Goal: Task Accomplishment & Management: Complete application form

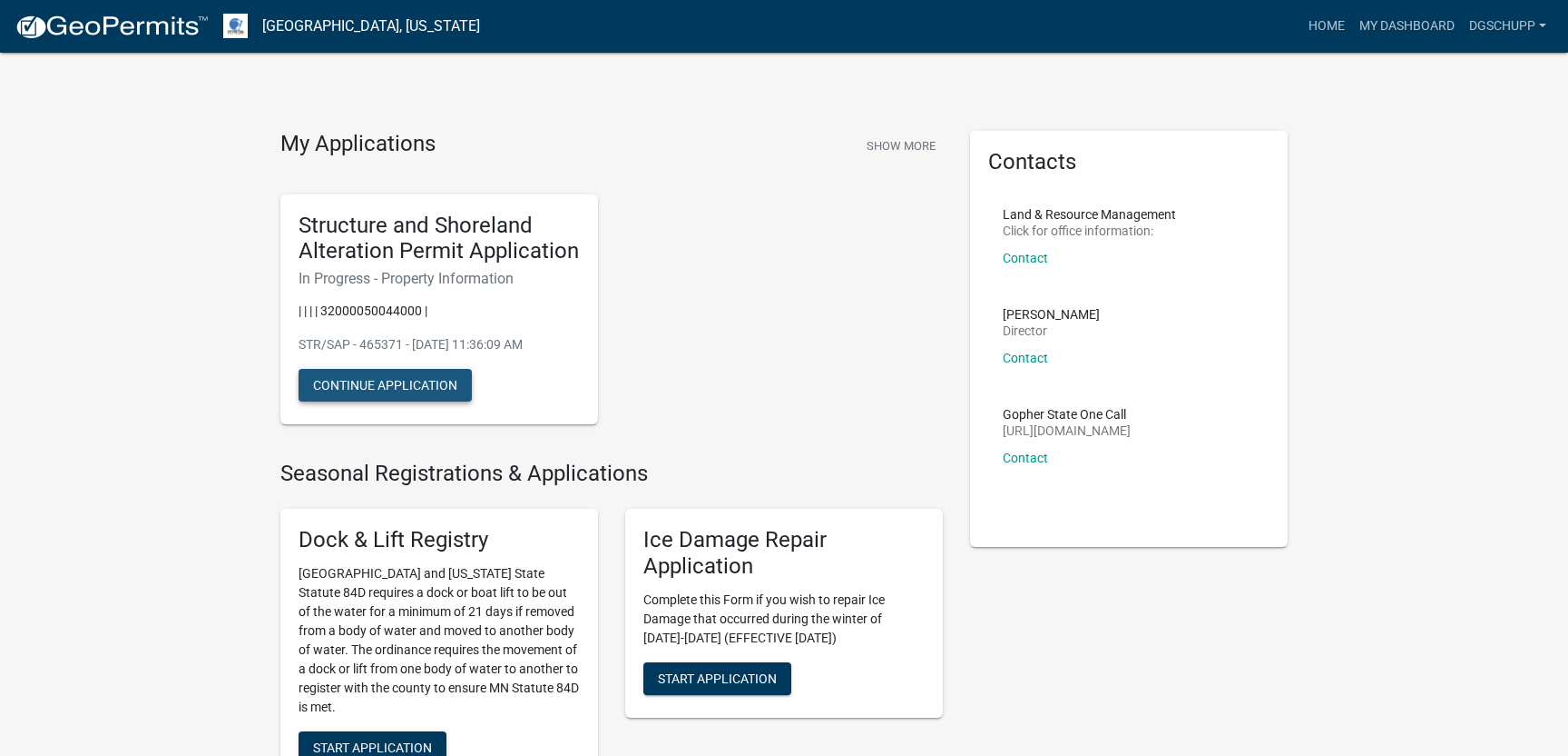
click at [415, 387] on button "Continue Application" at bounding box center [385, 385] width 173 height 33
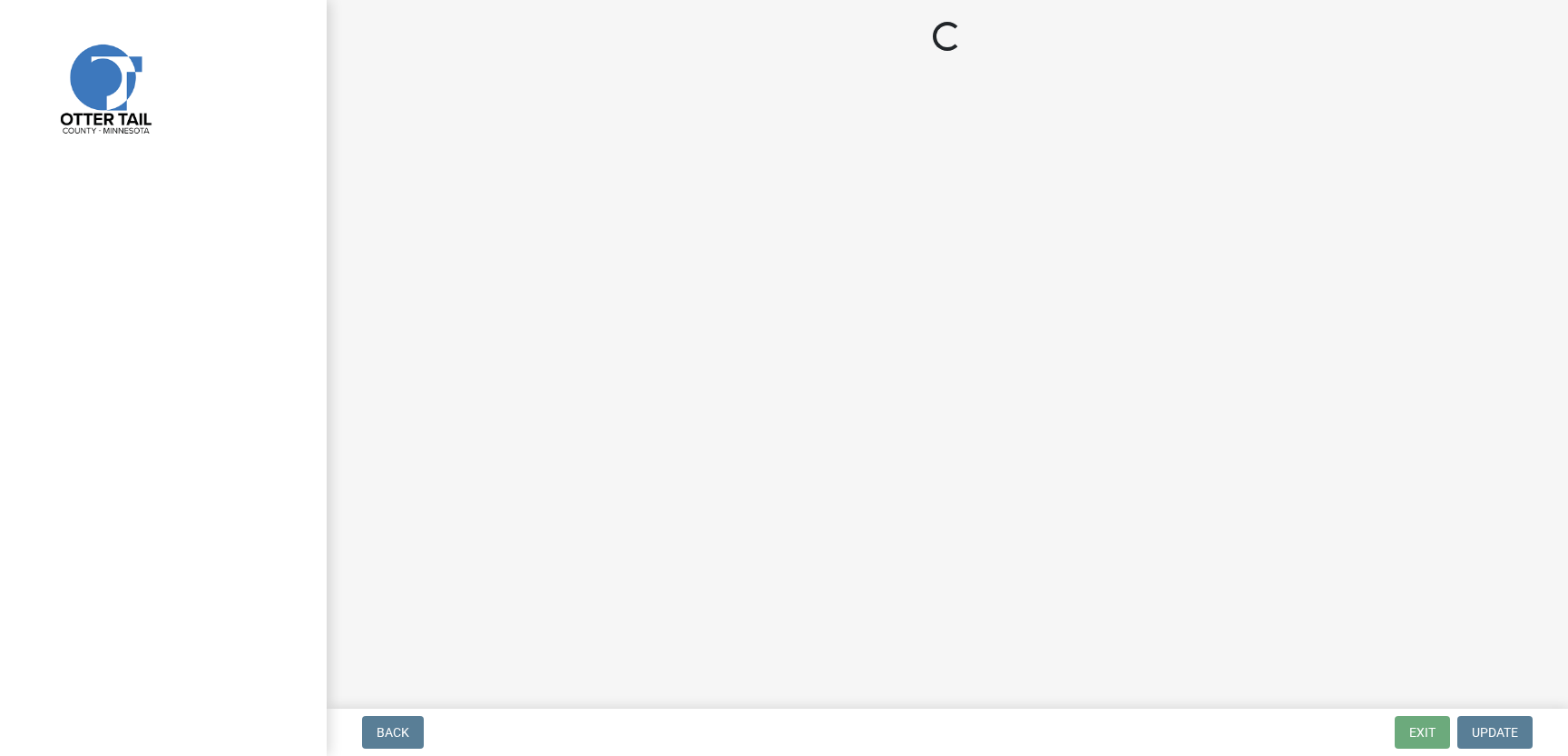
select select "9f52d7c9-96dd-4370-b810-ce091165f7c2"
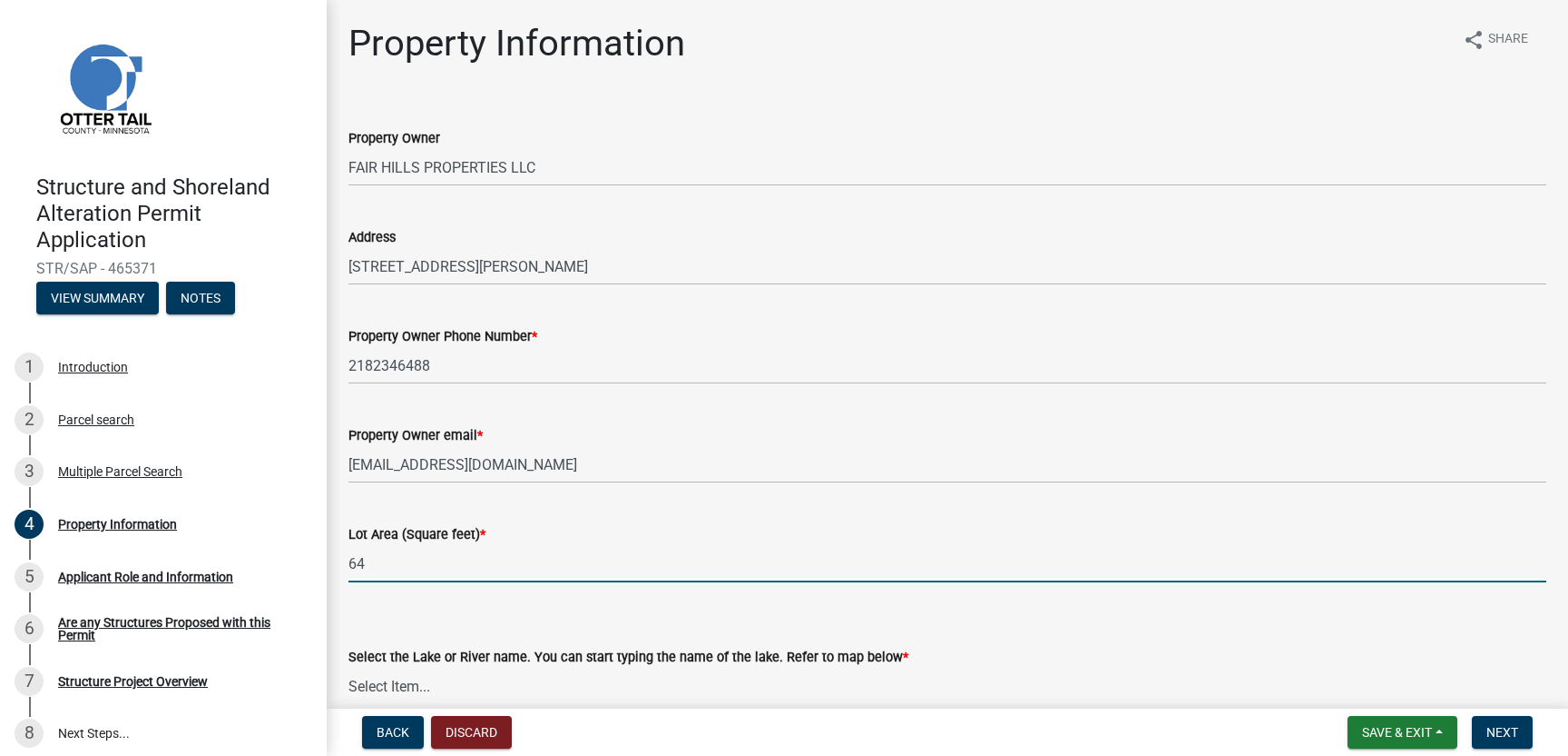
click at [392, 564] on input "64" at bounding box center [948, 564] width 1198 height 37
type input "6"
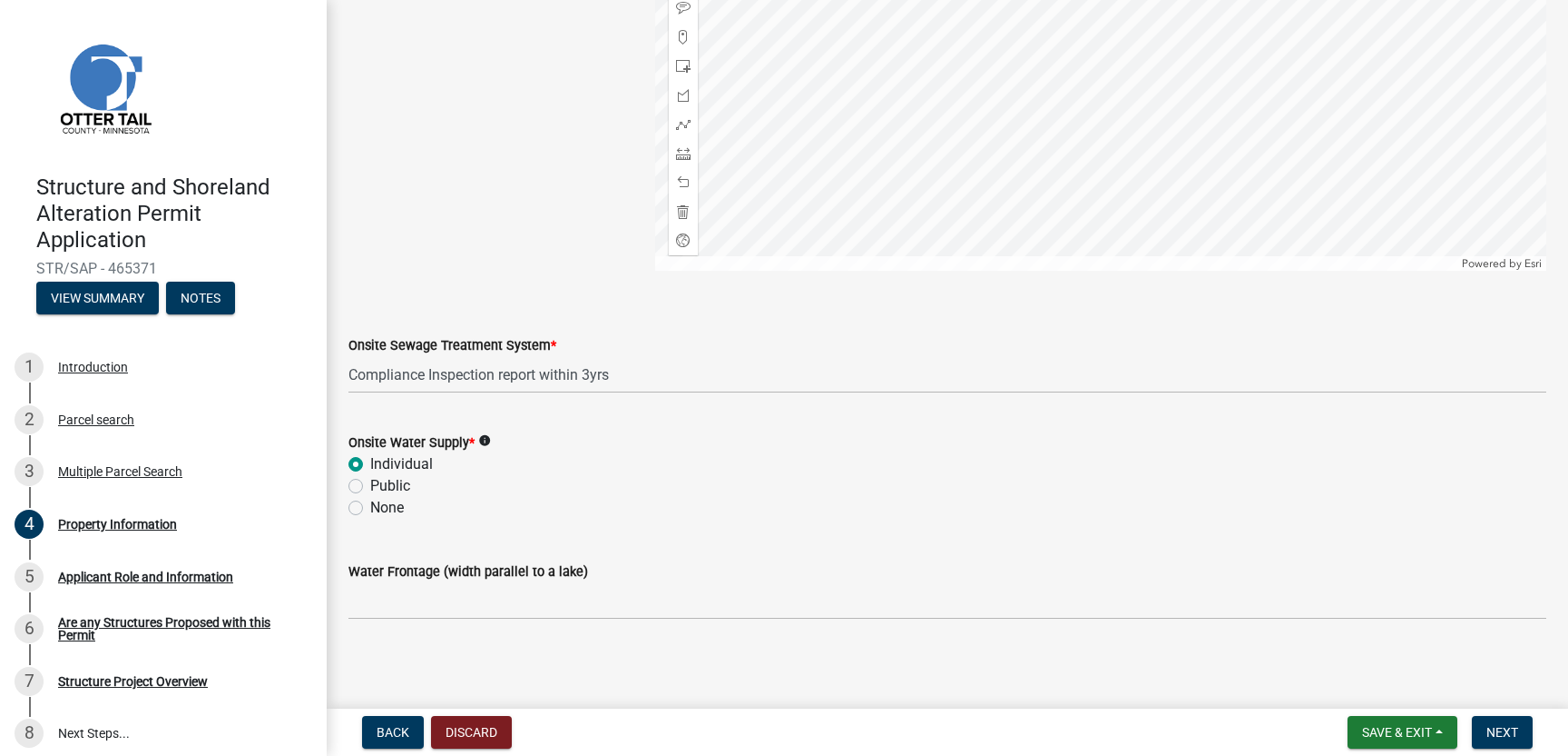
scroll to position [1142, 0]
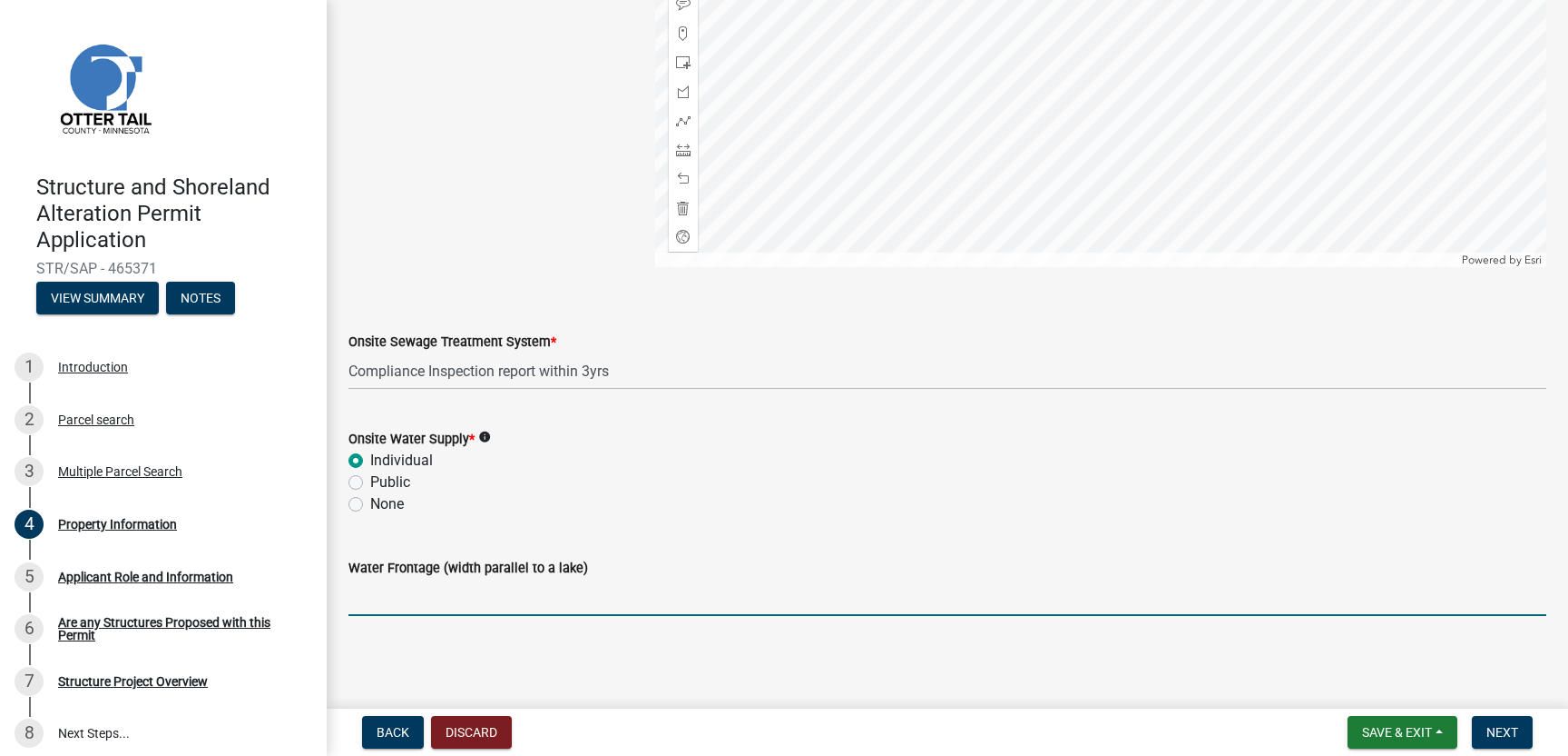
type input "2831400"
click at [424, 597] on input "Water Frontage (width parallel to a lake)" at bounding box center [948, 597] width 1198 height 37
type input "62"
click at [1504, 728] on span "Next" at bounding box center [1503, 732] width 32 height 15
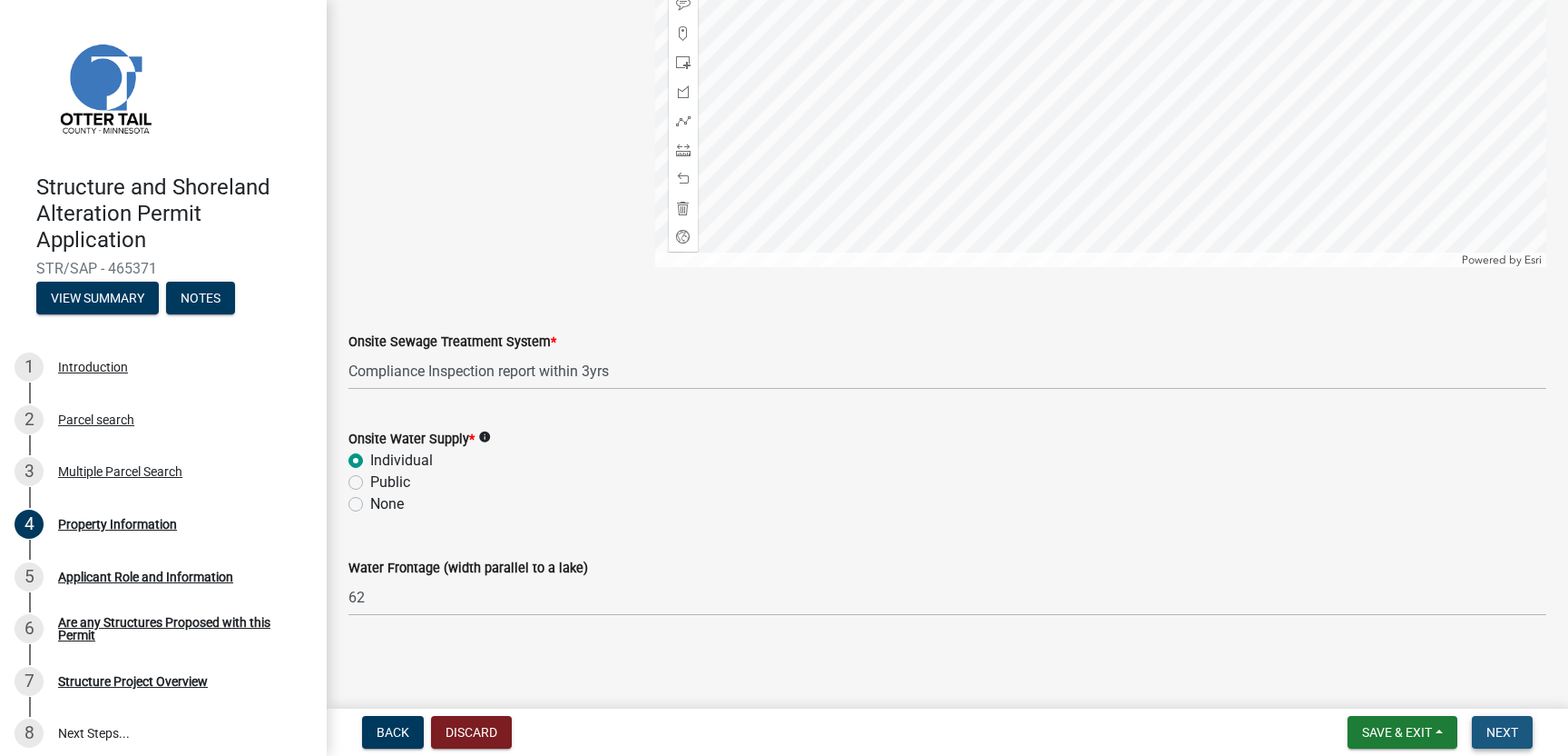
scroll to position [1179, 0]
click at [1504, 727] on span "Next" at bounding box center [1503, 732] width 32 height 15
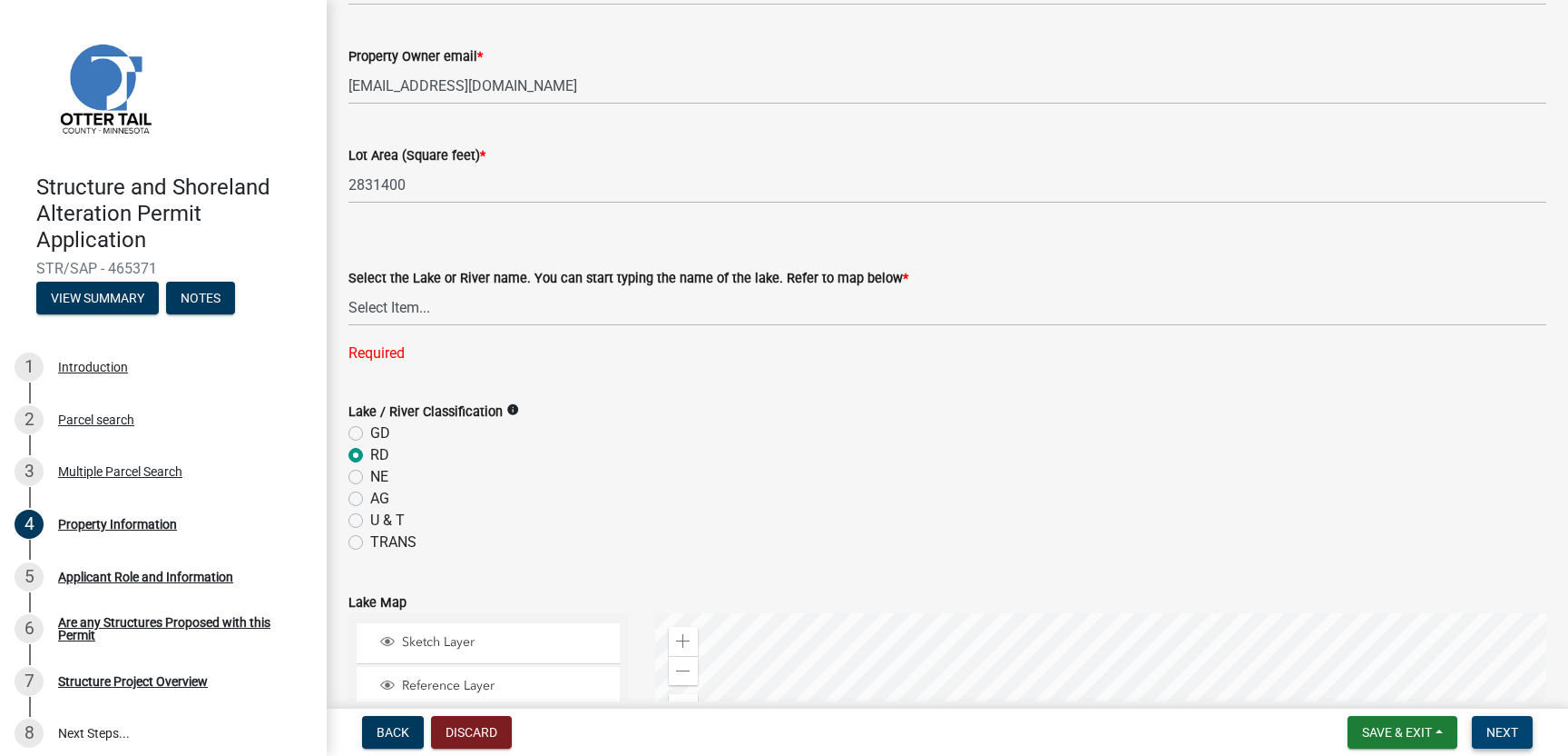
scroll to position [378, 0]
click at [389, 353] on div "Required" at bounding box center [948, 354] width 1198 height 21
click at [403, 304] on select "Select Item... None [PERSON_NAME] 56-031 [PERSON_NAME] 56-118 [PERSON_NAME] 56-…" at bounding box center [948, 308] width 1198 height 37
click at [349, 289] on select "Select Item... None [PERSON_NAME] 56-031 [PERSON_NAME] 56-118 [PERSON_NAME] 56-…" at bounding box center [948, 308] width 1198 height 37
select select "857480c5-e7b0-41a8-92ef-2cbee6305b2b"
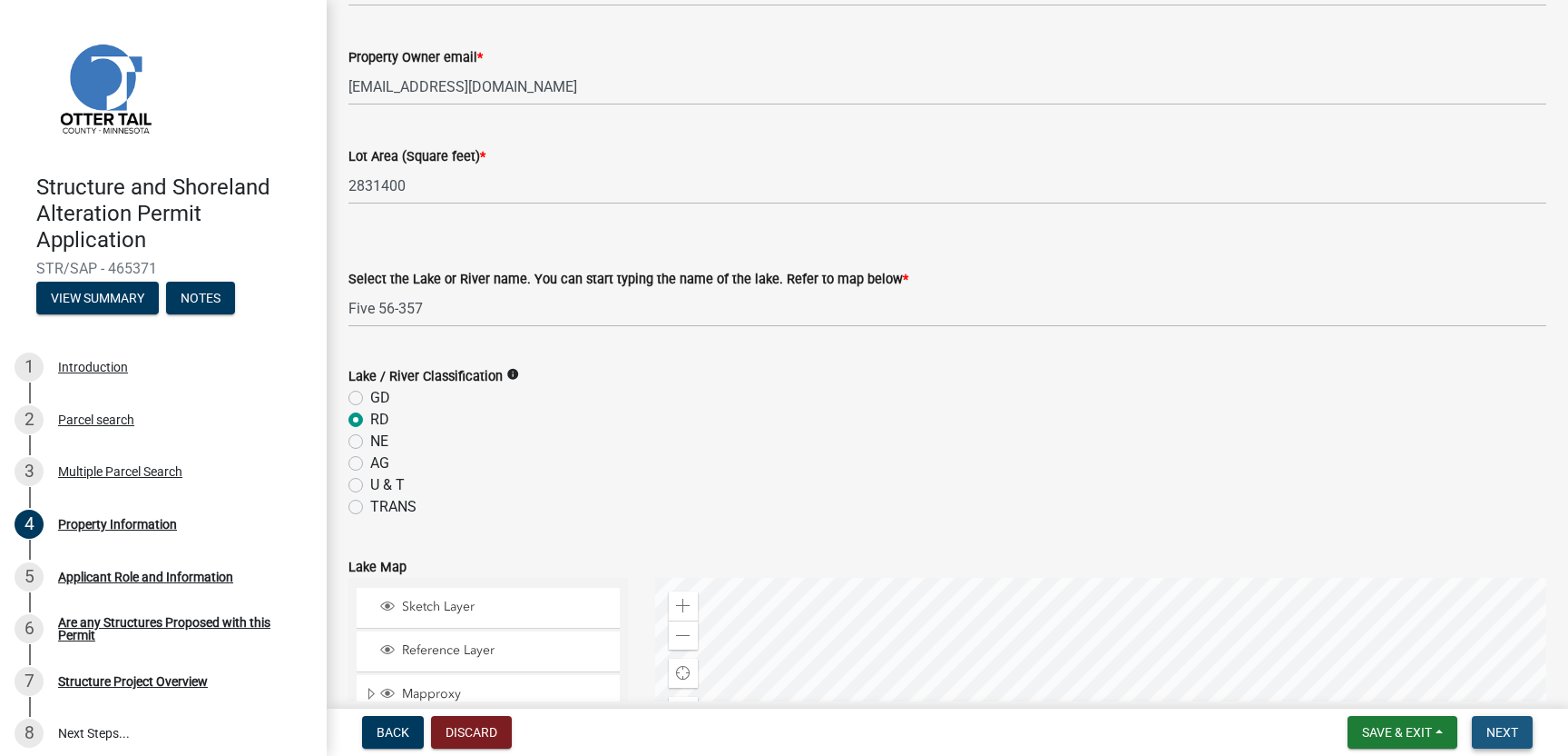
click at [1506, 734] on span "Next" at bounding box center [1503, 732] width 32 height 15
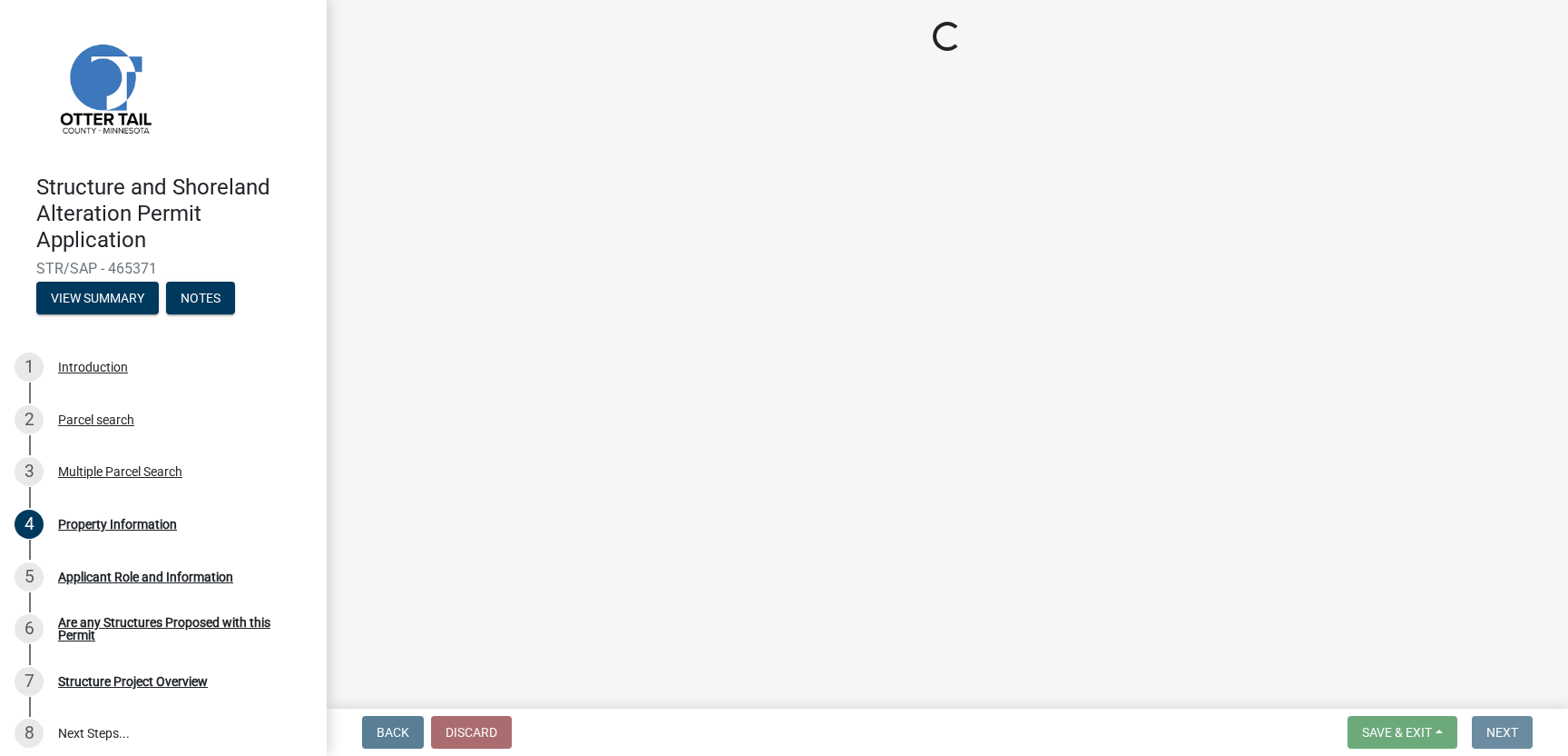
scroll to position [0, 0]
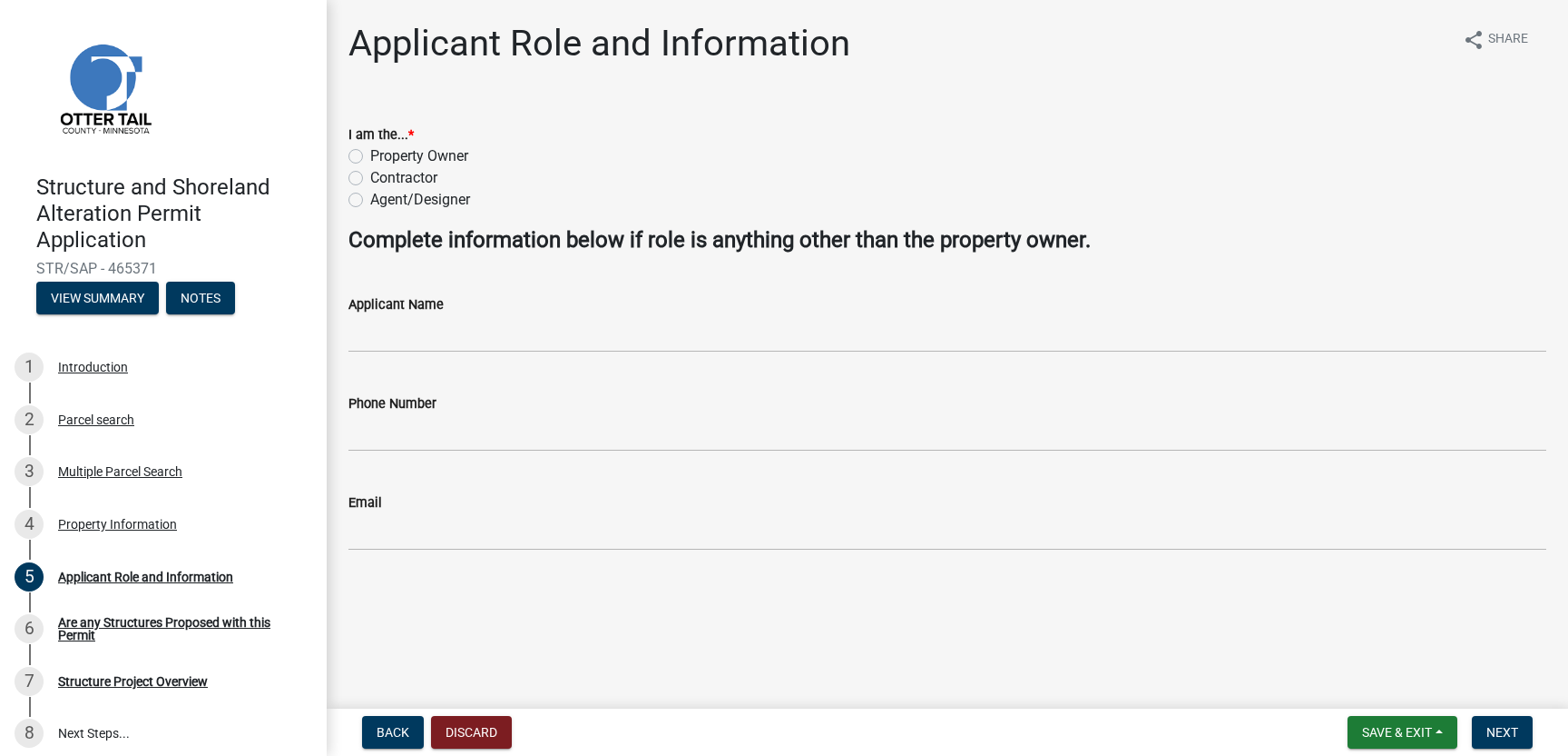
click at [370, 151] on label "Property Owner" at bounding box center [419, 156] width 98 height 21
click at [370, 151] on input "Property Owner" at bounding box center [376, 151] width 12 height 12
radio input "true"
click at [1506, 726] on span "Next" at bounding box center [1503, 732] width 32 height 15
click at [370, 151] on label "Property Owner" at bounding box center [419, 156] width 98 height 21
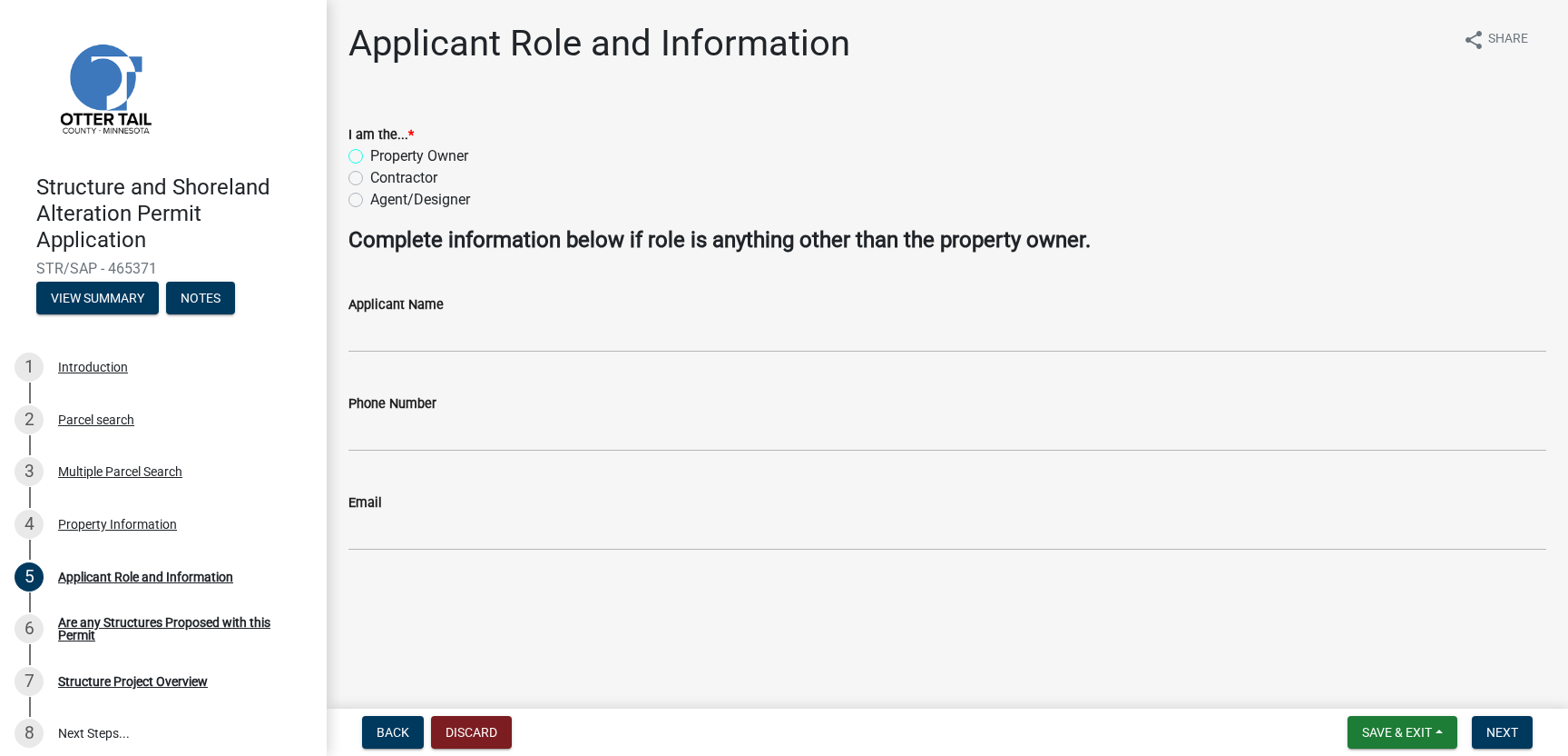
click at [370, 151] on input "Property Owner" at bounding box center [376, 151] width 12 height 12
radio input "true"
click at [1511, 736] on span "Next" at bounding box center [1503, 732] width 32 height 15
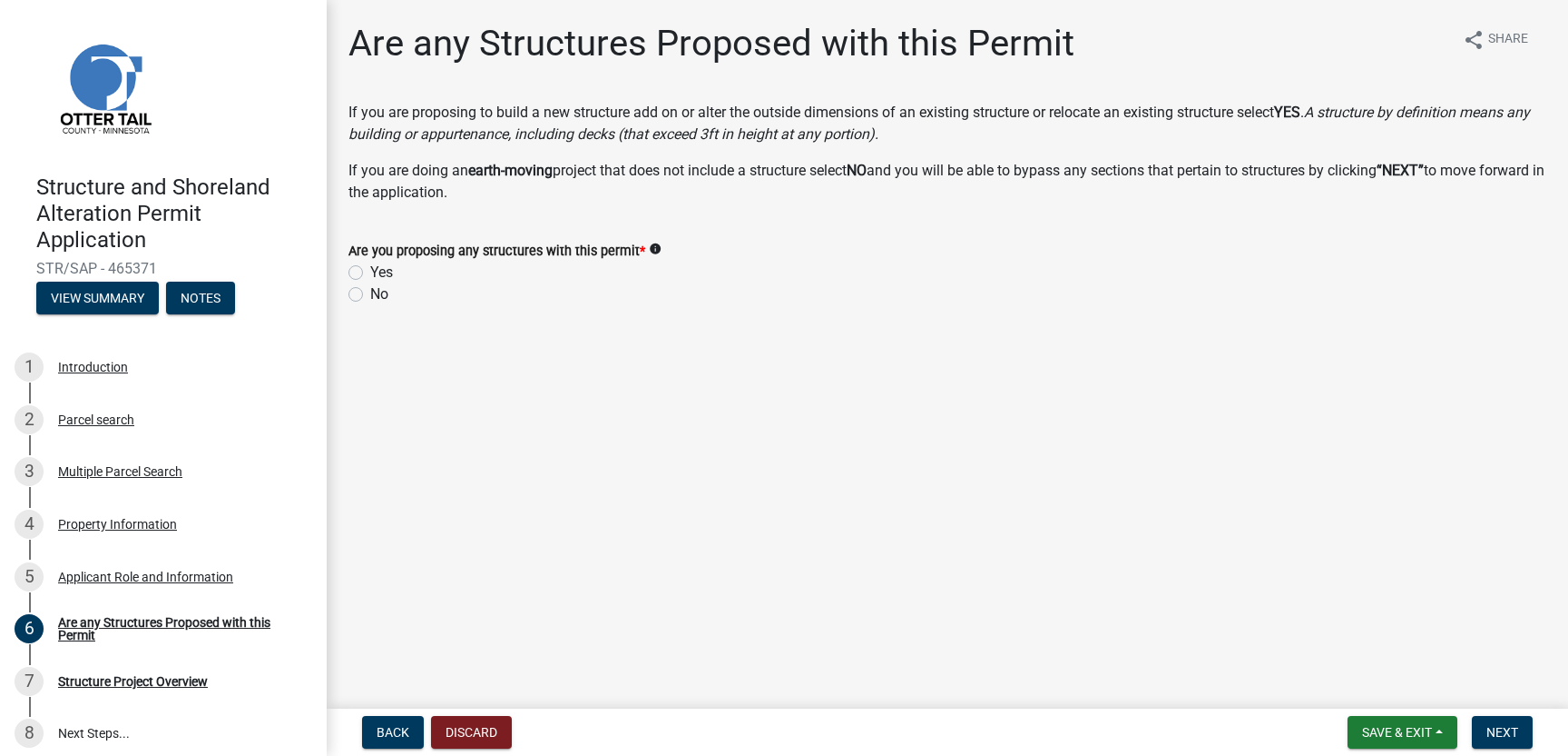
click at [370, 271] on label "Yes" at bounding box center [382, 272] width 22 height 21
click at [370, 271] on input "Yes" at bounding box center [376, 267] width 12 height 12
radio input "true"
click at [1500, 730] on span "Next" at bounding box center [1503, 732] width 32 height 15
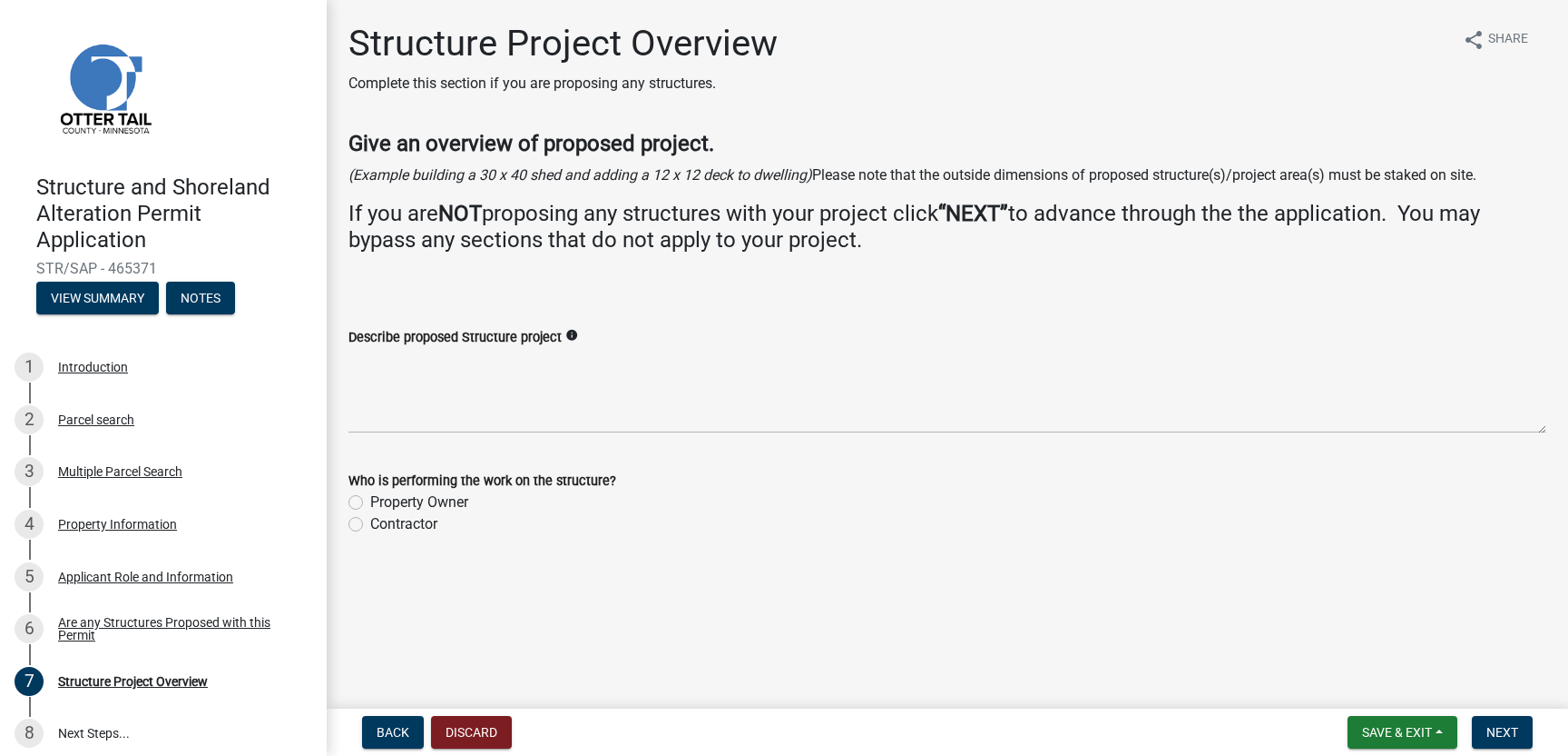
click at [370, 502] on label "Property Owner" at bounding box center [419, 501] width 98 height 21
click at [370, 502] on input "Property Owner" at bounding box center [376, 497] width 12 height 12
radio input "true"
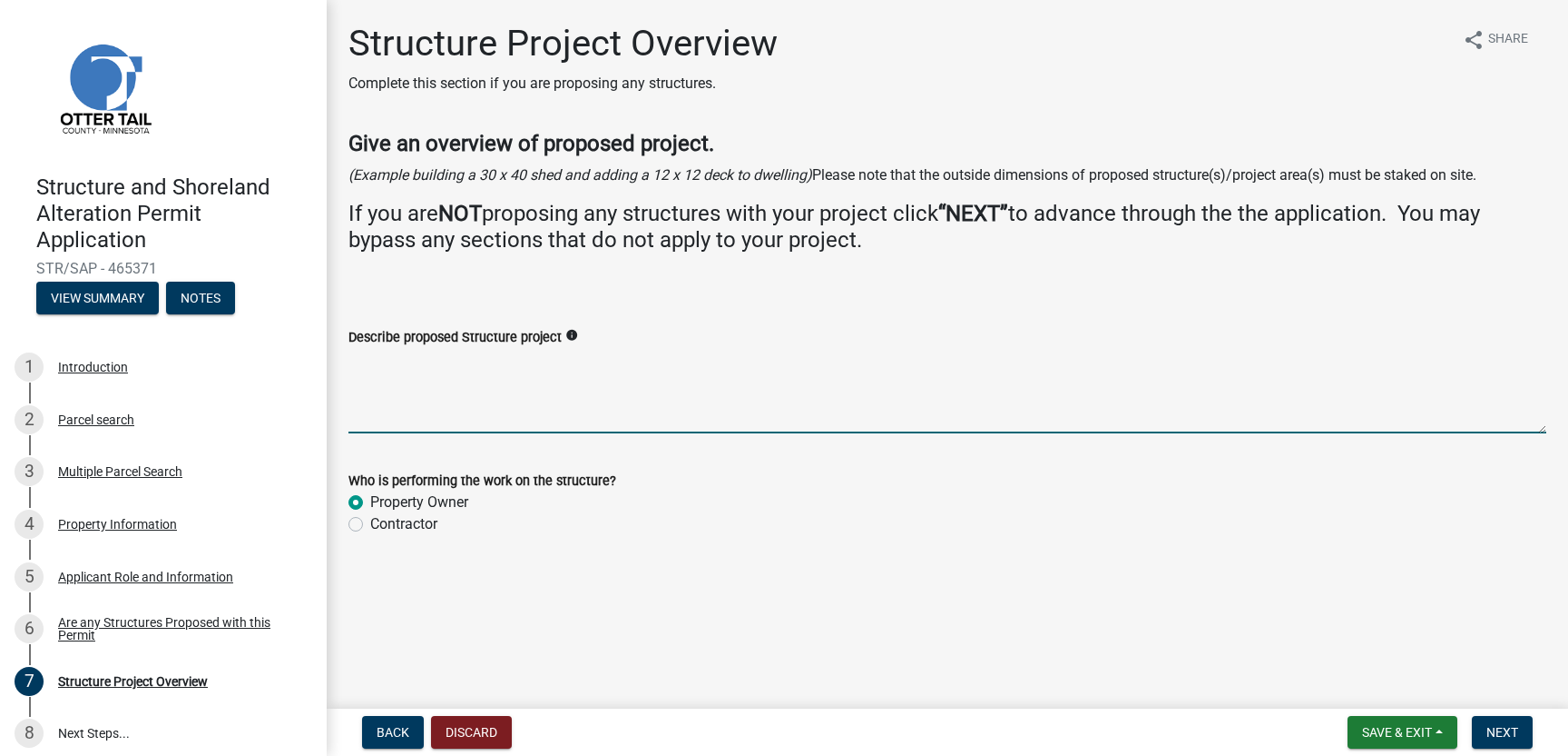
click at [379, 408] on textarea "Describe proposed Structure project" at bounding box center [948, 390] width 1198 height 85
type textarea "rebuild existing cabin on same footprint"
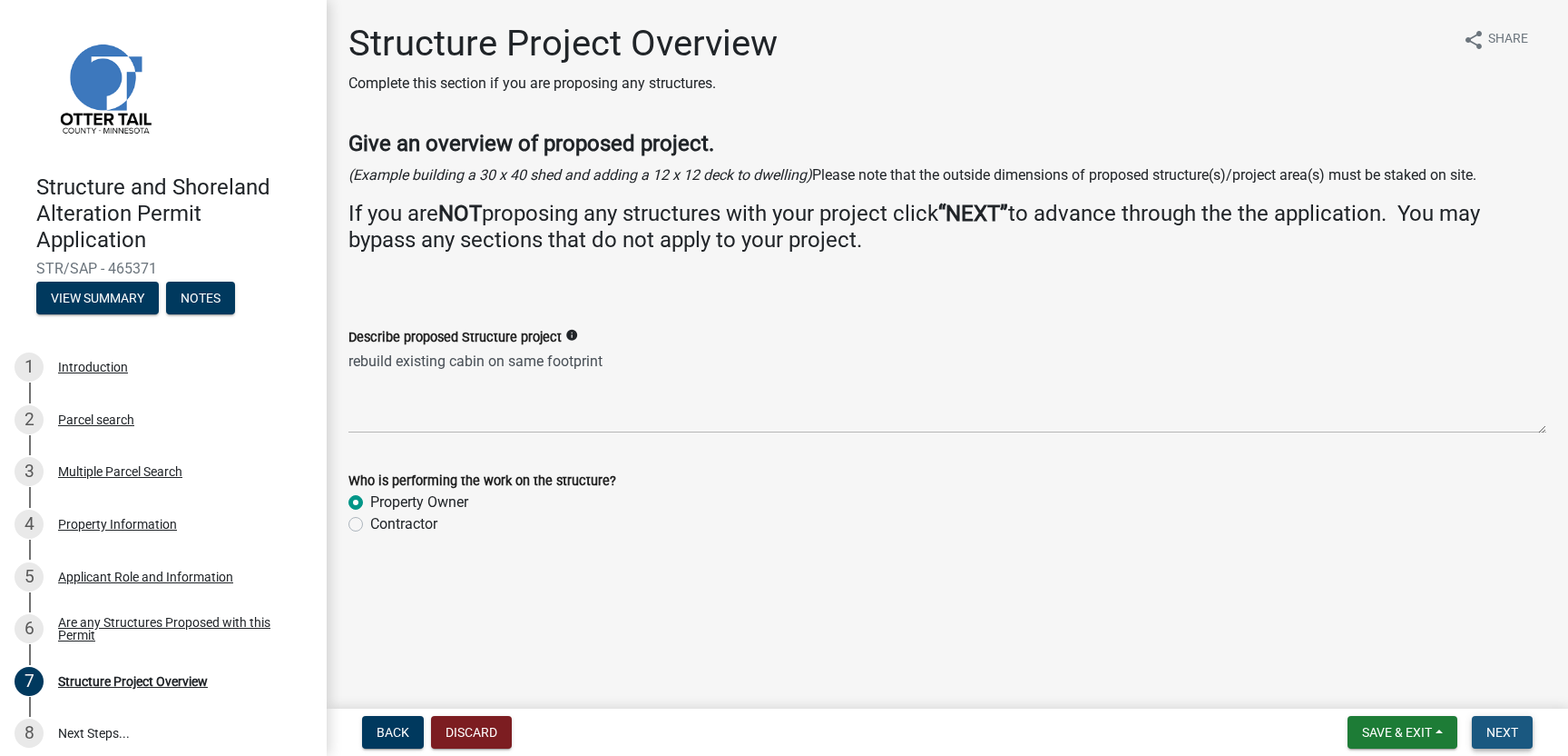
click at [1492, 724] on span "Next" at bounding box center [1503, 732] width 32 height 15
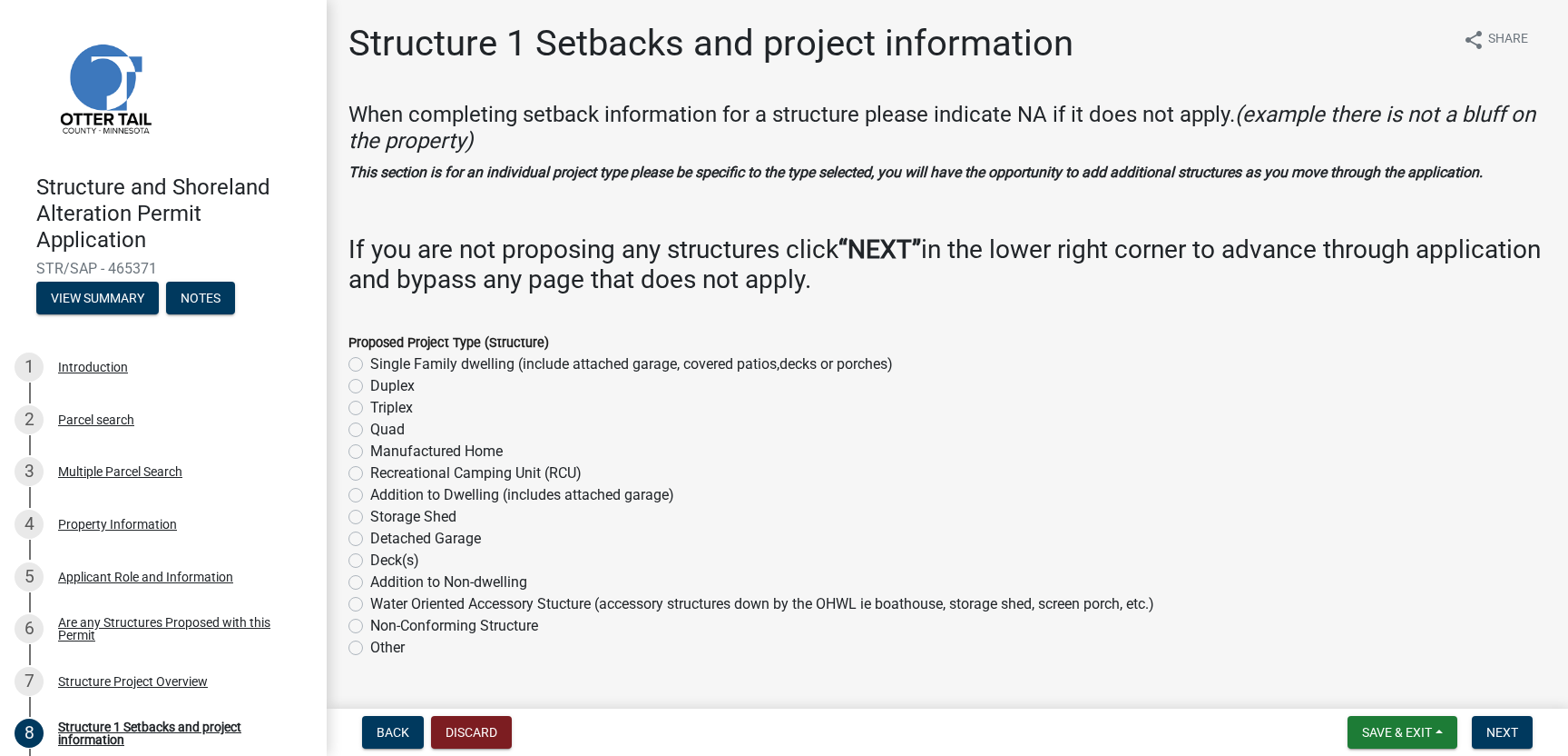
click at [370, 361] on label "Single Family dwelling (include attached garage, covered patios,decks or porche…" at bounding box center [631, 363] width 522 height 21
click at [370, 361] on input "Single Family dwelling (include attached garage, covered patios,decks or porche…" at bounding box center [376, 358] width 12 height 12
radio input "true"
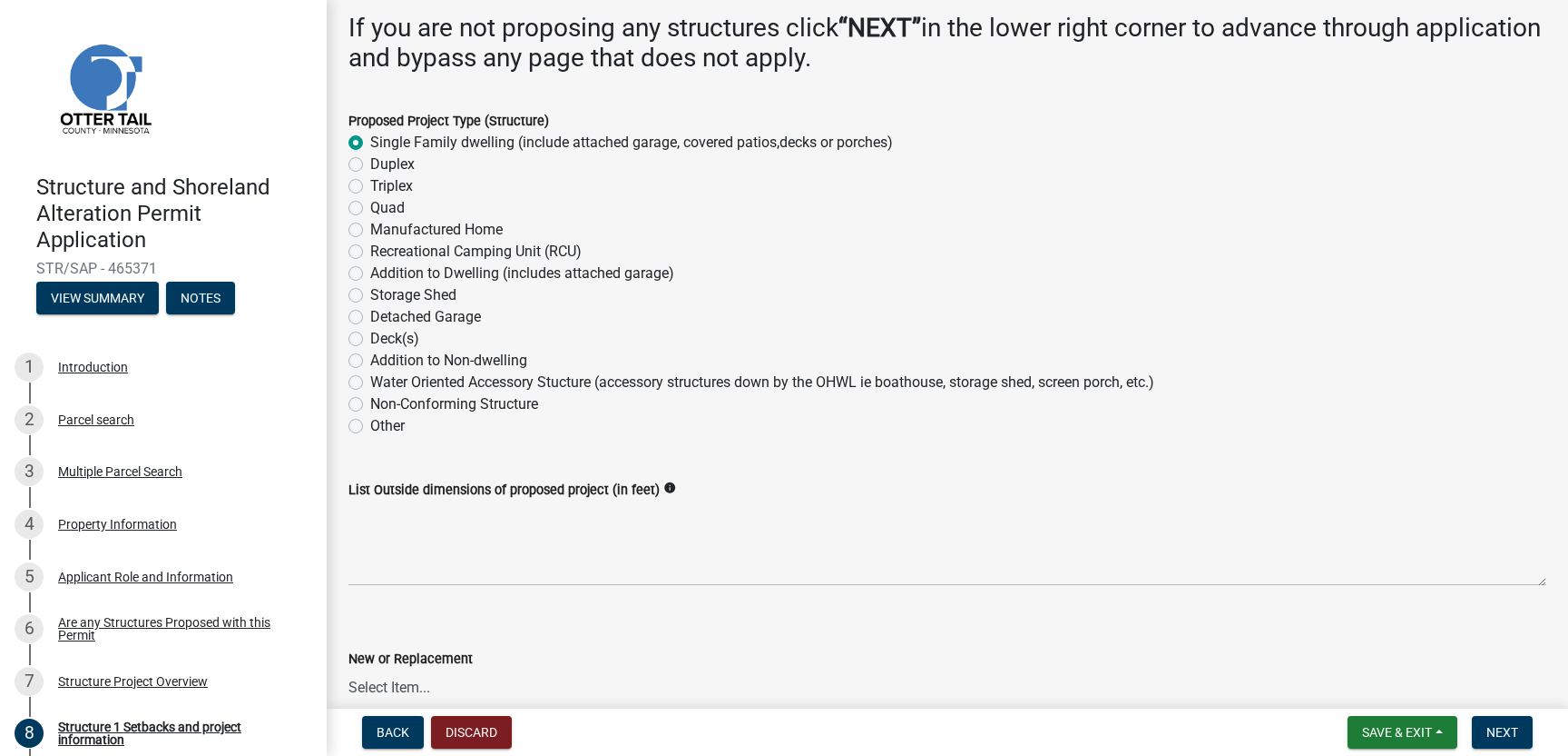
scroll to position [222, 0]
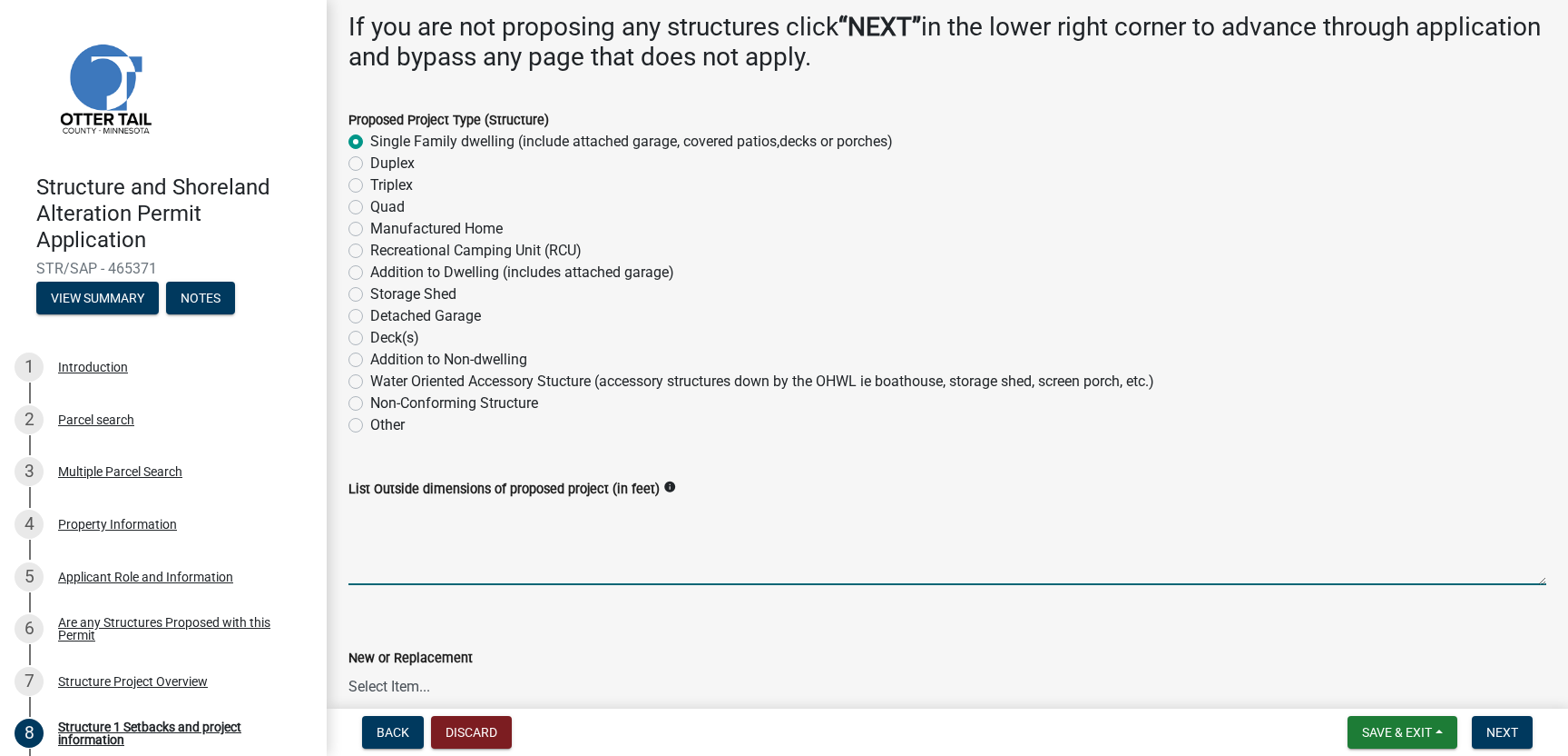
click at [377, 534] on textarea "List Outside dimensions of proposed project (in feet)" at bounding box center [948, 541] width 1198 height 85
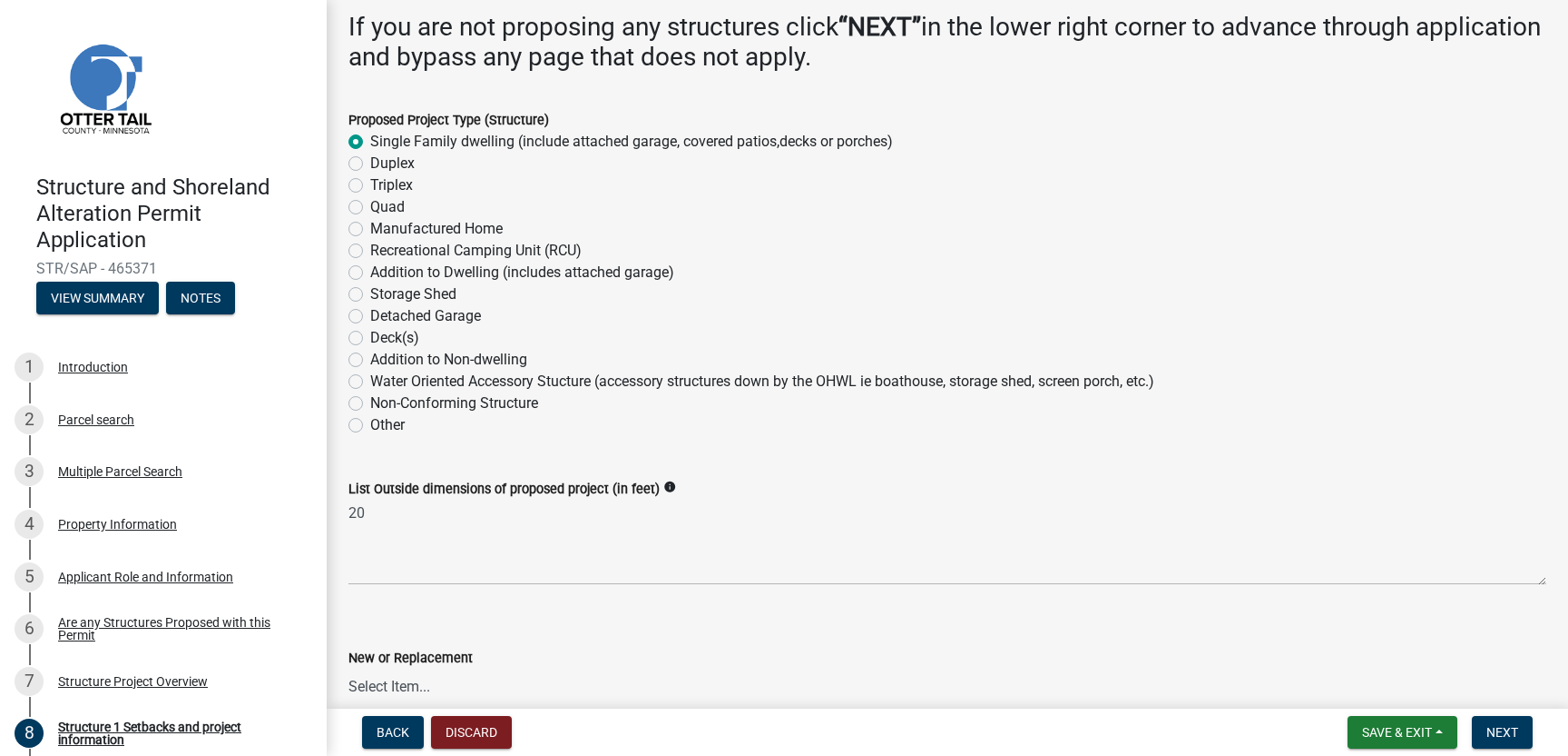
click at [668, 487] on icon "info" at bounding box center [670, 487] width 13 height 13
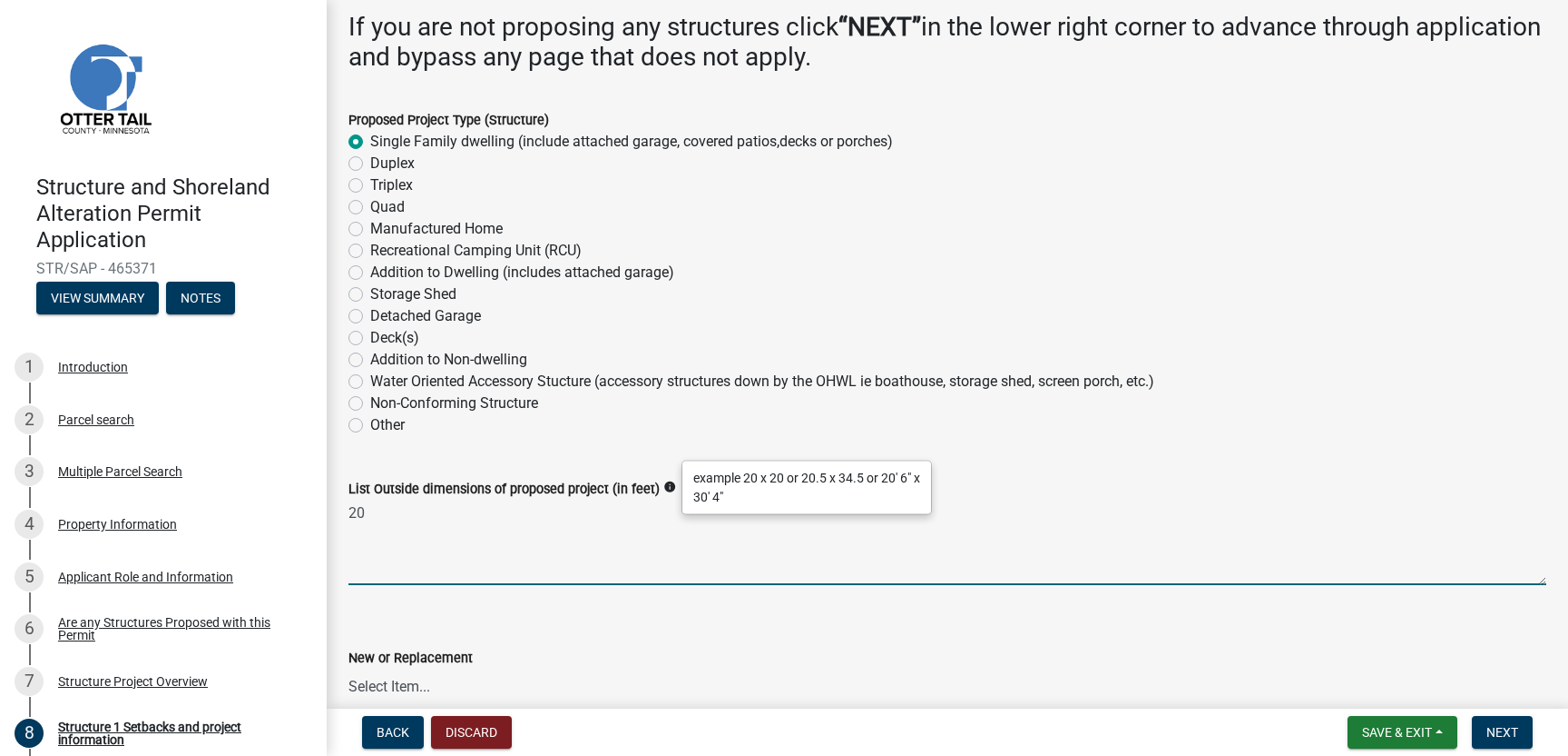
click at [398, 516] on textarea "20" at bounding box center [948, 541] width 1198 height 85
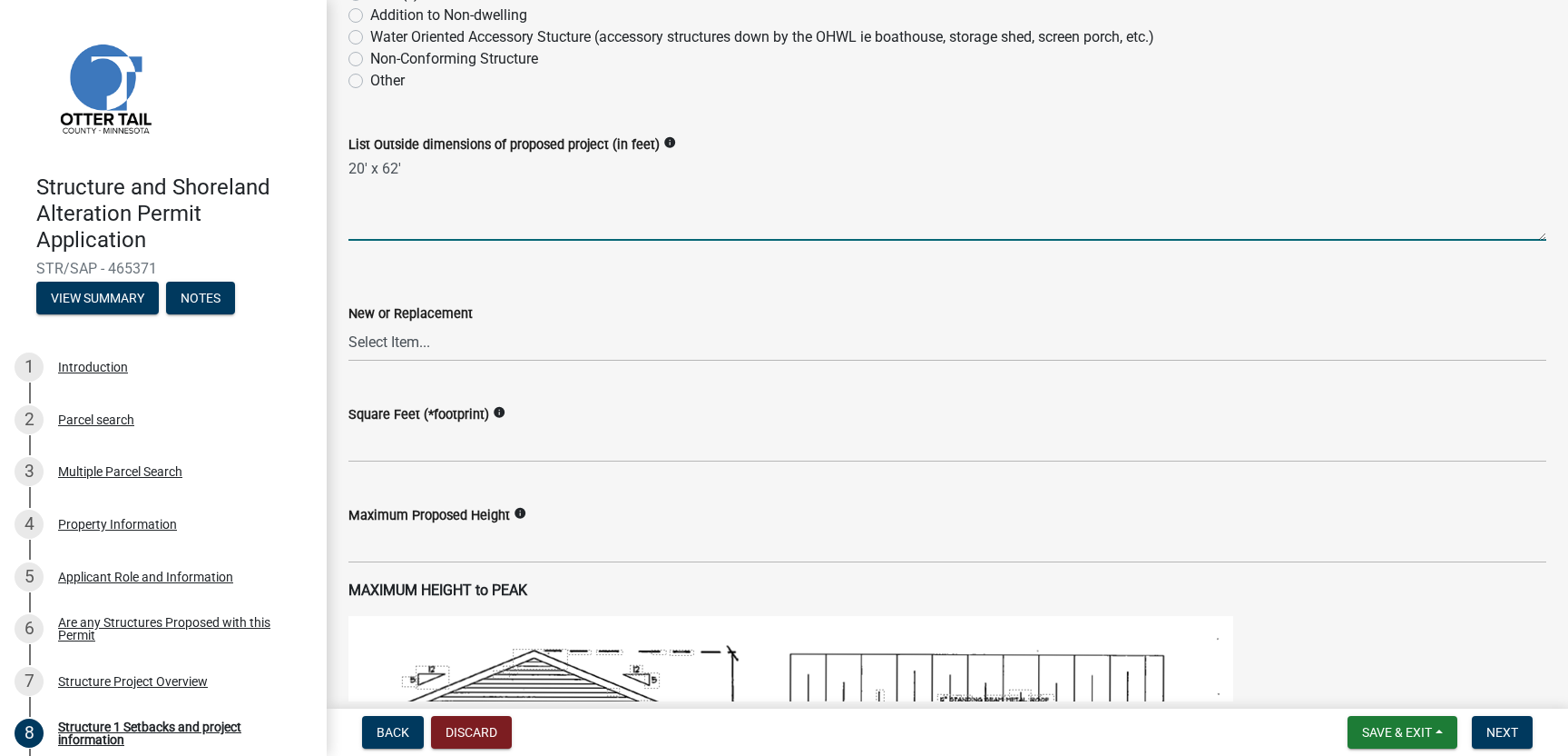
scroll to position [569, 0]
type textarea "20' x 62'"
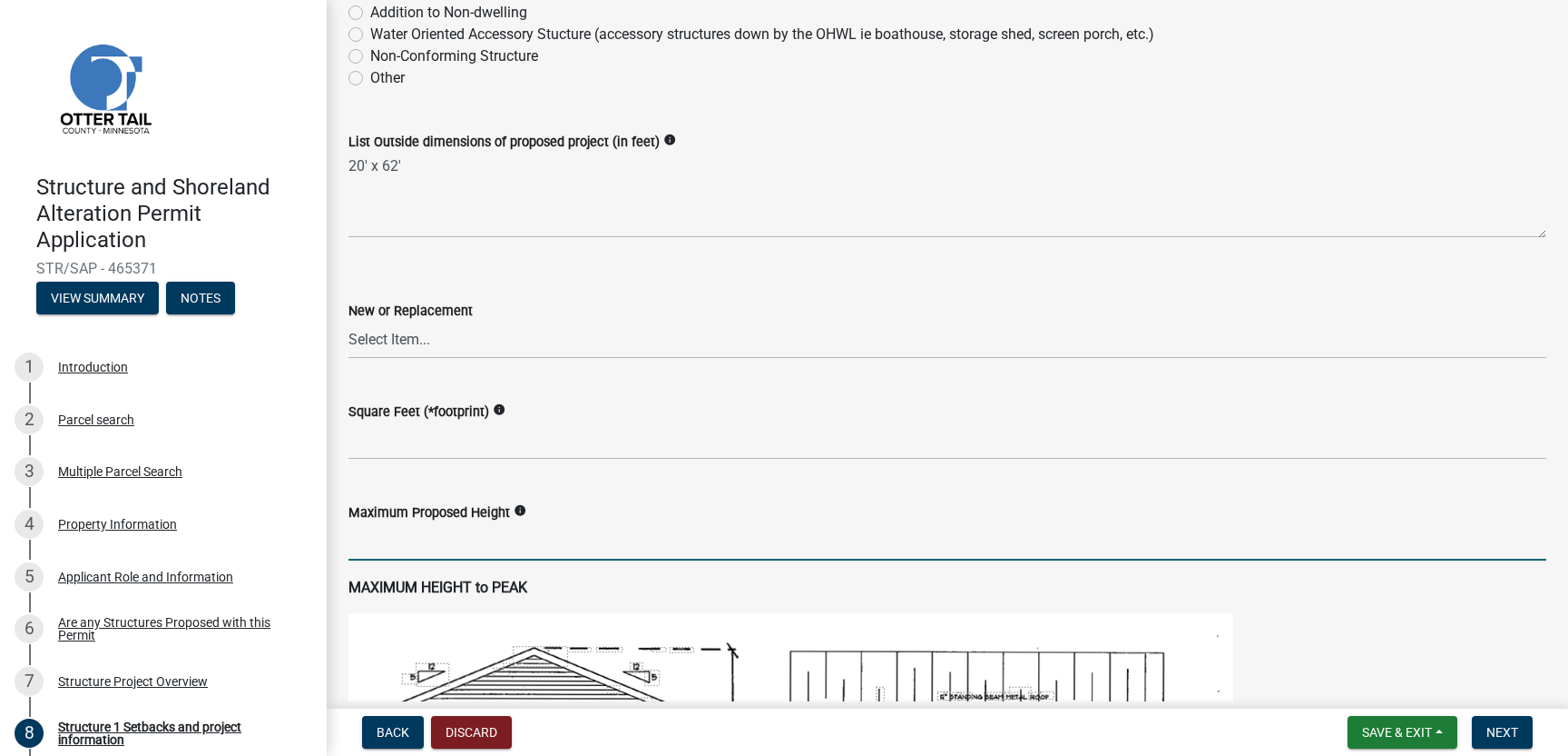
click at [372, 541] on input "text" at bounding box center [948, 541] width 1198 height 37
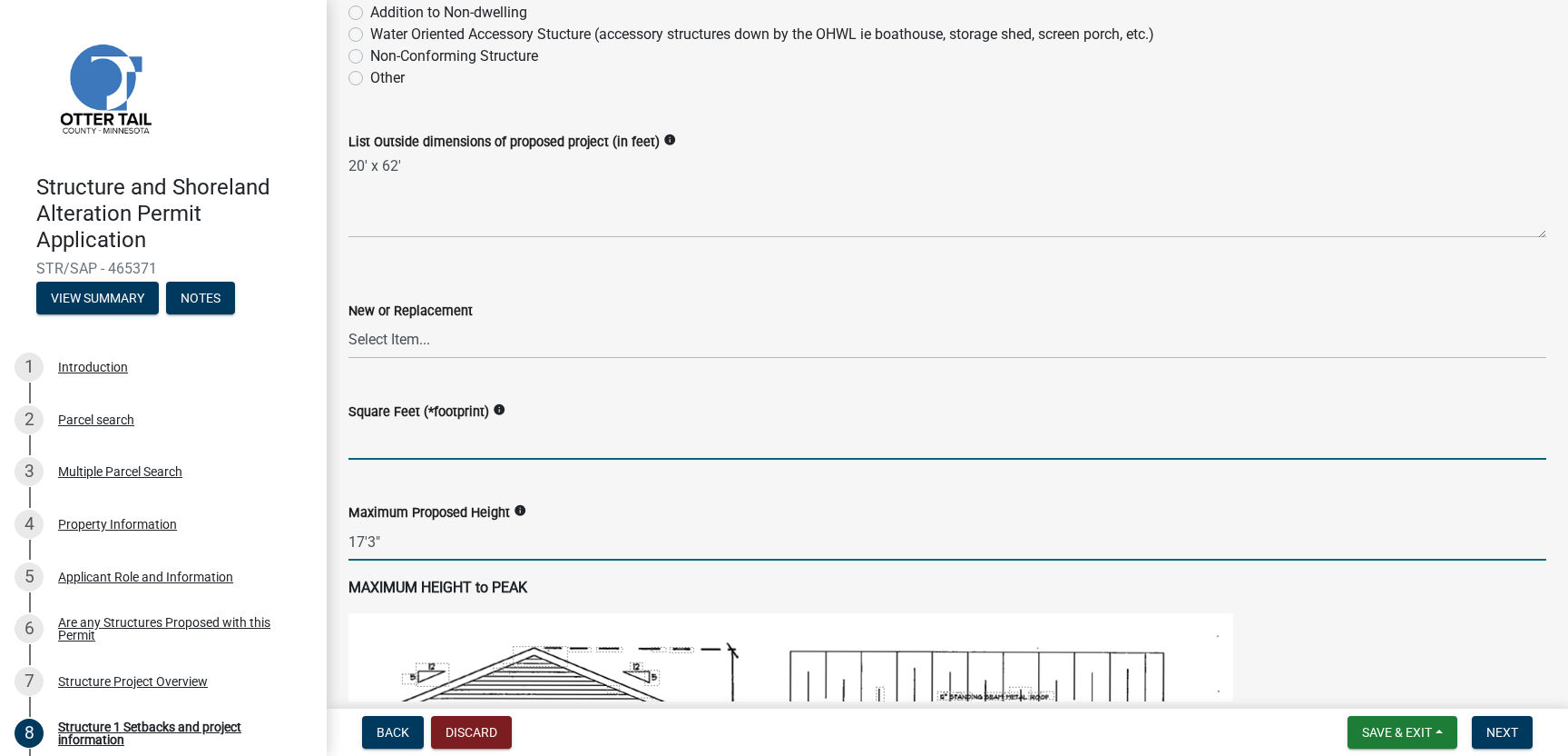
type input "173"
click at [364, 441] on input "text" at bounding box center [948, 441] width 1198 height 37
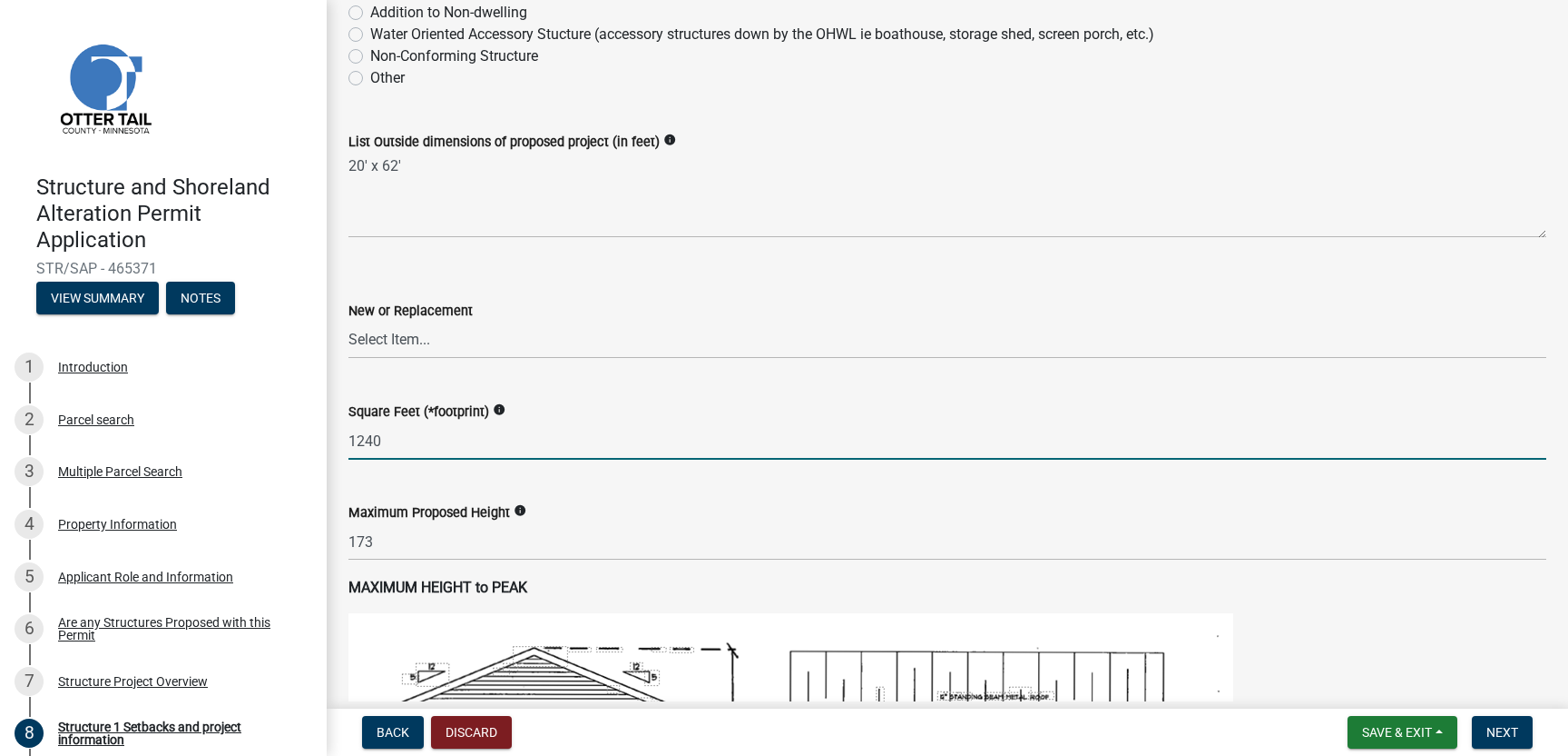
type input "1240"
click at [374, 338] on select "Select Item... New Replacement" at bounding box center [948, 340] width 1198 height 37
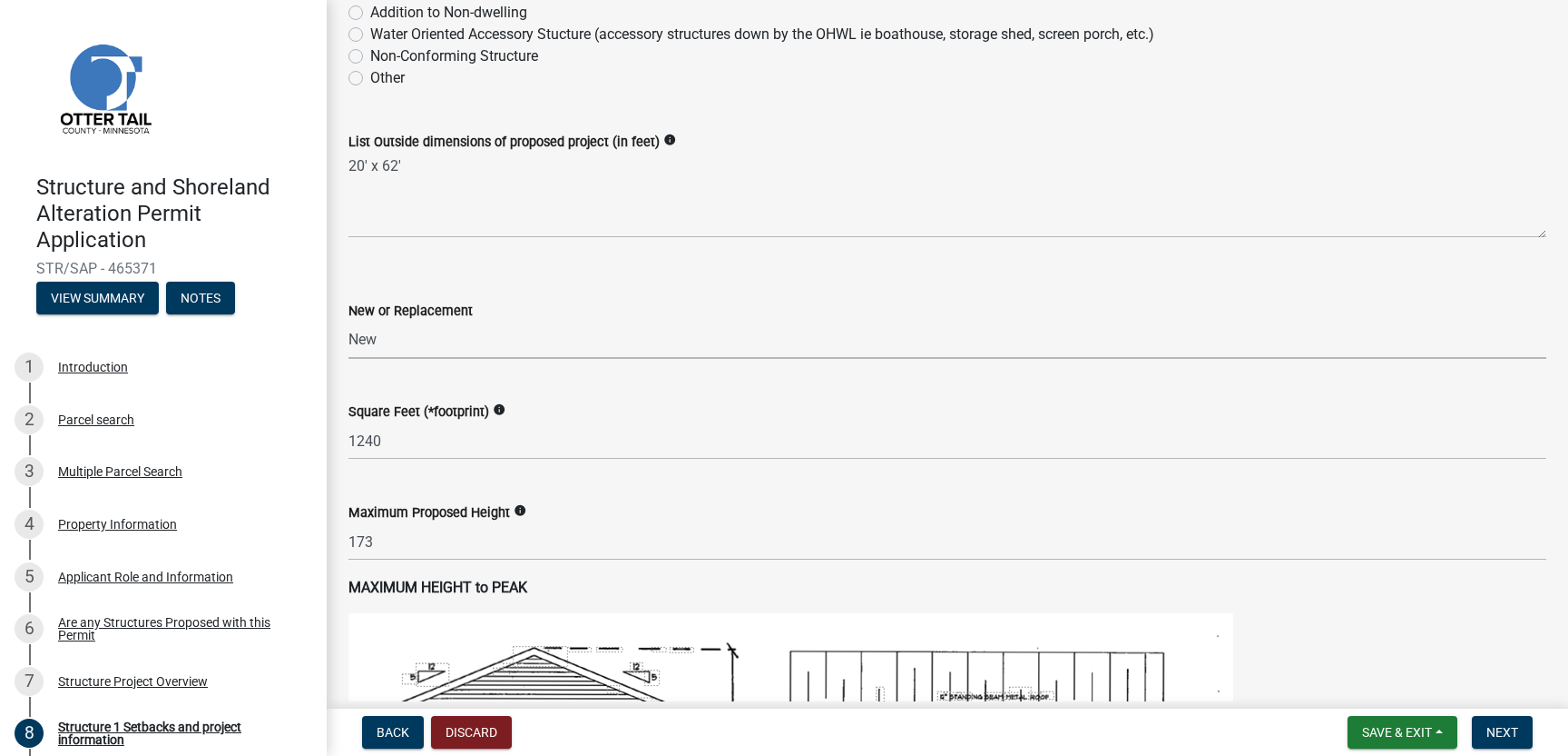
click at [349, 321] on select "Select Item... New Replacement" at bounding box center [948, 340] width 1198 height 37
select select "c185e313-3403-4239-bd61-bb563c58a77a"
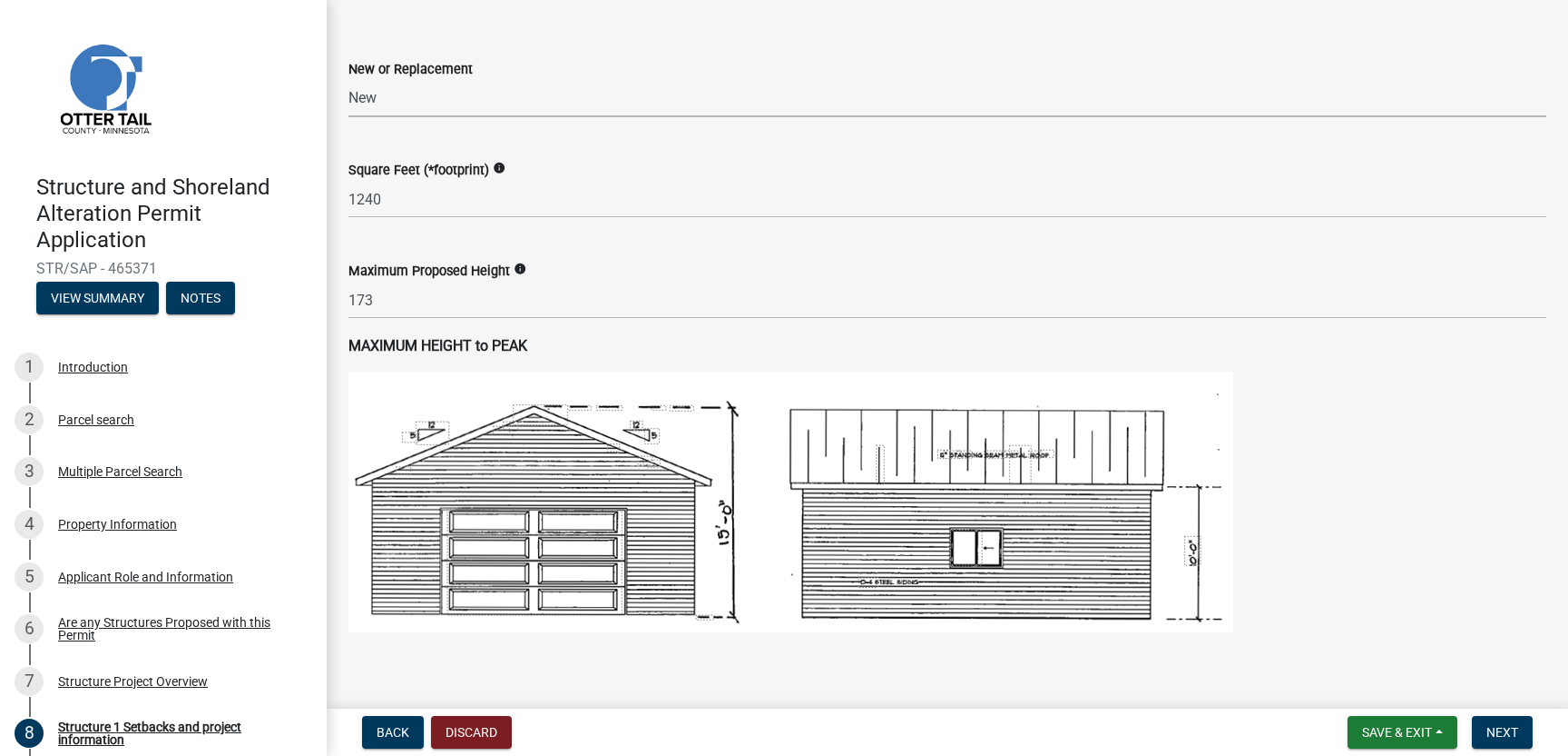
scroll to position [812, 0]
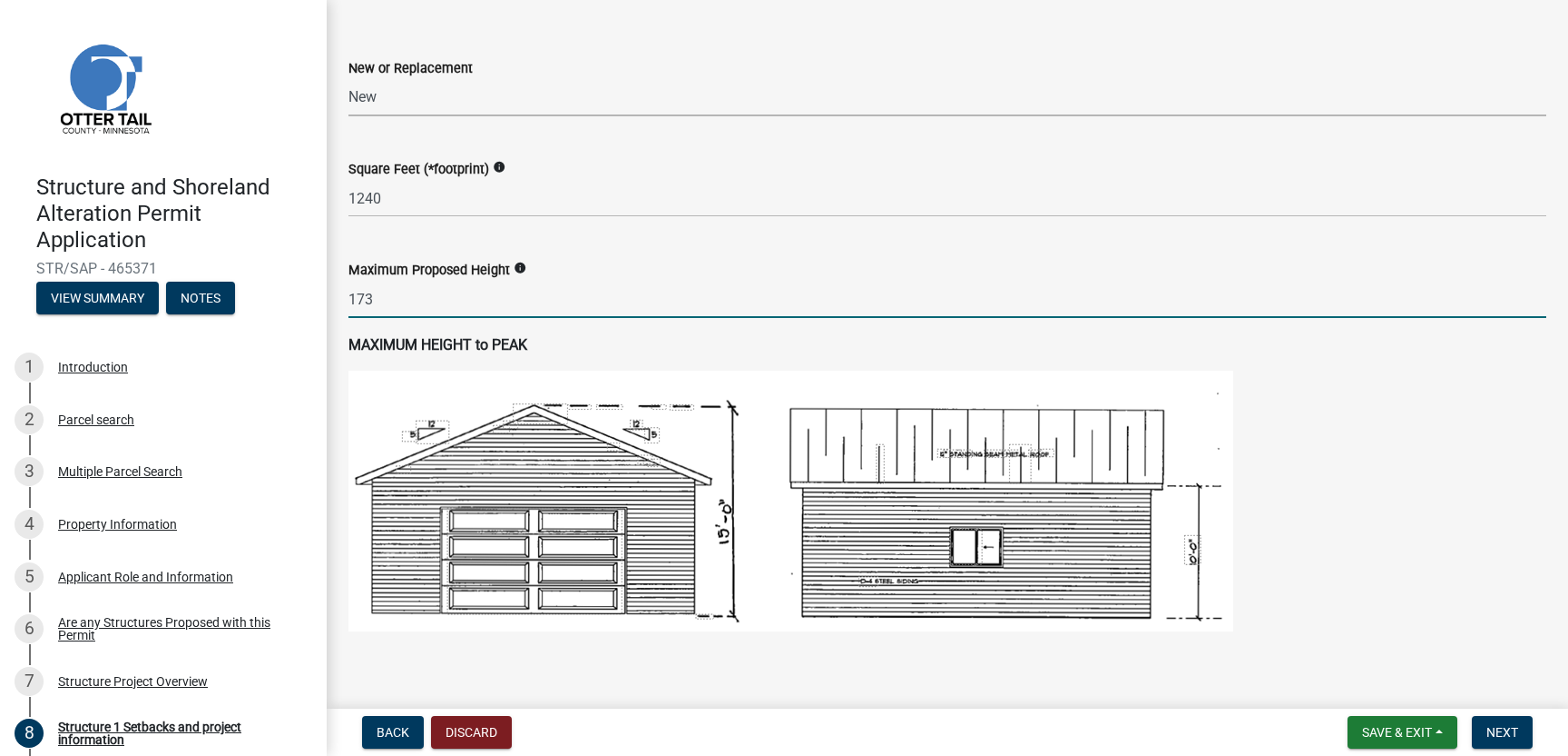
click at [381, 297] on input "173" at bounding box center [948, 300] width 1198 height 37
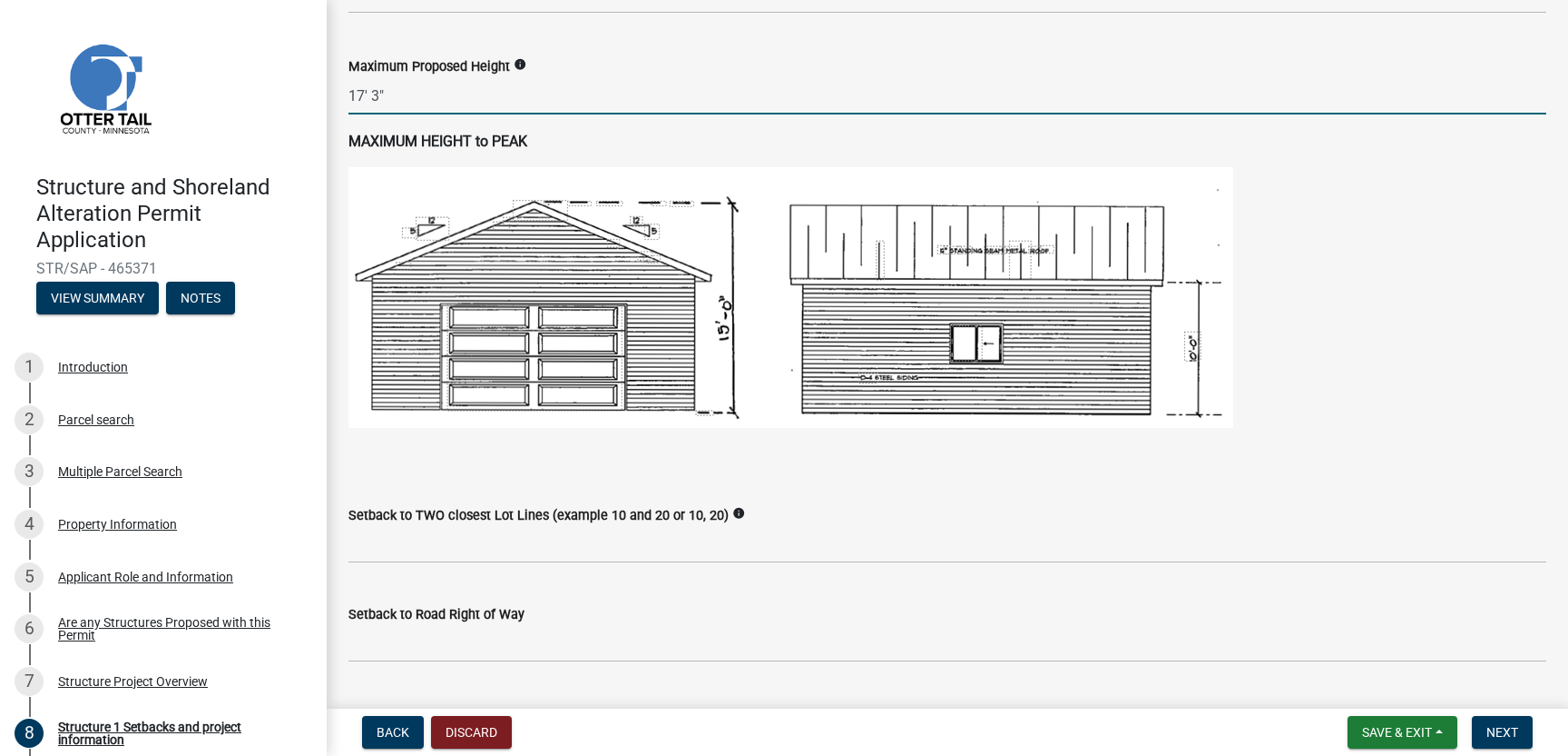
scroll to position [1014, 0]
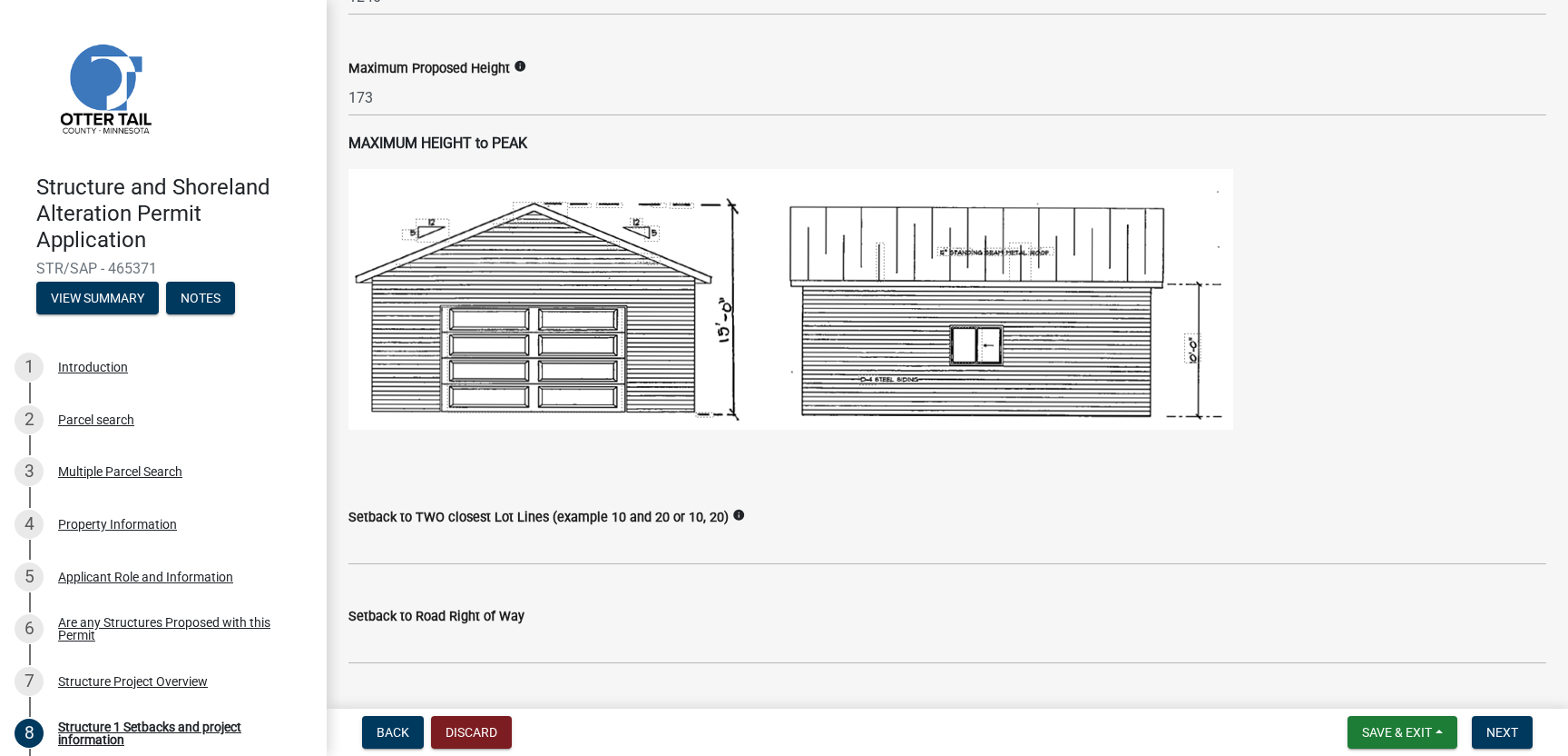
click at [482, 146] on strong "MAXIMUM HEIGHT to PEAK" at bounding box center [438, 143] width 179 height 17
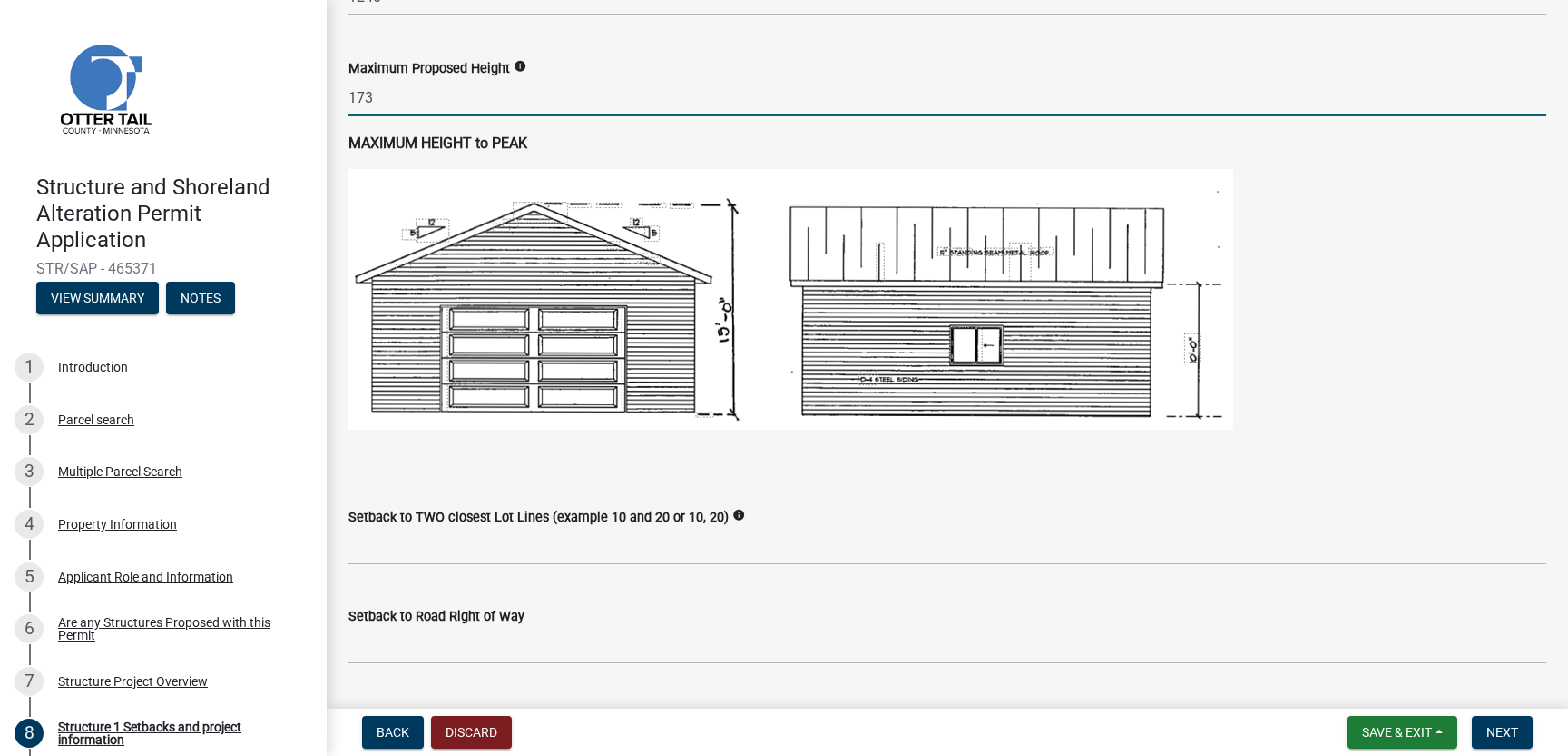
click at [420, 100] on input "173" at bounding box center [948, 98] width 1198 height 37
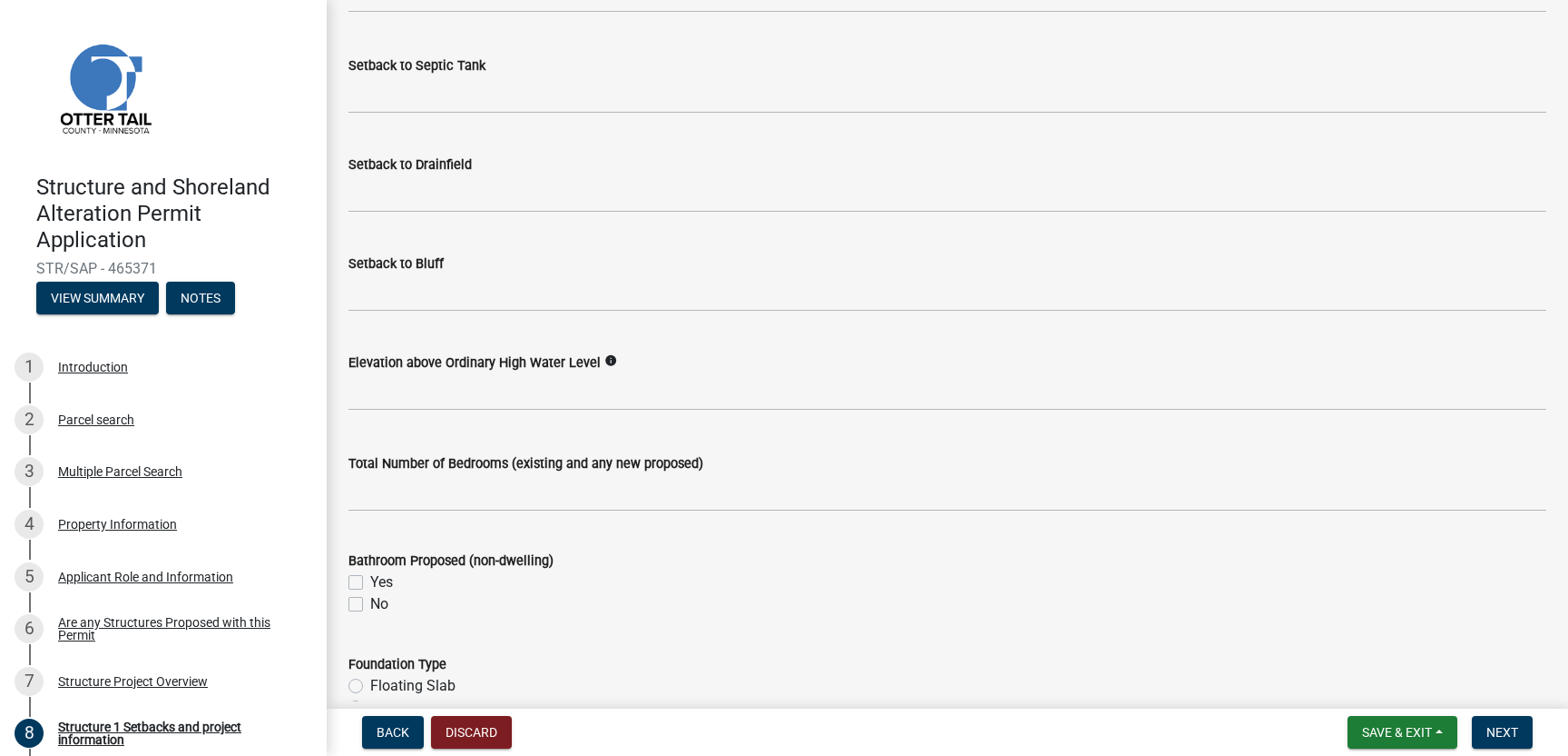
scroll to position [1771, 0]
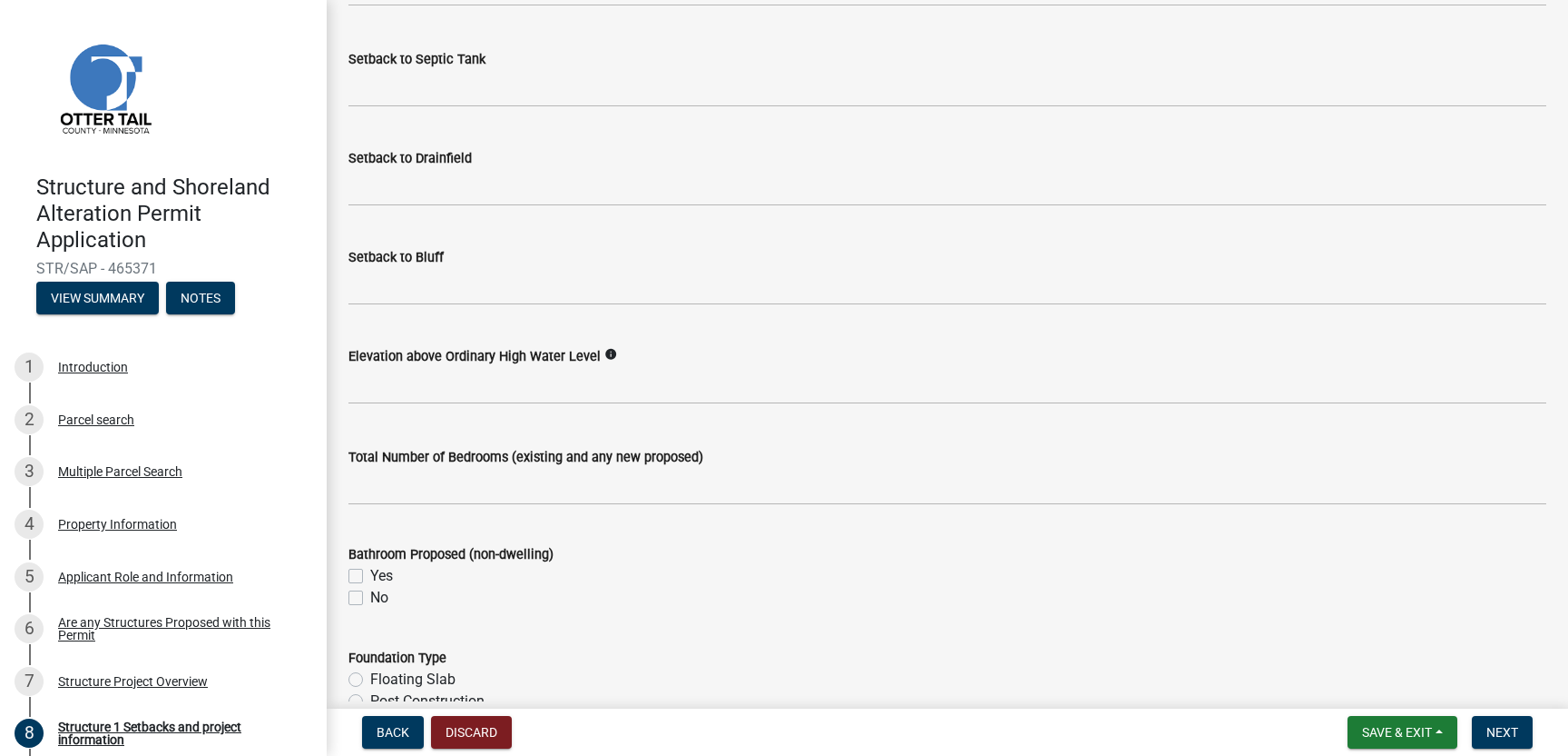
type input "173"
click at [370, 573] on label "Yes" at bounding box center [382, 575] width 22 height 21
click at [370, 573] on input "Yes" at bounding box center [376, 570] width 12 height 12
checkbox input "true"
checkbox input "false"
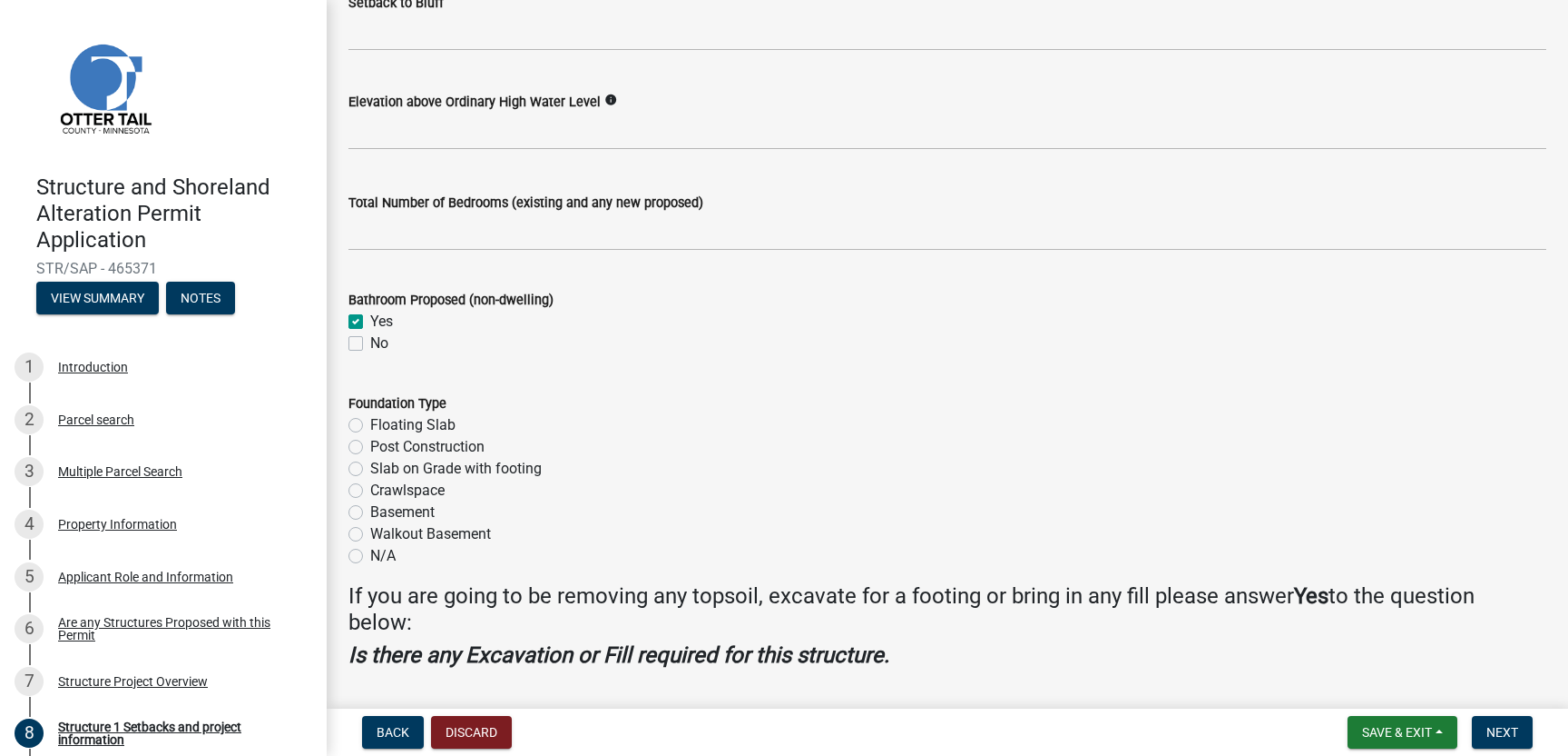
scroll to position [2034, 0]
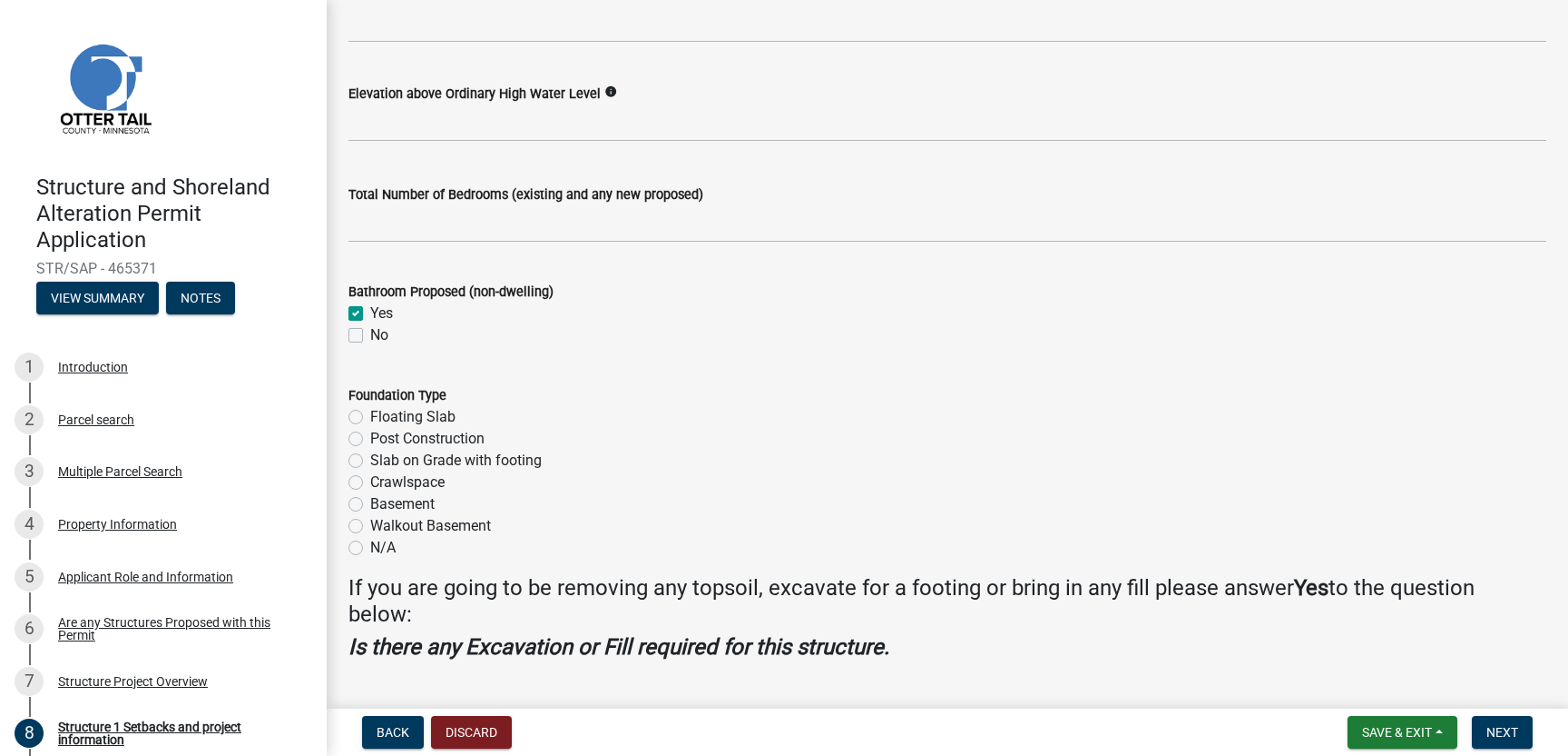
click at [370, 479] on label "Crawlspace" at bounding box center [408, 482] width 75 height 21
click at [370, 479] on input "Crawlspace" at bounding box center [376, 477] width 12 height 12
radio input "true"
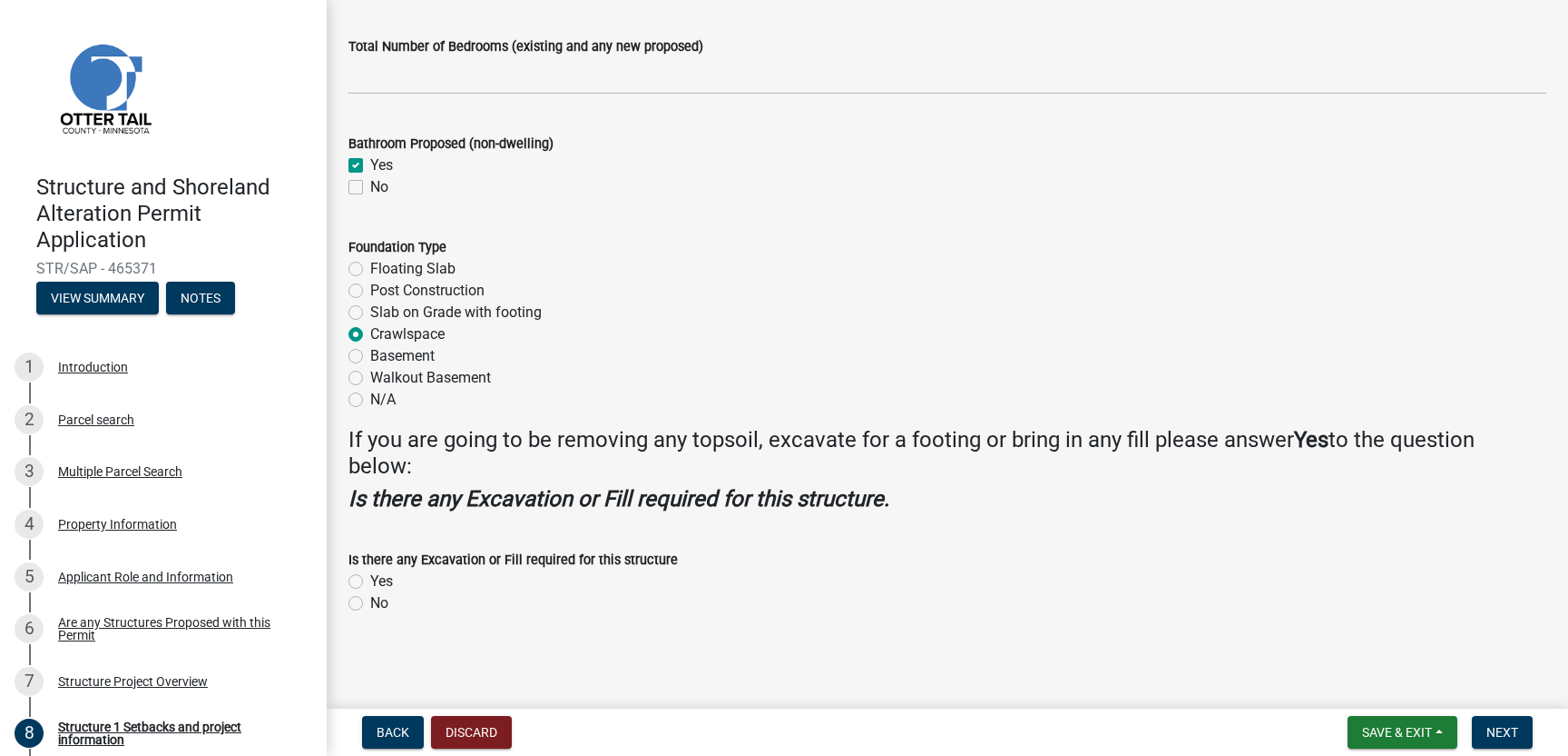
scroll to position [2180, 0]
click at [370, 581] on label "Yes" at bounding box center [382, 582] width 22 height 21
click at [370, 581] on input "Yes" at bounding box center [376, 578] width 12 height 12
radio input "true"
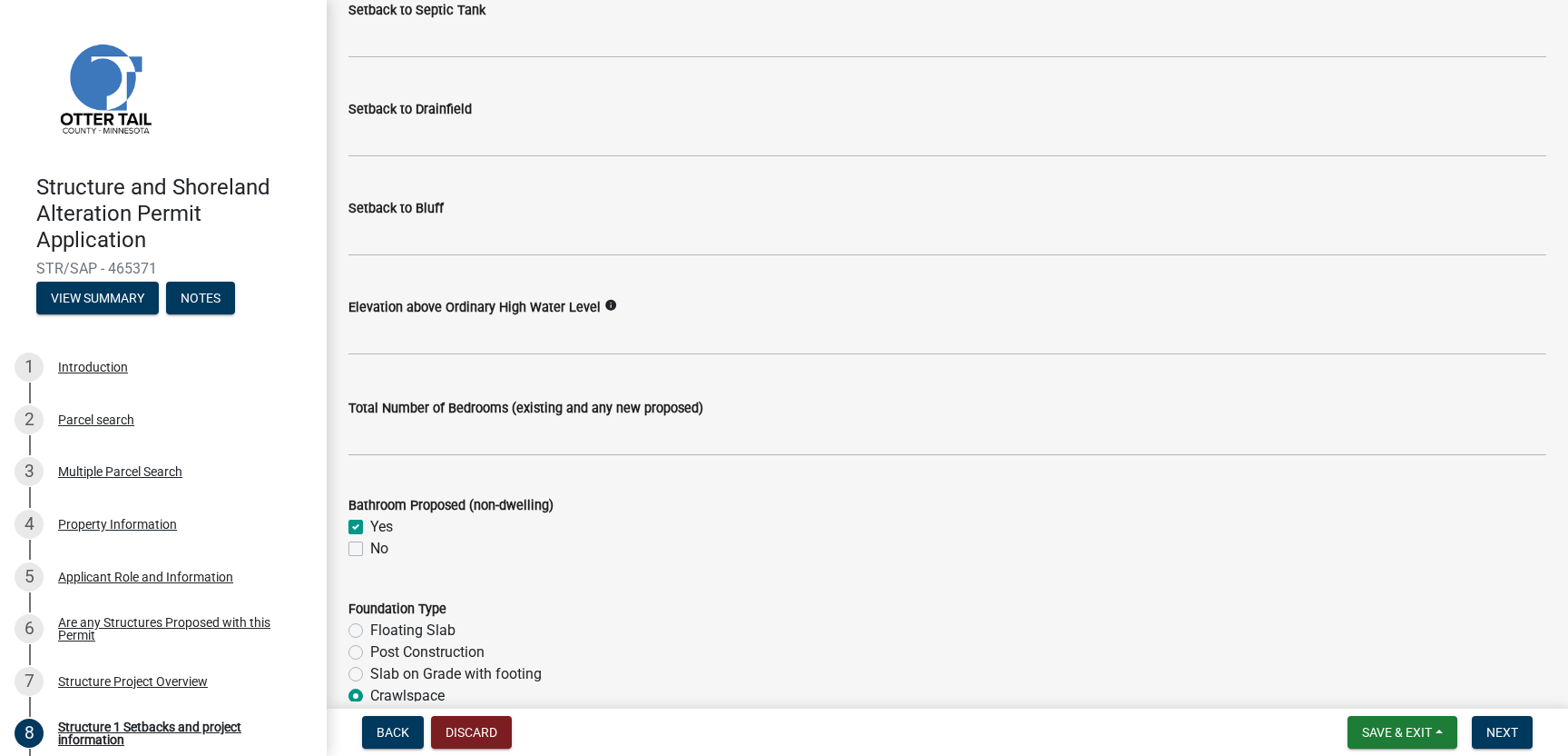
scroll to position [1818, 0]
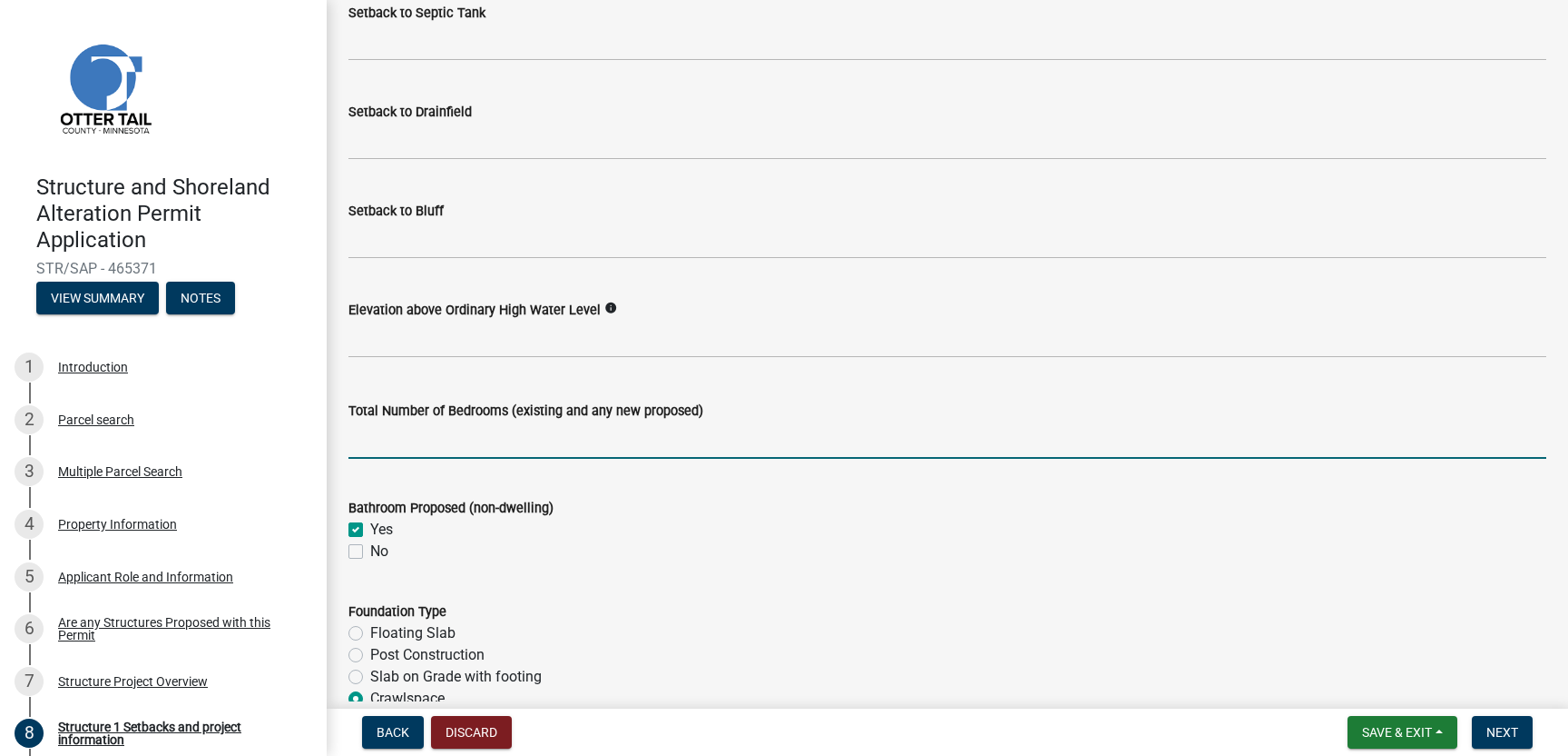
click at [383, 442] on input "text" at bounding box center [948, 440] width 1198 height 37
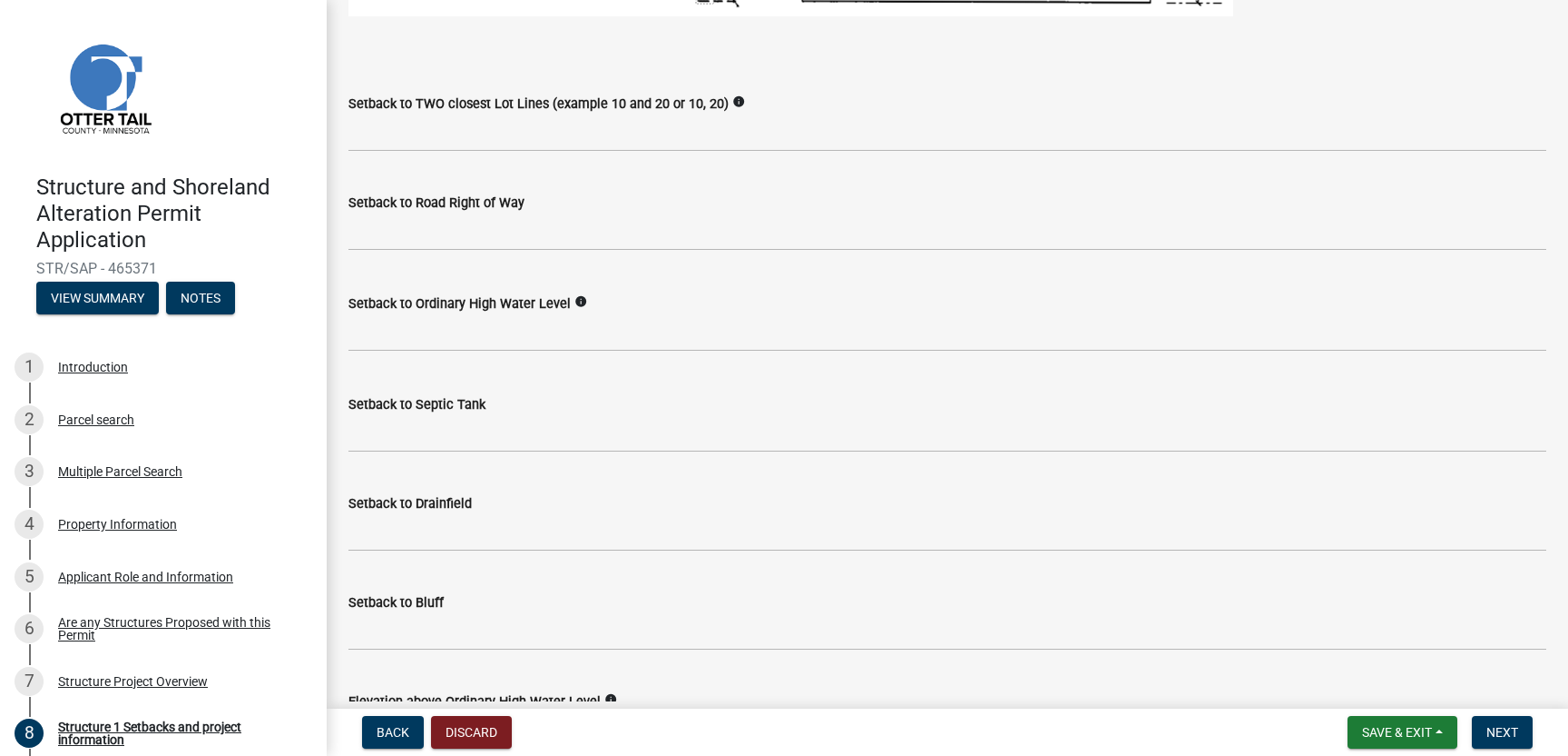
scroll to position [1423, 0]
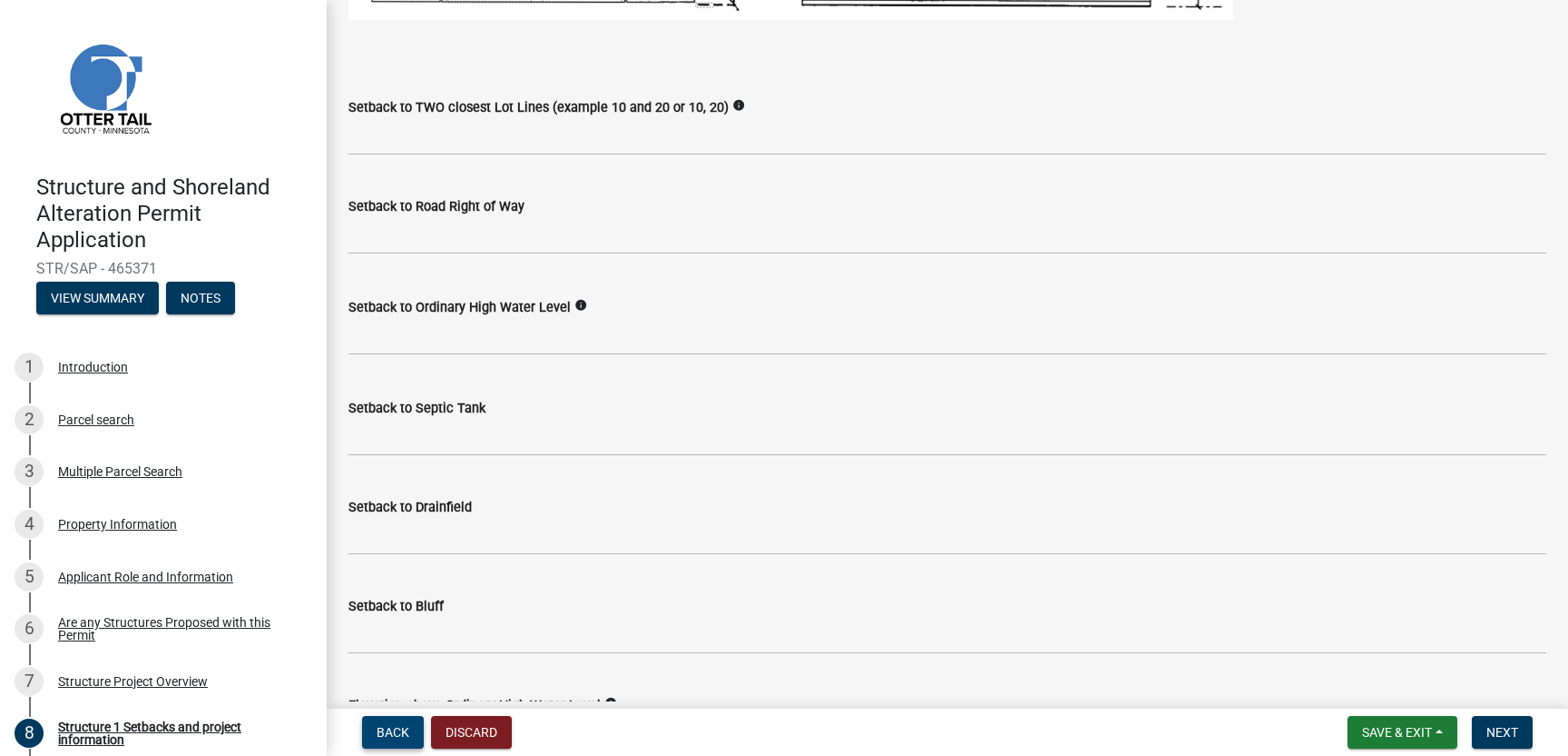
type input "3"
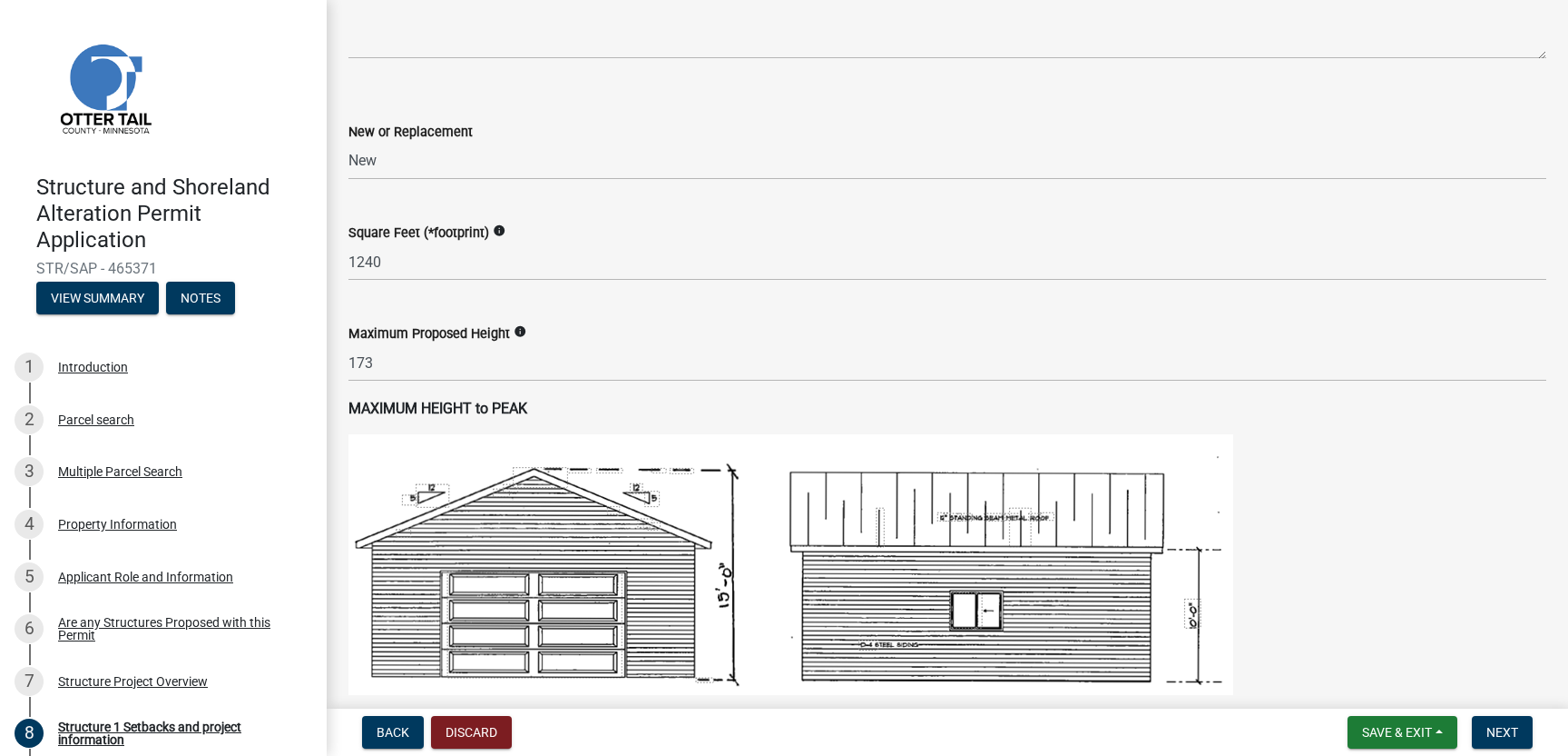
scroll to position [749, 0]
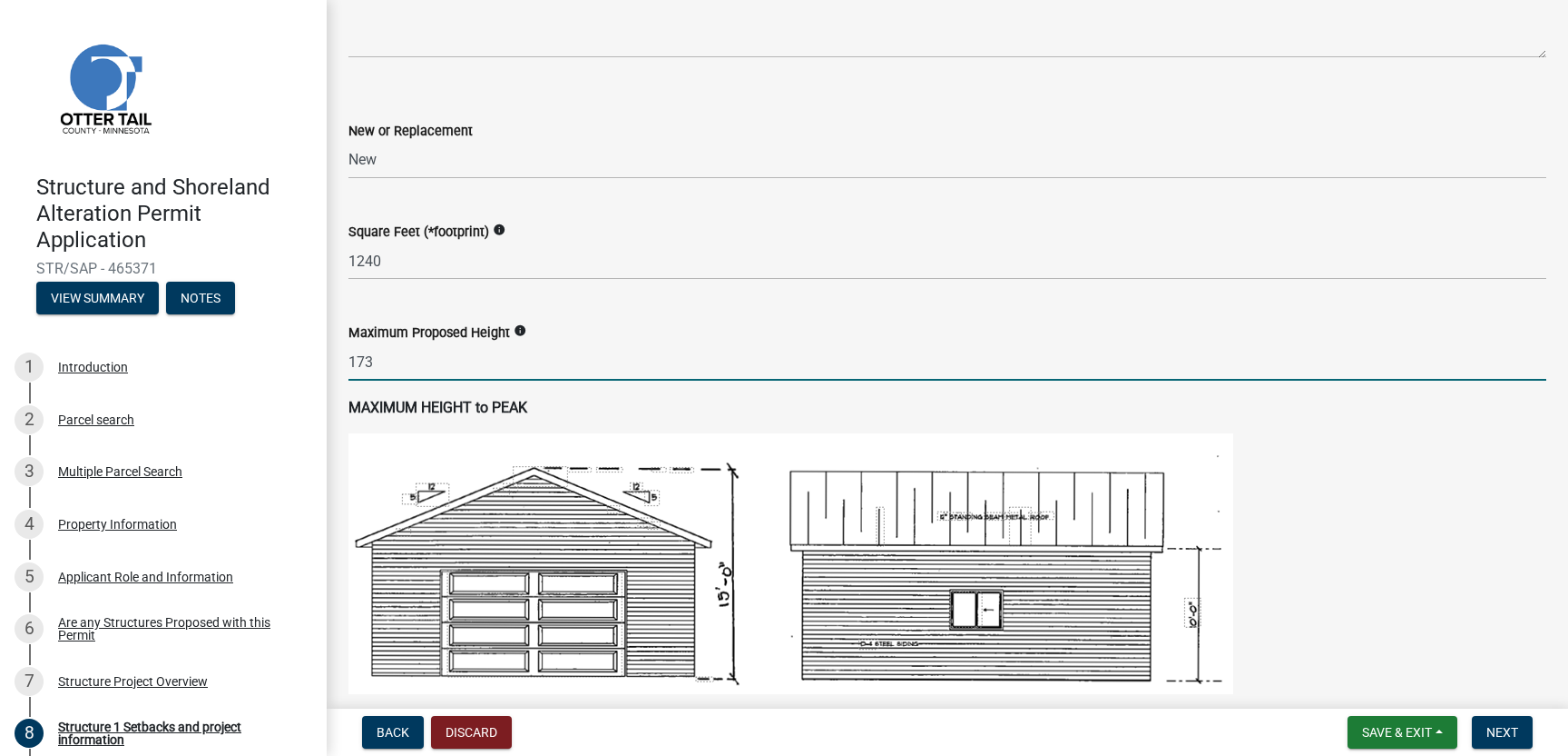
click at [379, 364] on input "173" at bounding box center [948, 362] width 1198 height 37
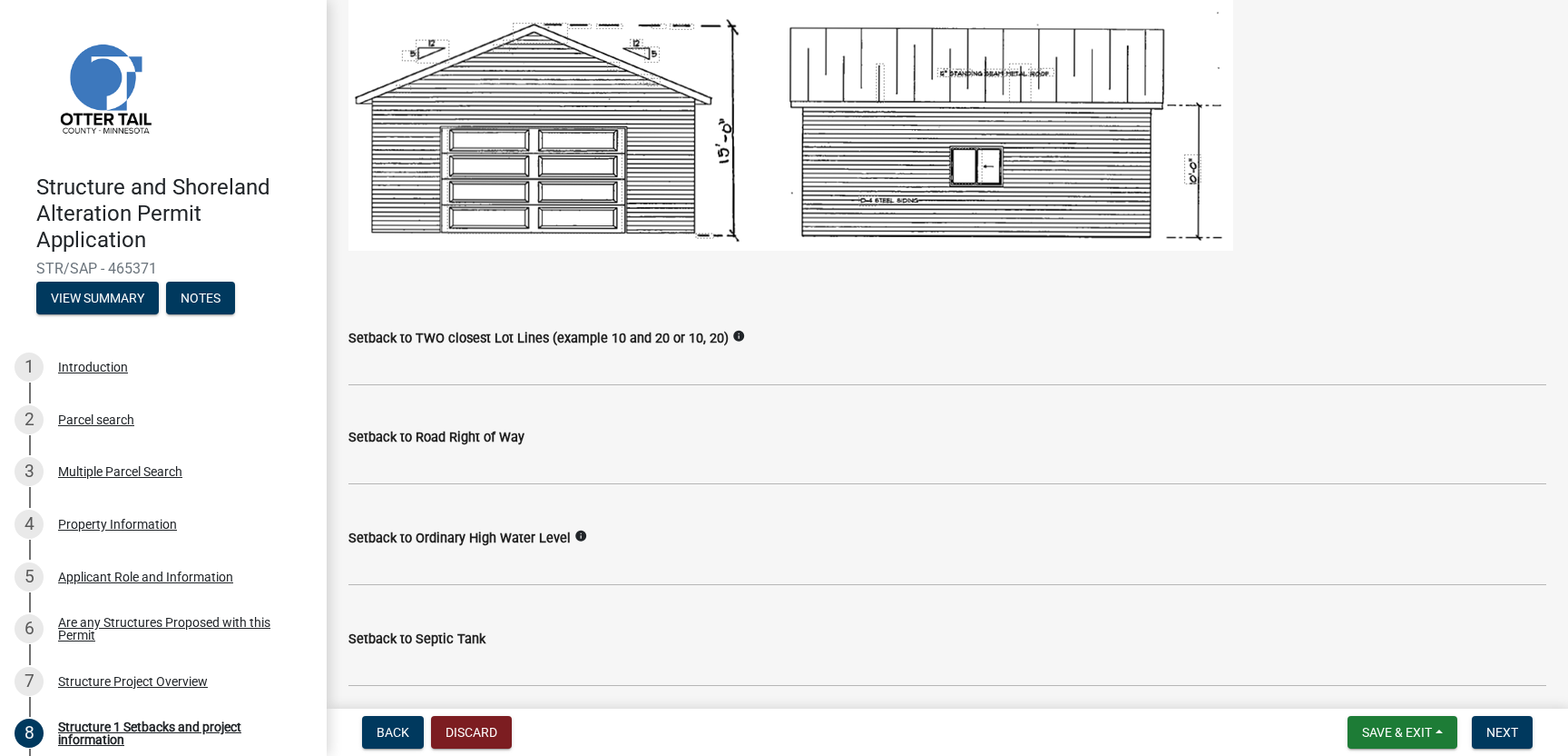
scroll to position [1181, 0]
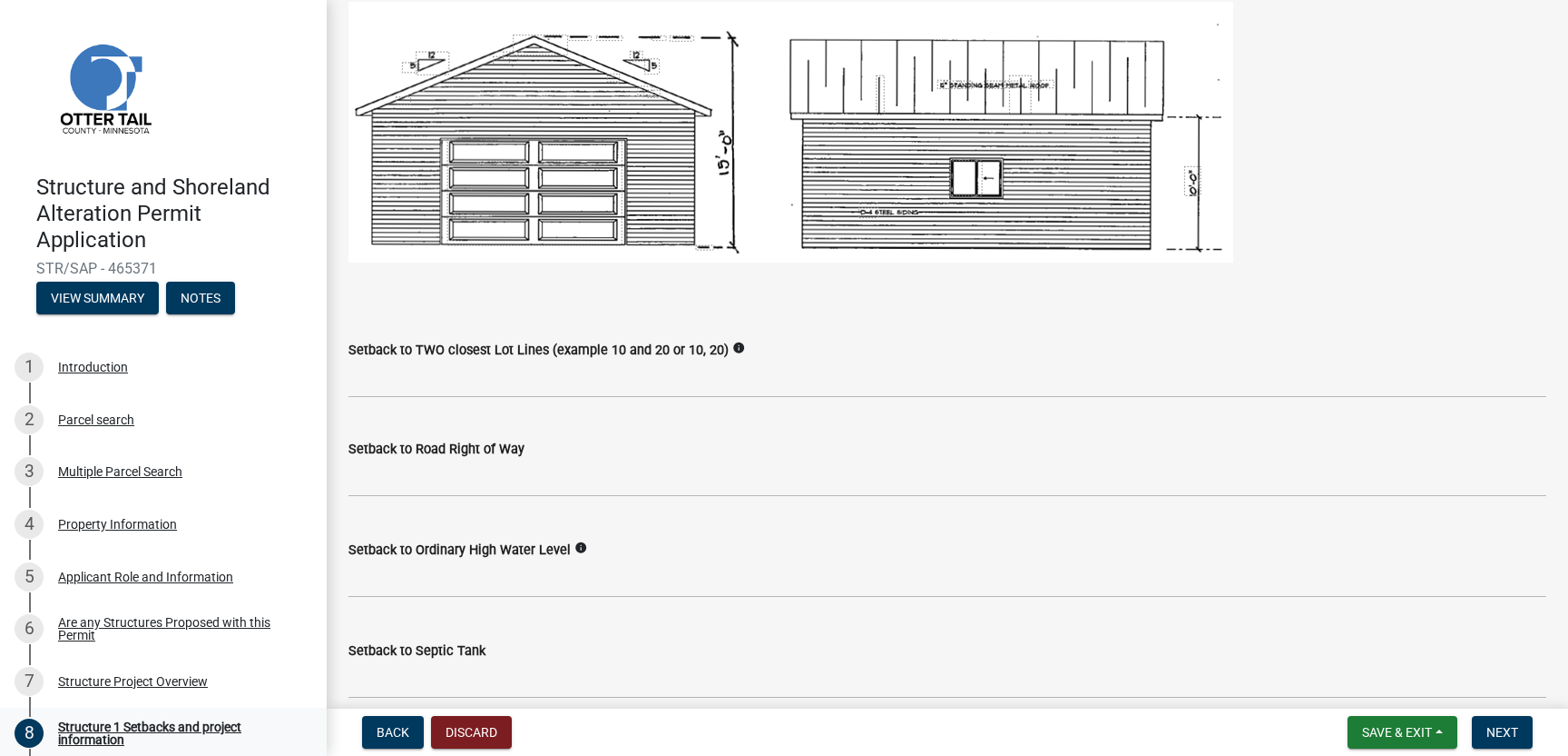
type input "-173"
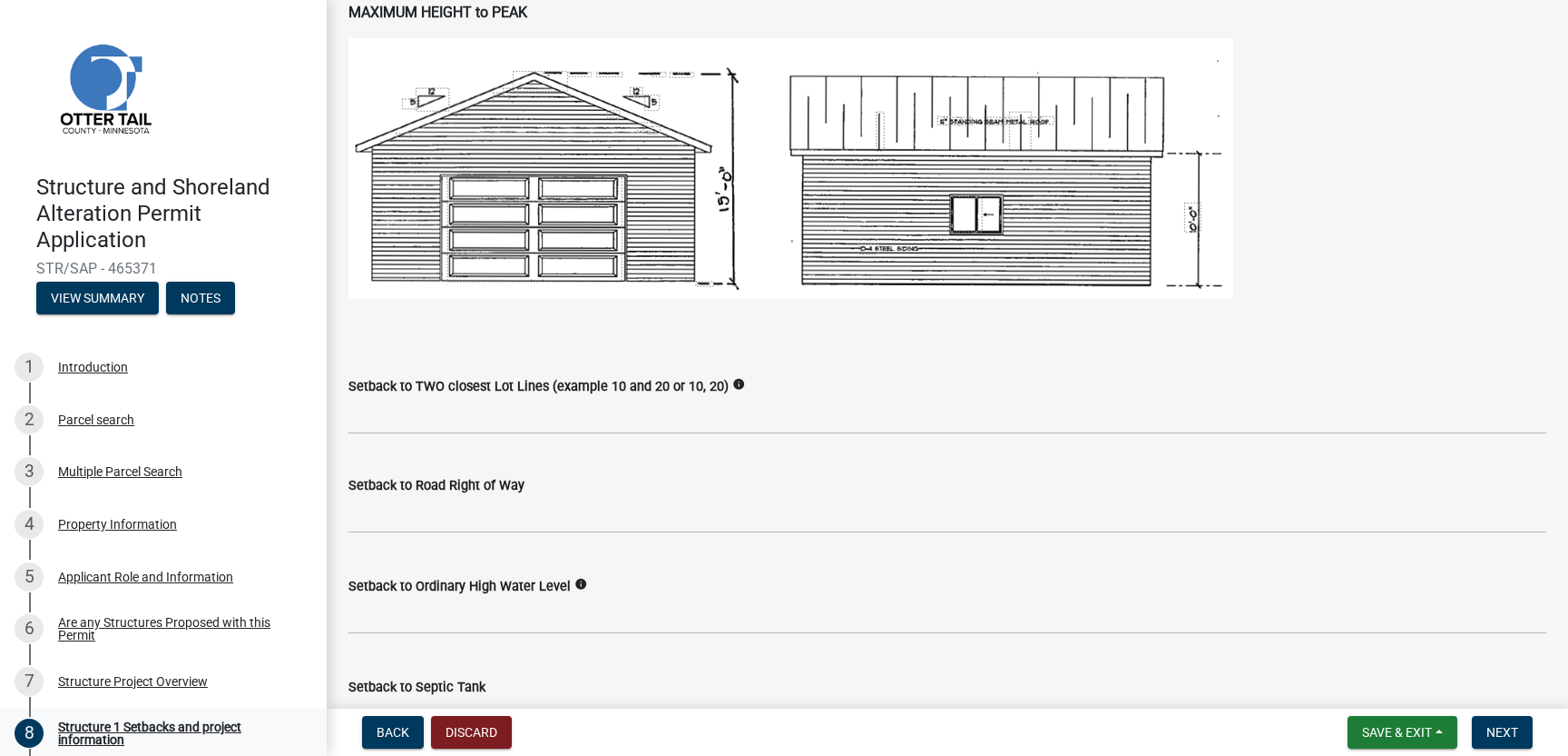
scroll to position [1217, 0]
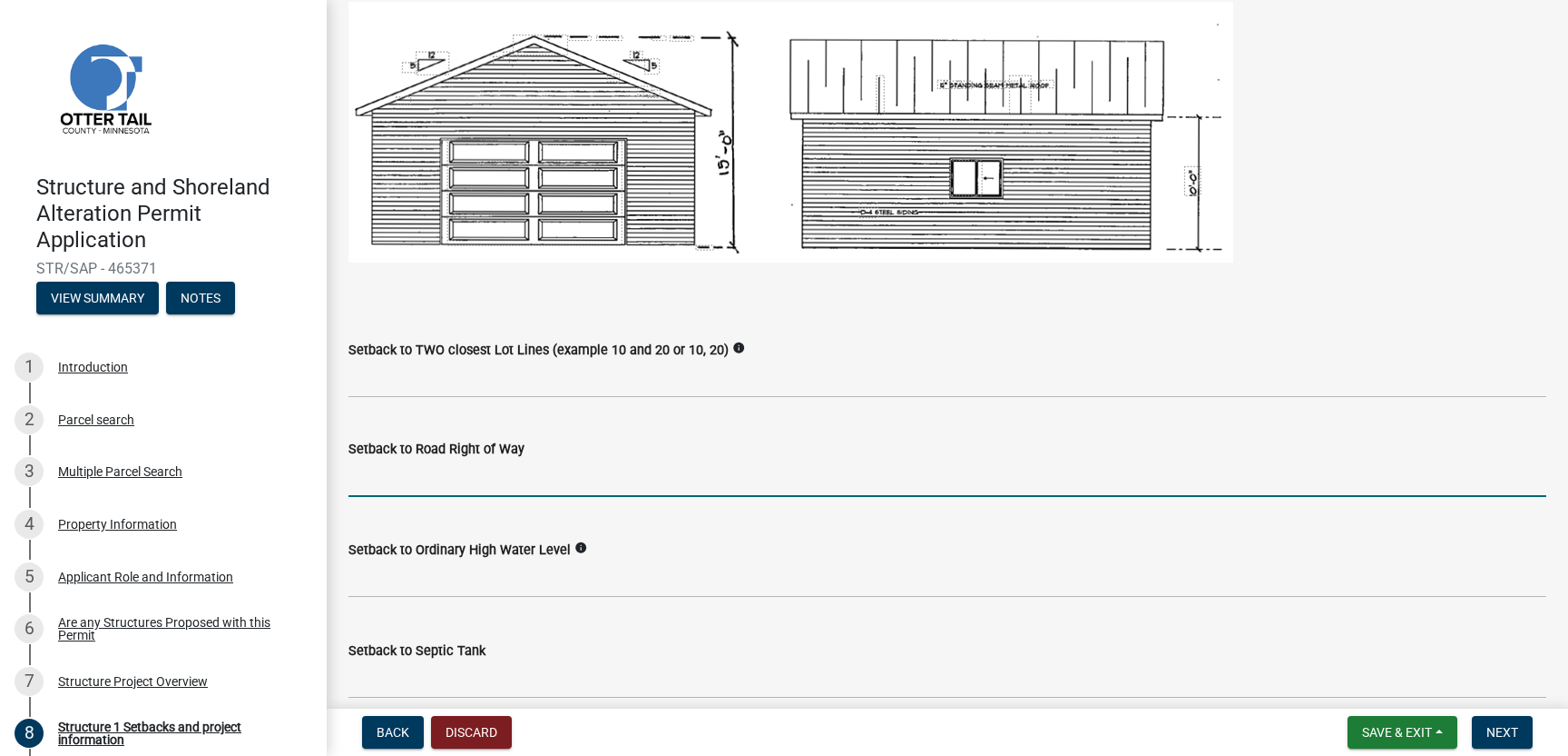
click at [396, 478] on input "text" at bounding box center [948, 478] width 1198 height 37
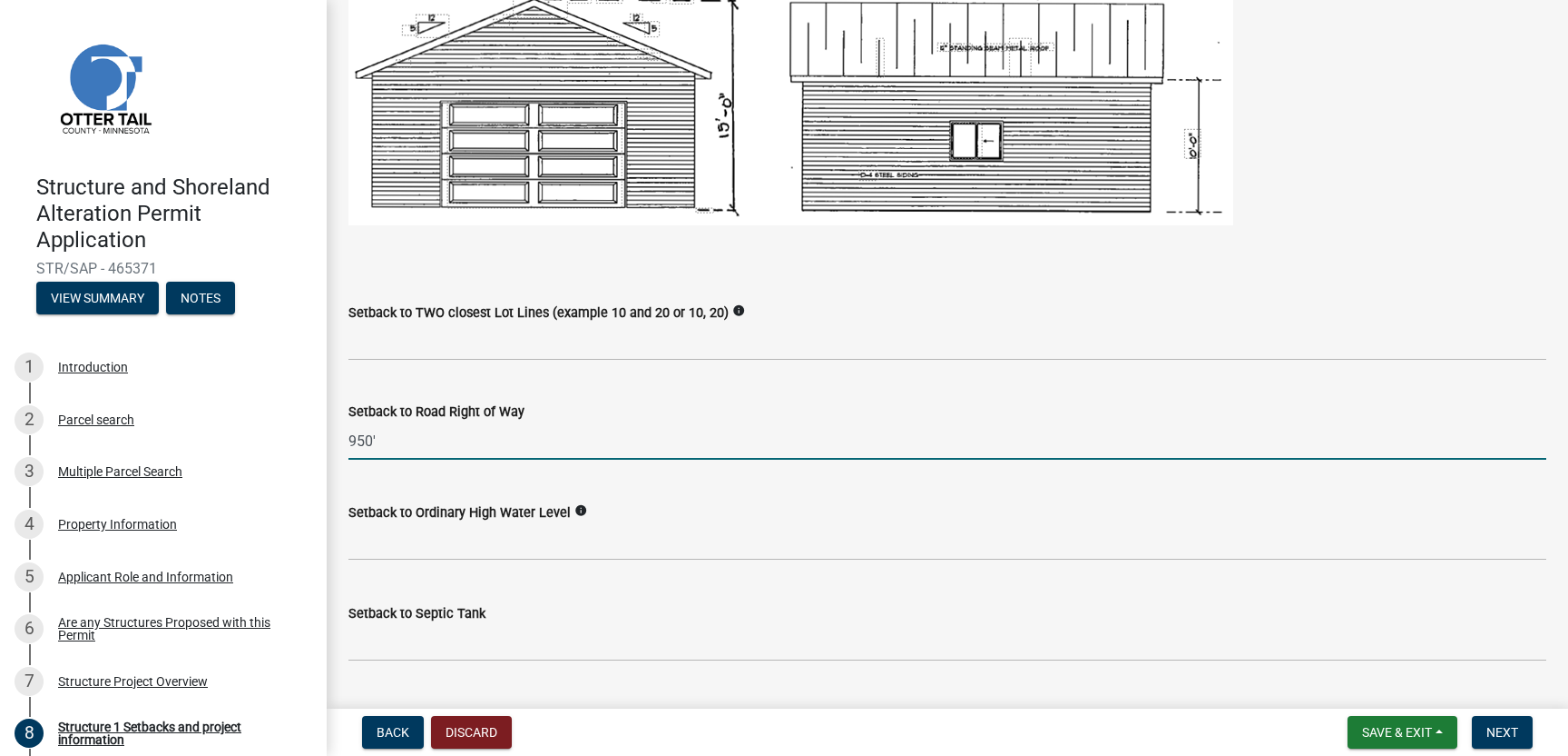
scroll to position [1224, 0]
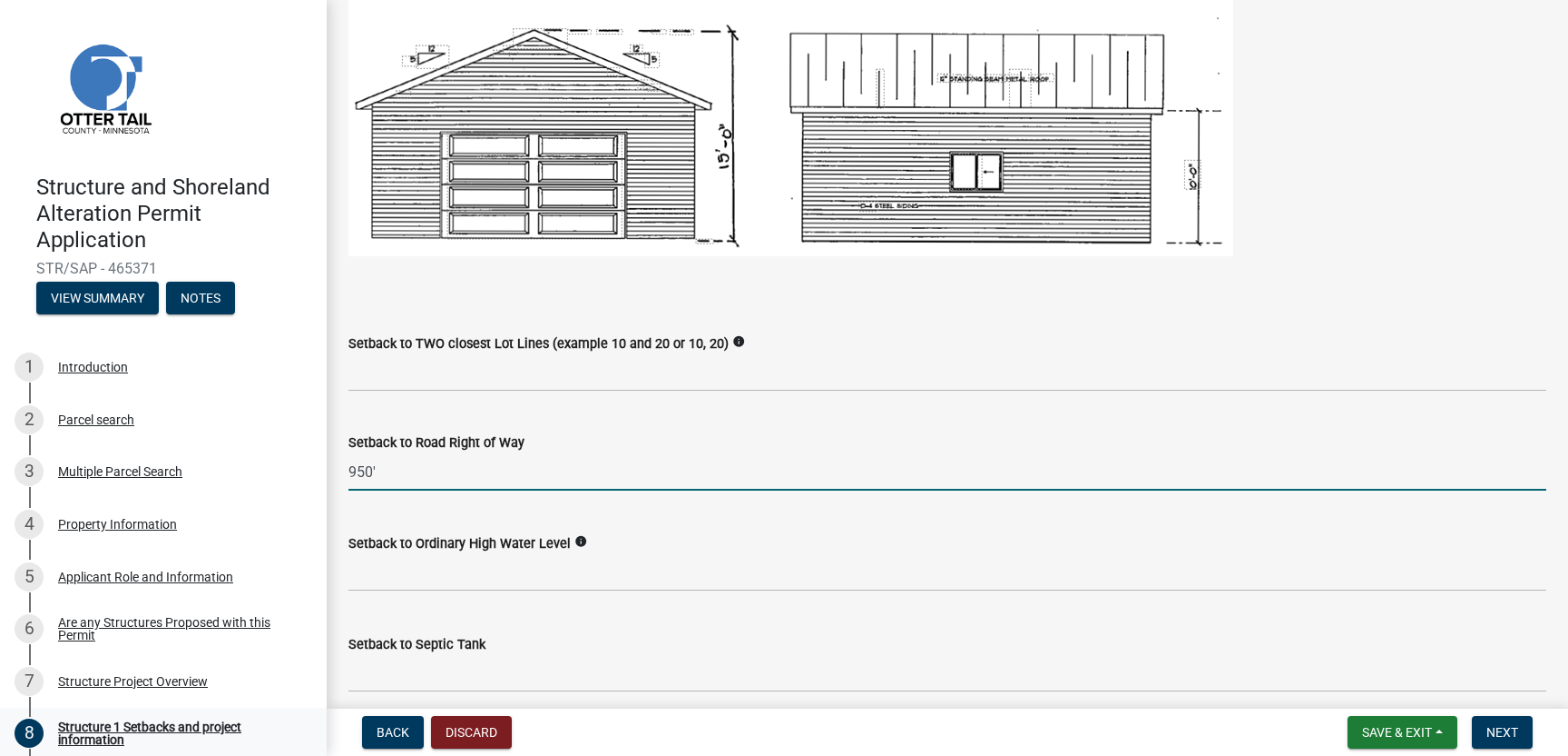
type input "950"
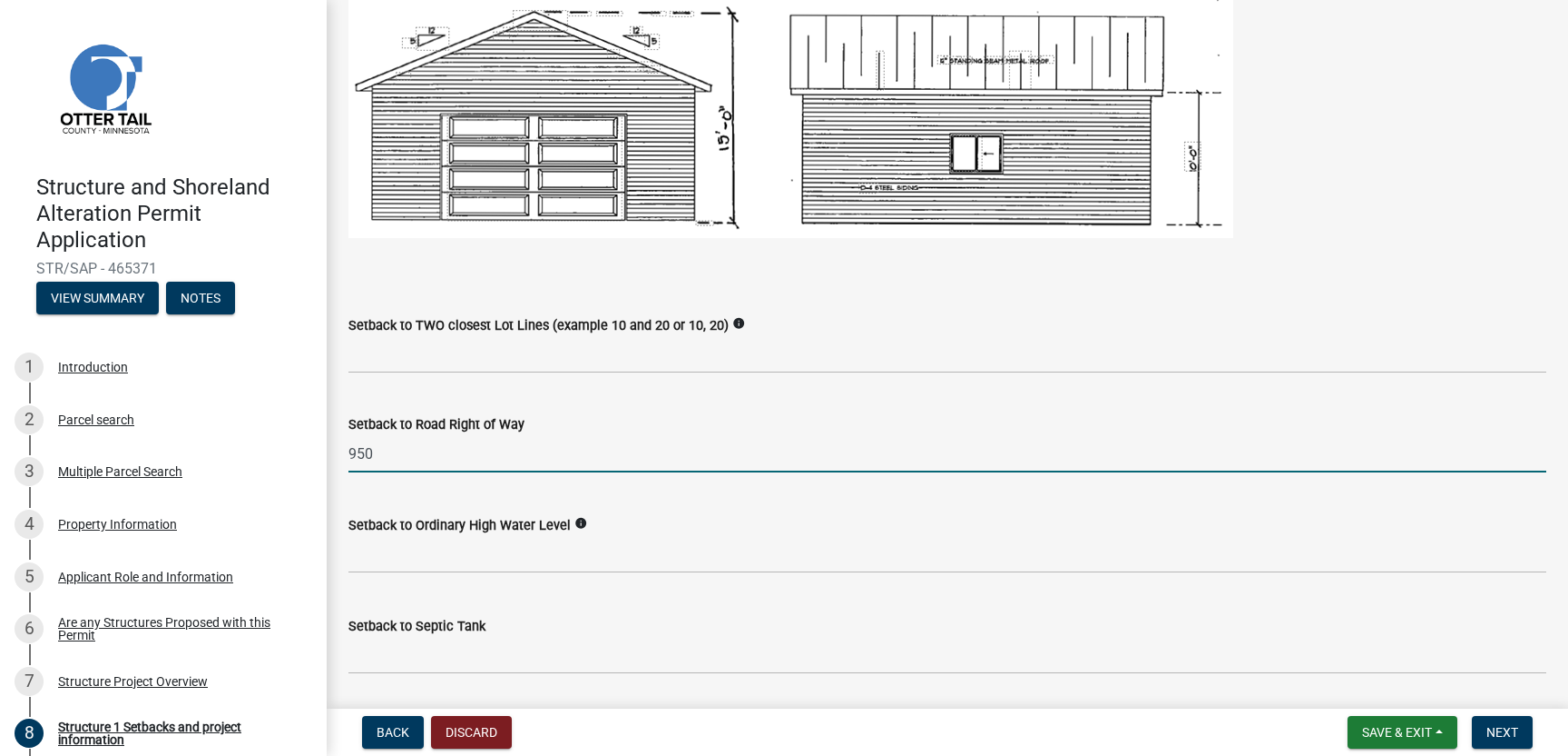
scroll to position [1213, 0]
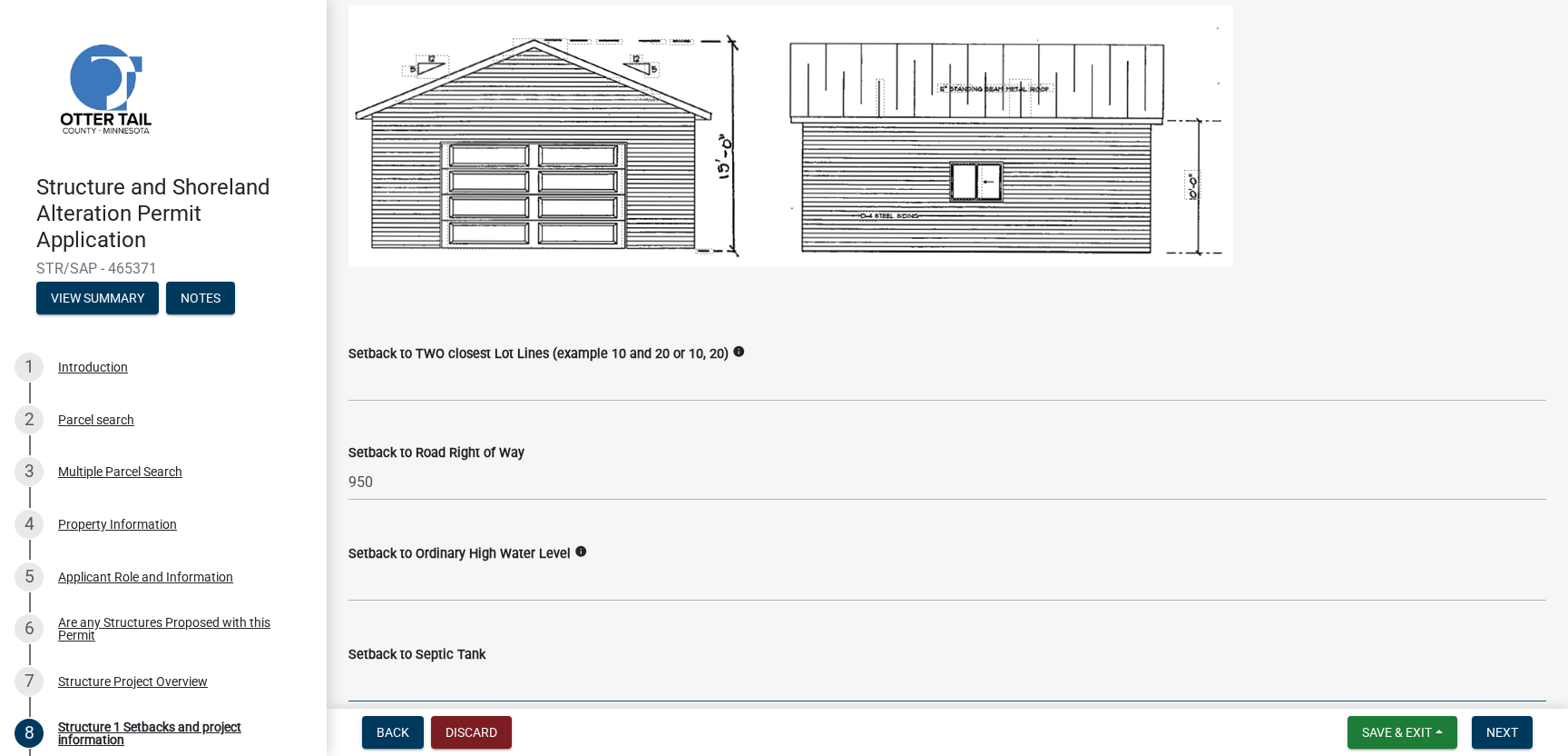
click at [419, 684] on input "Setback to Septic Tank" at bounding box center [948, 683] width 1198 height 37
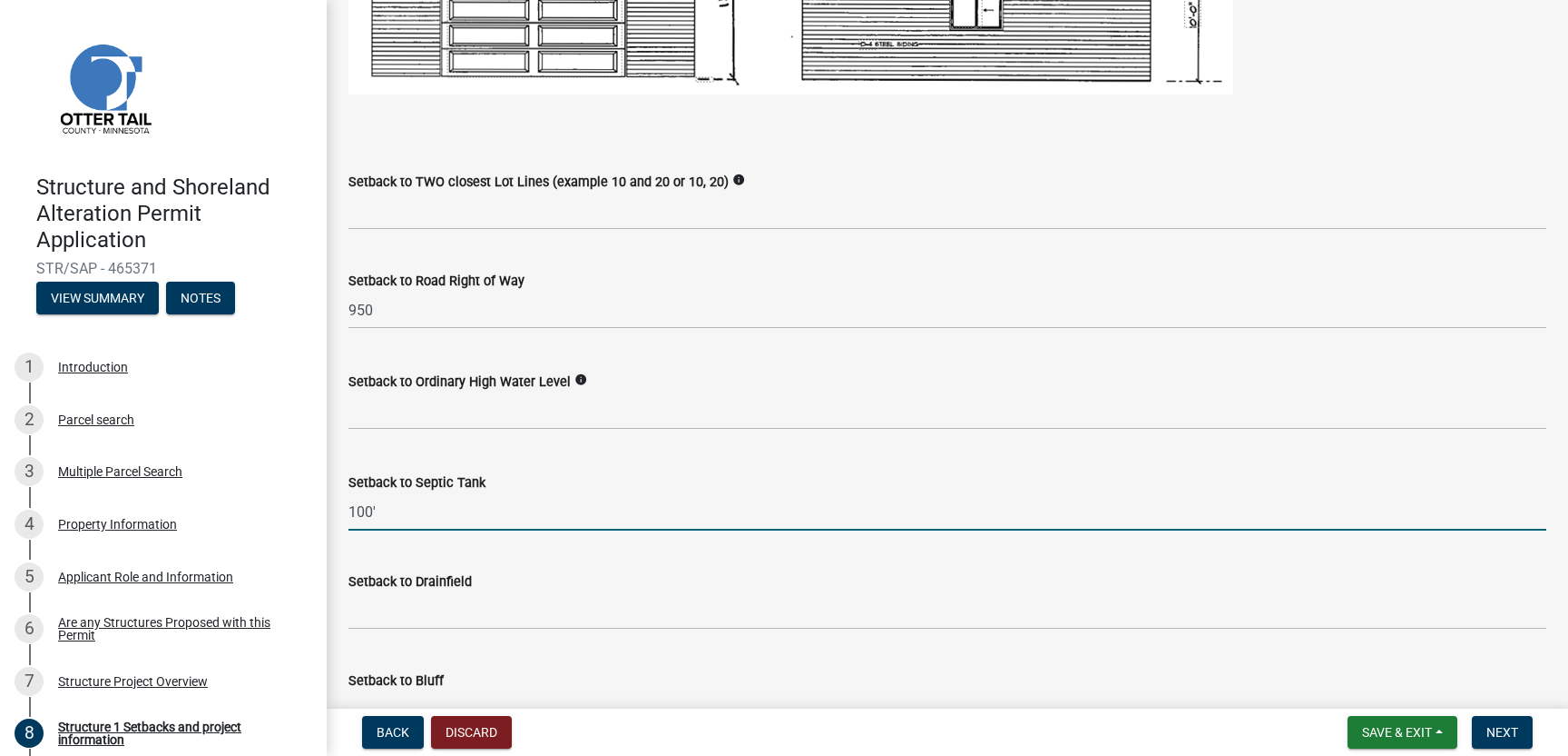
scroll to position [1384, 0]
type input "100'"
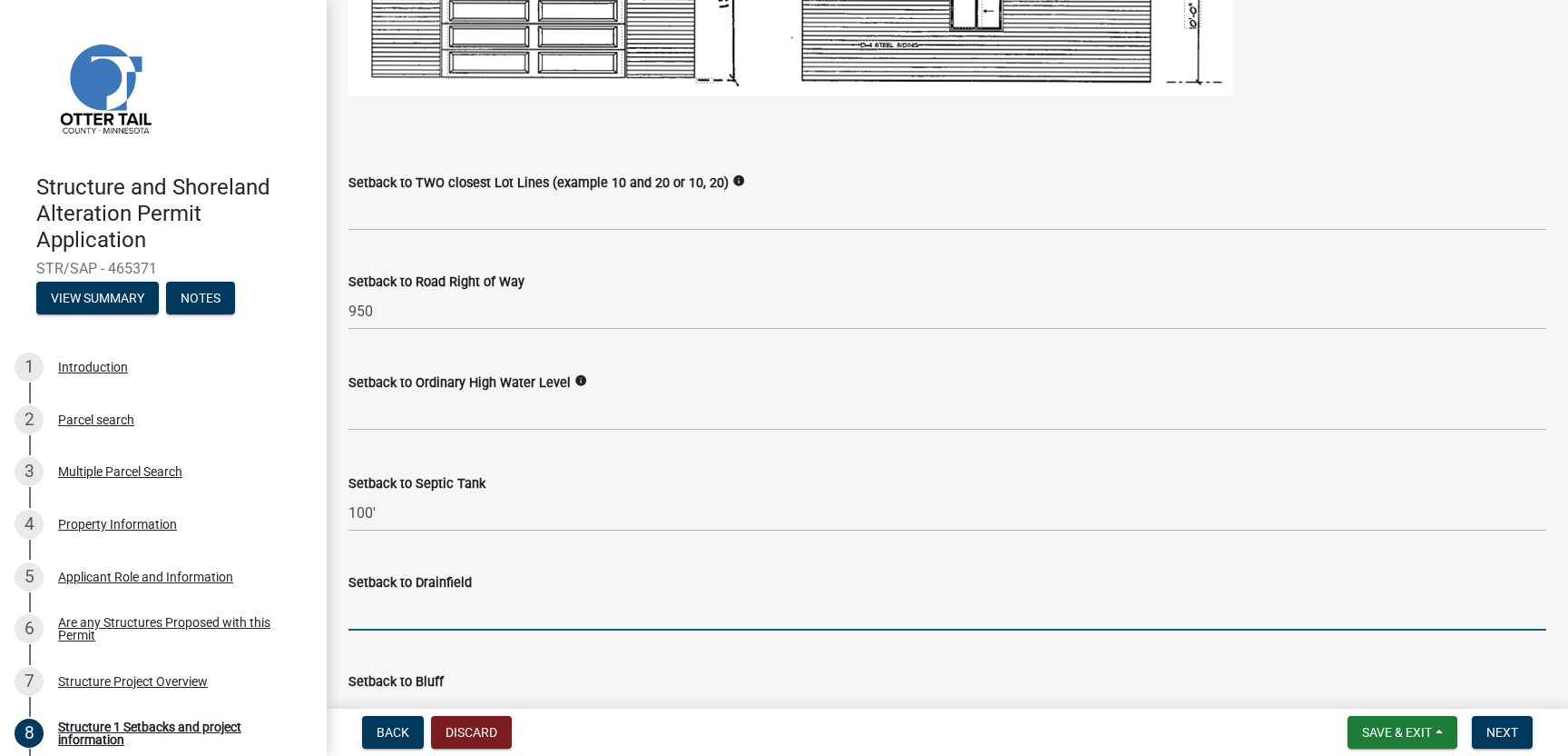
click at [364, 618] on input "Setback to Drainfield" at bounding box center [948, 611] width 1198 height 37
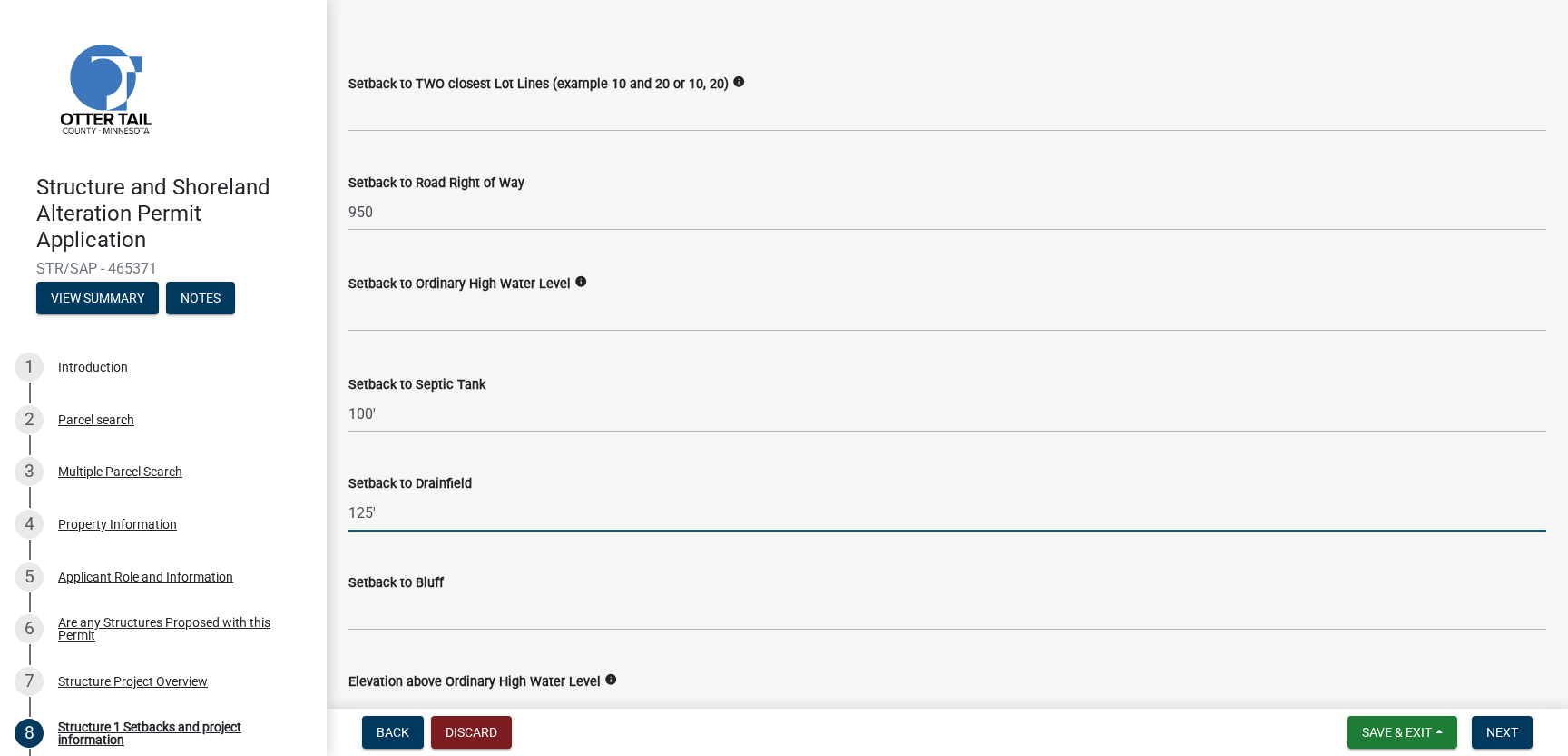
scroll to position [1501, 0]
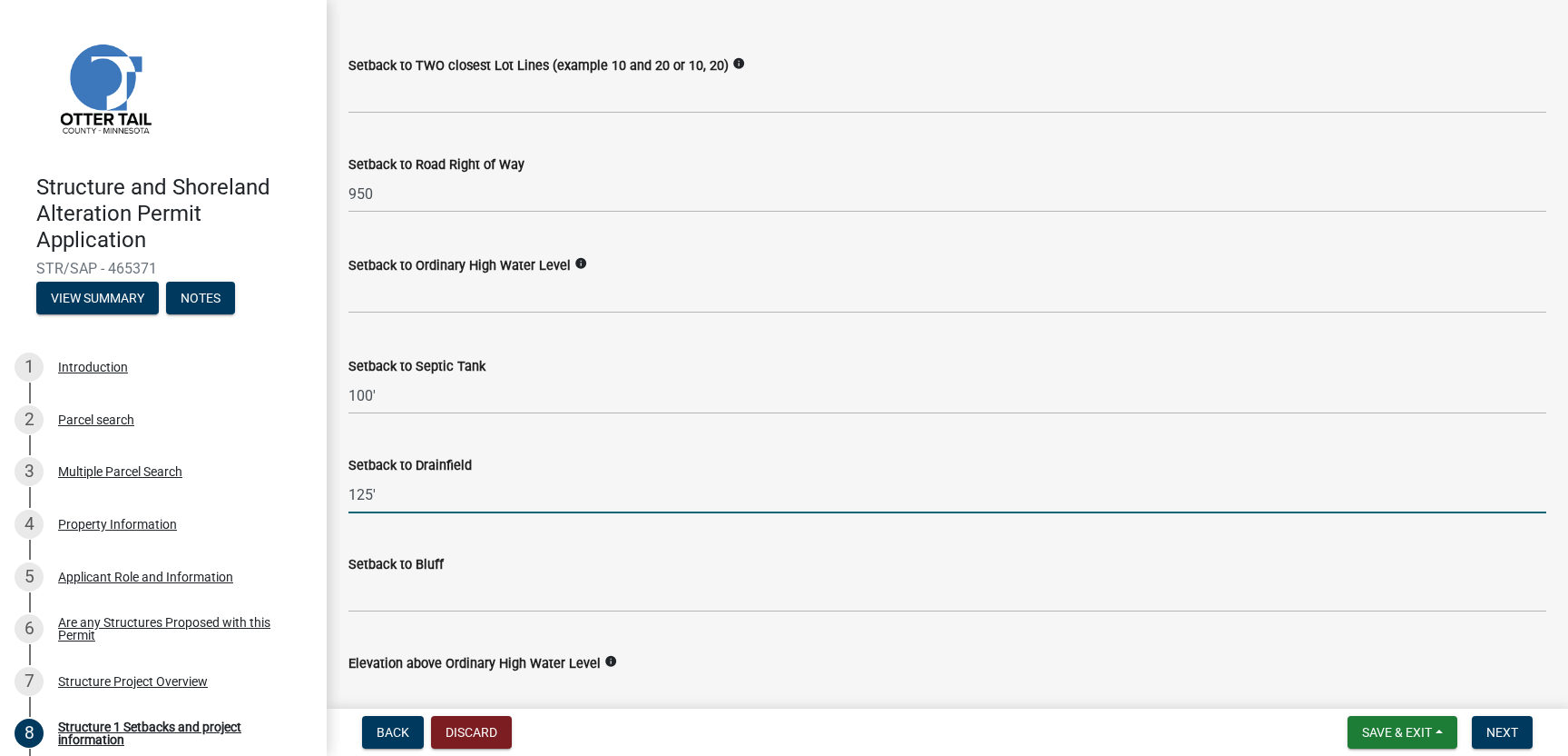
type input "125'"
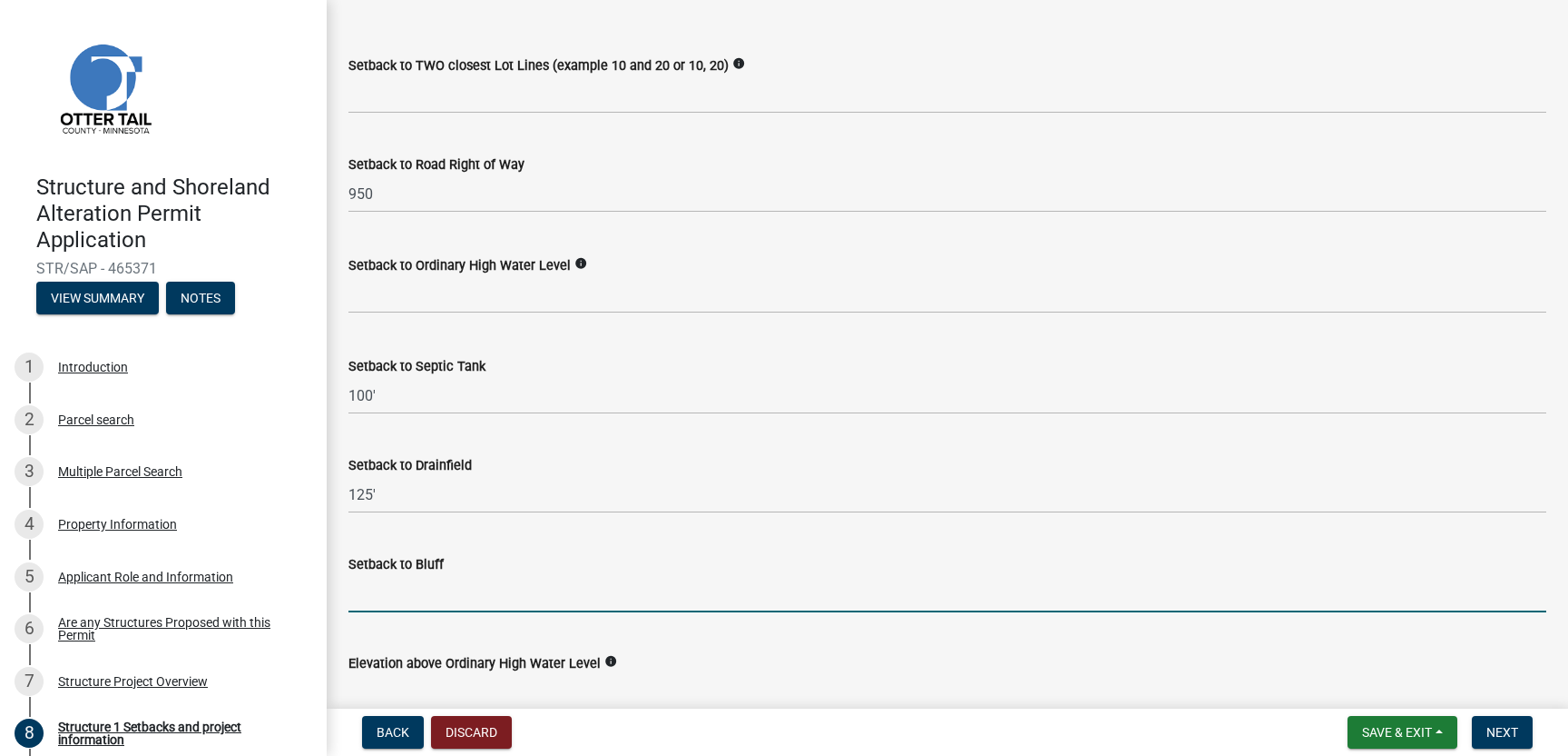
click at [361, 595] on input "Setback to Bluff" at bounding box center [948, 594] width 1198 height 37
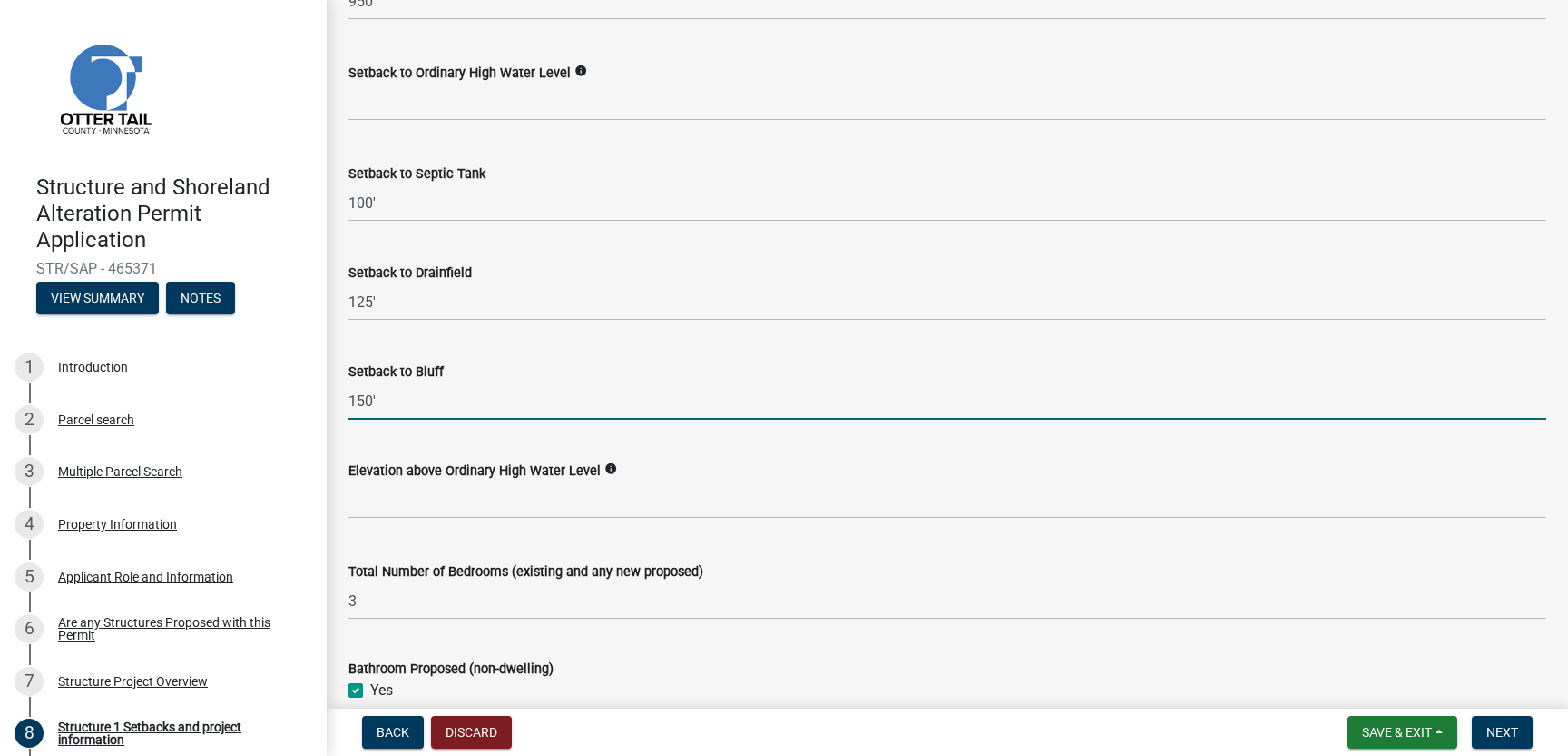
scroll to position [1709, 0]
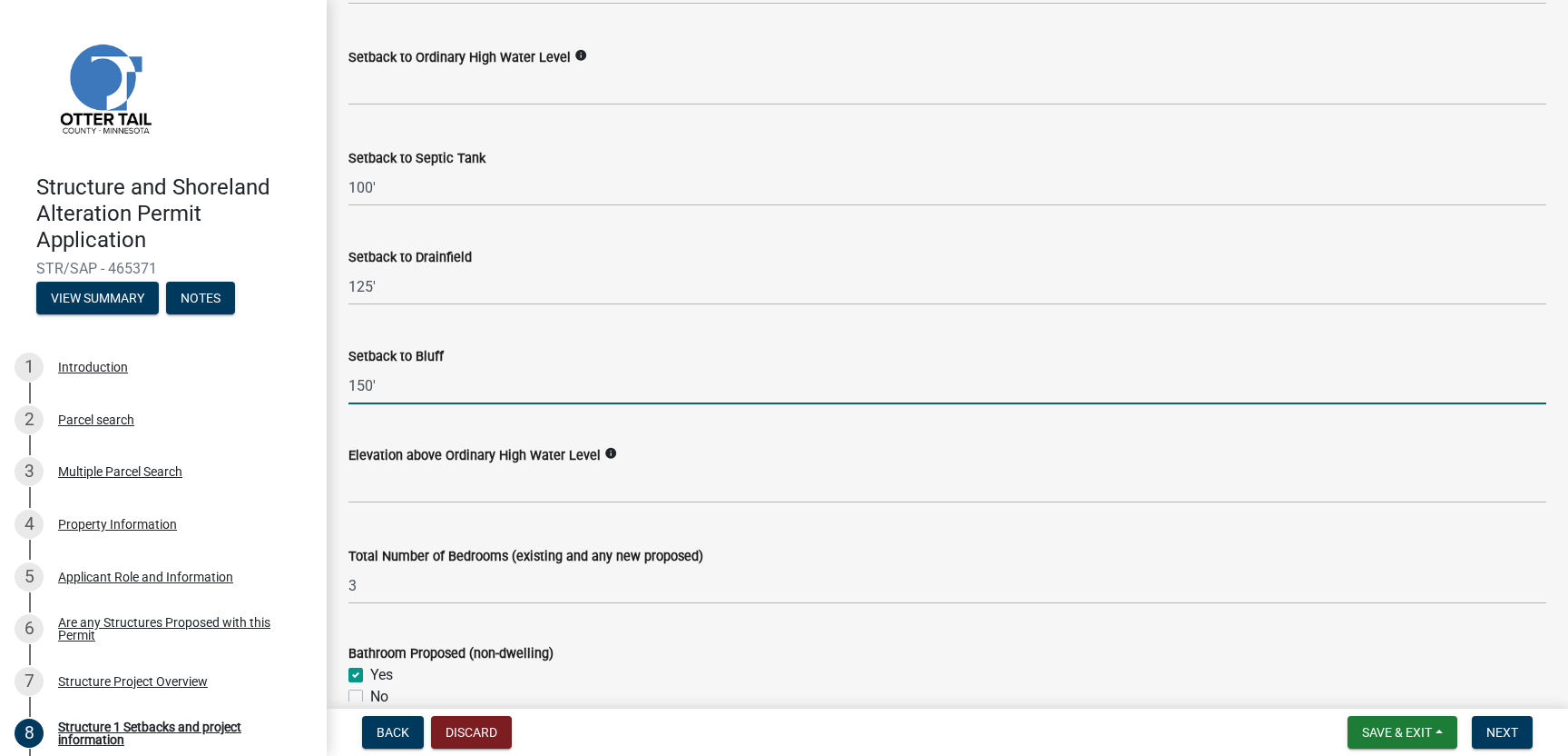
type input "150'"
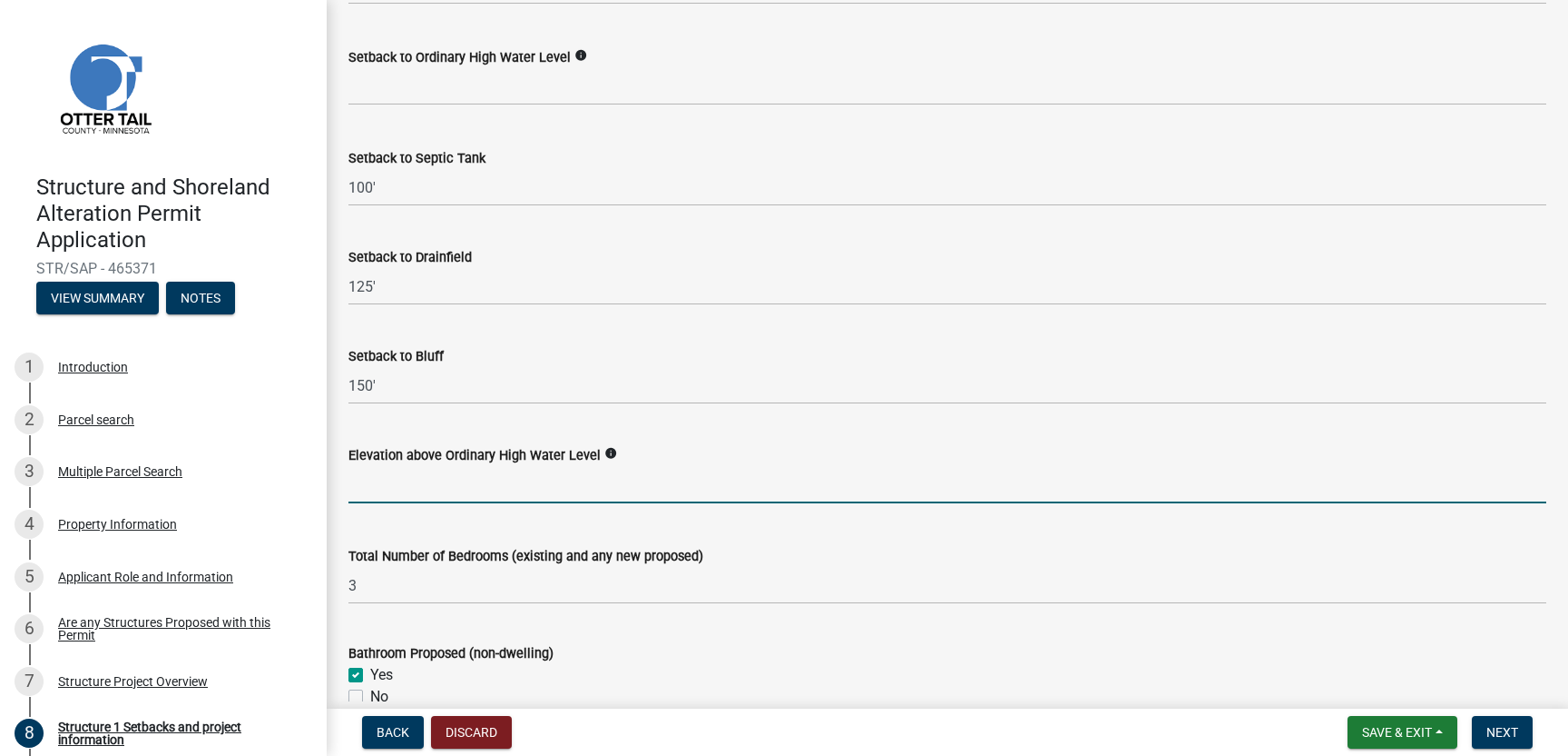
click at [357, 488] on input "text" at bounding box center [948, 484] width 1198 height 37
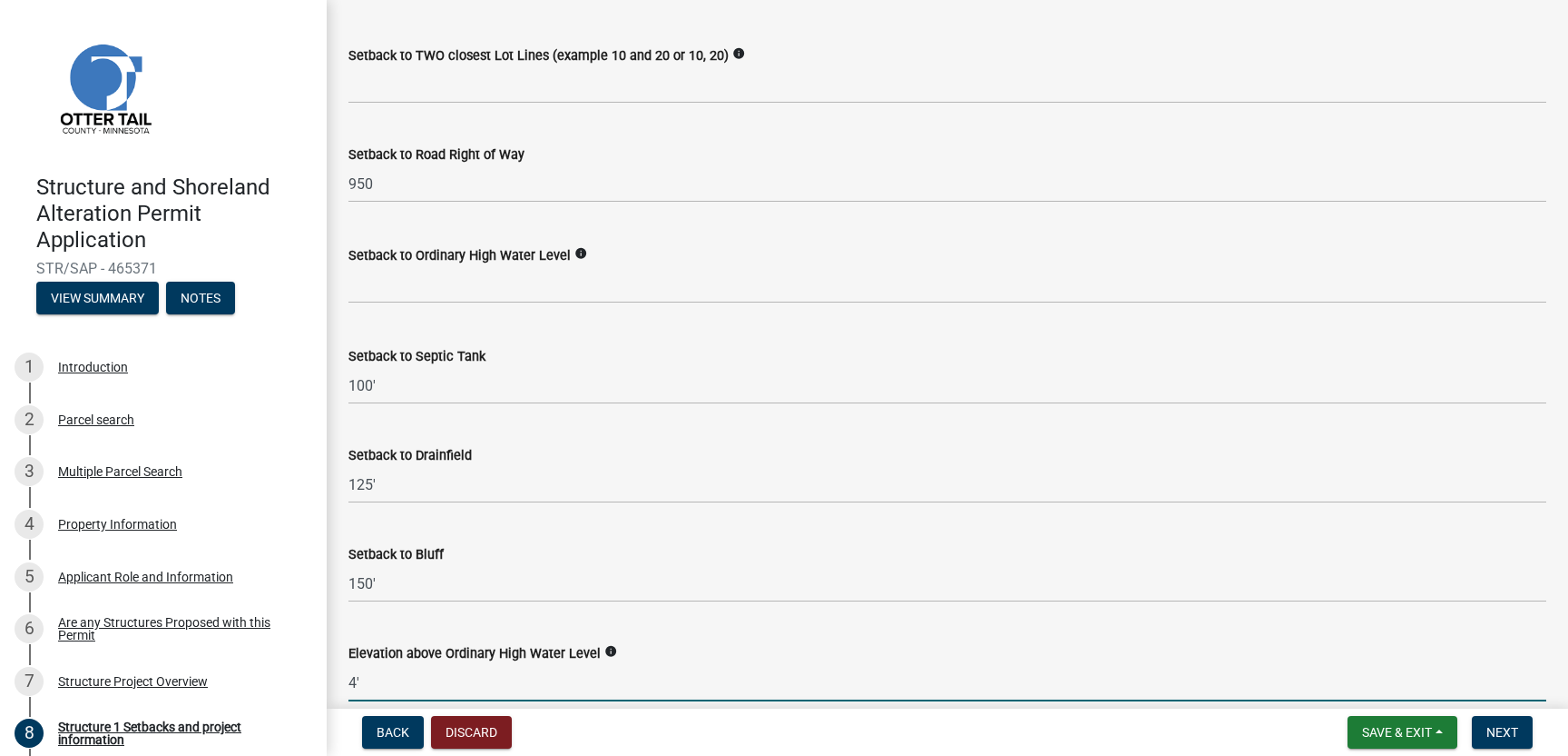
scroll to position [1508, 0]
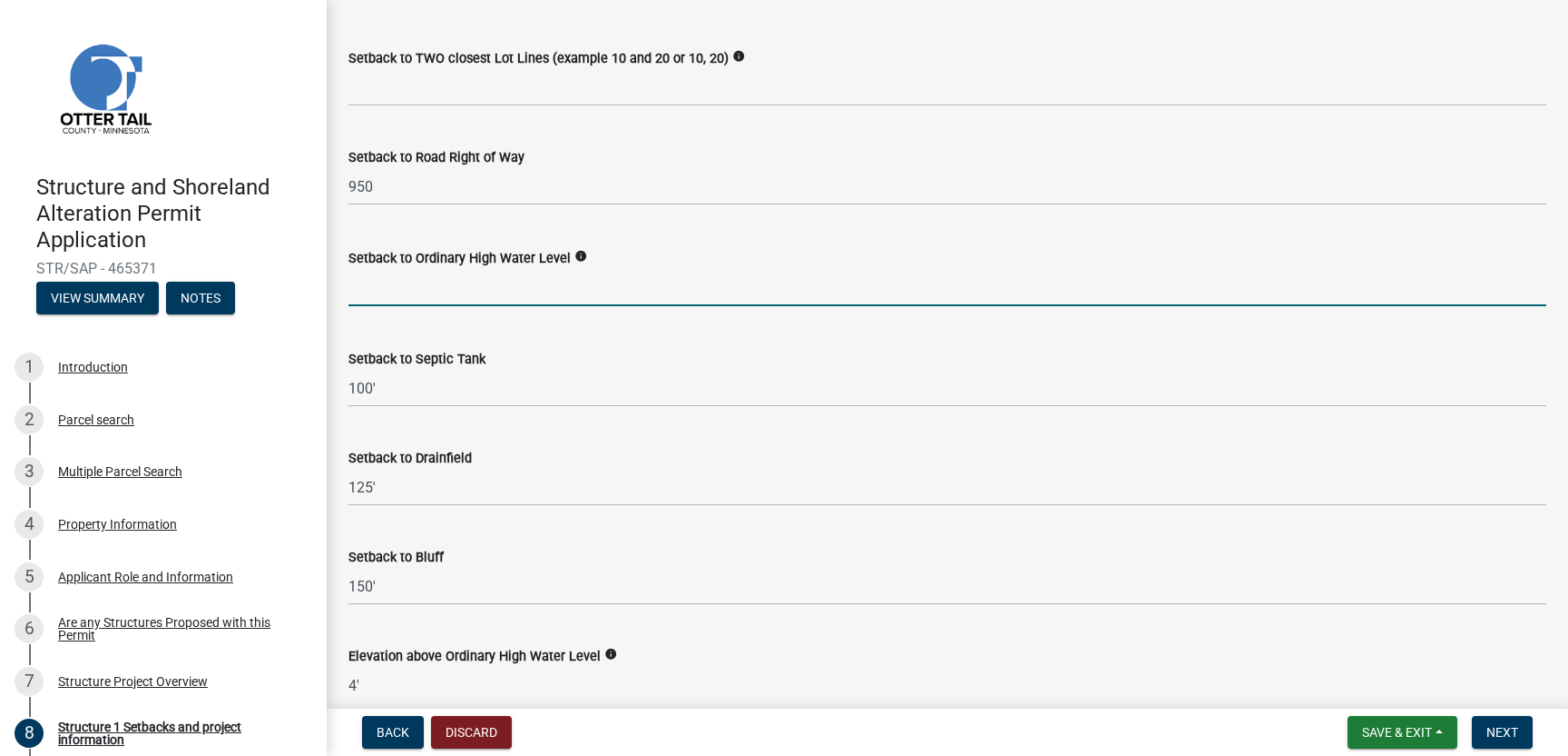
type input "4"
click at [364, 284] on input "text" at bounding box center [948, 287] width 1198 height 37
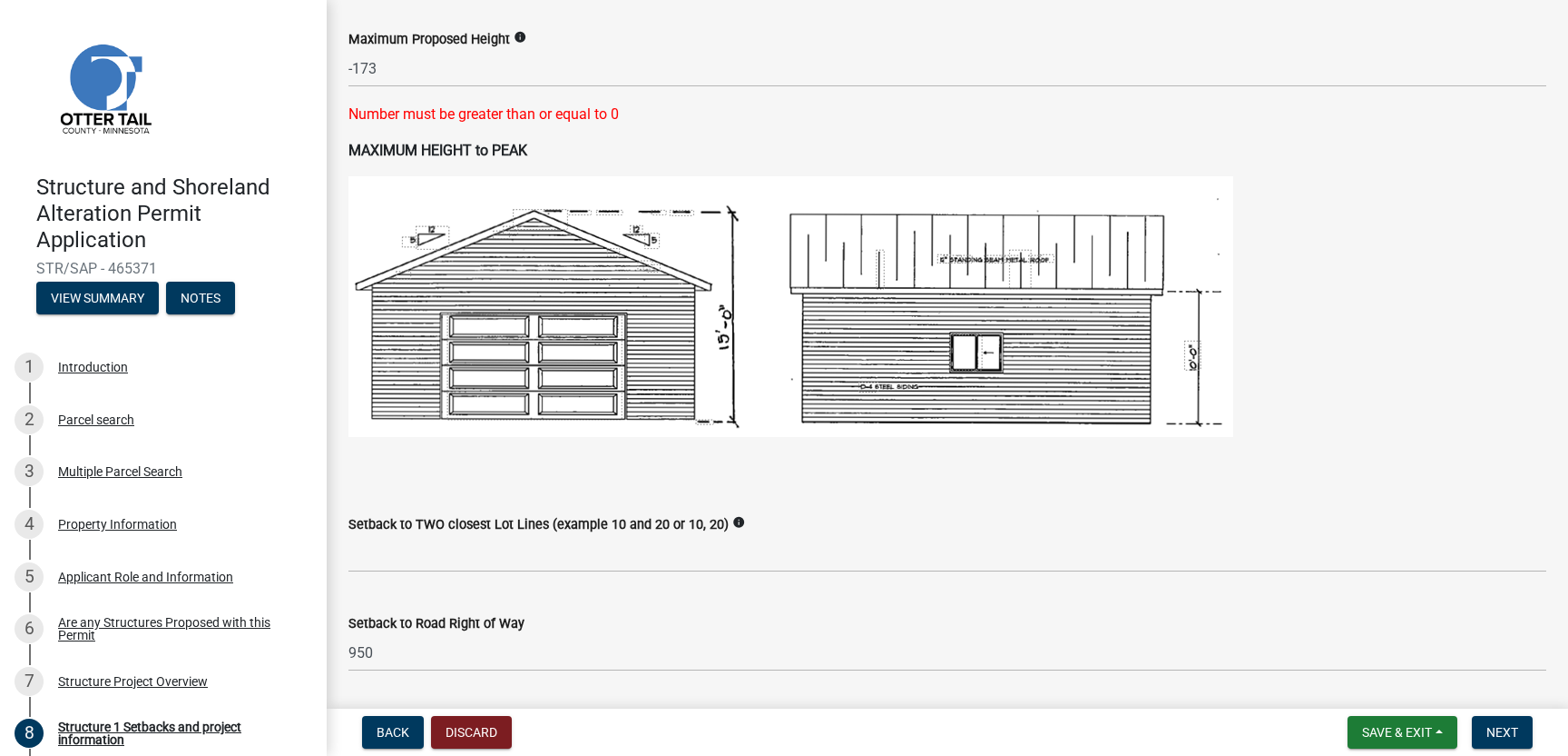
scroll to position [1037, 0]
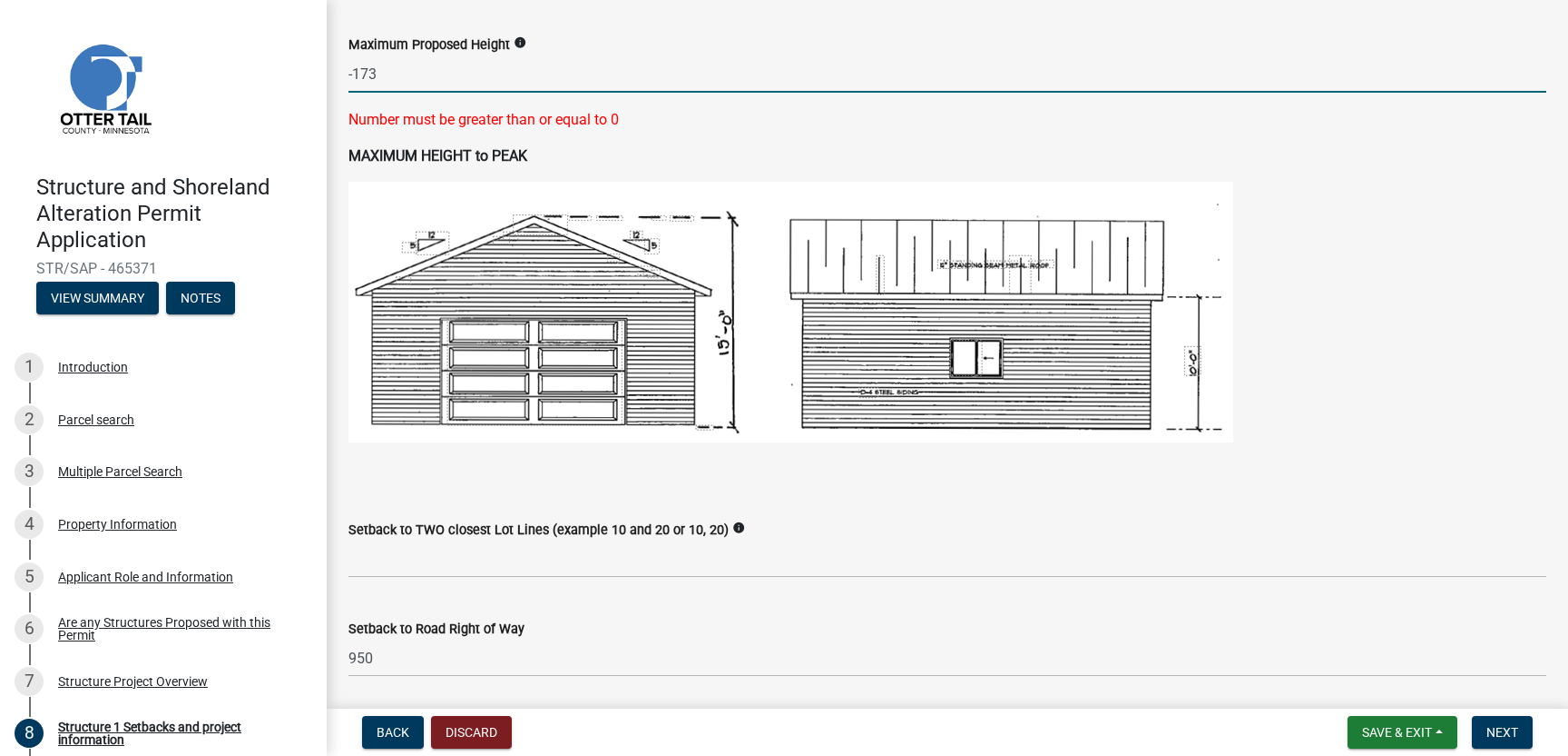
type input "35"
click at [354, 72] on input "-173" at bounding box center [948, 74] width 1198 height 37
click at [381, 75] on input "173" at bounding box center [948, 74] width 1198 height 37
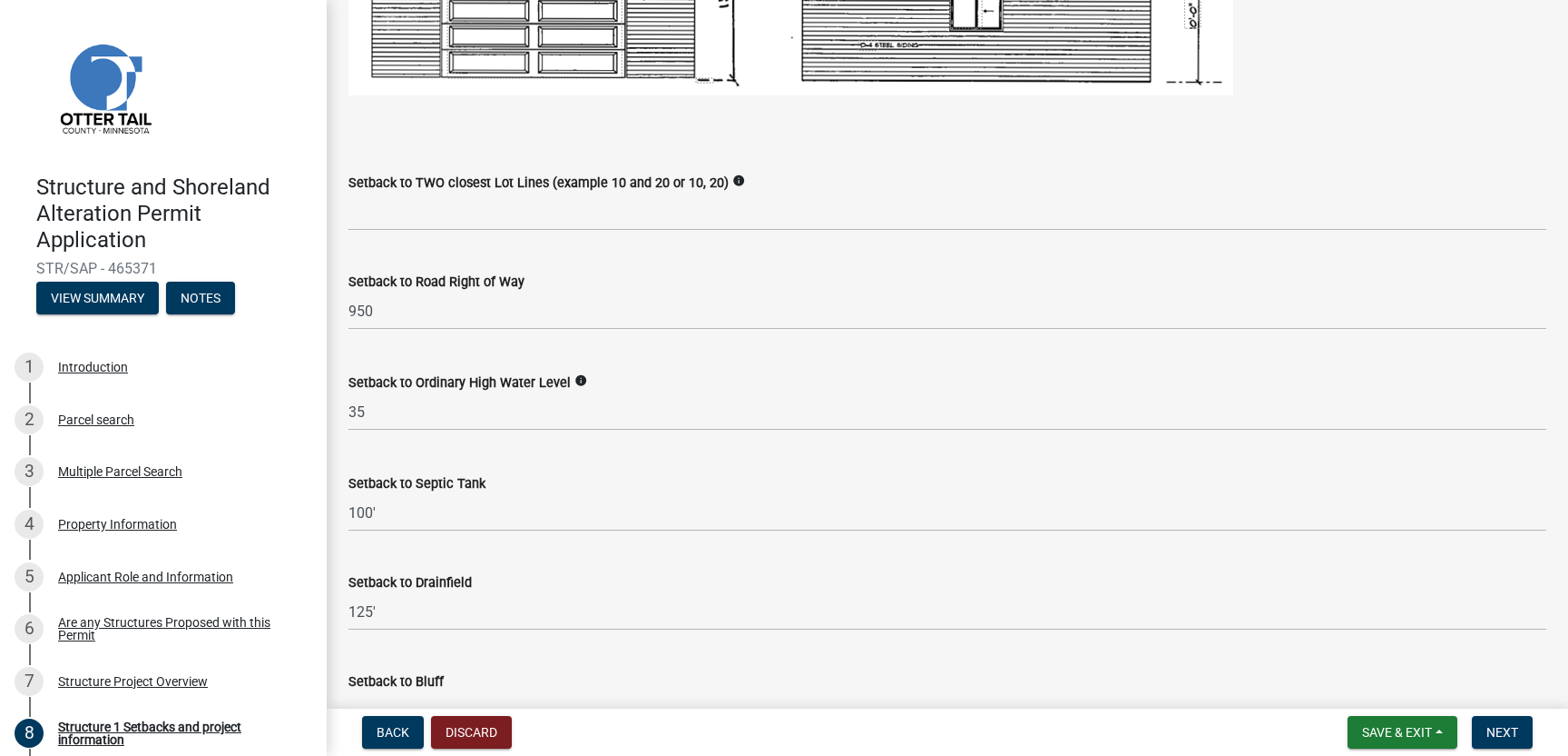
scroll to position [1387, 0]
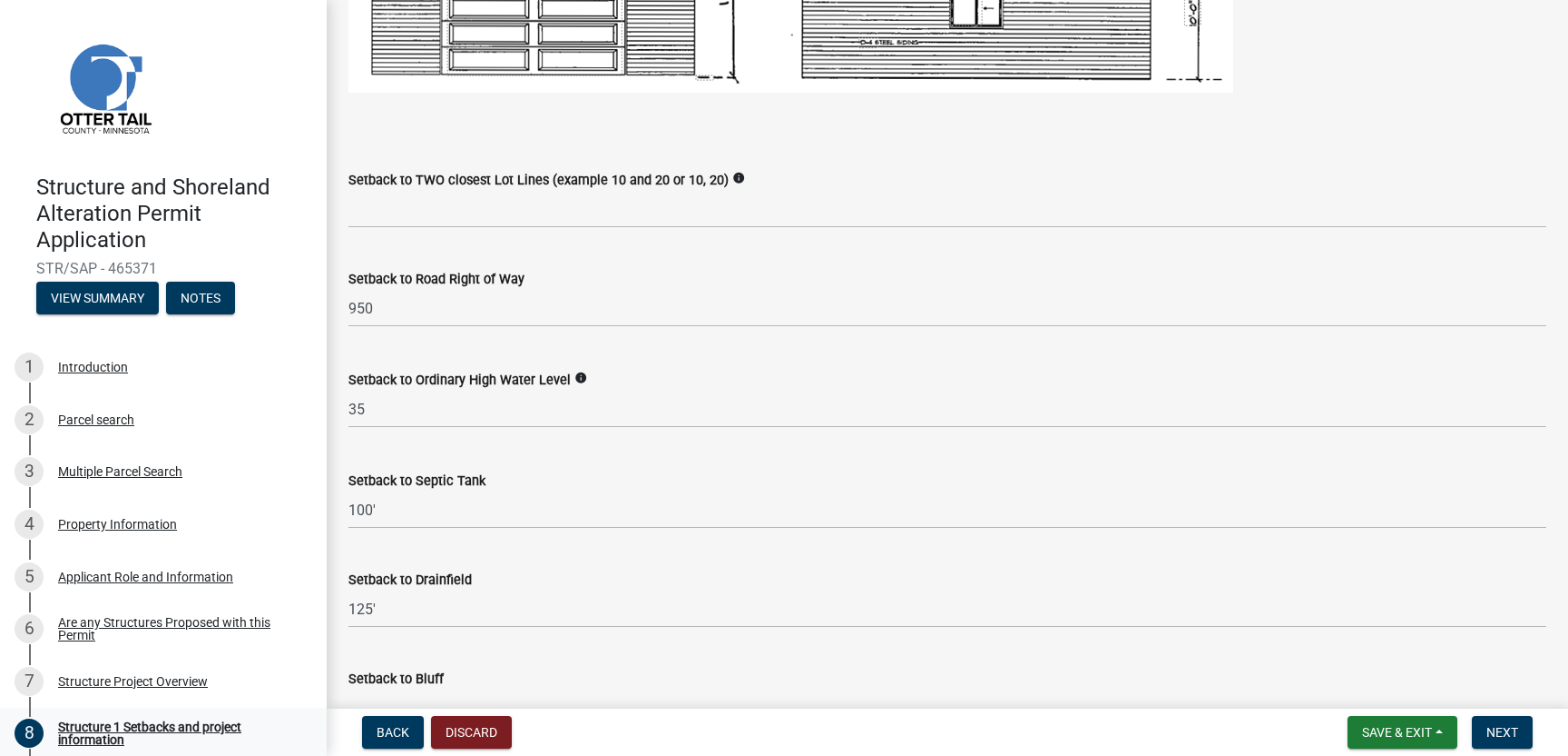
type input "17"
click at [89, 418] on div "Parcel search" at bounding box center [96, 420] width 76 height 13
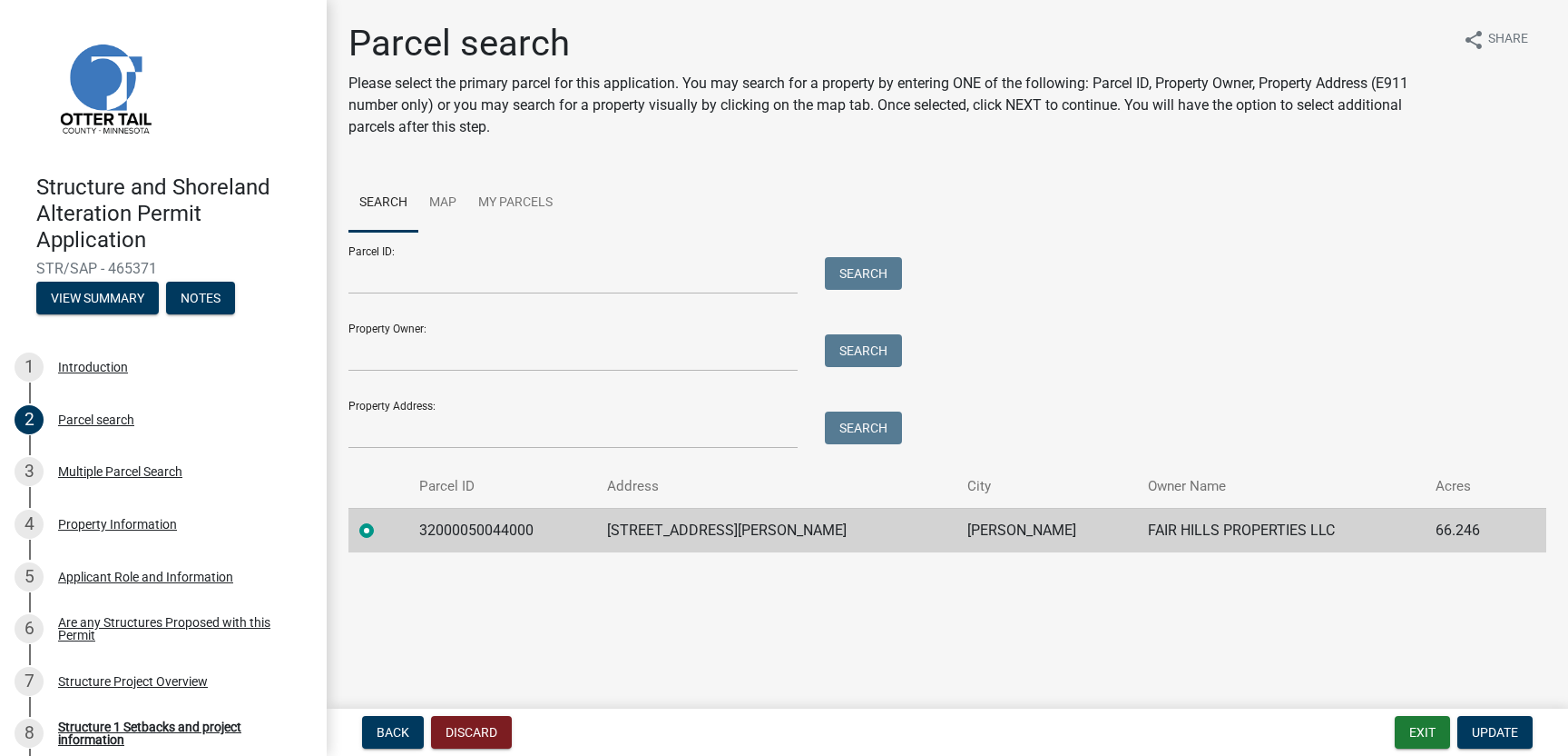
click at [493, 532] on td "32000050044000" at bounding box center [502, 530] width 187 height 45
click at [493, 534] on td "32000050044000" at bounding box center [502, 530] width 187 height 45
click at [382, 520] on label at bounding box center [382, 520] width 0 height 0
click at [382, 529] on input "radio" at bounding box center [387, 525] width 12 height 12
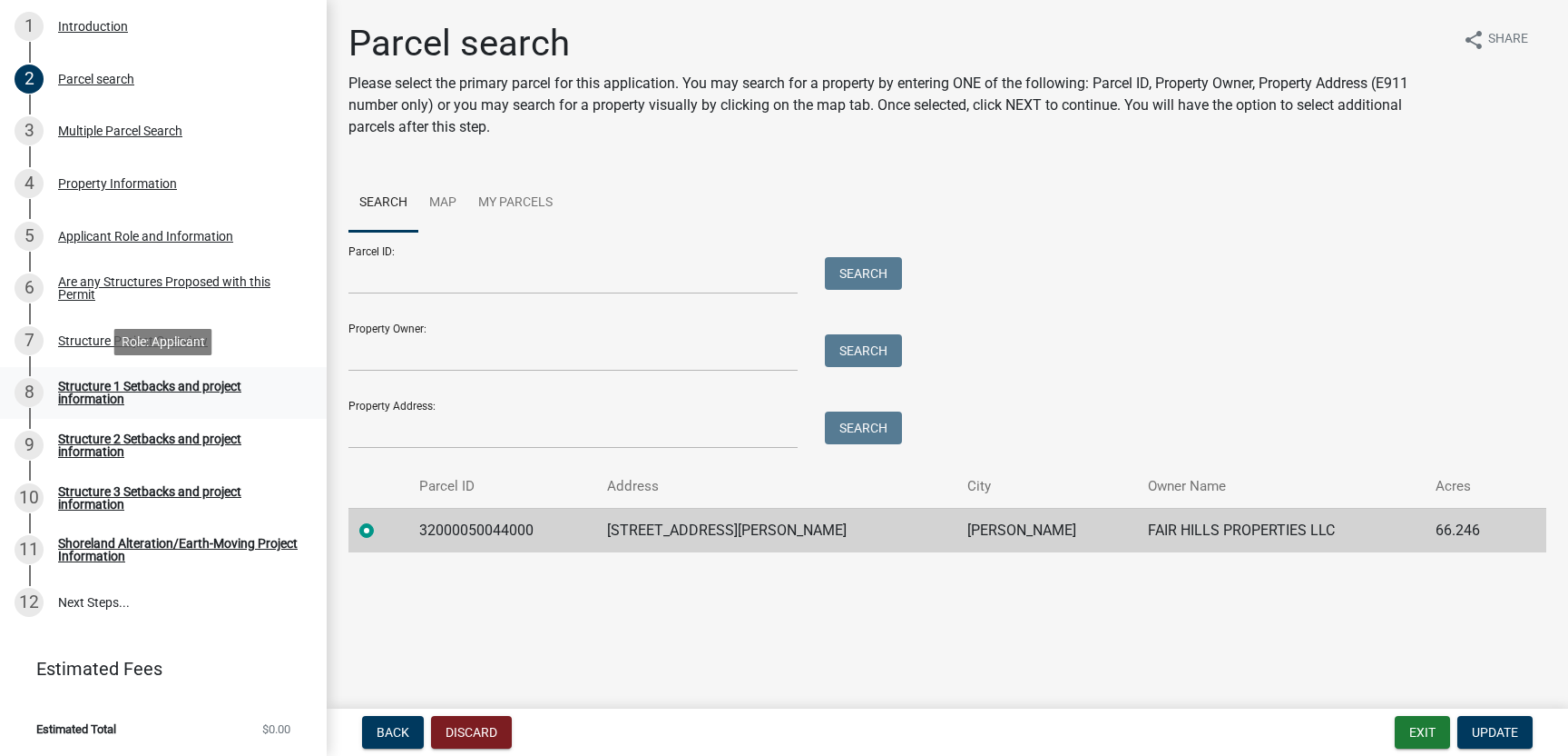
scroll to position [341, 0]
click at [173, 544] on div "Shoreland Alteration/Earth-Moving Project Information" at bounding box center [177, 549] width 240 height 25
click at [176, 386] on div "Structure 1 Setbacks and project information" at bounding box center [177, 392] width 240 height 25
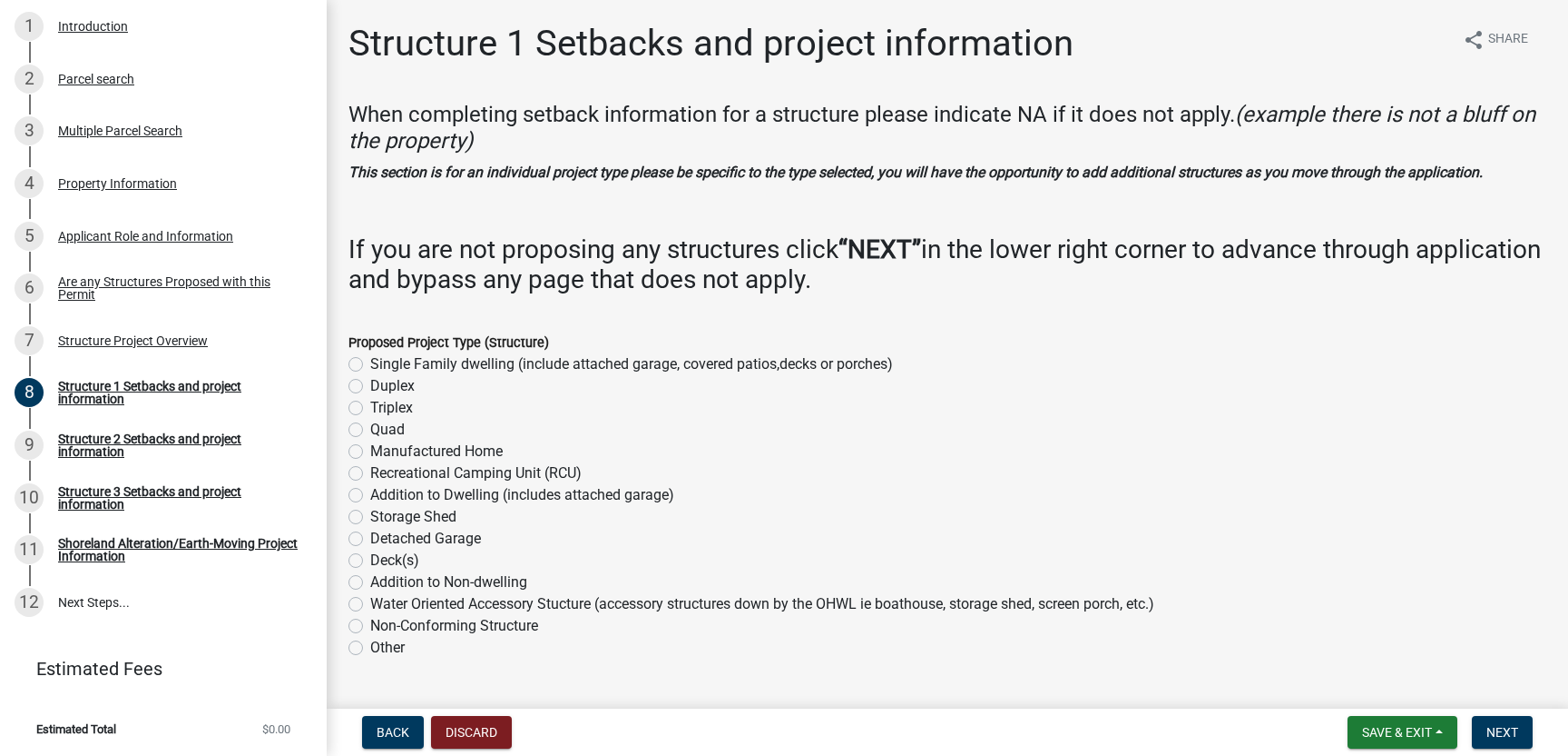
click at [370, 363] on label "Single Family dwelling (include attached garage, covered patios,decks or porche…" at bounding box center [631, 363] width 522 height 21
click at [370, 363] on input "Single Family dwelling (include attached garage, covered patios,decks or porche…" at bounding box center [376, 358] width 12 height 12
radio input "true"
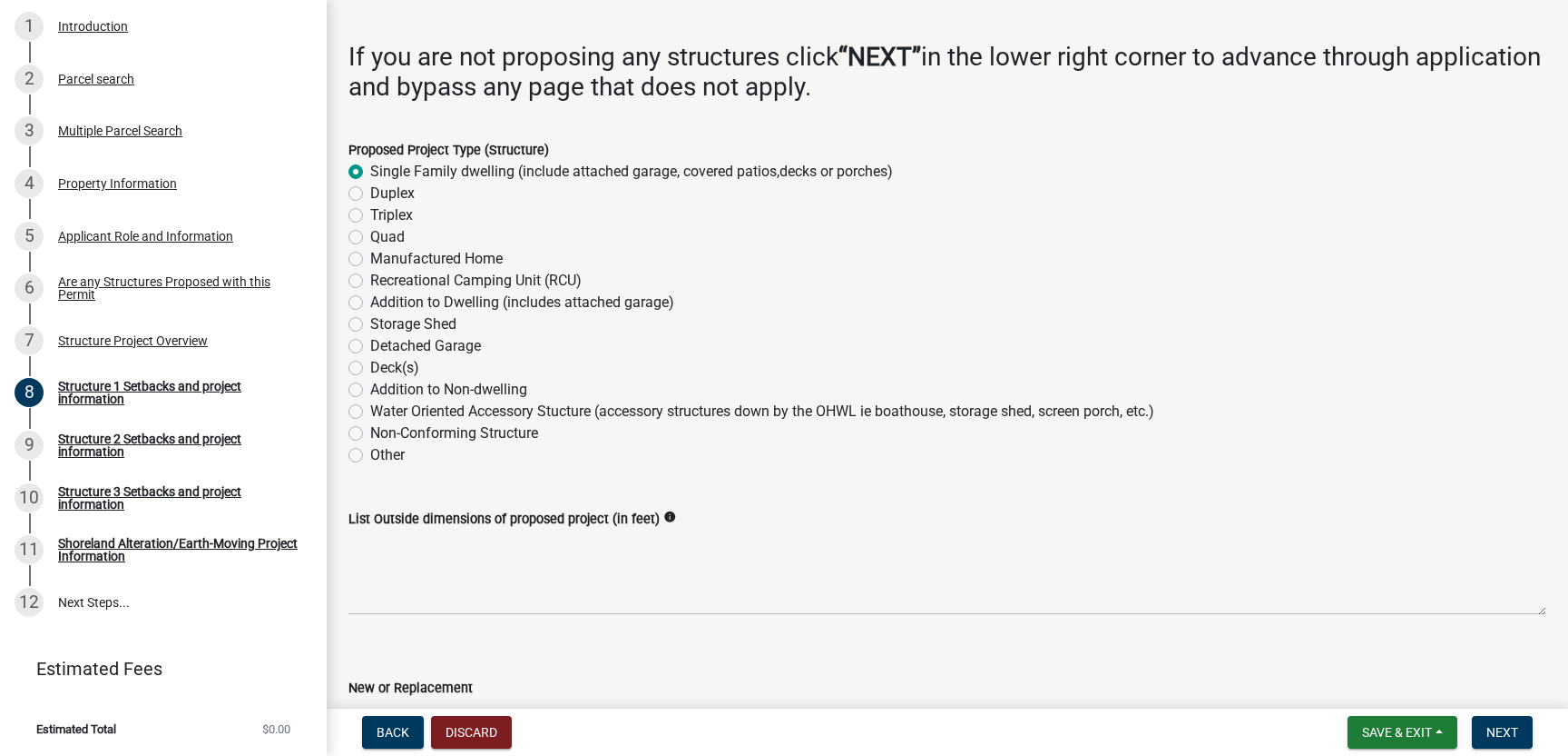
scroll to position [194, 0]
click at [171, 337] on div "Structure Project Overview" at bounding box center [132, 341] width 150 height 13
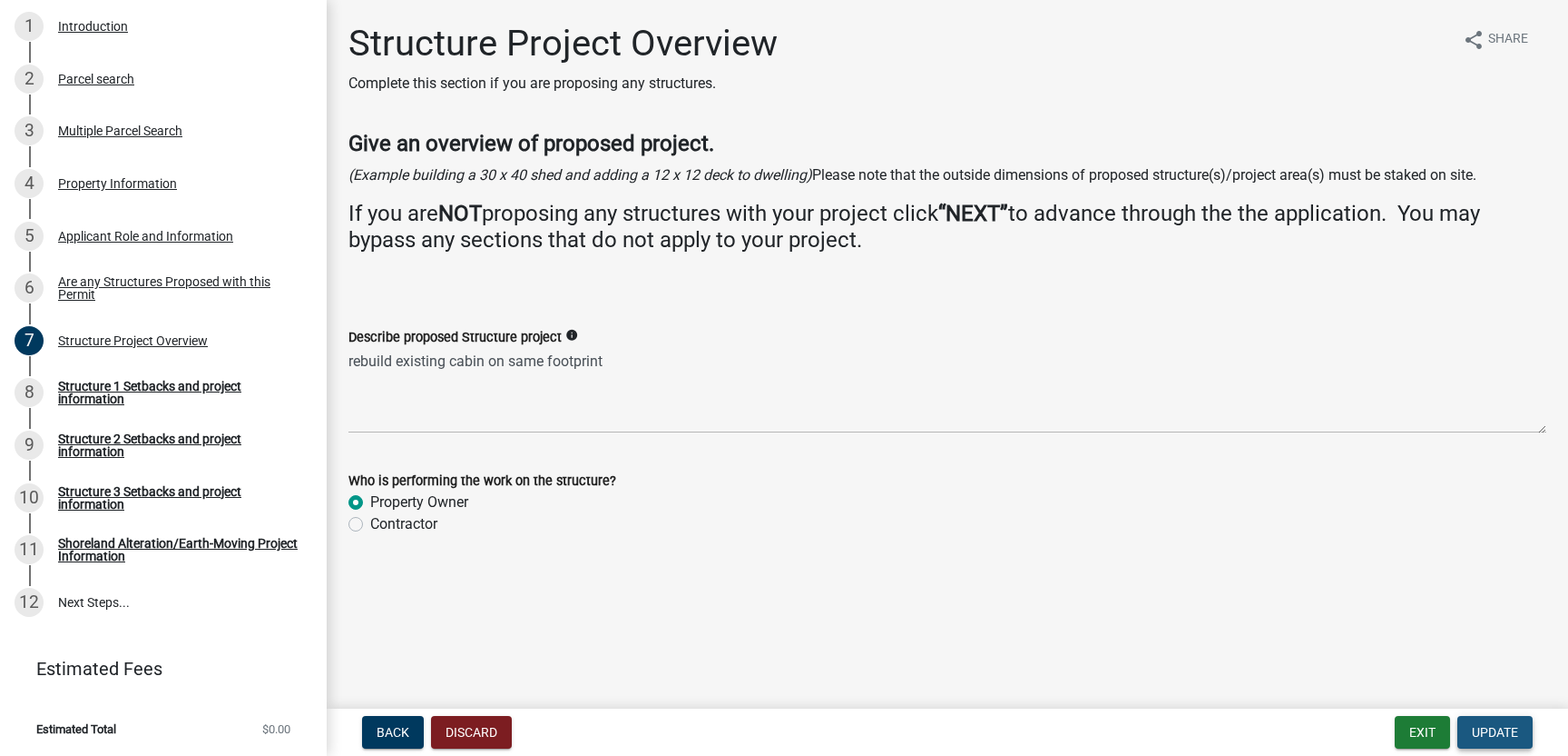
click at [1493, 739] on button "Update" at bounding box center [1495, 732] width 76 height 33
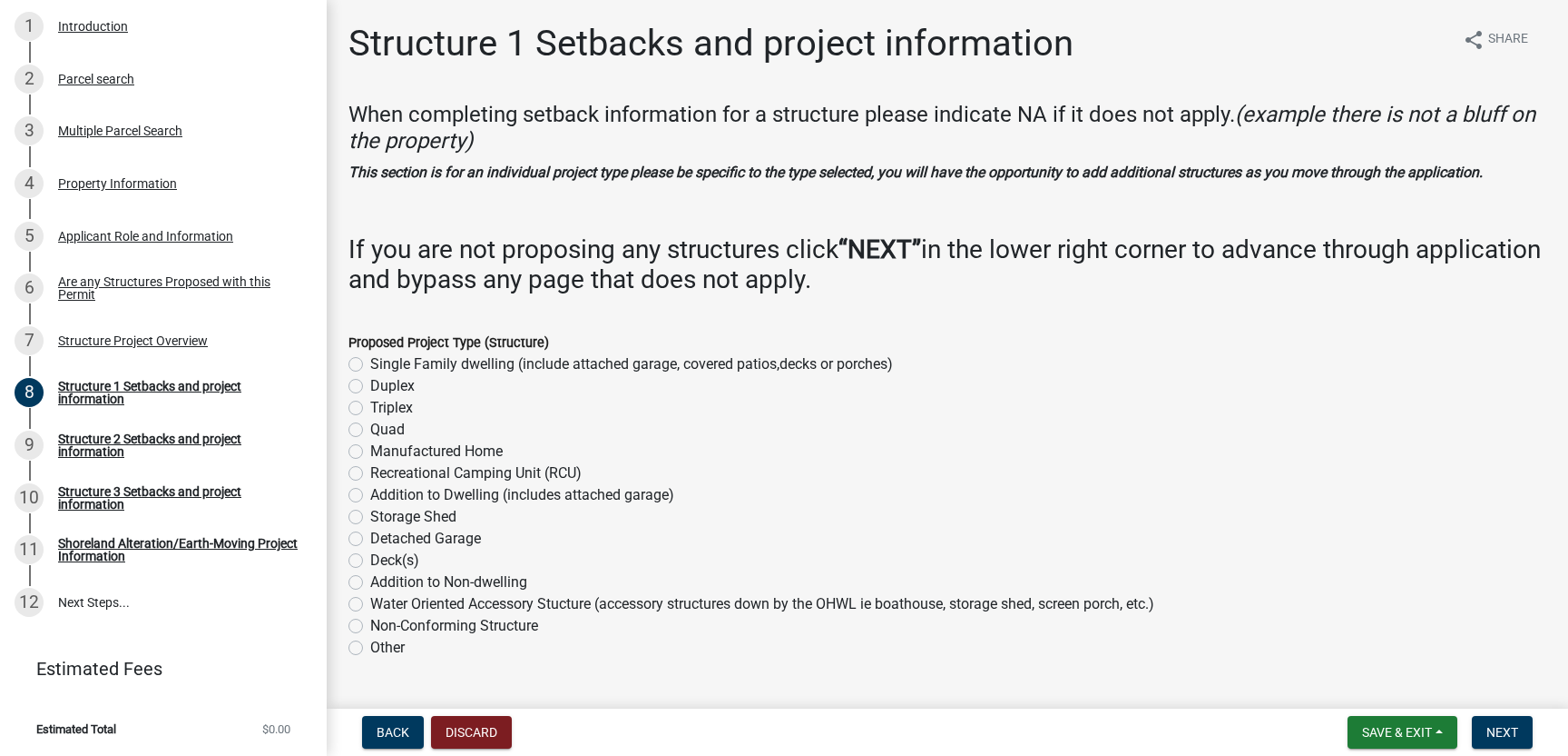
click at [370, 364] on label "Single Family dwelling (include attached garage, covered patios,decks or porche…" at bounding box center [631, 363] width 522 height 21
click at [370, 364] on input "Single Family dwelling (include attached garage, covered patios,decks or porche…" at bounding box center [376, 358] width 12 height 12
radio input "true"
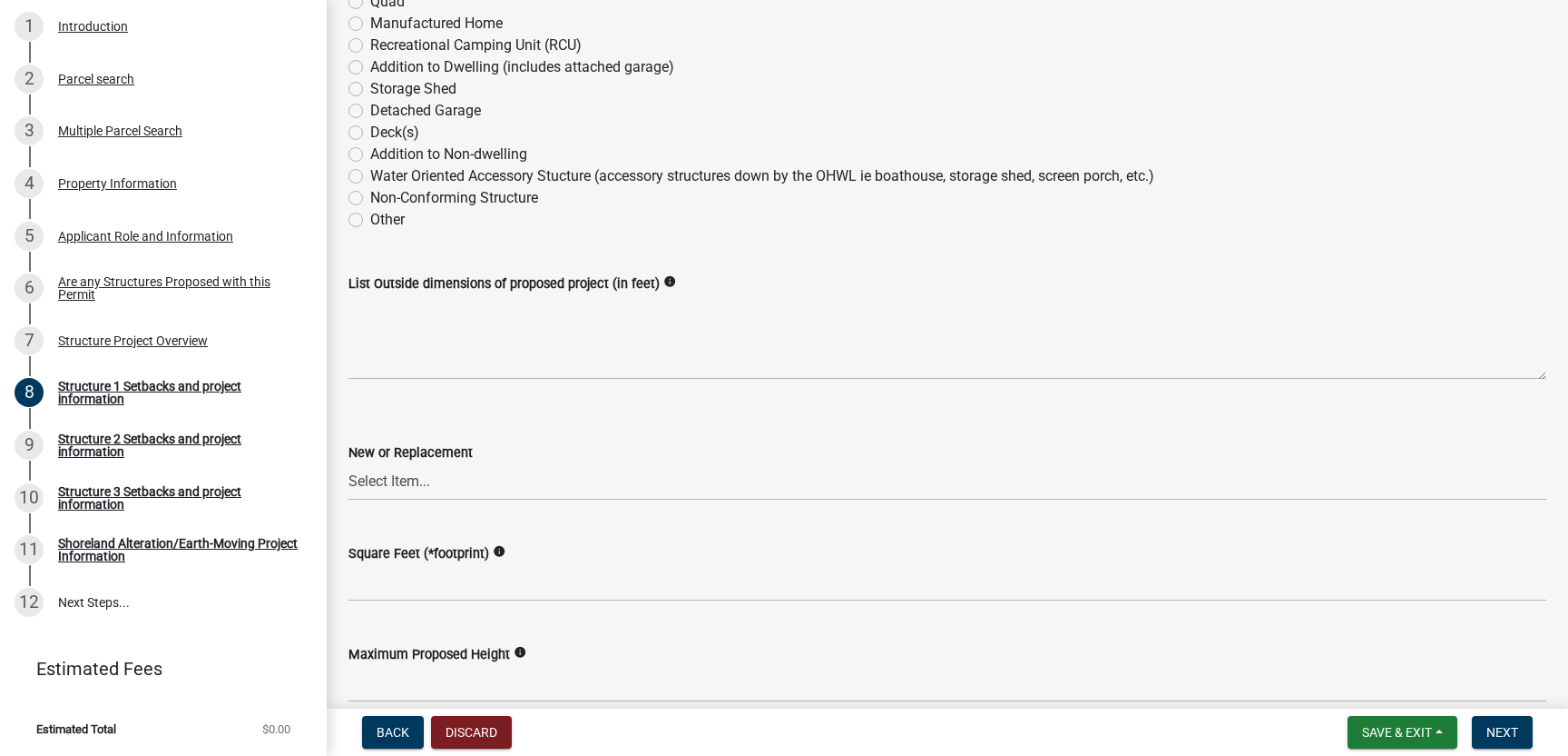
scroll to position [428, 0]
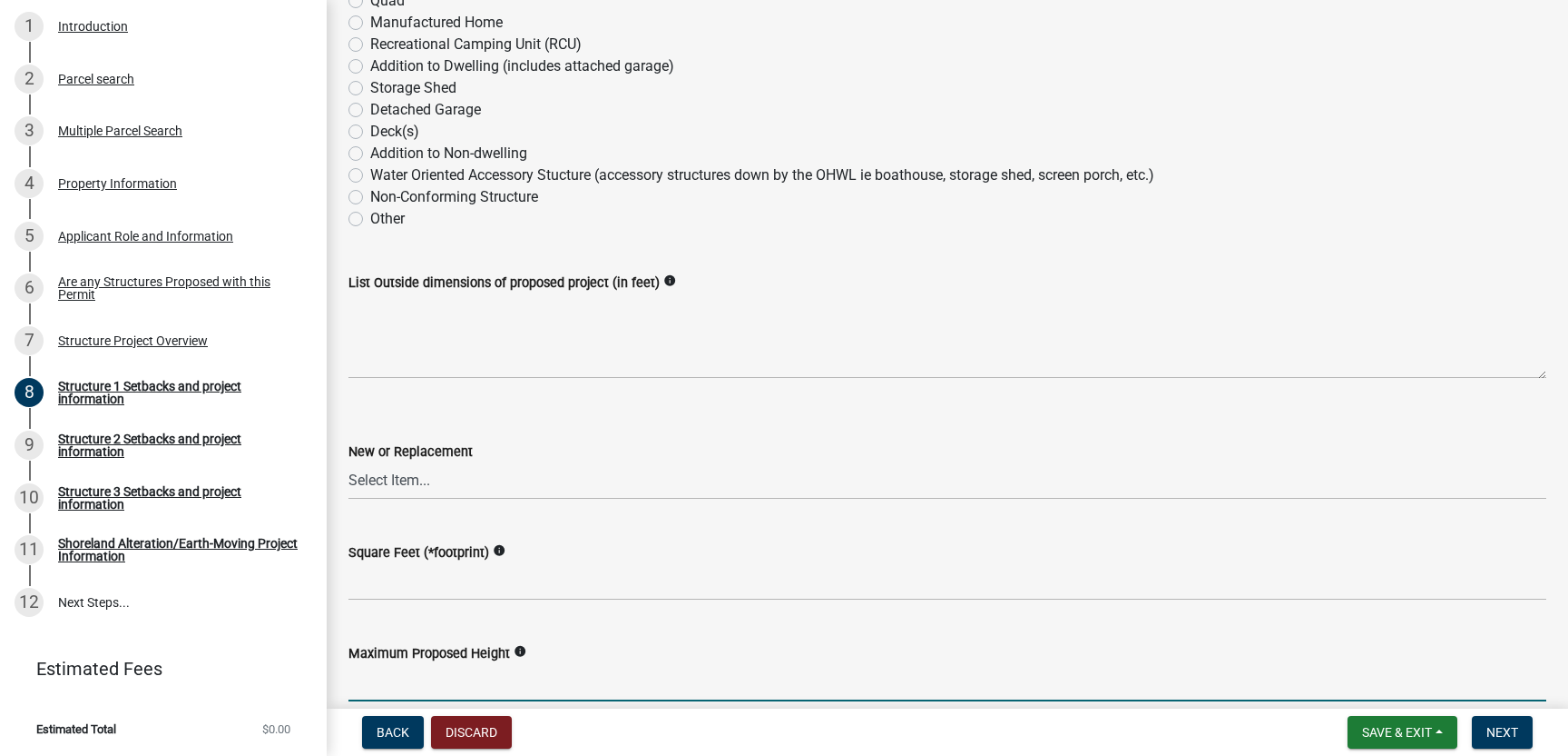
click at [368, 690] on input "text" at bounding box center [948, 682] width 1198 height 37
type input "17"
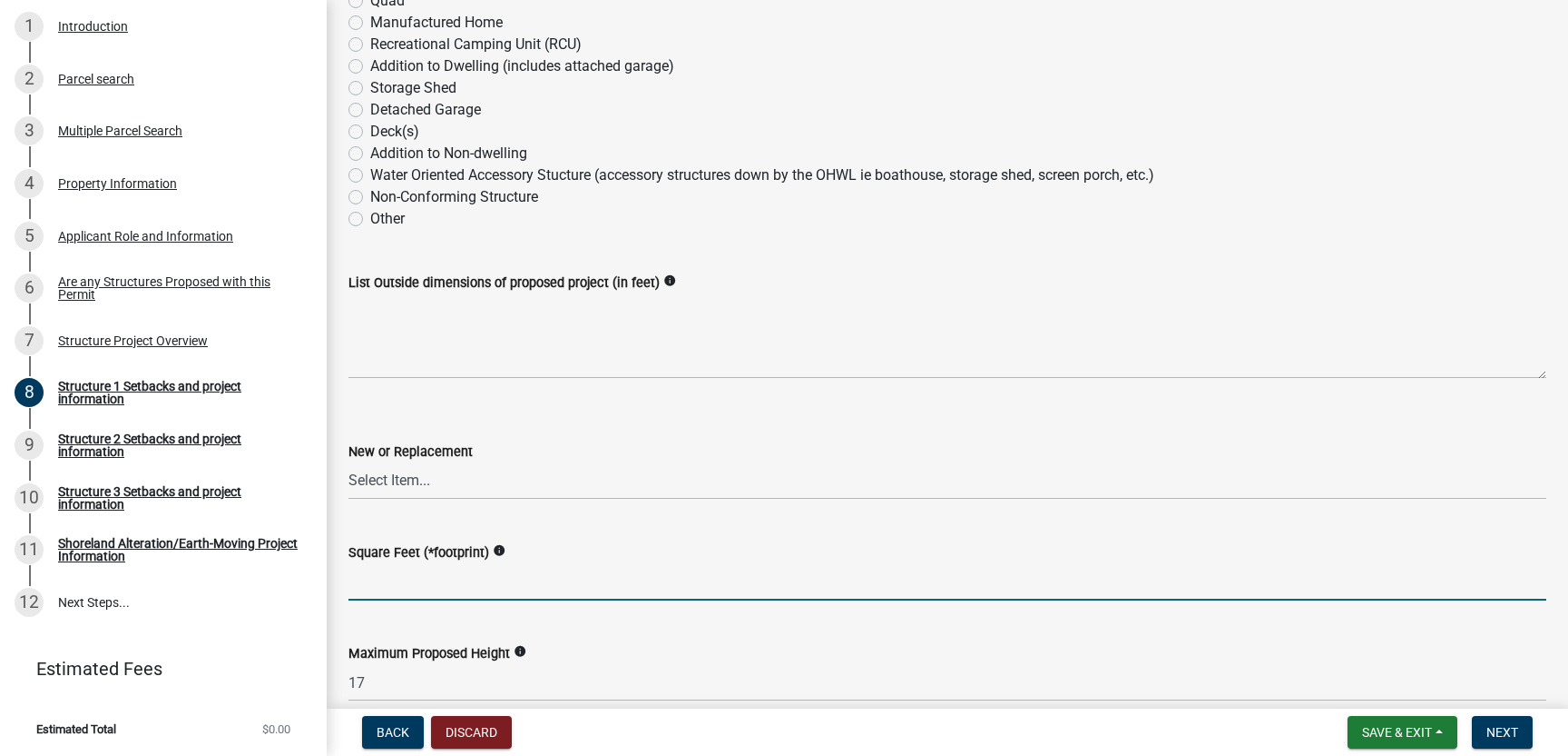
click at [379, 585] on input "text" at bounding box center [948, 581] width 1198 height 37
type input "1240"
click at [415, 474] on select "Select Item... New Replacement" at bounding box center [948, 481] width 1198 height 37
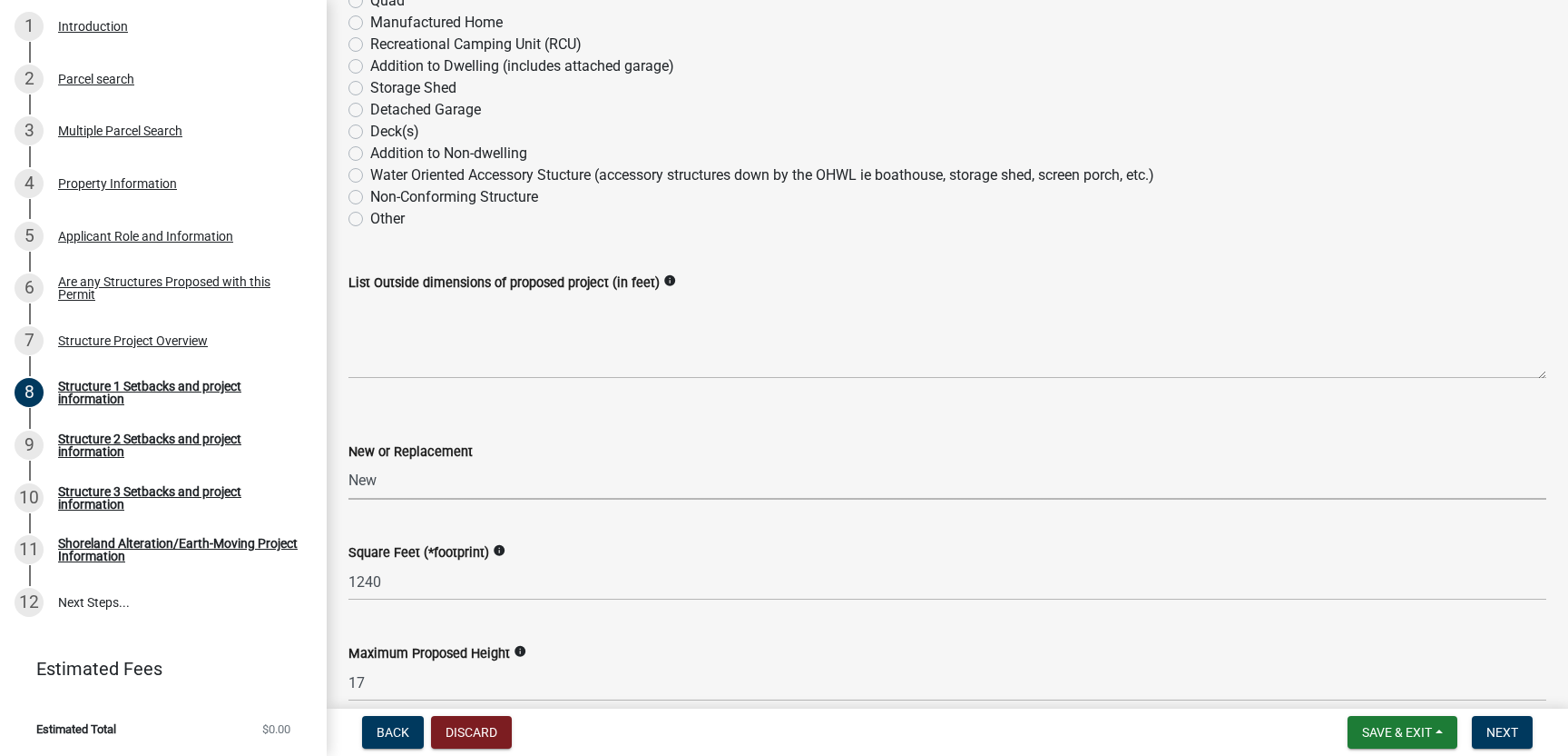
click at [349, 462] on select "Select Item... New Replacement" at bounding box center [948, 481] width 1198 height 37
select select "c185e313-3403-4239-bd61-bb563c58a77a"
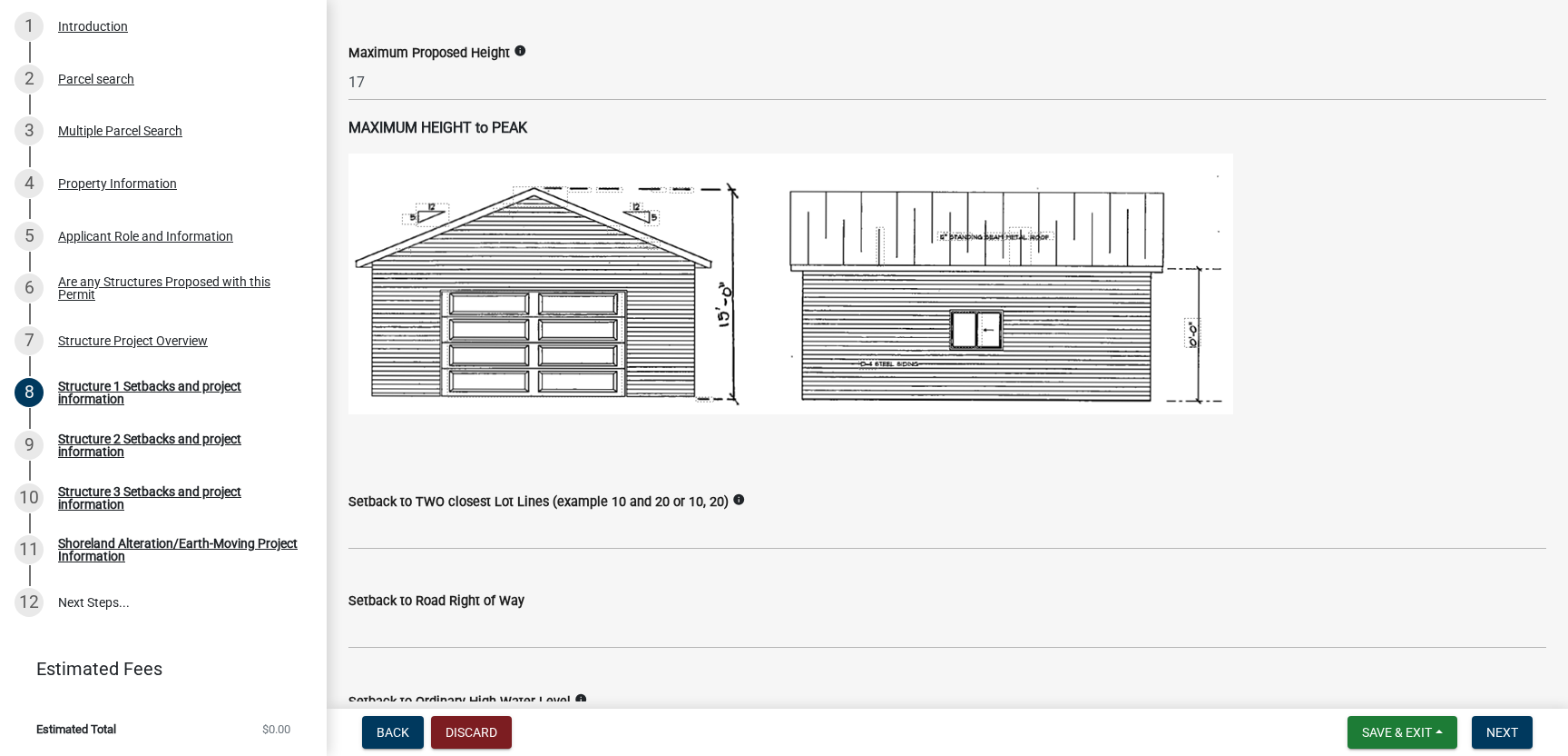
scroll to position [1040, 0]
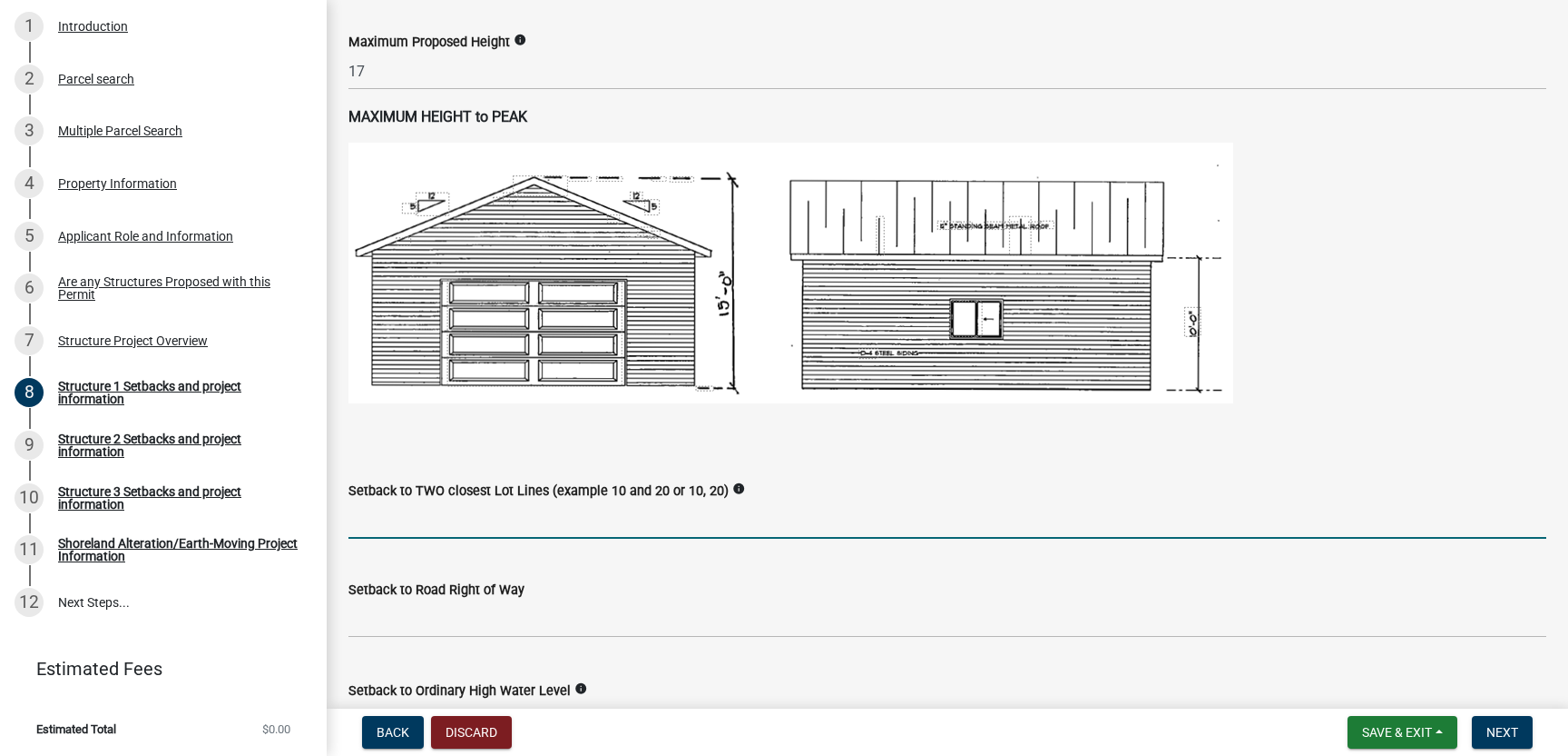
click at [403, 519] on input "Setback to TWO closest Lot Lines (example 10 and 20 or 10, 20)" at bounding box center [948, 520] width 1198 height 37
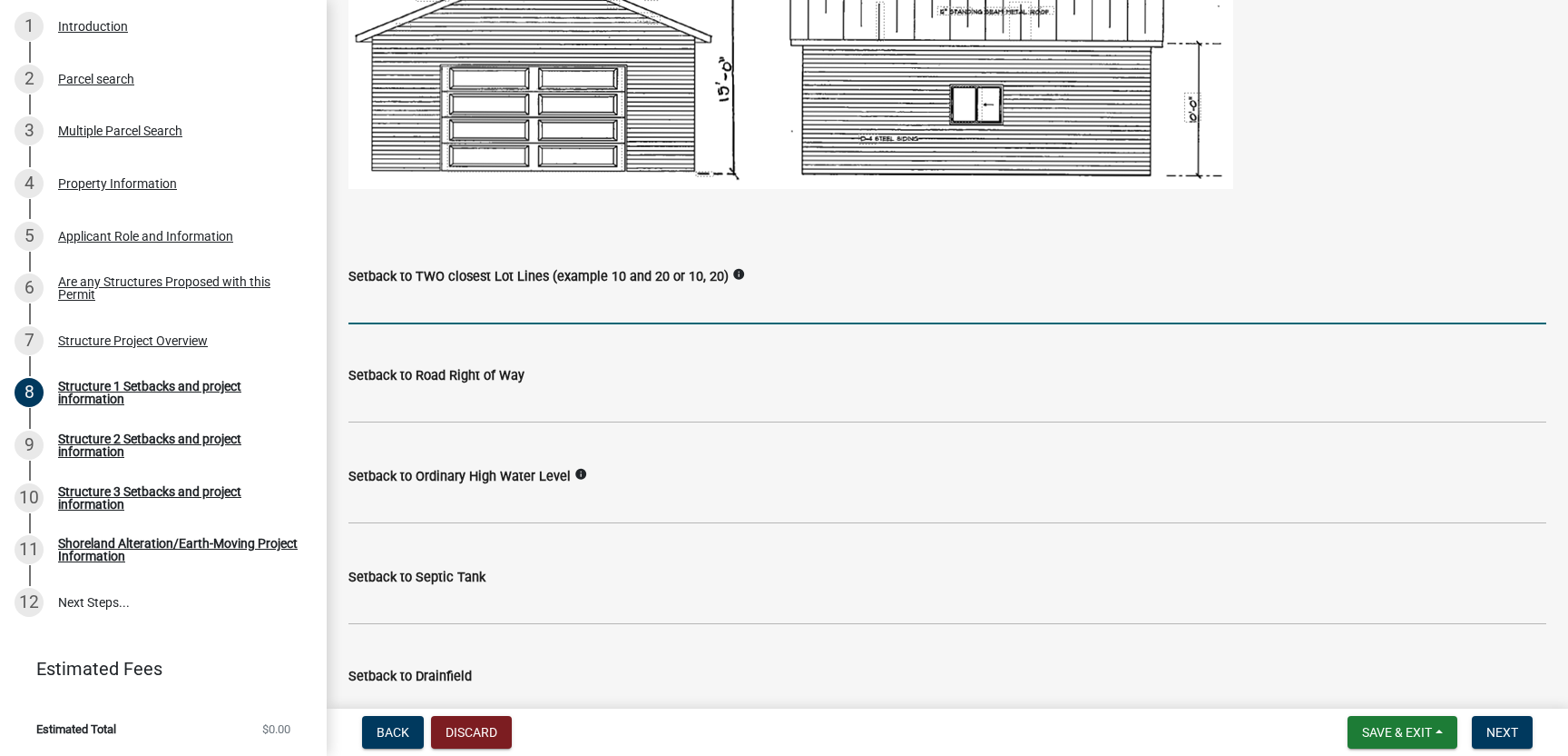
scroll to position [1255, 0]
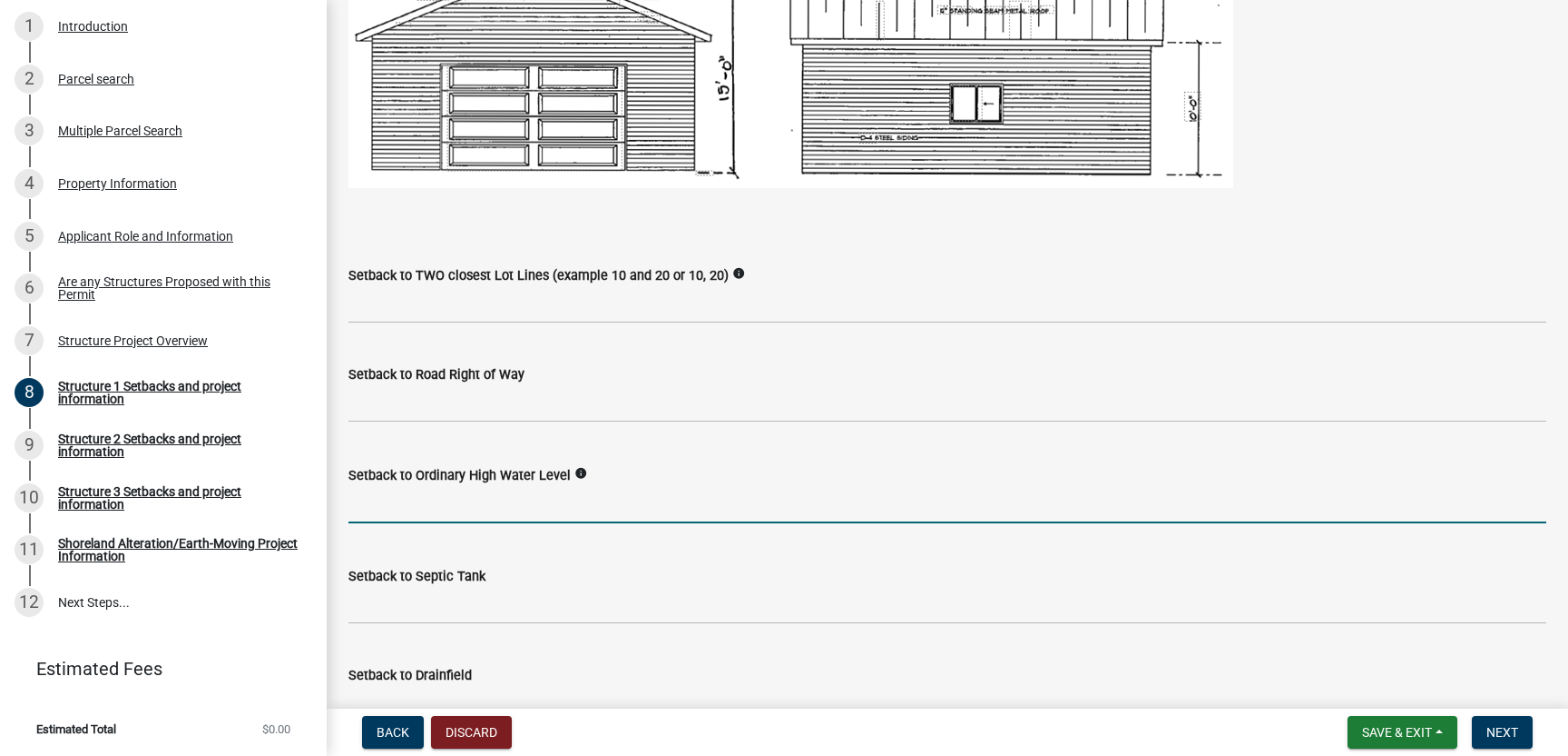
click at [444, 500] on input "text" at bounding box center [948, 505] width 1198 height 37
type input "35"
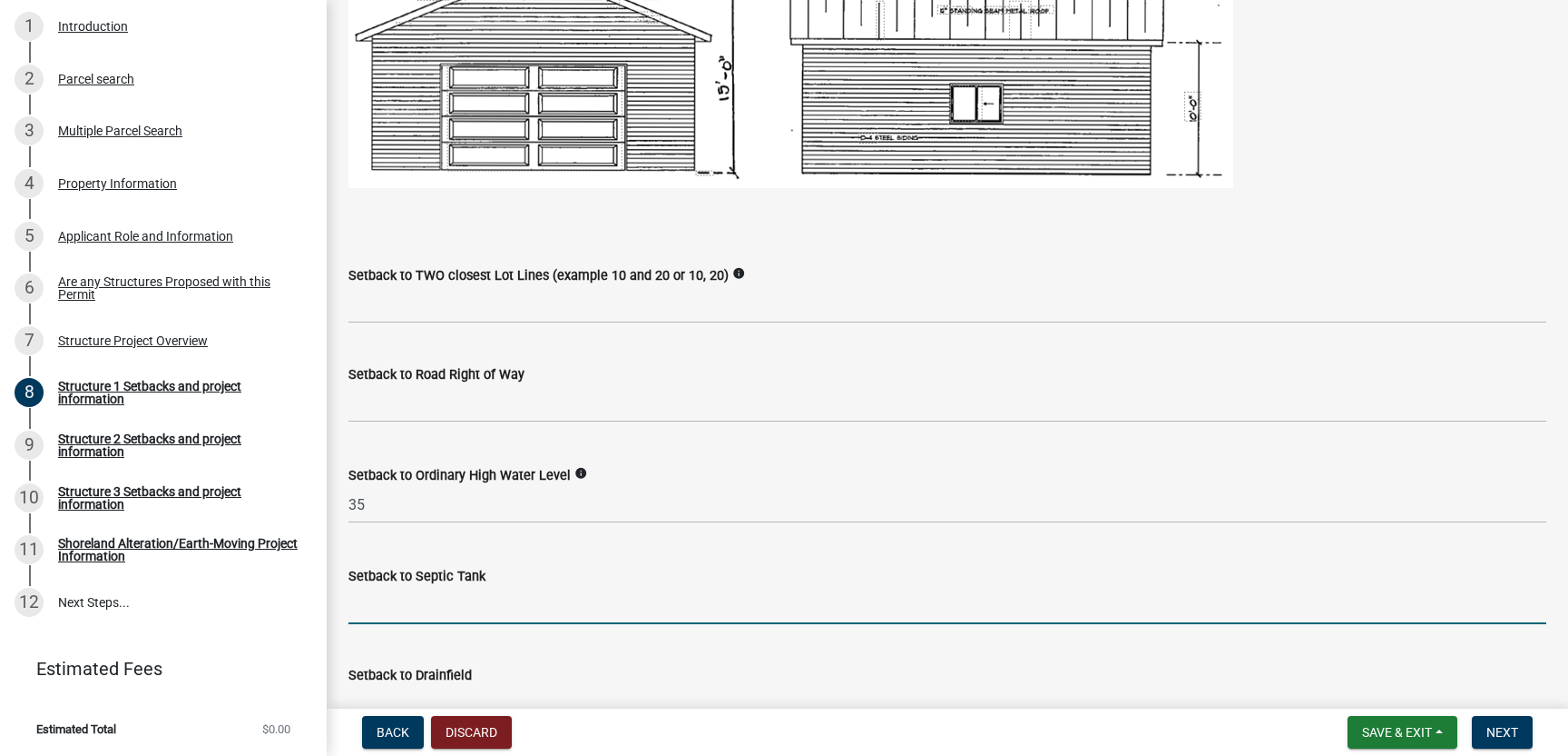
click at [430, 612] on input "Setback to Septic Tank" at bounding box center [948, 606] width 1198 height 37
type input "100'"
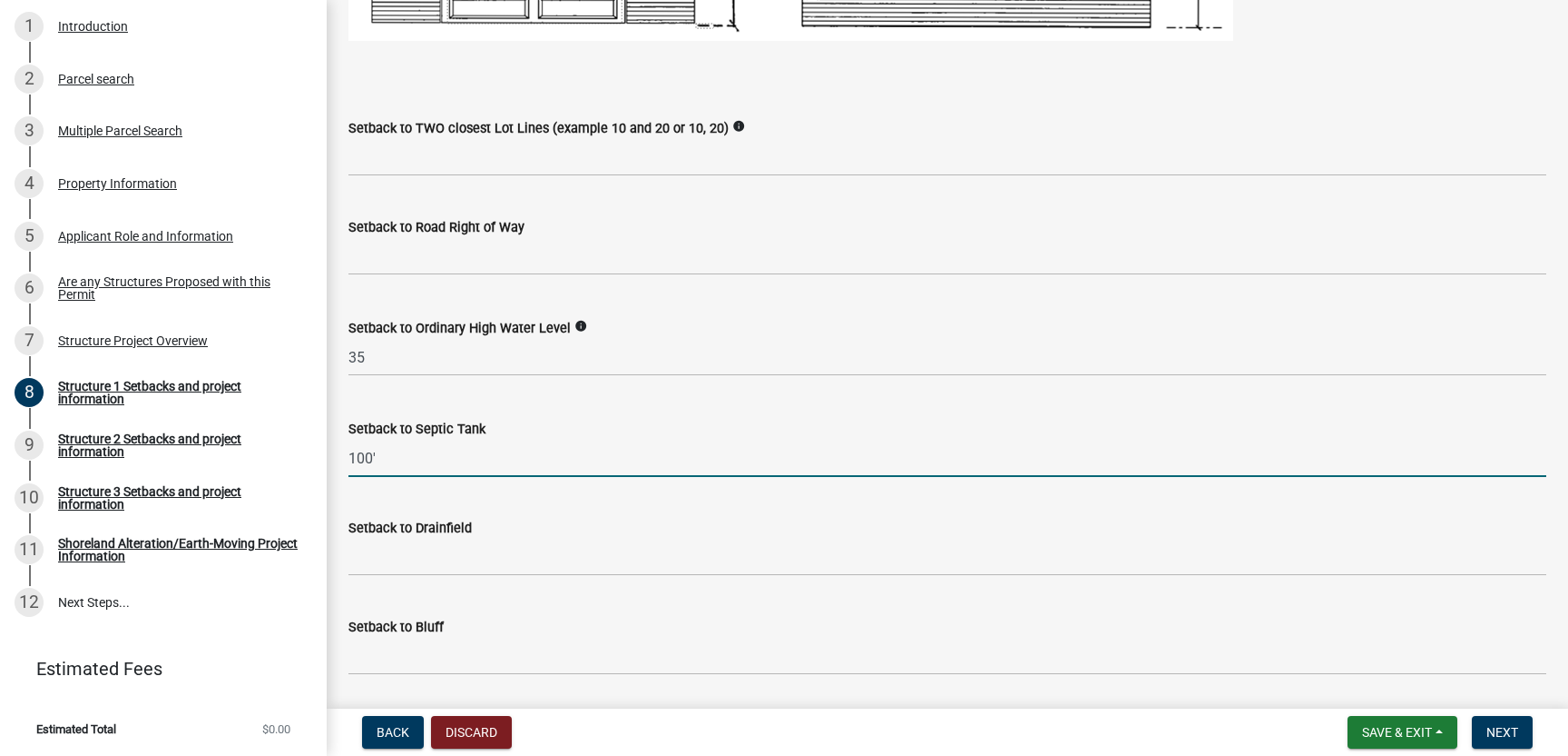
scroll to position [1407, 0]
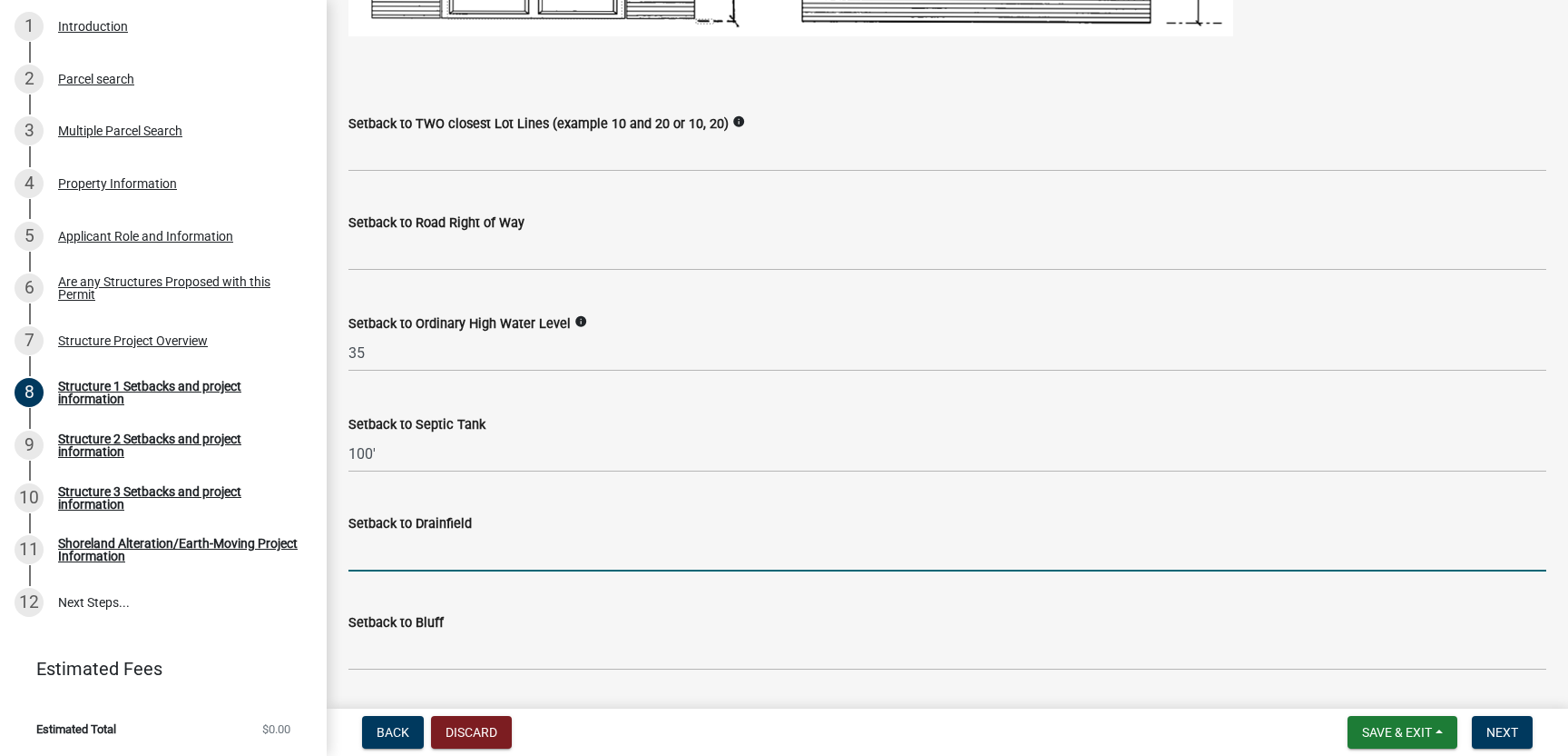
click at [423, 553] on input "Setback to Drainfield" at bounding box center [948, 553] width 1198 height 37
type input "125'"
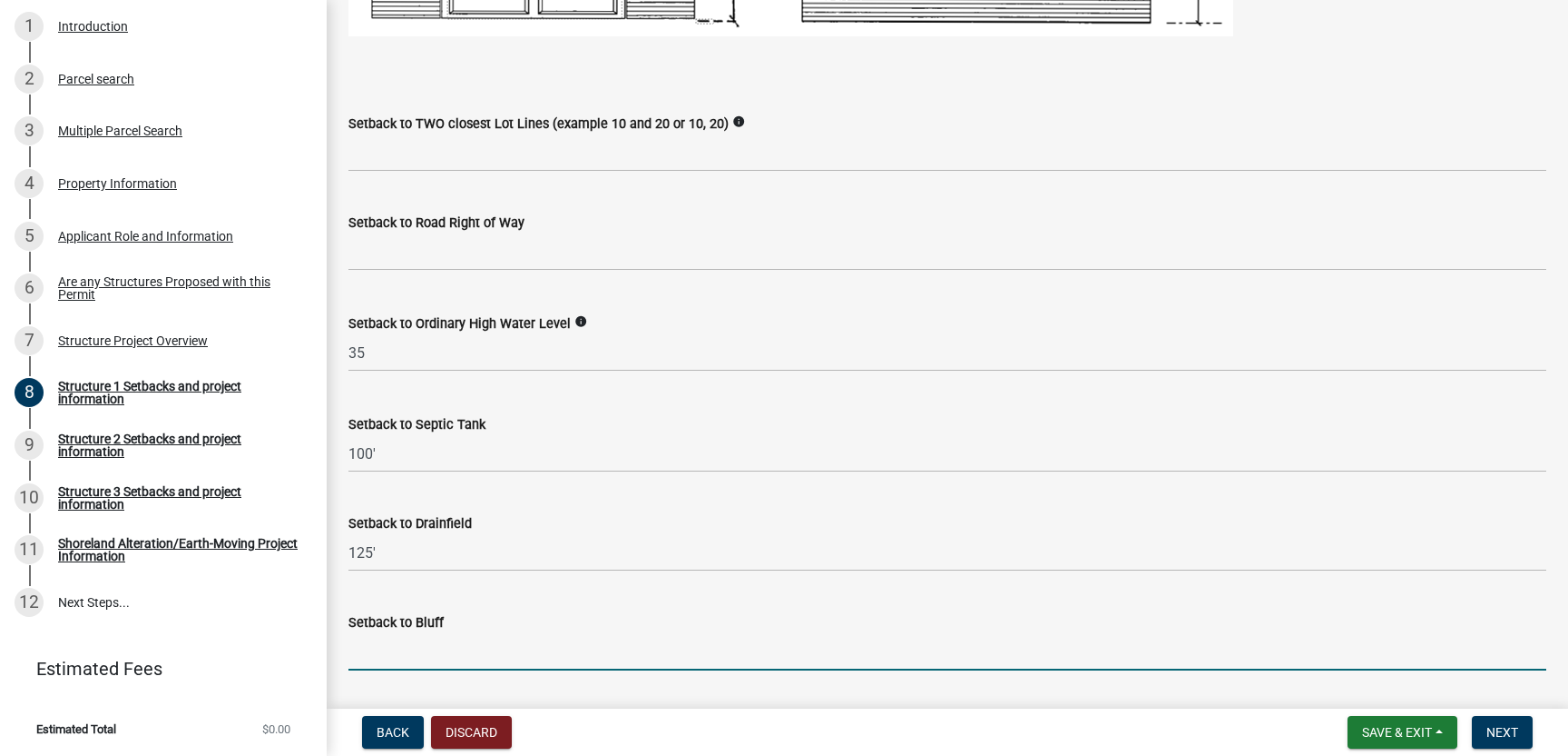
click at [420, 643] on input "Setback to Bluff" at bounding box center [948, 651] width 1198 height 37
type input "150'"
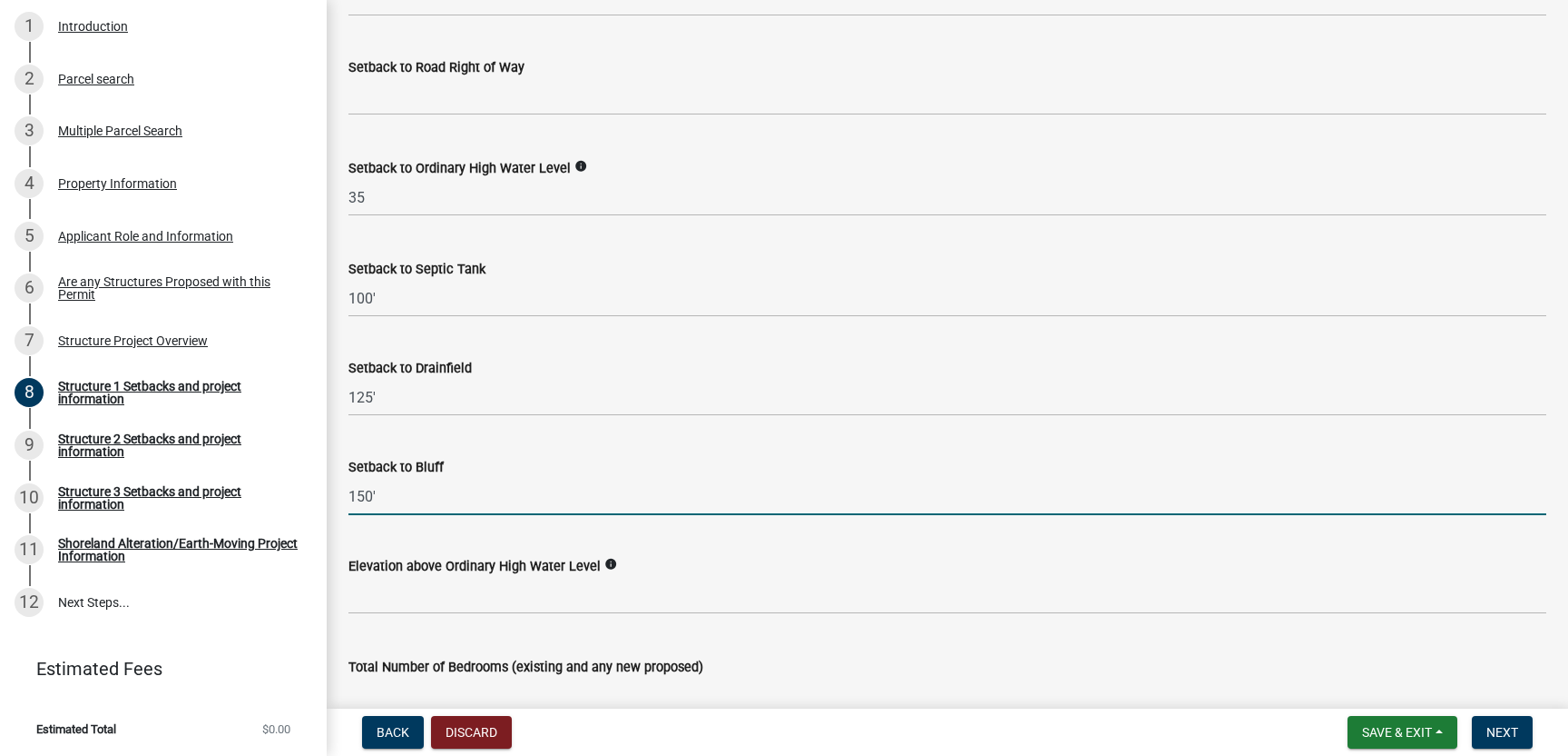
scroll to position [1562, 0]
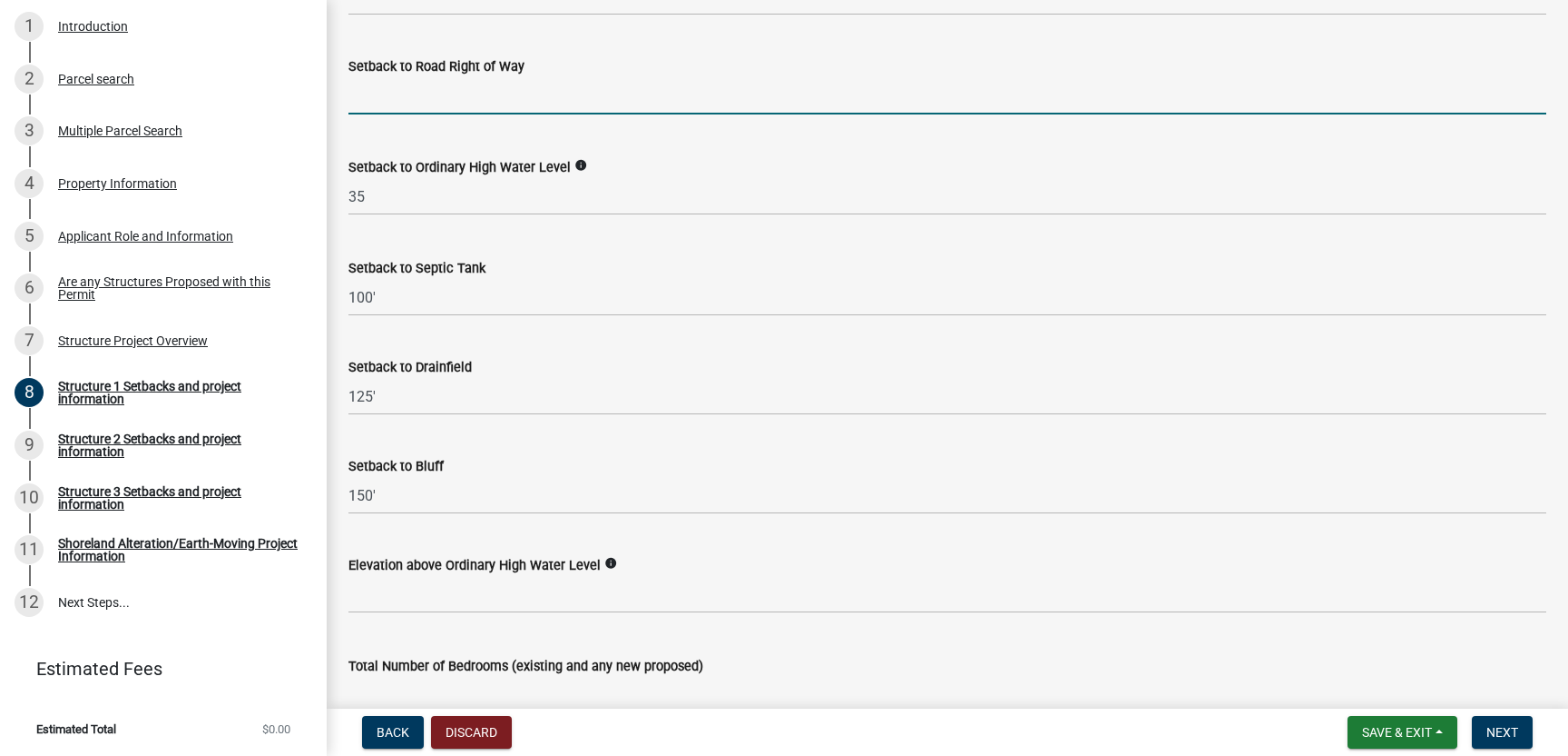
click at [403, 95] on input "text" at bounding box center [948, 96] width 1198 height 37
type input "950"
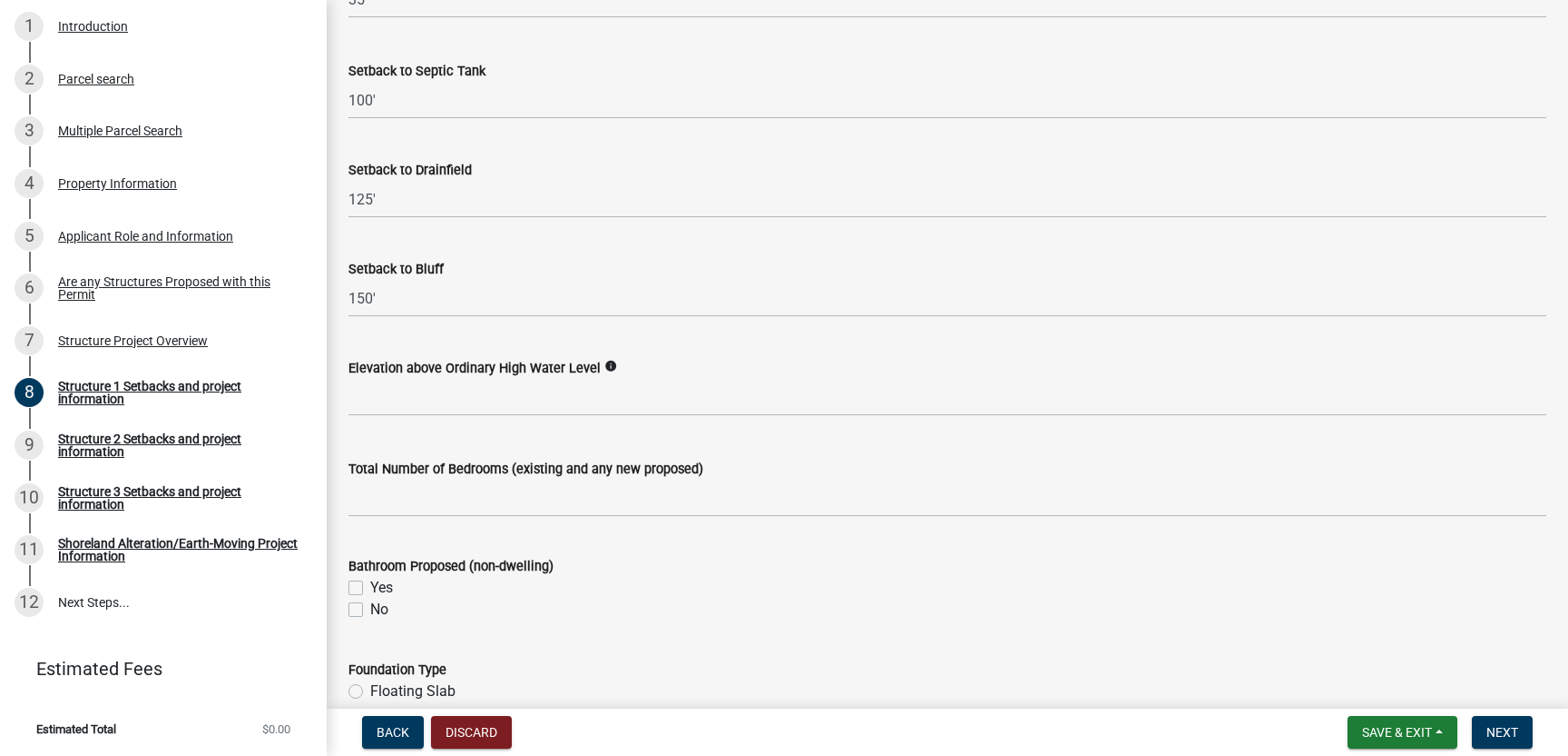
scroll to position [1764, 0]
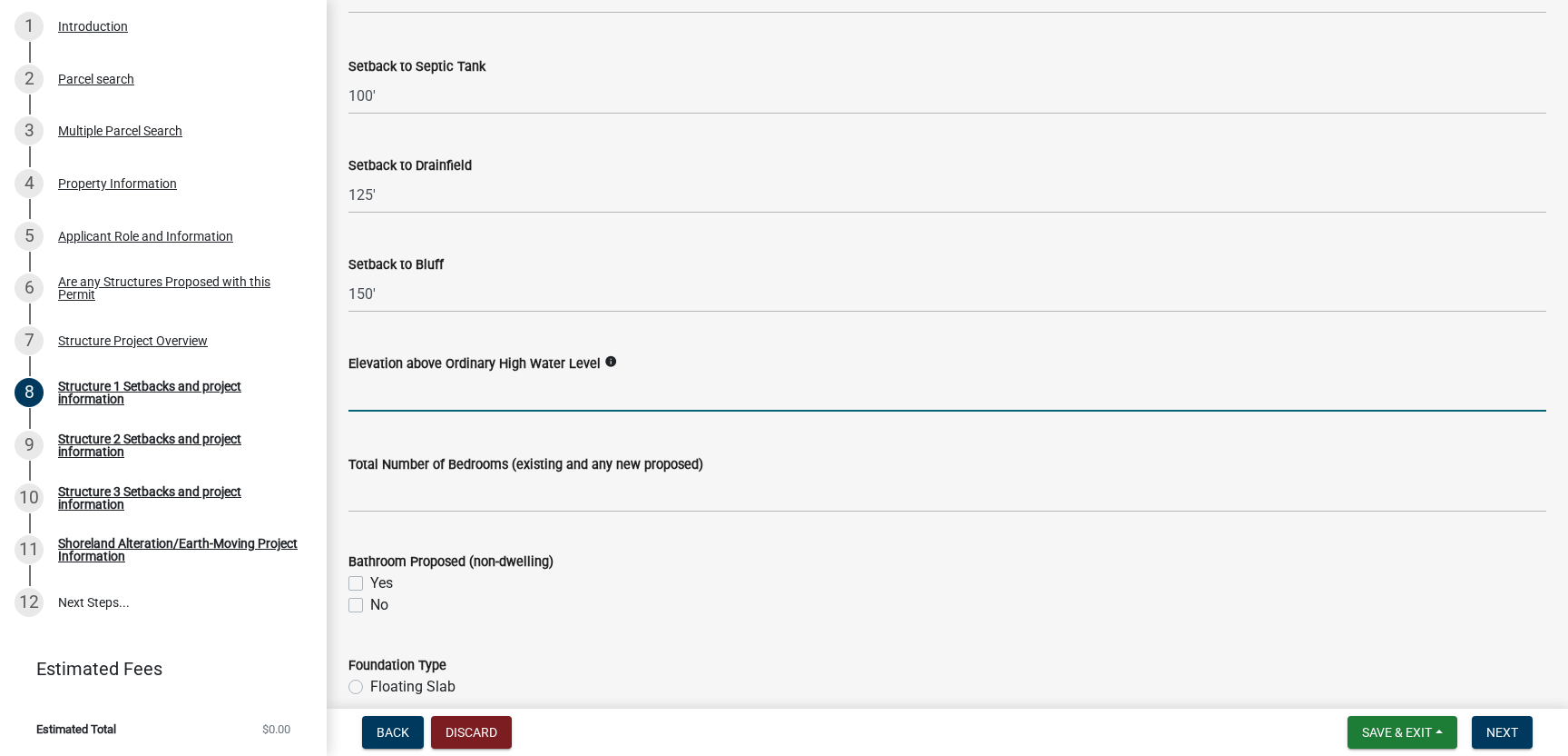
click at [444, 399] on input "text" at bounding box center [948, 393] width 1198 height 37
type input "4"
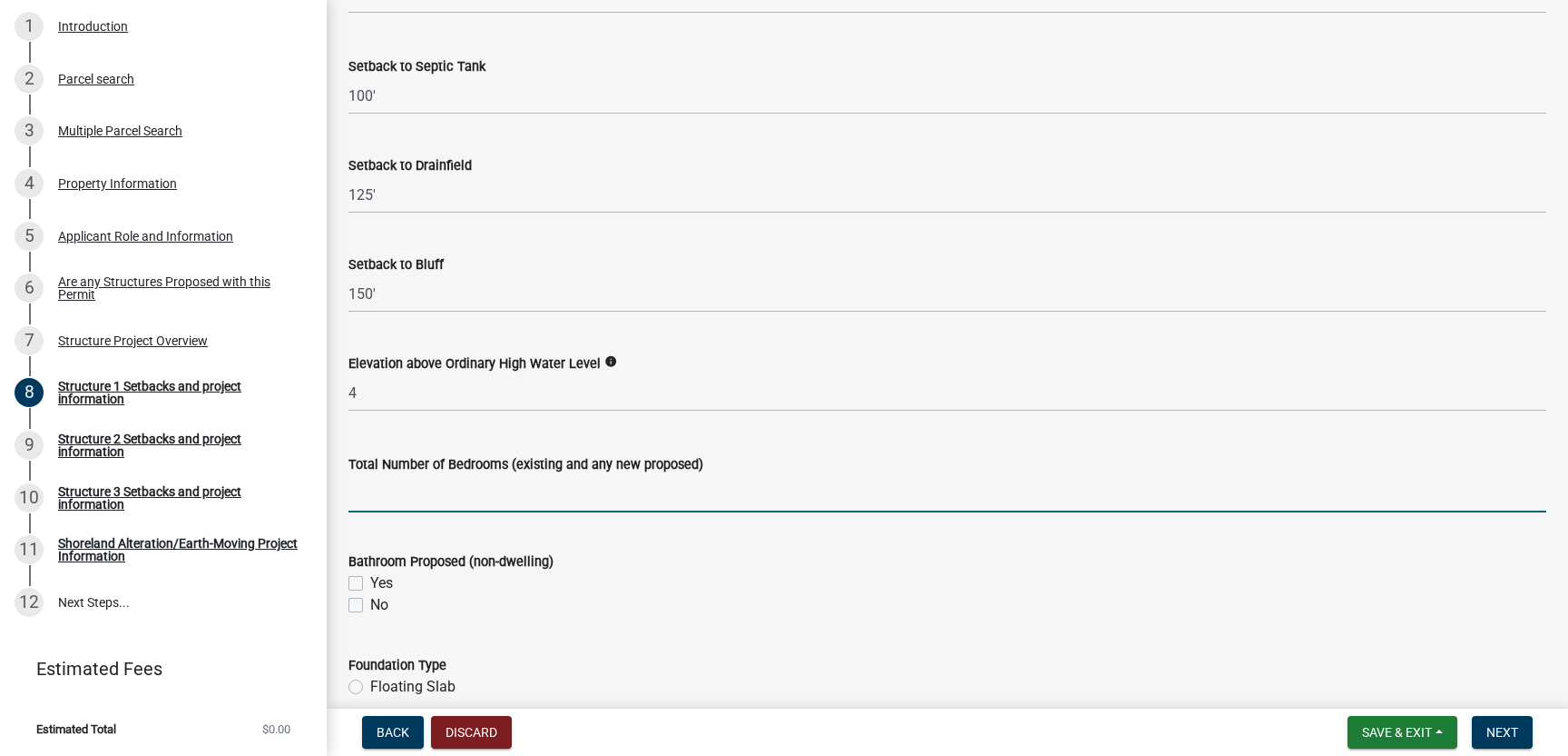
click at [420, 487] on input "text" at bounding box center [948, 494] width 1198 height 37
type input "3"
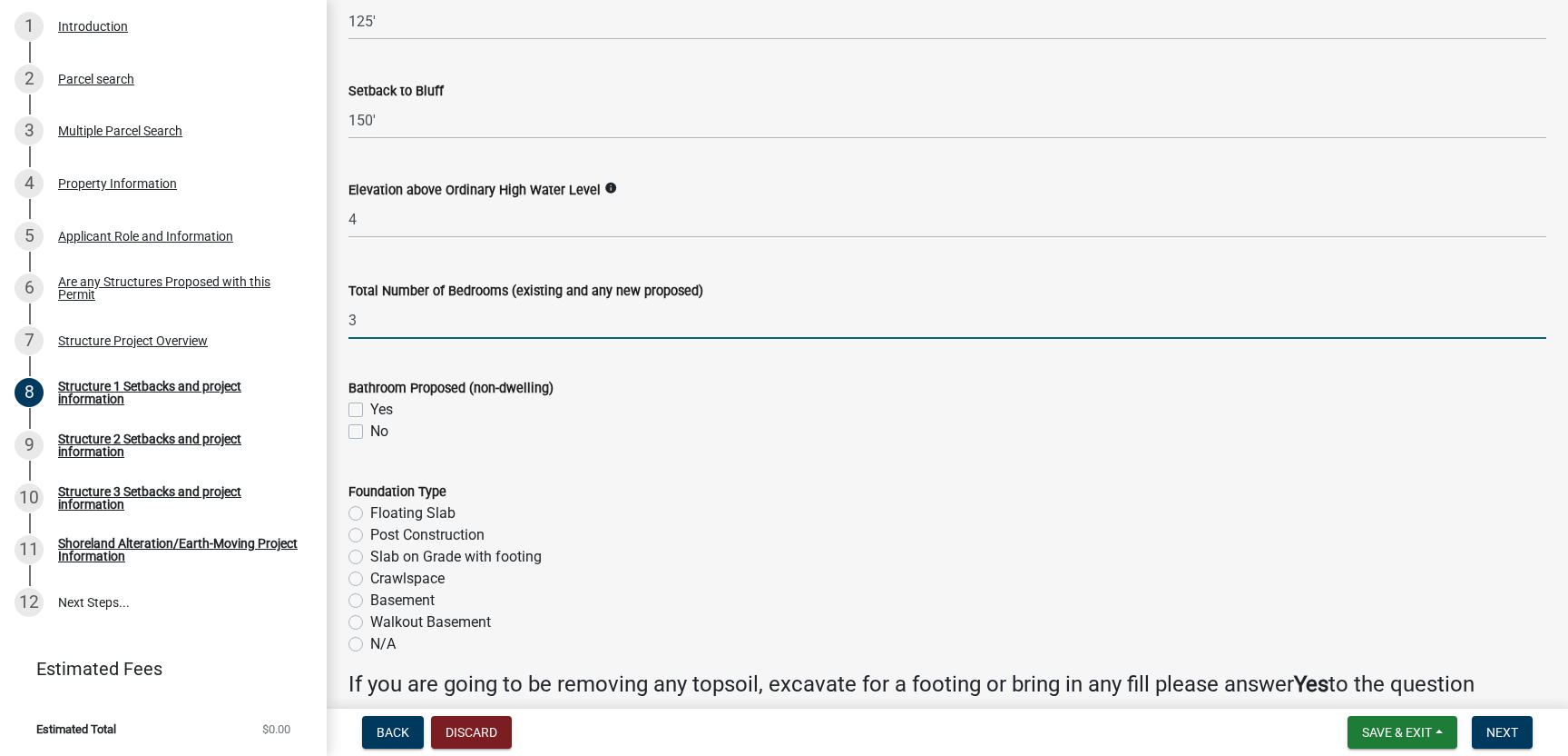
scroll to position [1941, 0]
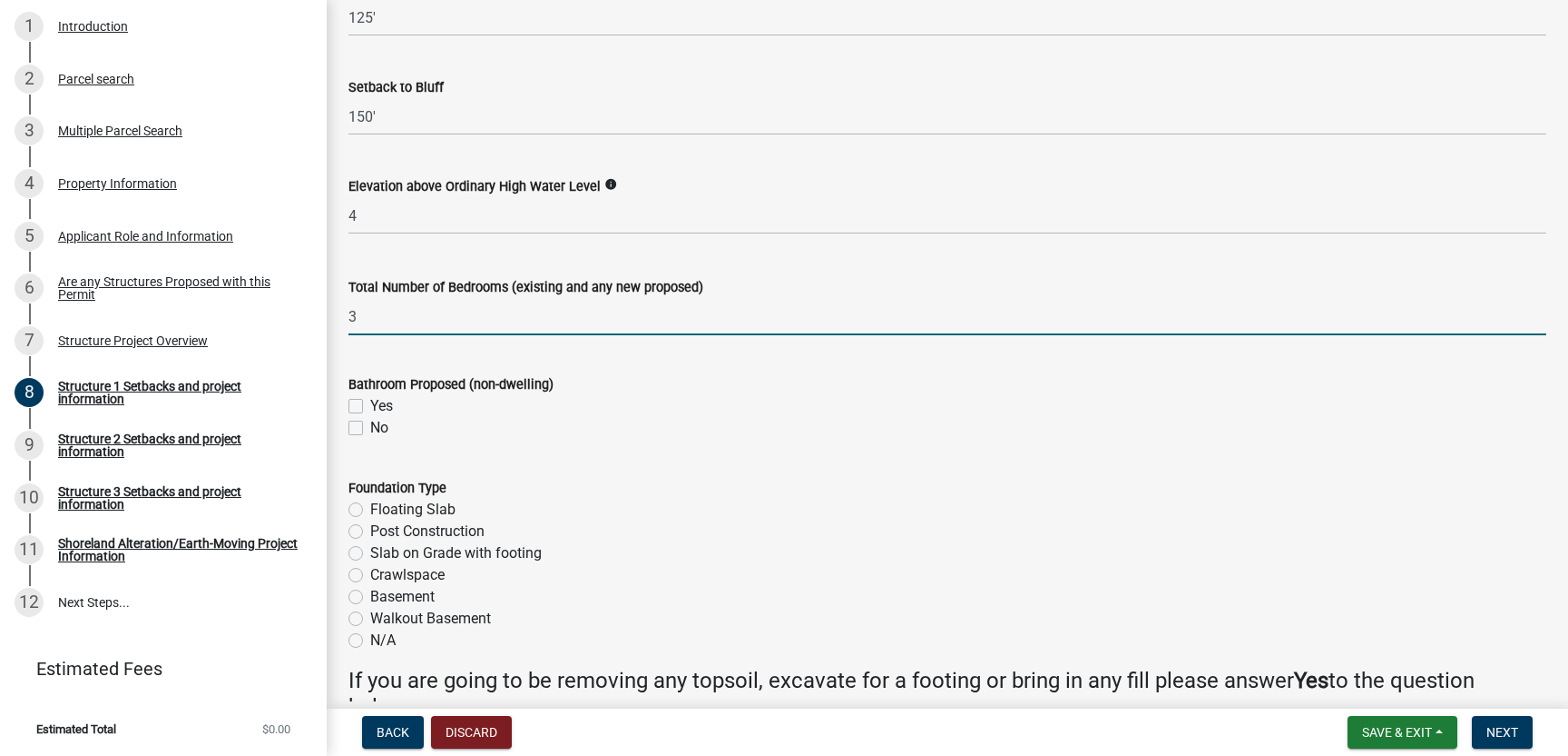
click at [370, 573] on label "Crawlspace" at bounding box center [408, 574] width 75 height 21
click at [370, 573] on input "Crawlspace" at bounding box center [376, 569] width 12 height 12
radio input "true"
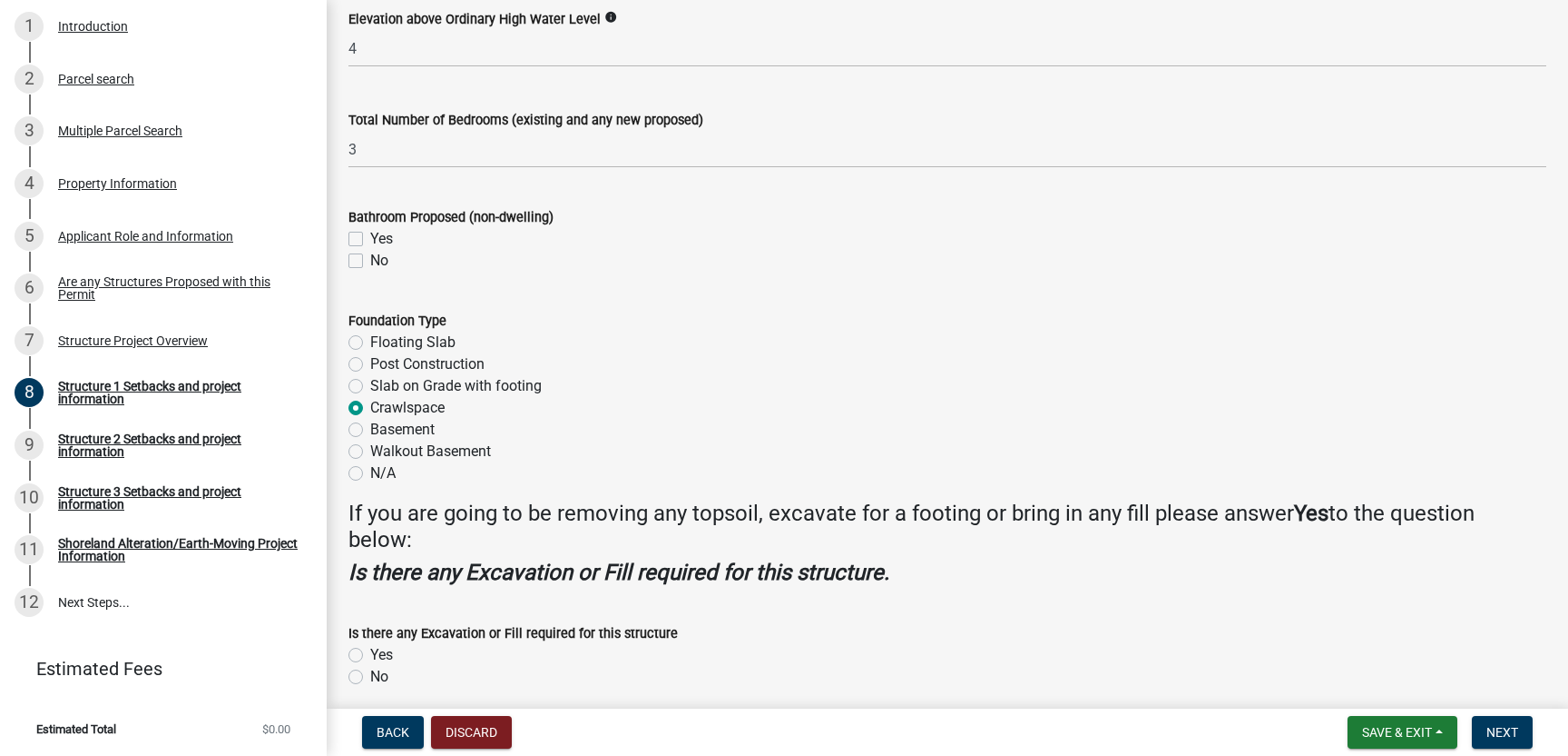
scroll to position [2182, 0]
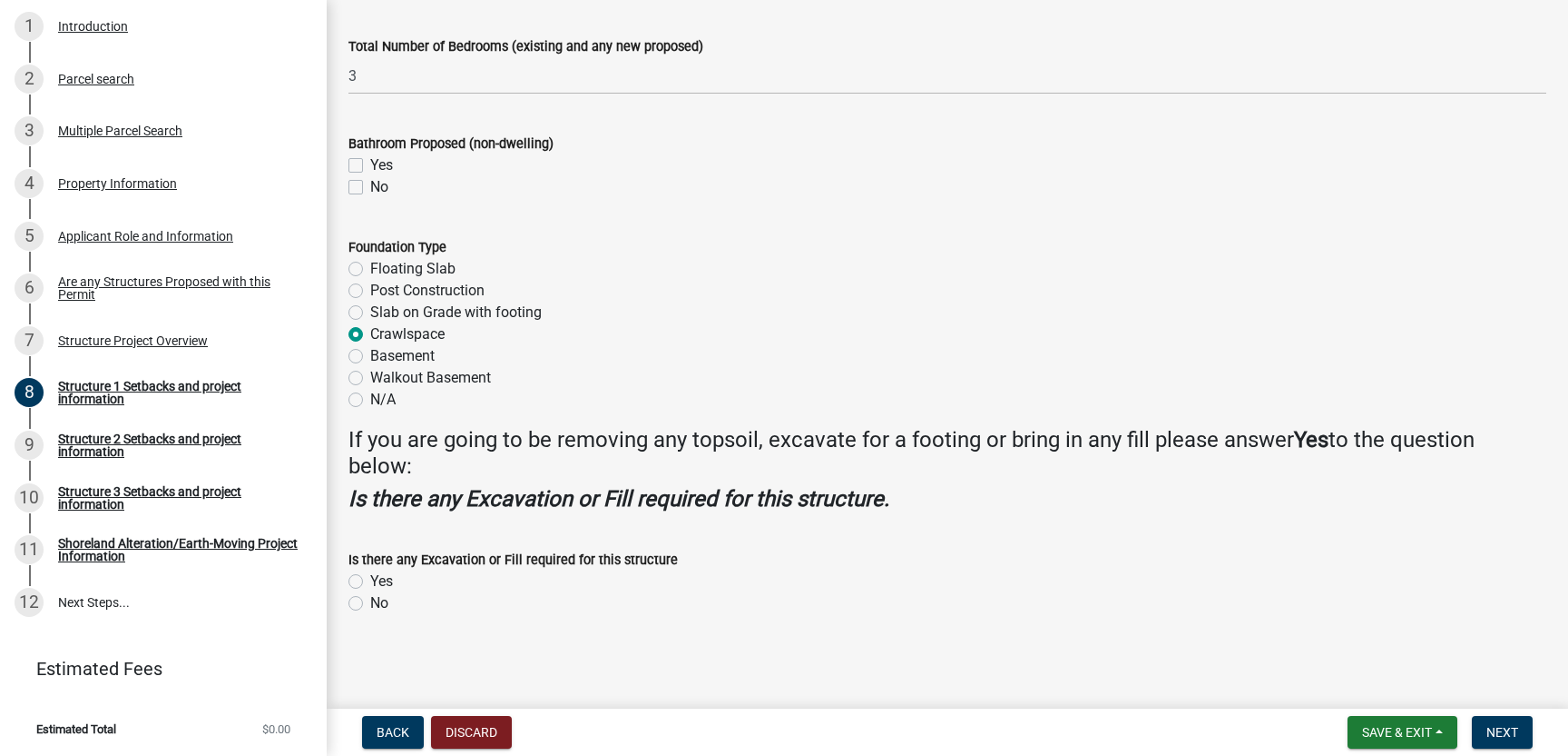
click at [370, 581] on label "Yes" at bounding box center [382, 581] width 22 height 21
click at [370, 581] on input "Yes" at bounding box center [376, 576] width 12 height 12
radio input "true"
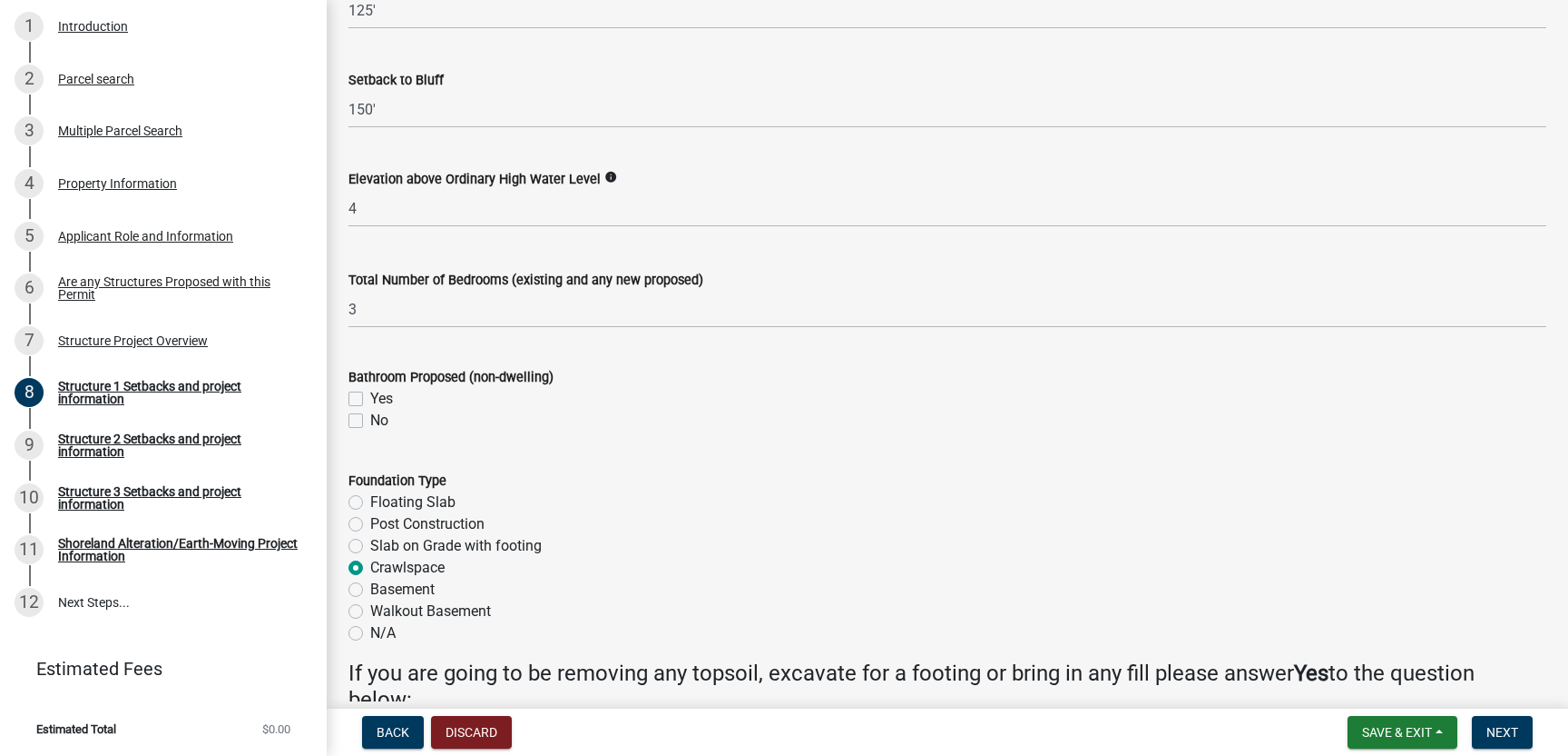
scroll to position [1947, 0]
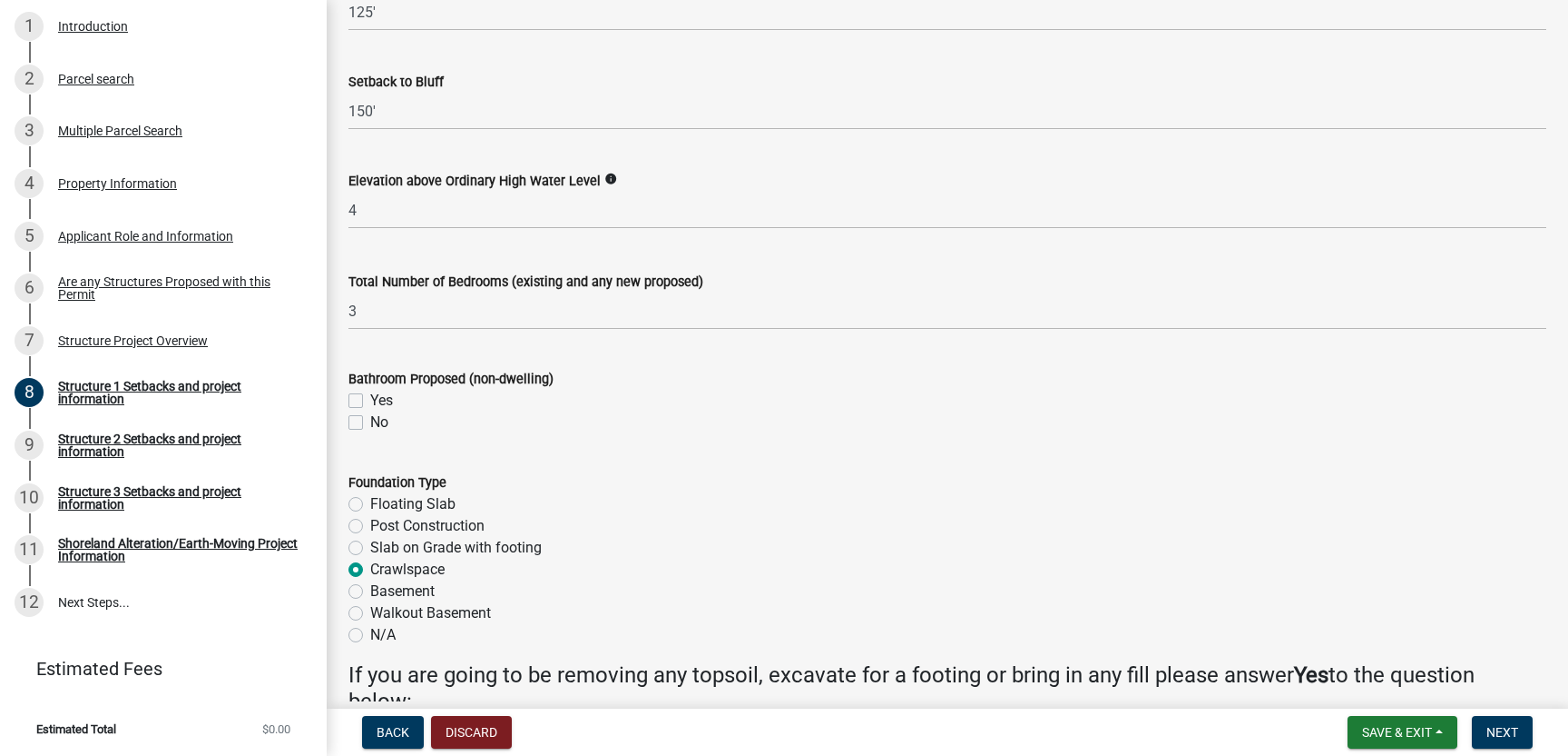
click at [370, 402] on label "Yes" at bounding box center [382, 399] width 22 height 21
click at [370, 401] on input "Yes" at bounding box center [376, 395] width 12 height 12
checkbox input "true"
checkbox input "false"
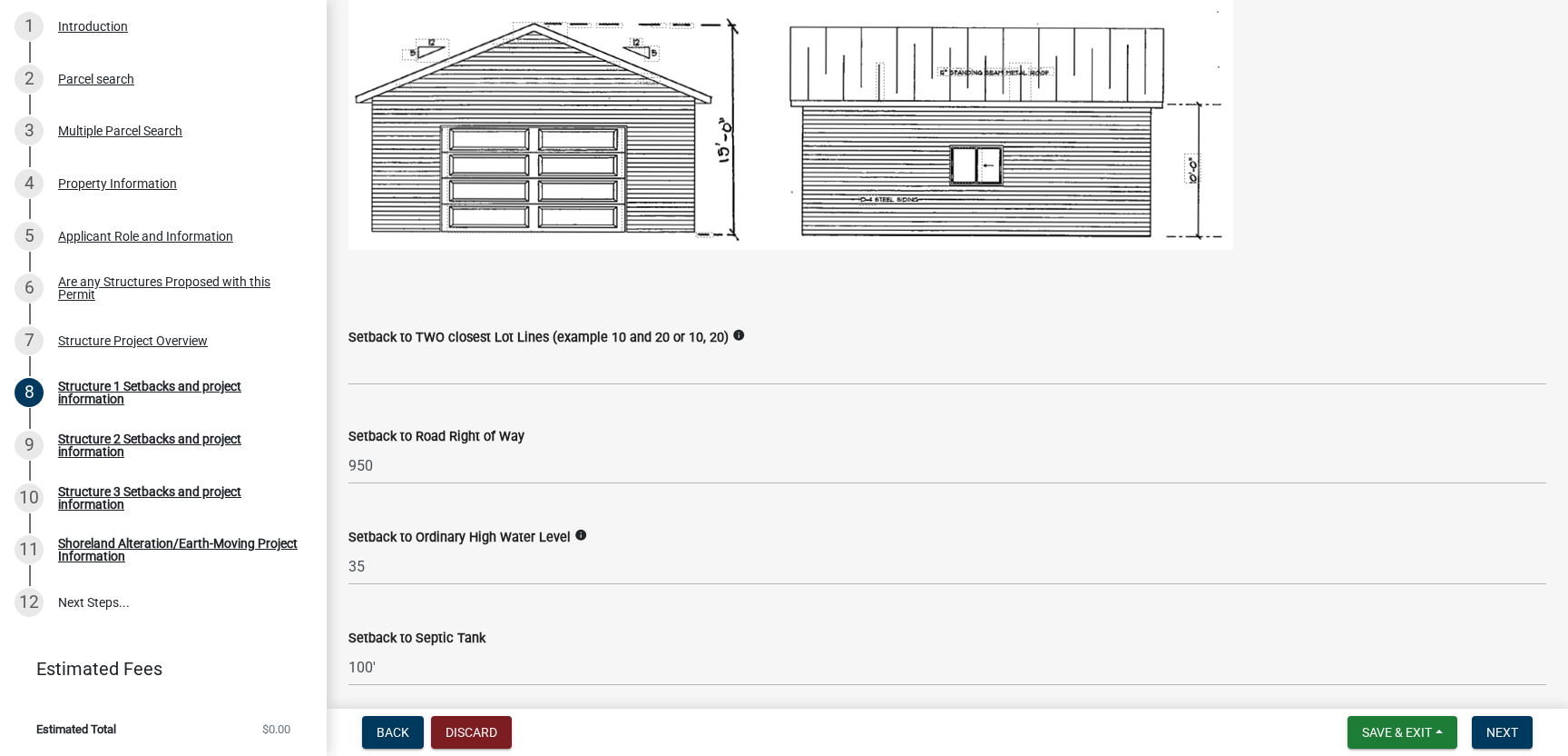
scroll to position [1182, 0]
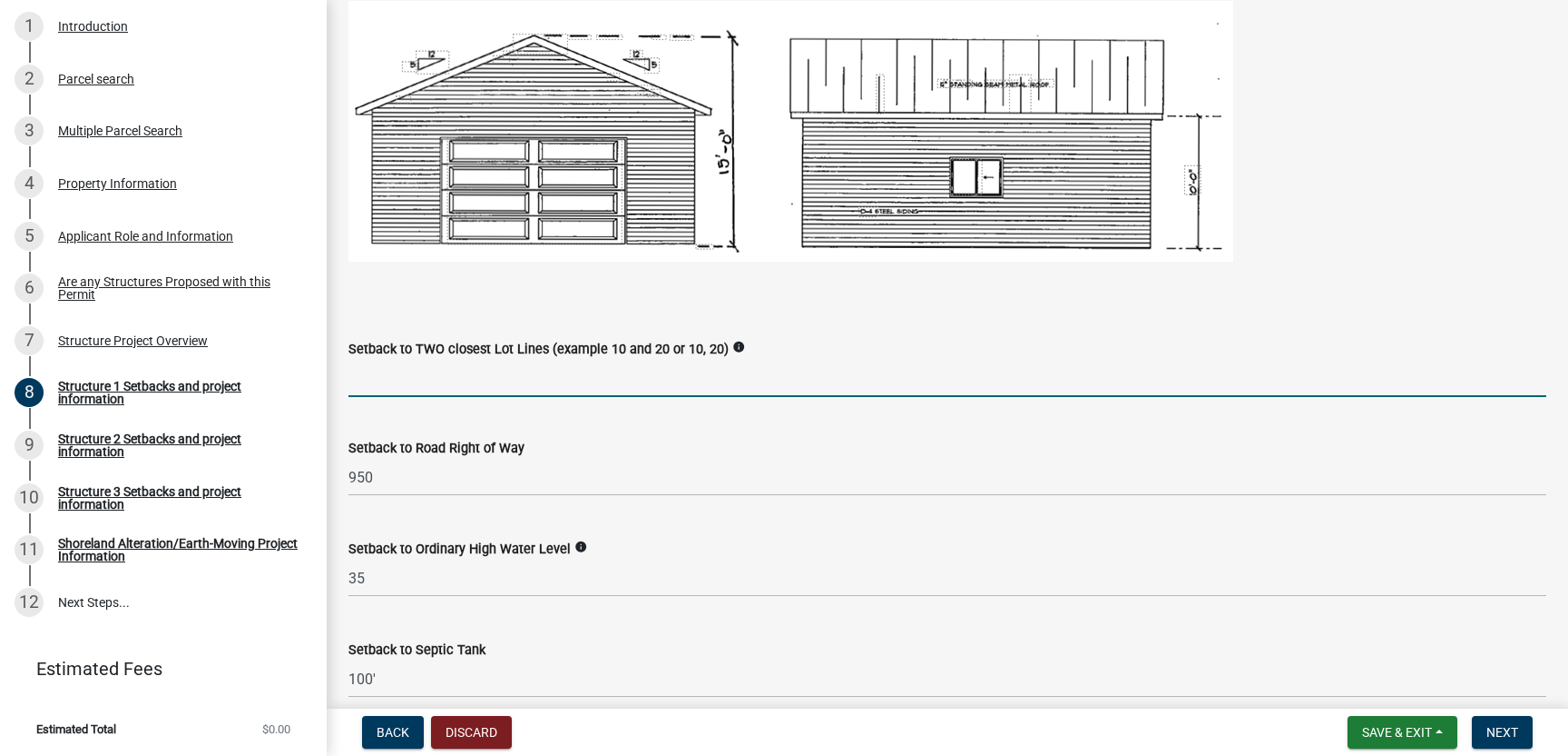
click at [383, 386] on input "Setback to TWO closest Lot Lines (example 10 and 20 or 10, 20)" at bounding box center [948, 378] width 1198 height 37
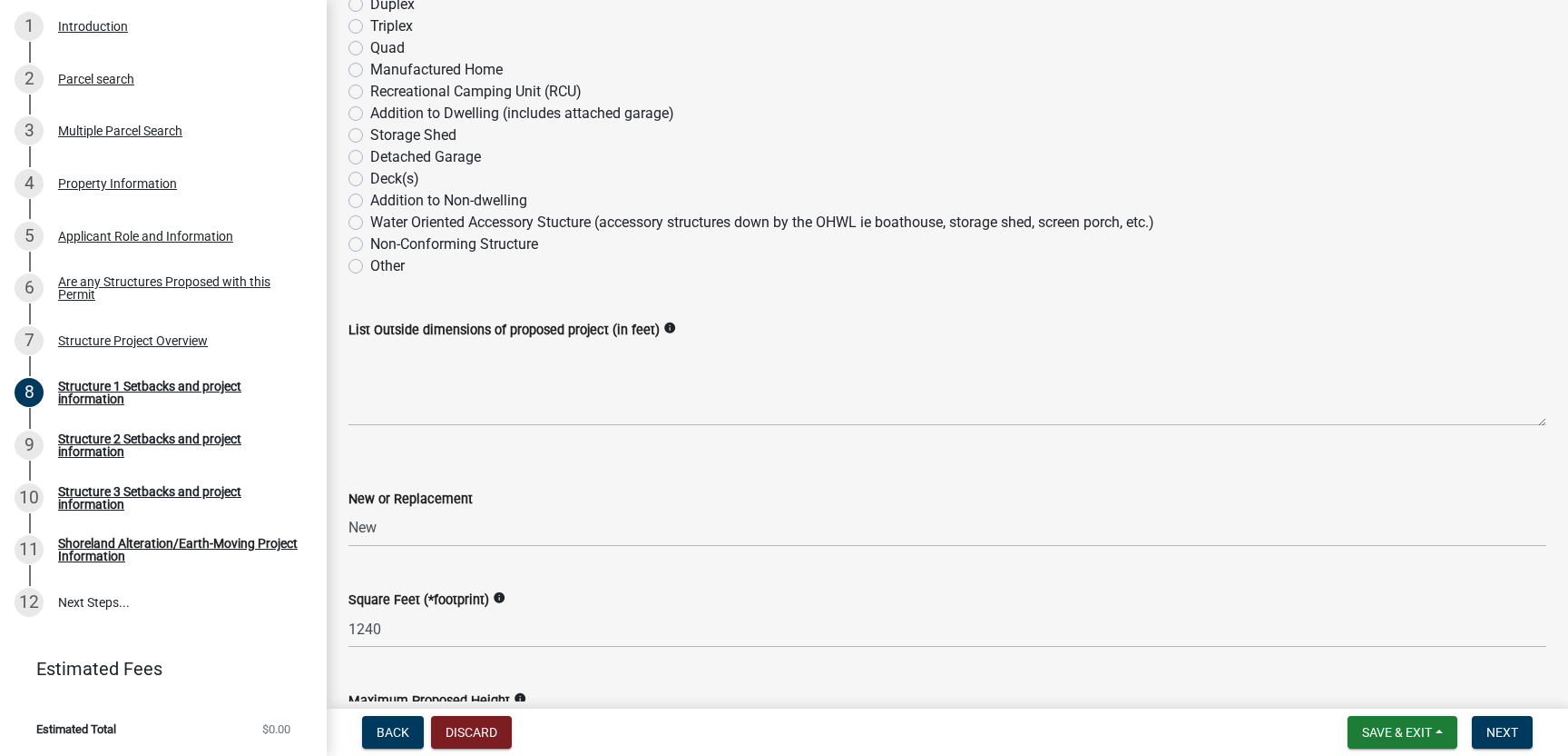
scroll to position [377, 0]
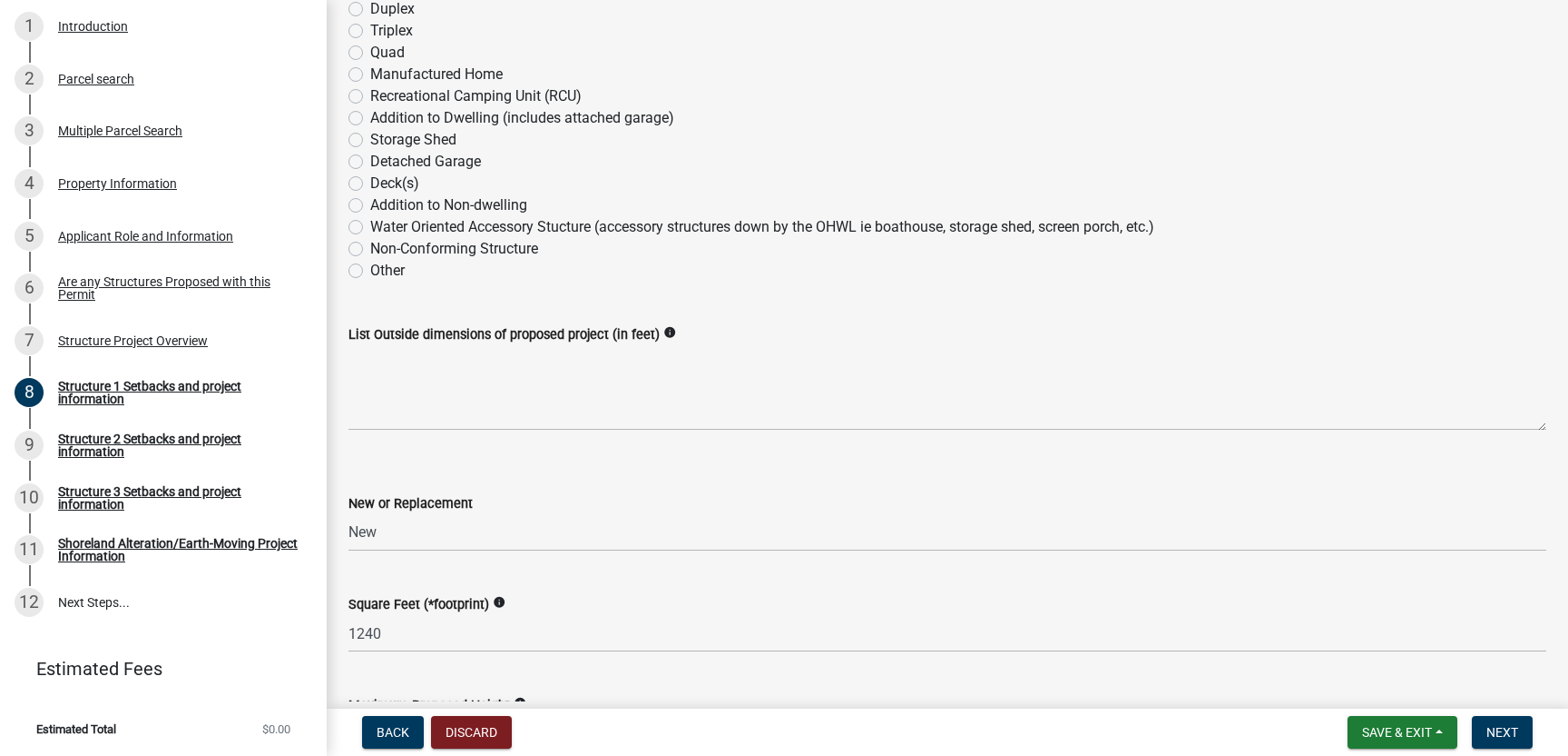
type input "445' 542'"
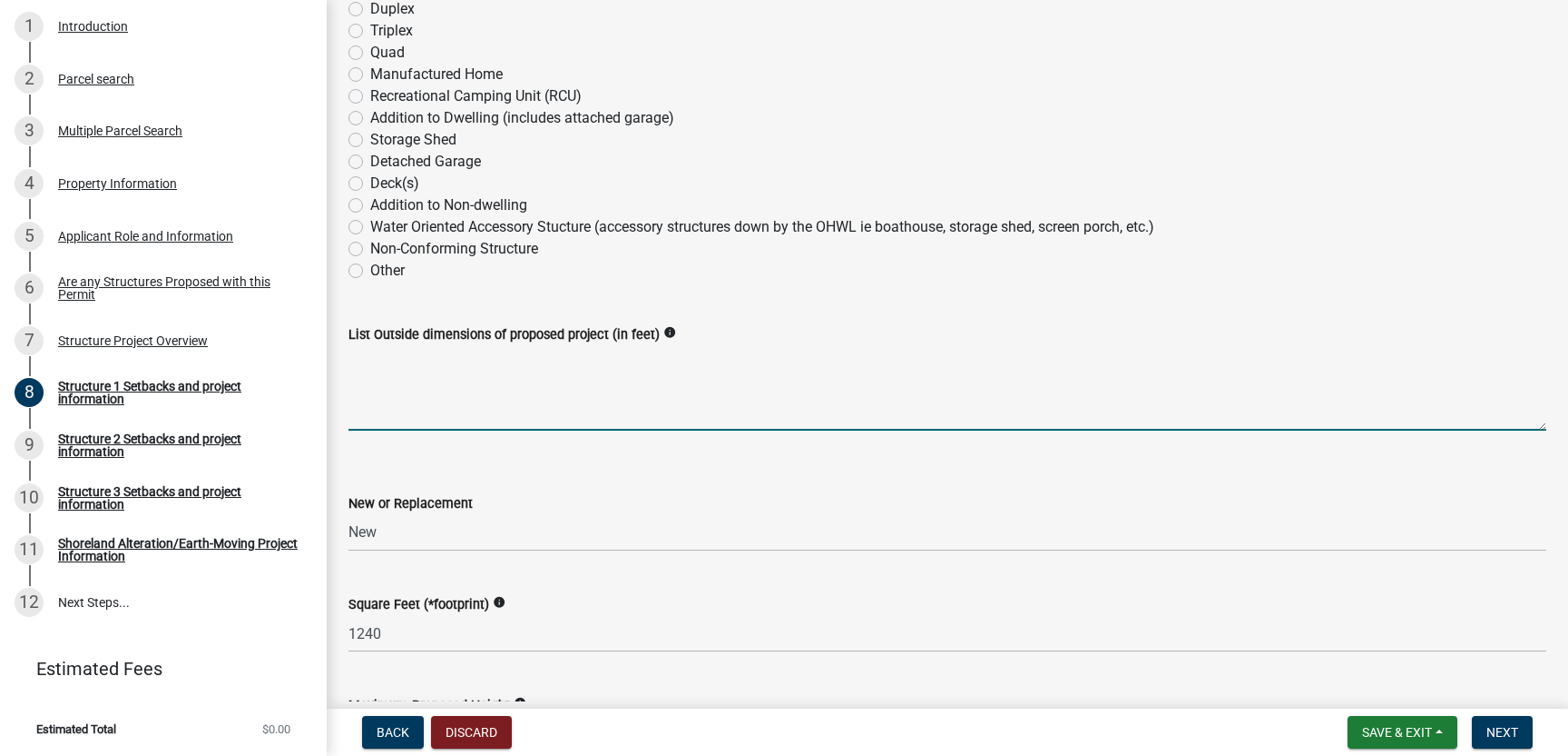
click at [501, 426] on textarea "List Outside dimensions of proposed project (in feet)" at bounding box center [948, 387] width 1198 height 85
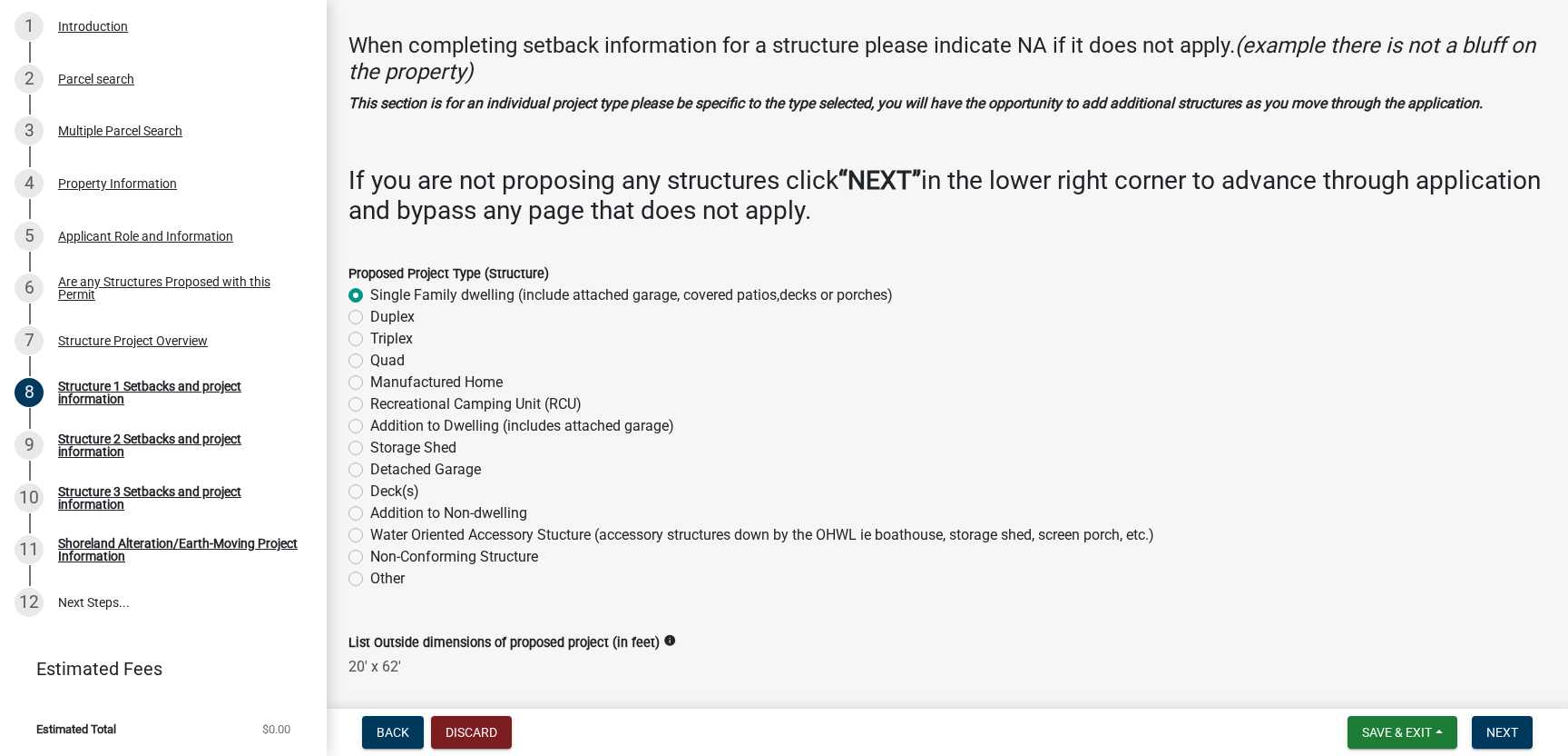
scroll to position [56, 0]
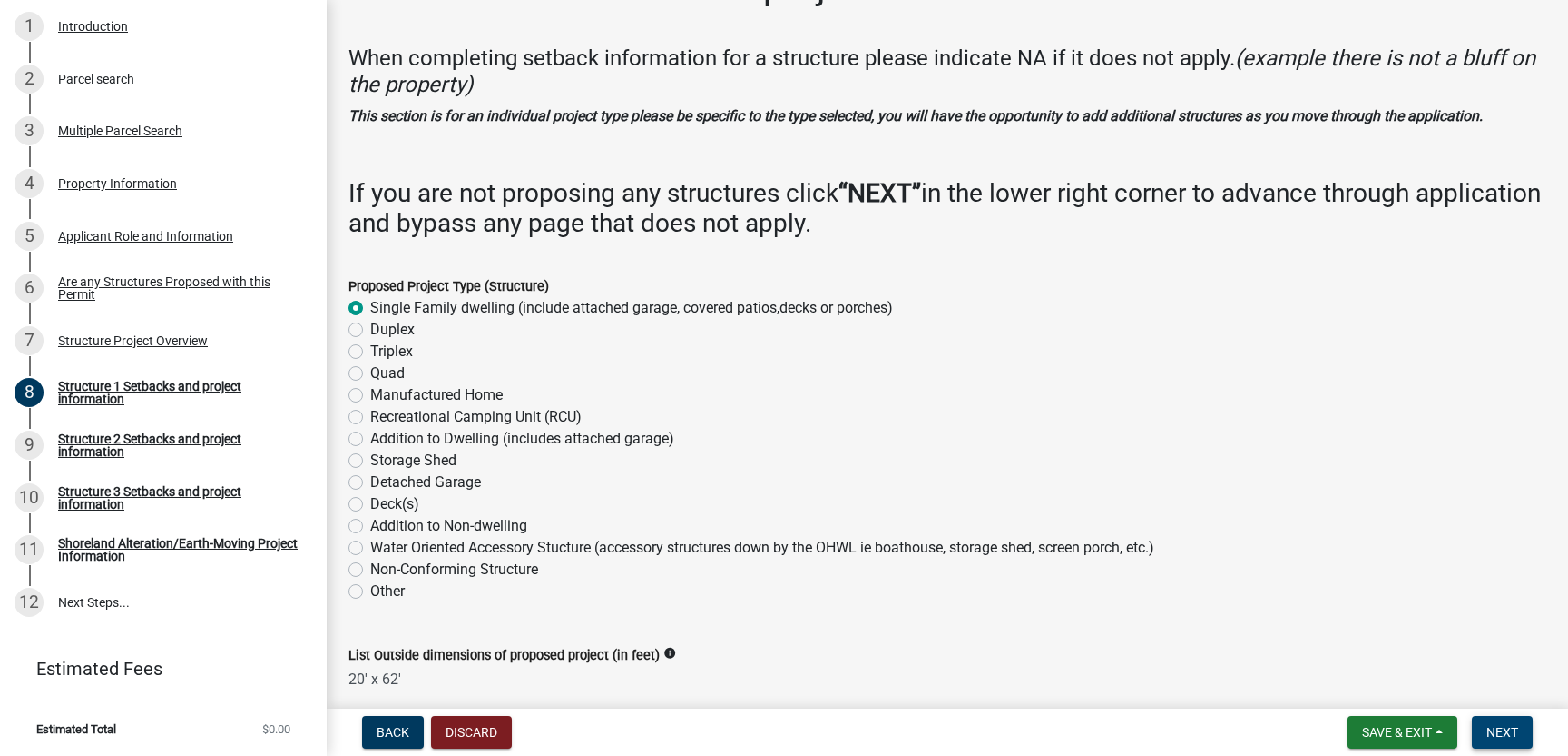
type textarea "20' x 62'"
click at [1506, 735] on span "Next" at bounding box center [1503, 732] width 32 height 15
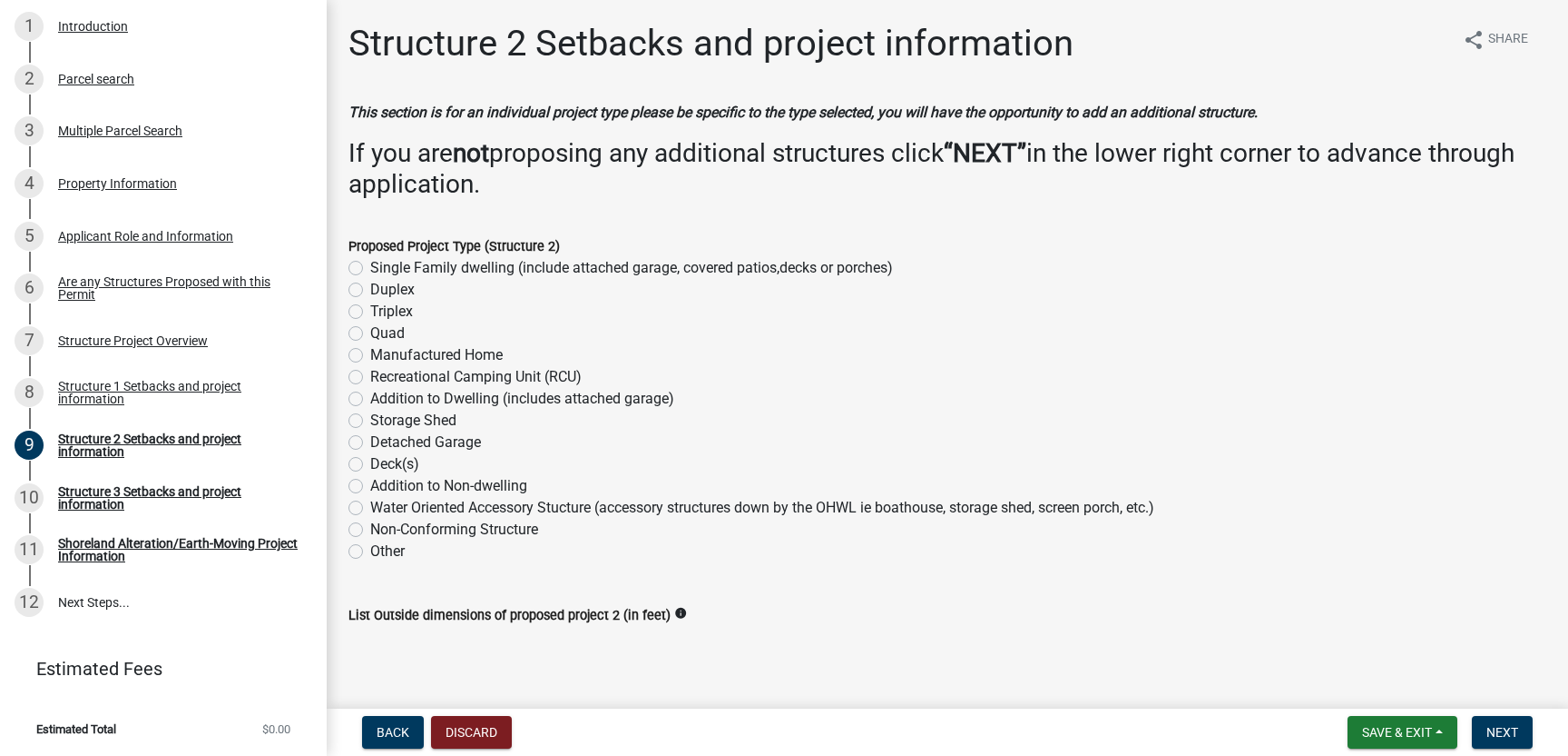
click at [370, 267] on label "Single Family dwelling (include attached garage, covered patios,decks or porche…" at bounding box center [631, 267] width 522 height 21
click at [370, 267] on input "Single Family dwelling (include attached garage, covered patios,decks or porche…" at bounding box center [376, 262] width 12 height 12
radio input "true"
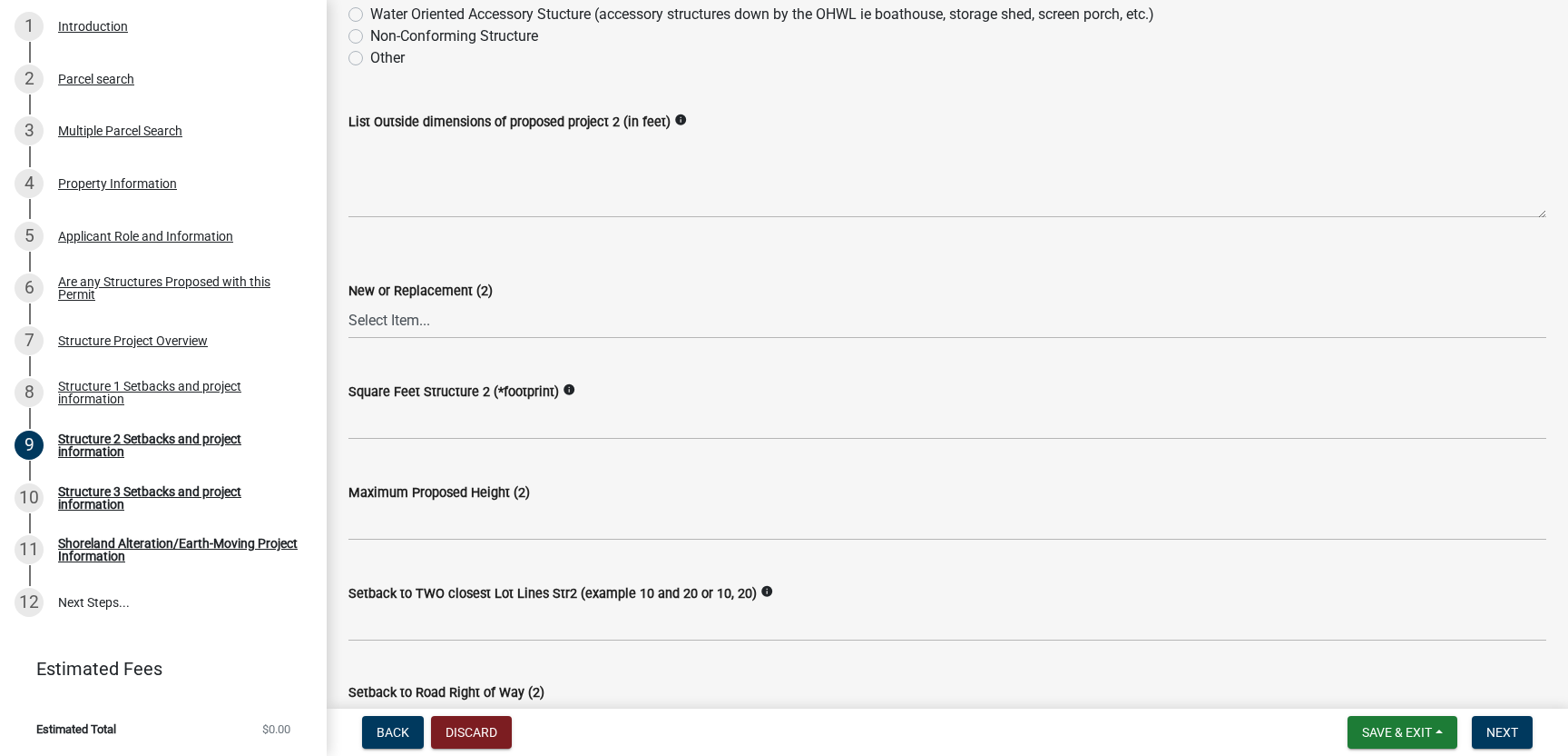
scroll to position [497, 0]
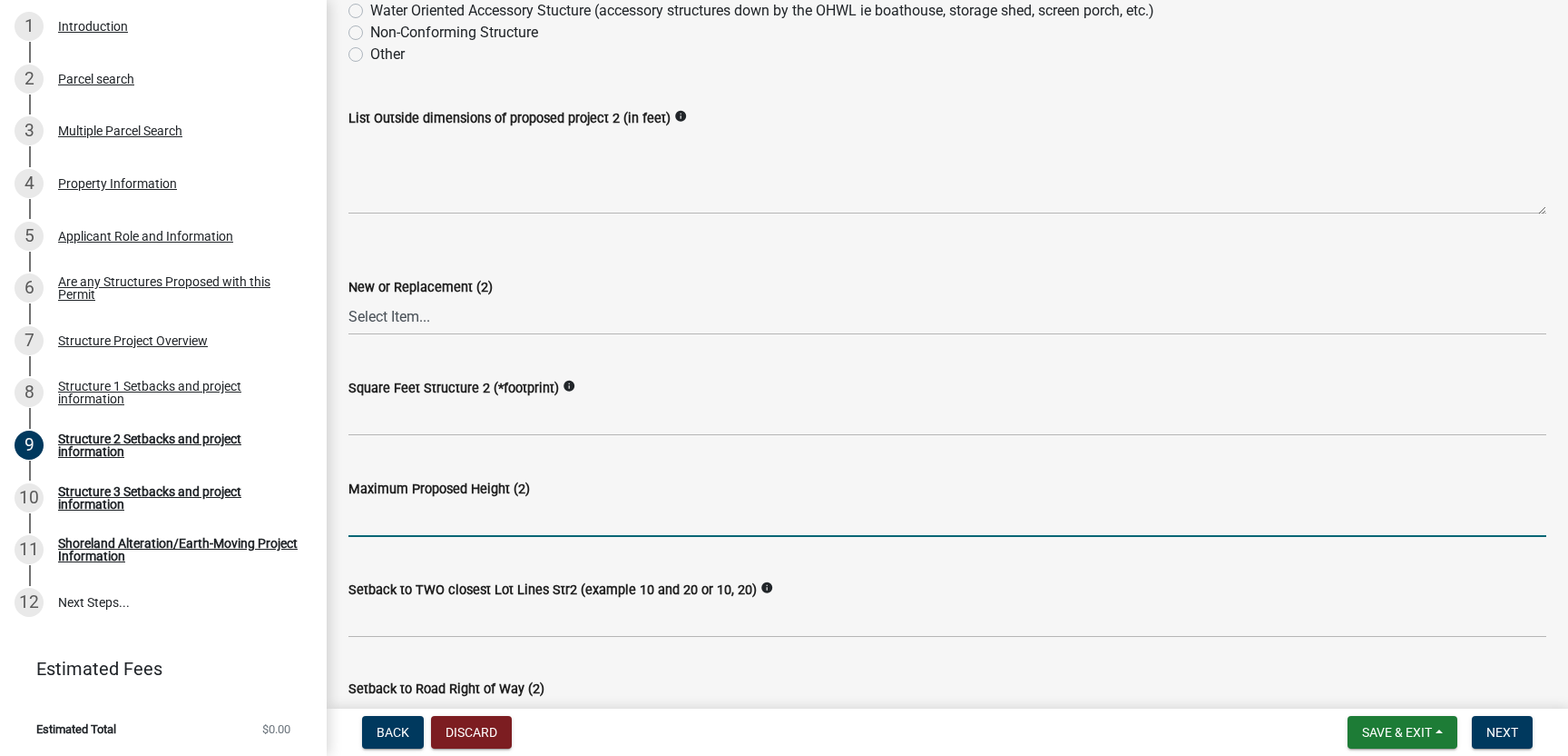
click at [386, 505] on input "text" at bounding box center [948, 518] width 1198 height 37
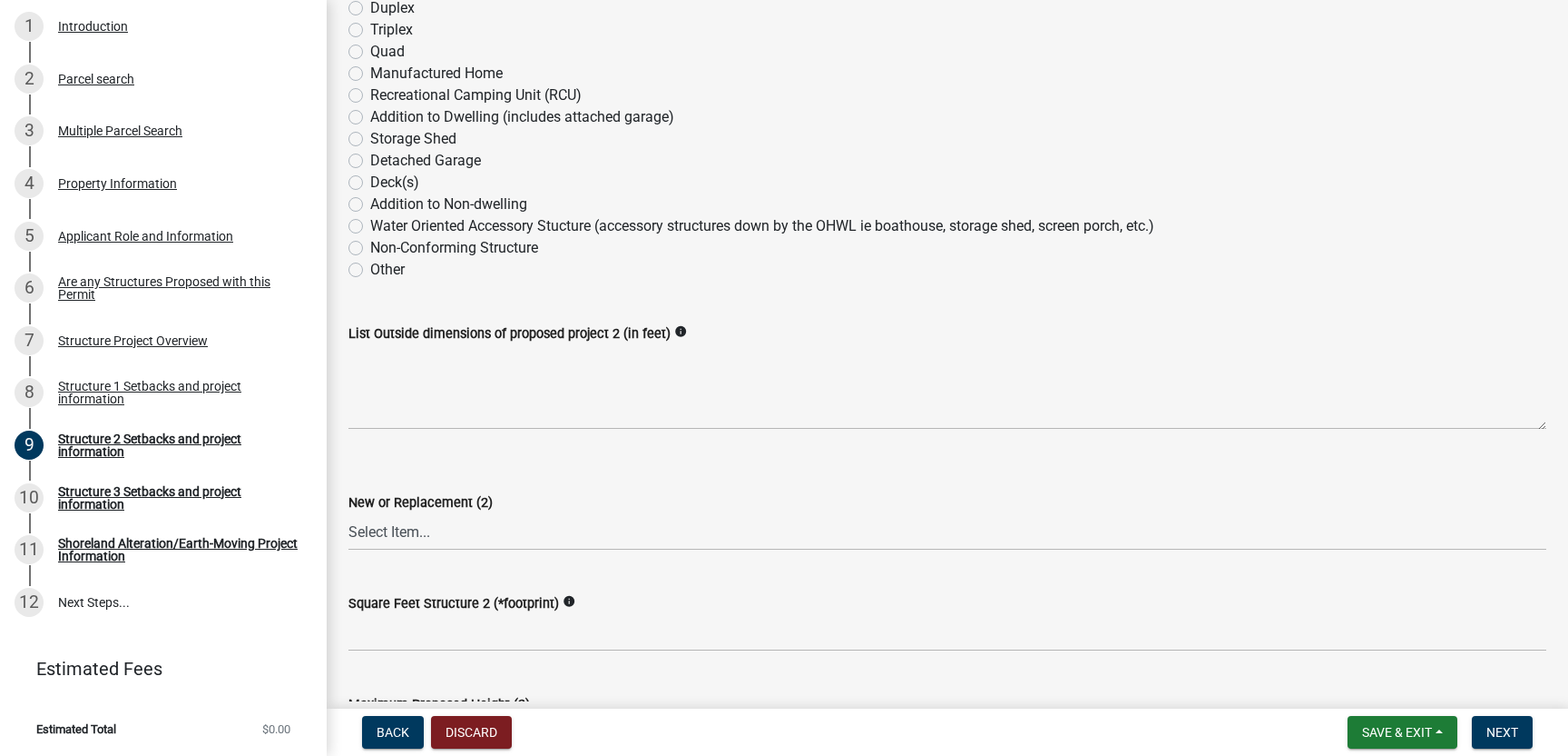
scroll to position [287, 0]
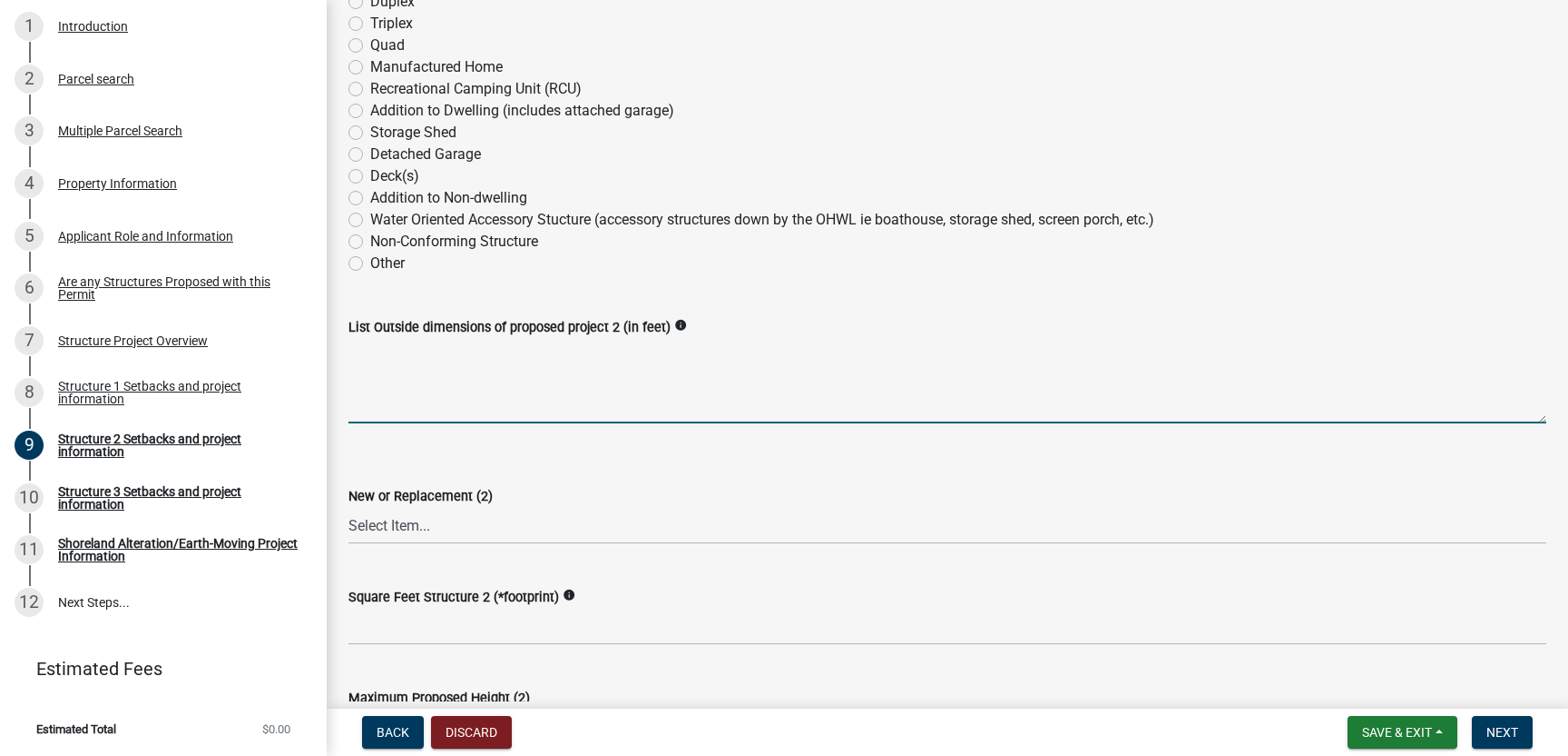
click at [399, 398] on textarea "List Outside dimensions of proposed project 2 (in feet)" at bounding box center [948, 380] width 1198 height 85
type textarea "26'5" x 30'6""
click at [379, 524] on select "Select Item... New Replacement" at bounding box center [948, 525] width 1198 height 37
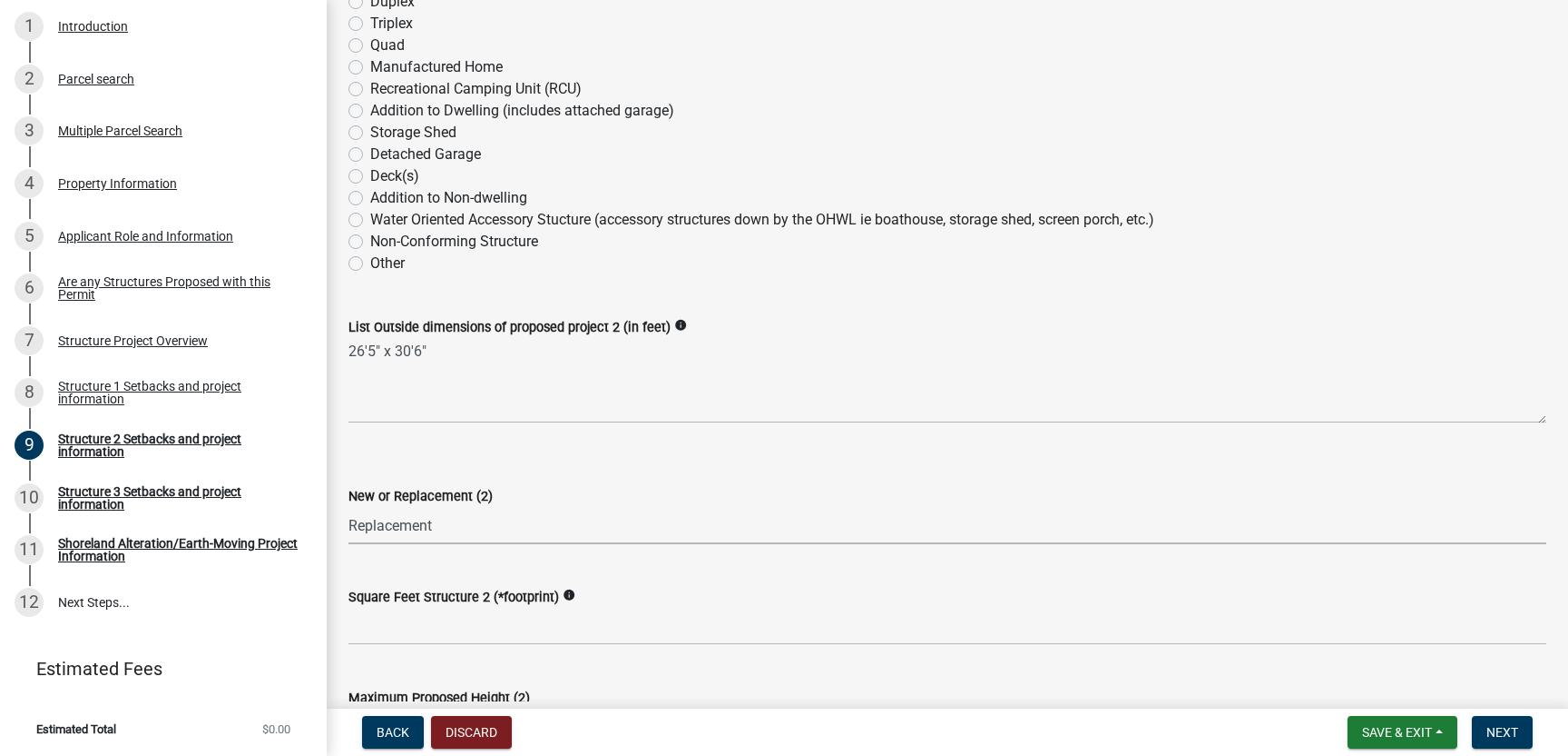
click at [349, 507] on select "Select Item... New Replacement" at bounding box center [948, 525] width 1198 height 37
select select "a3cc236c-43aa-406a-8353-e0398d57c407"
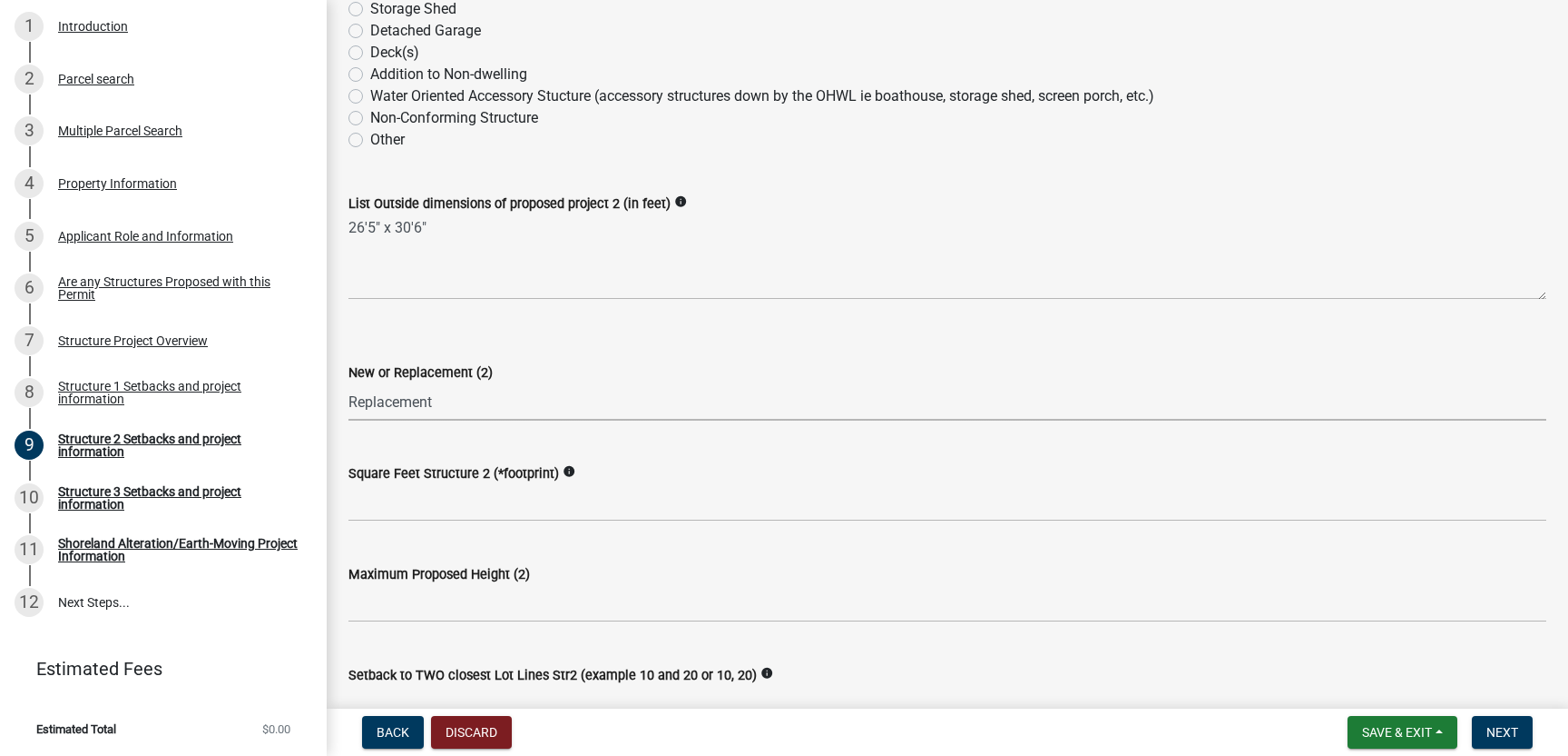
scroll to position [413, 0]
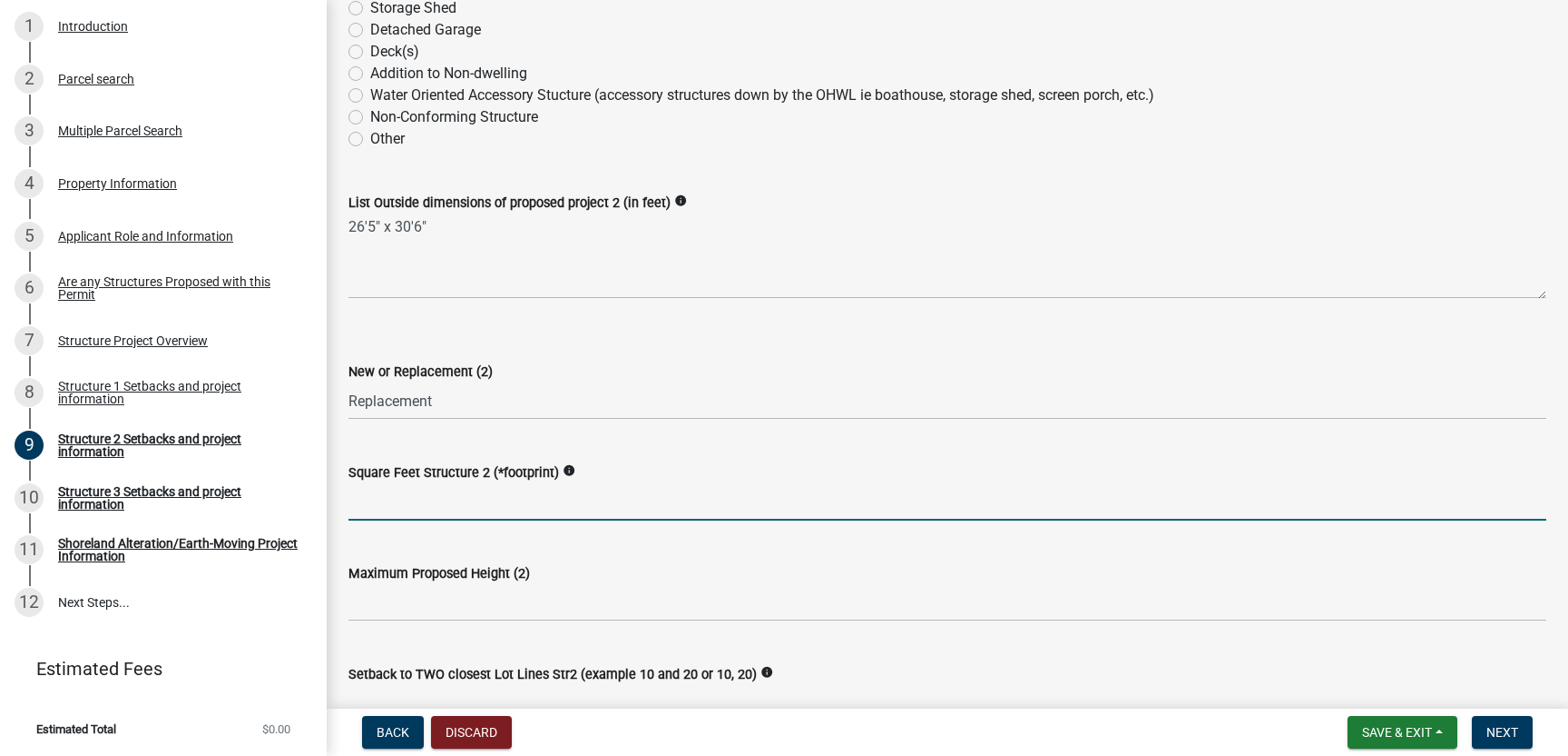
click at [387, 505] on input "text" at bounding box center [948, 502] width 1198 height 37
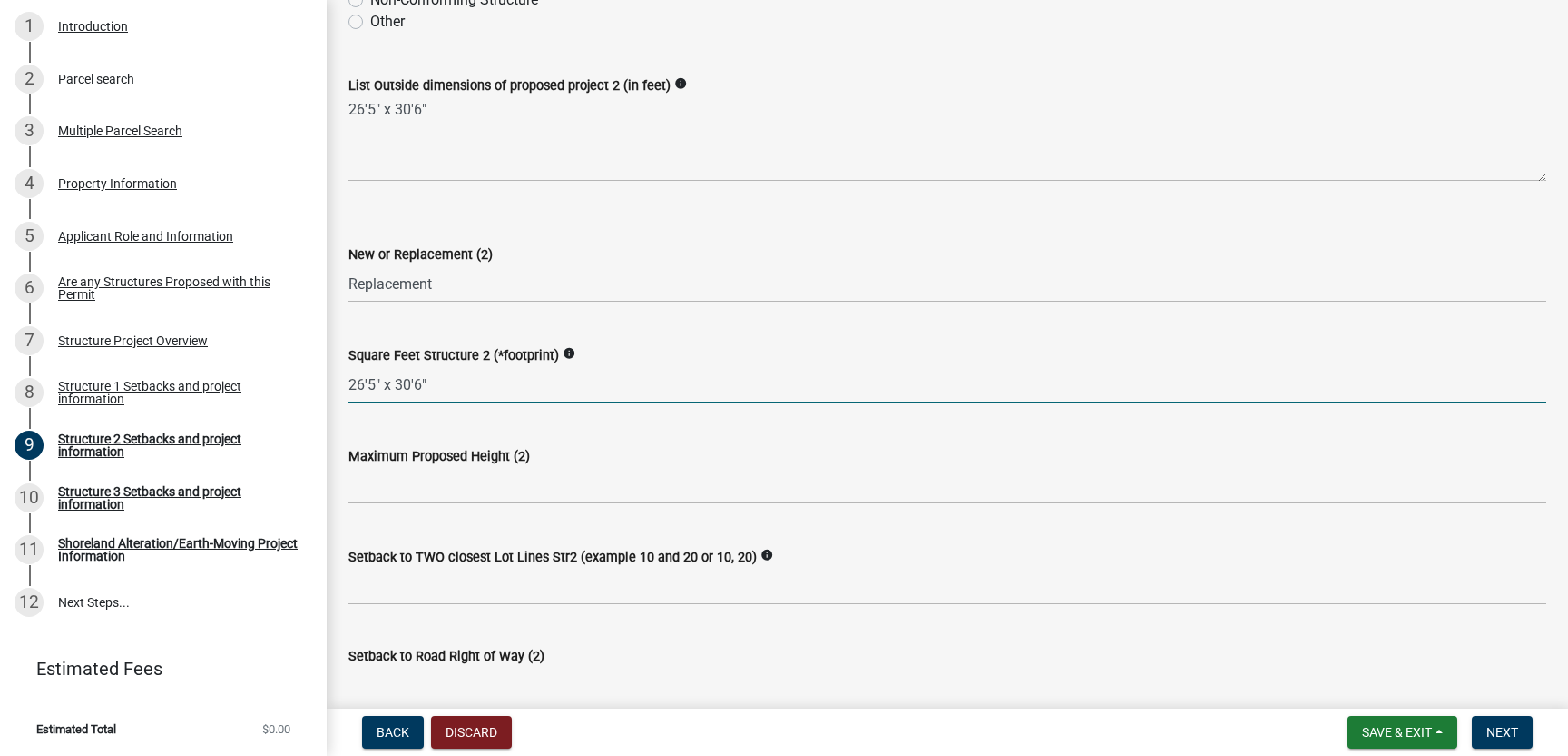
scroll to position [544, 0]
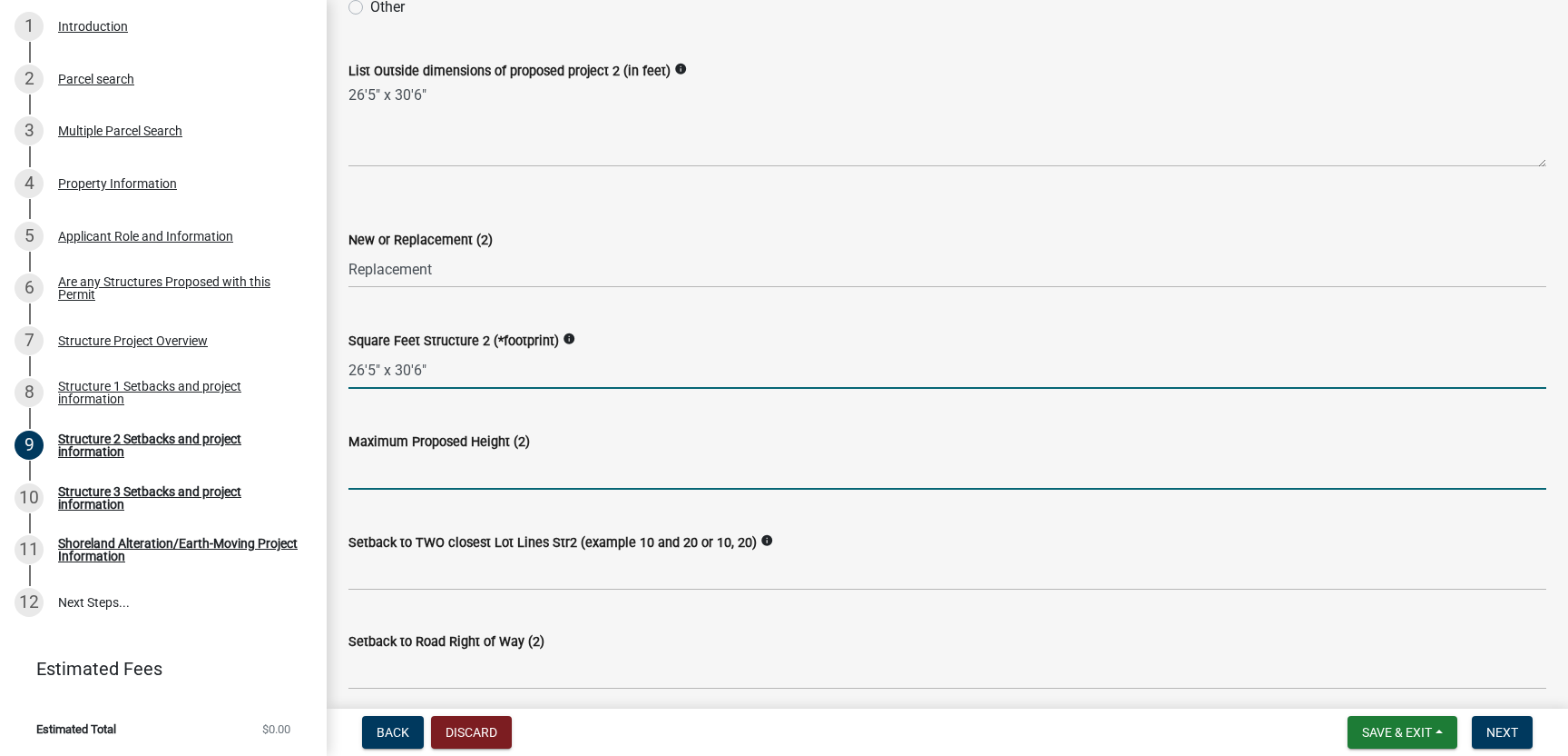
type input "265306"
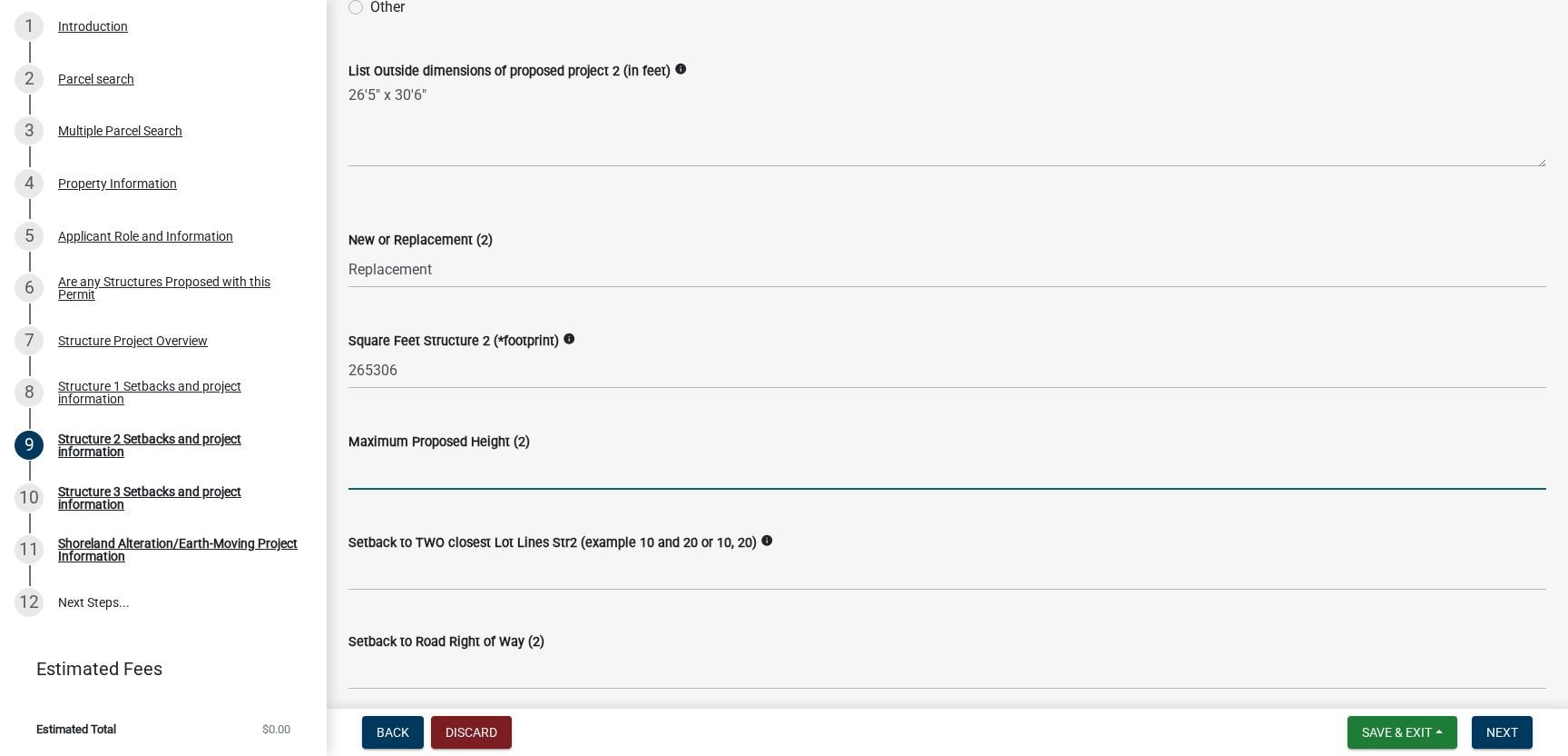
click at [385, 476] on input "text" at bounding box center [948, 471] width 1198 height 37
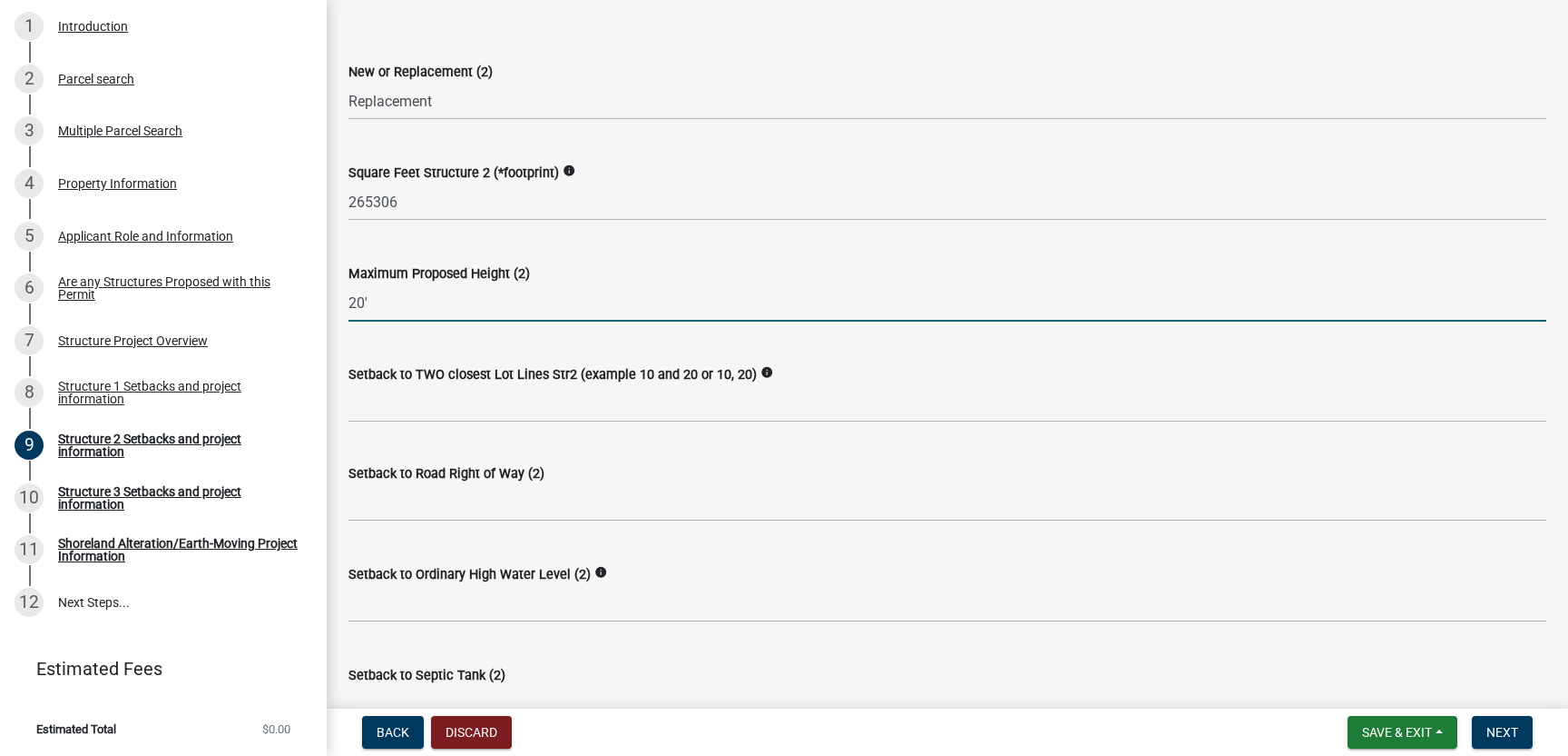
scroll to position [715, 0]
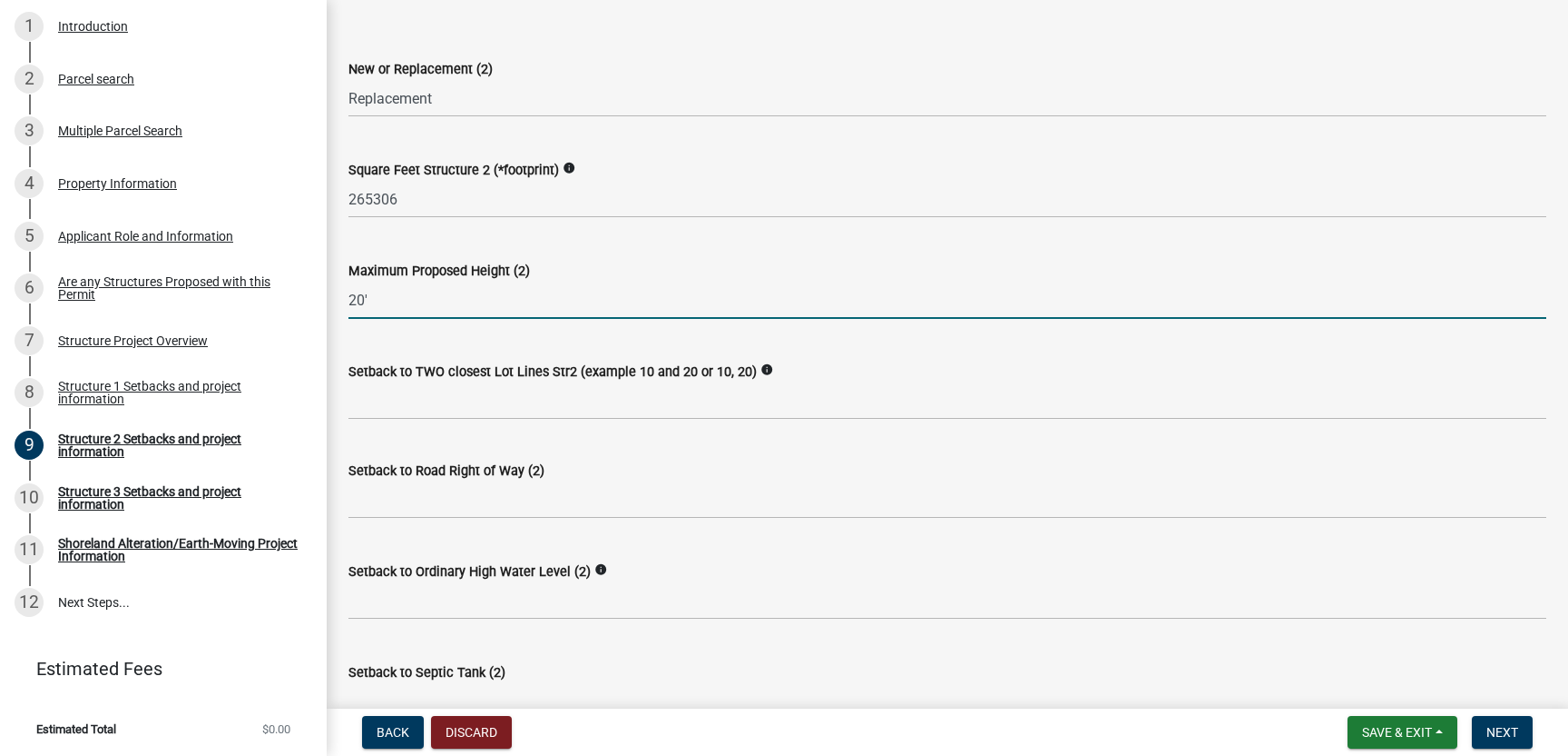
type input "20"
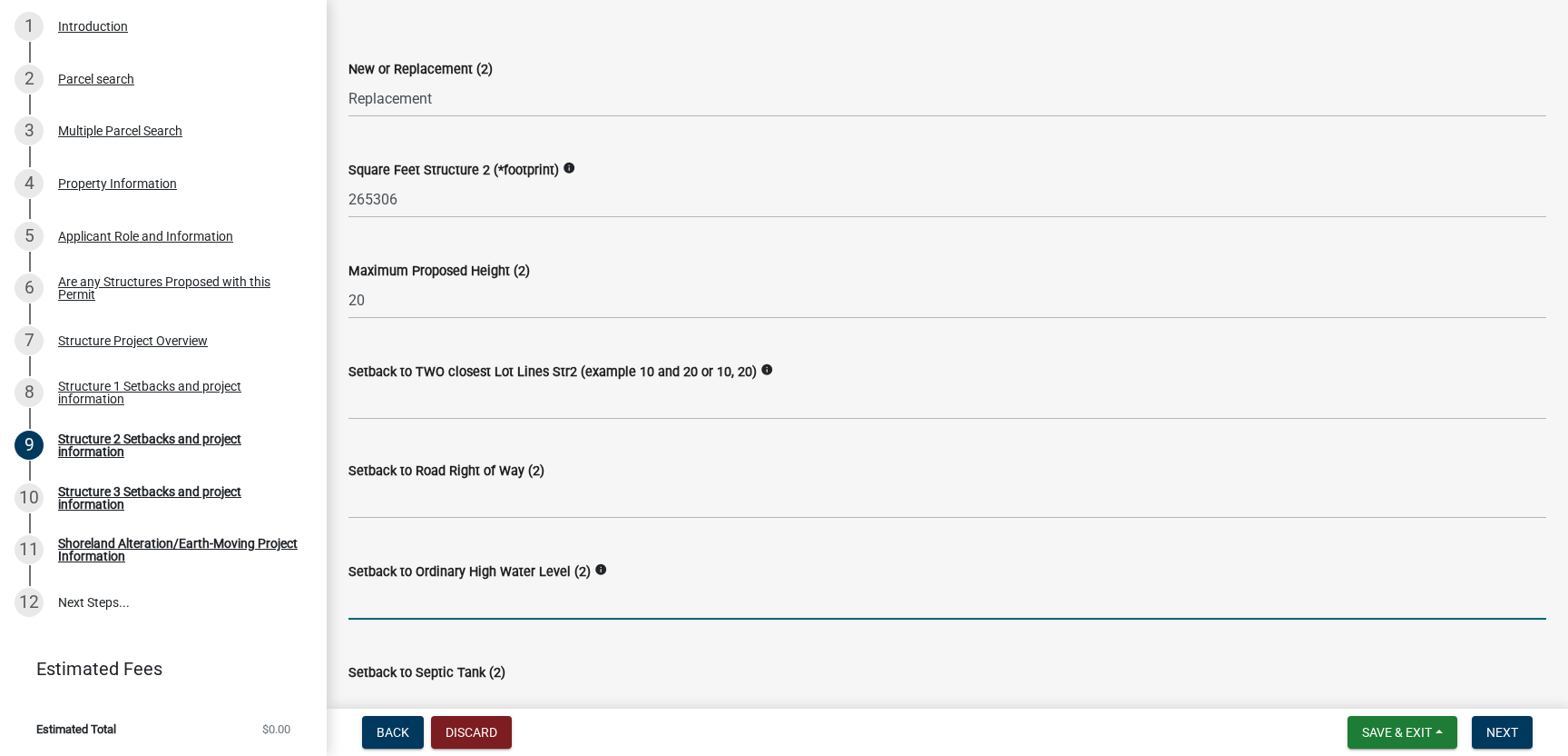
click at [391, 597] on input "text" at bounding box center [948, 601] width 1198 height 37
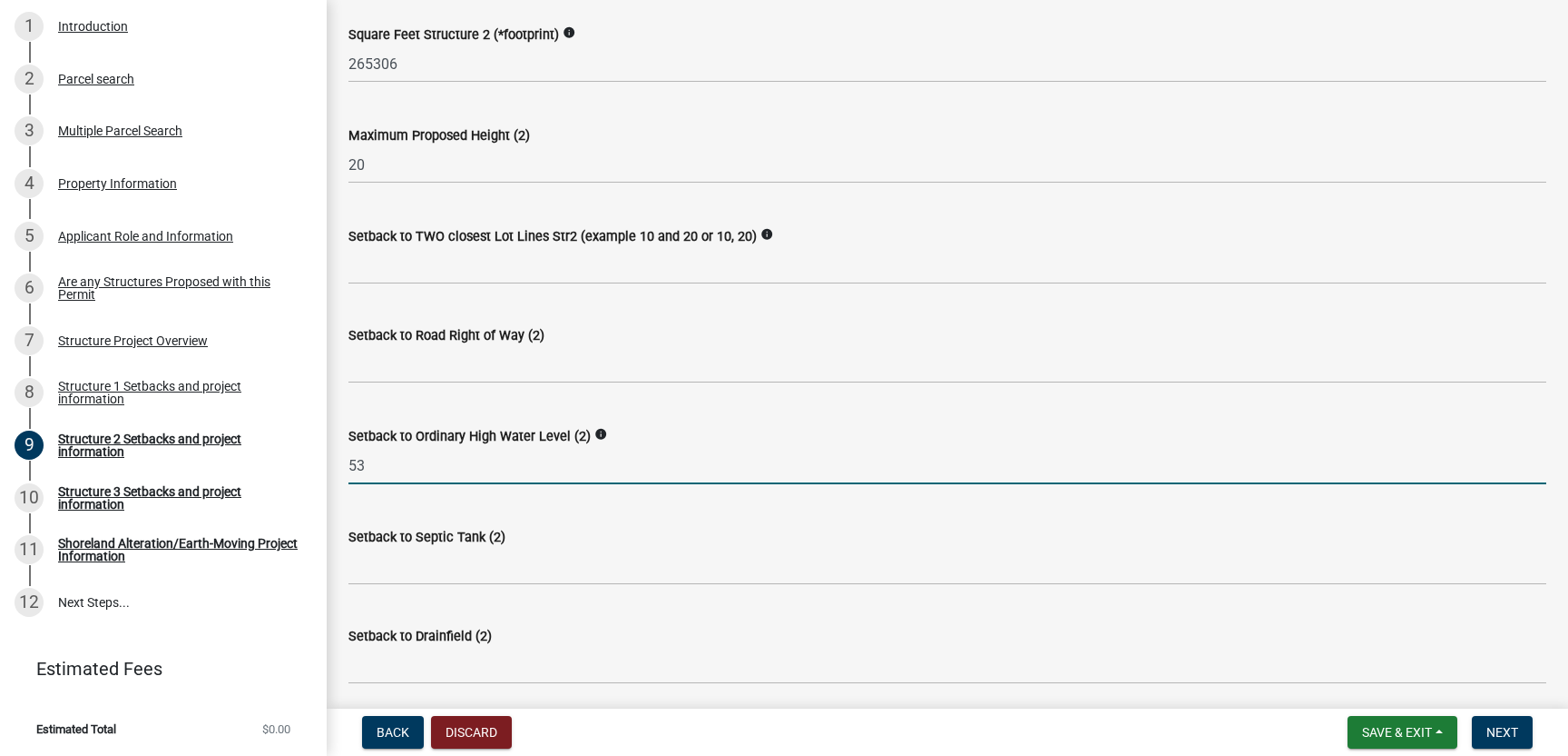
scroll to position [856, 0]
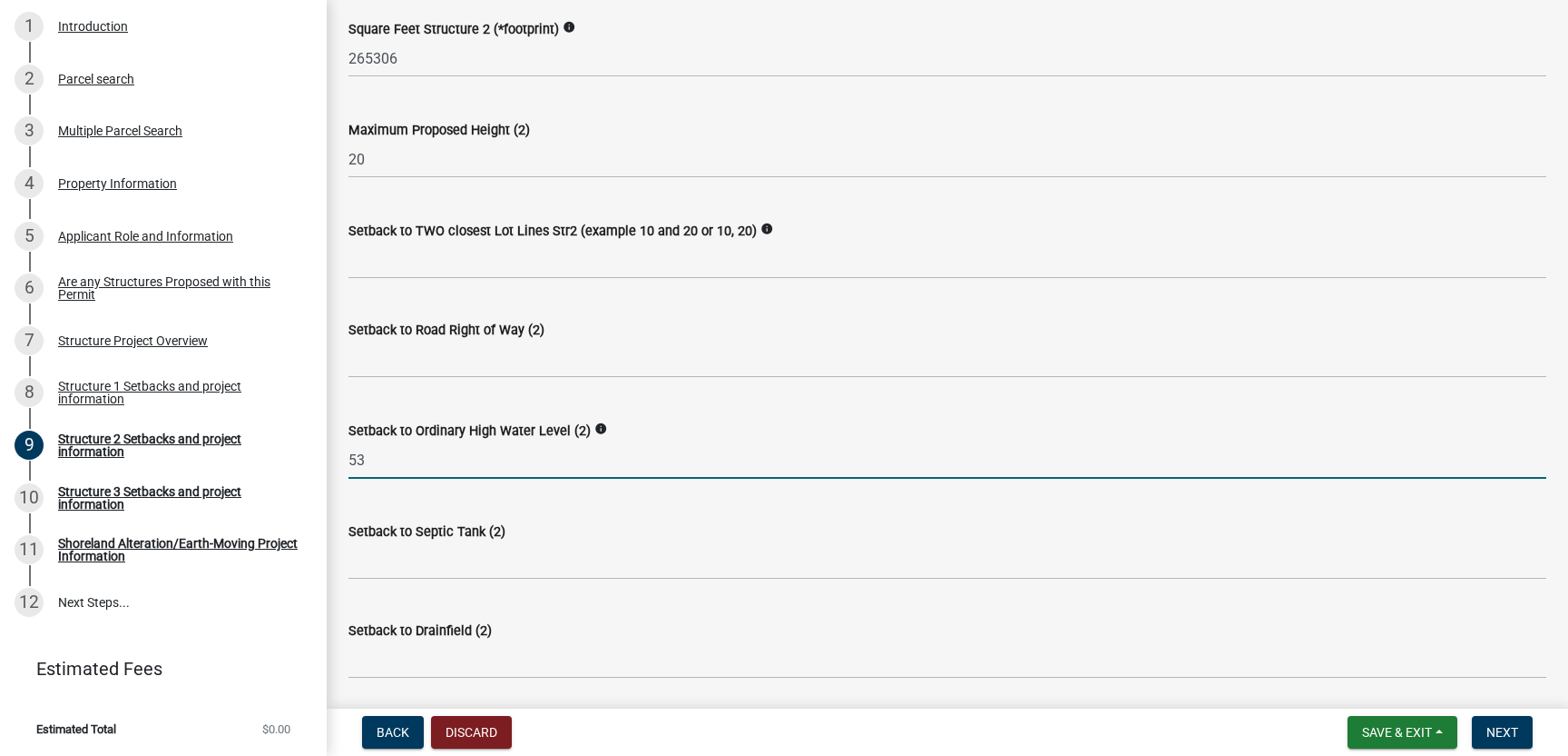
type input "53"
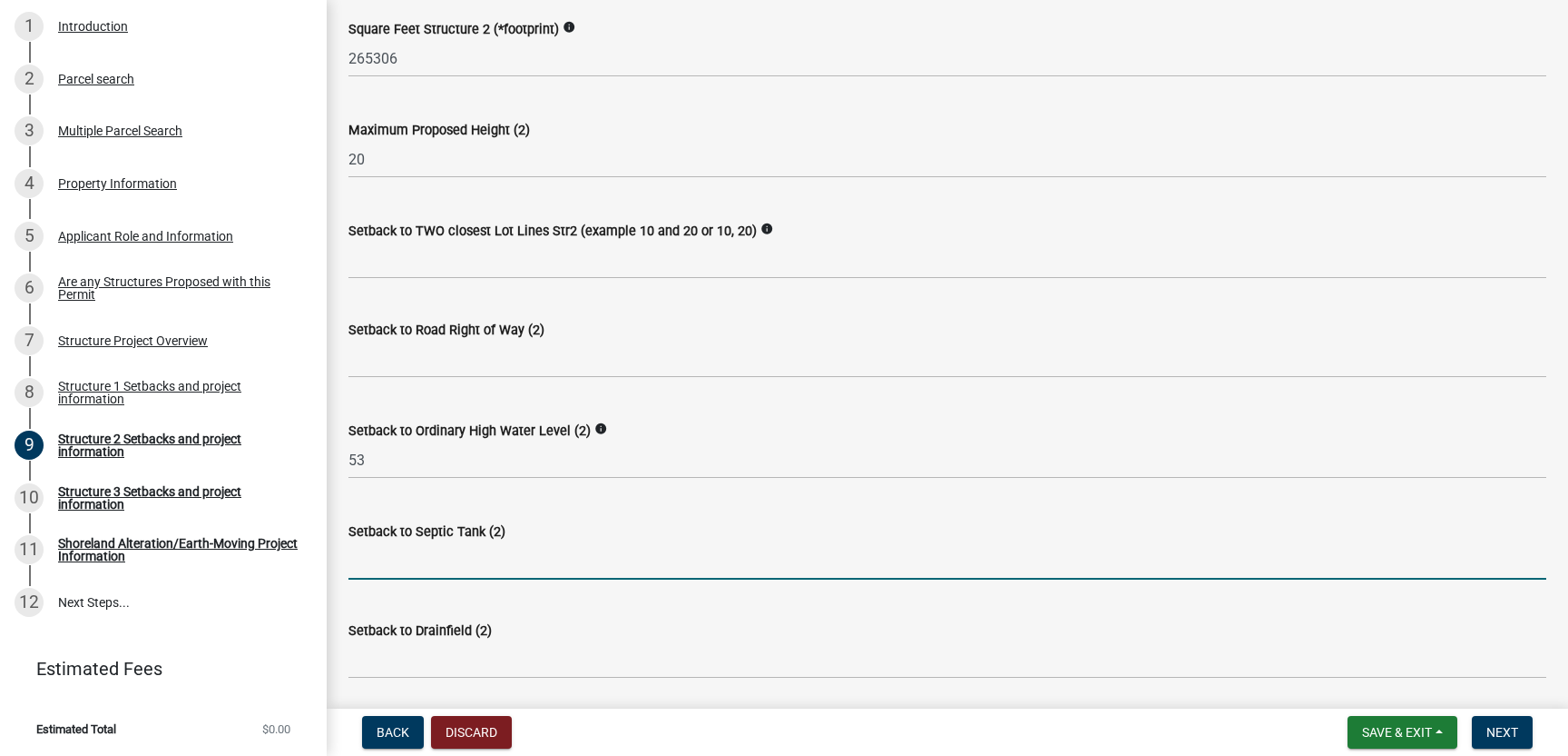
click at [385, 556] on input "Setback to Septic Tank (2)" at bounding box center [948, 561] width 1198 height 37
type input "100"
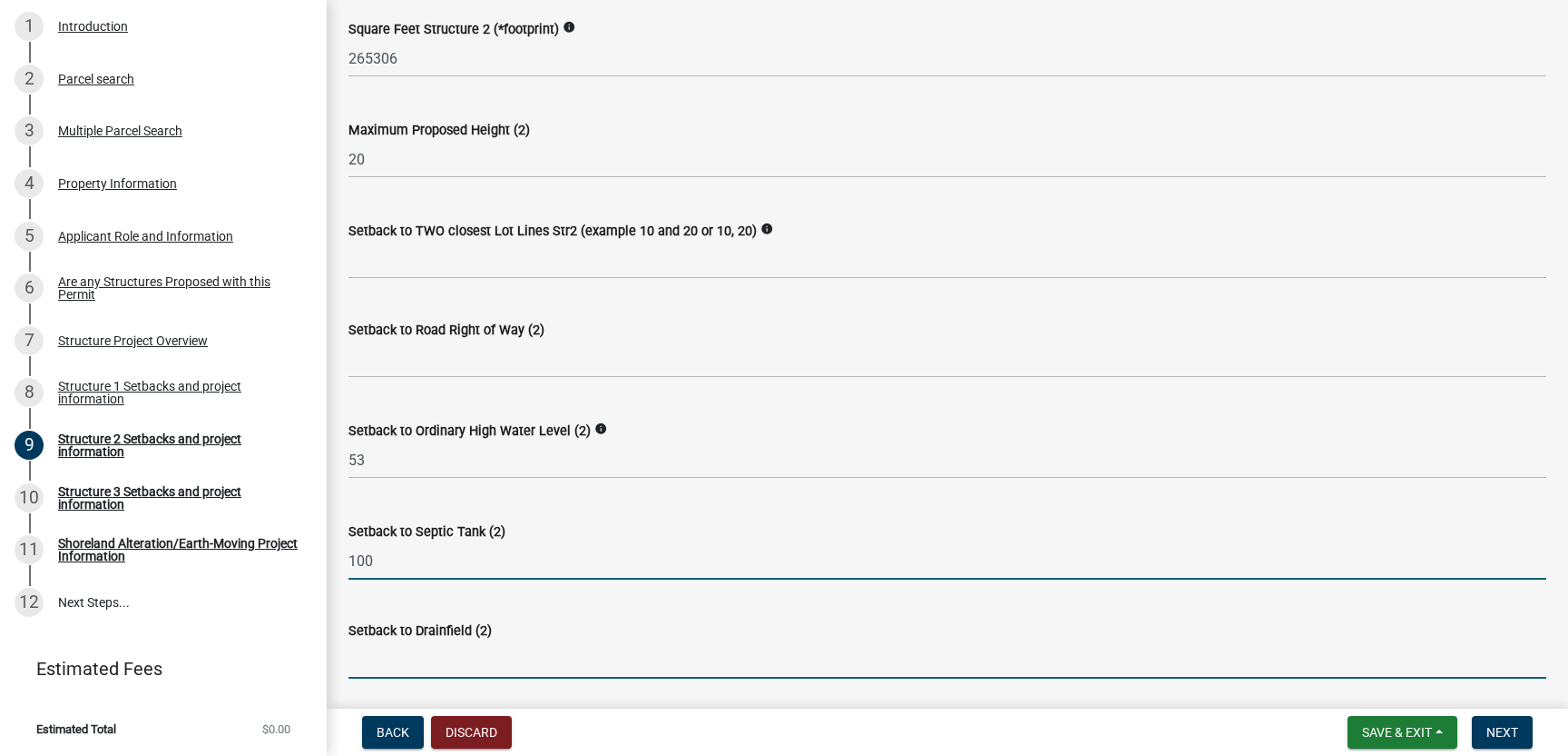
click at [378, 661] on input "Setback to Drainfield (2)" at bounding box center [948, 660] width 1198 height 37
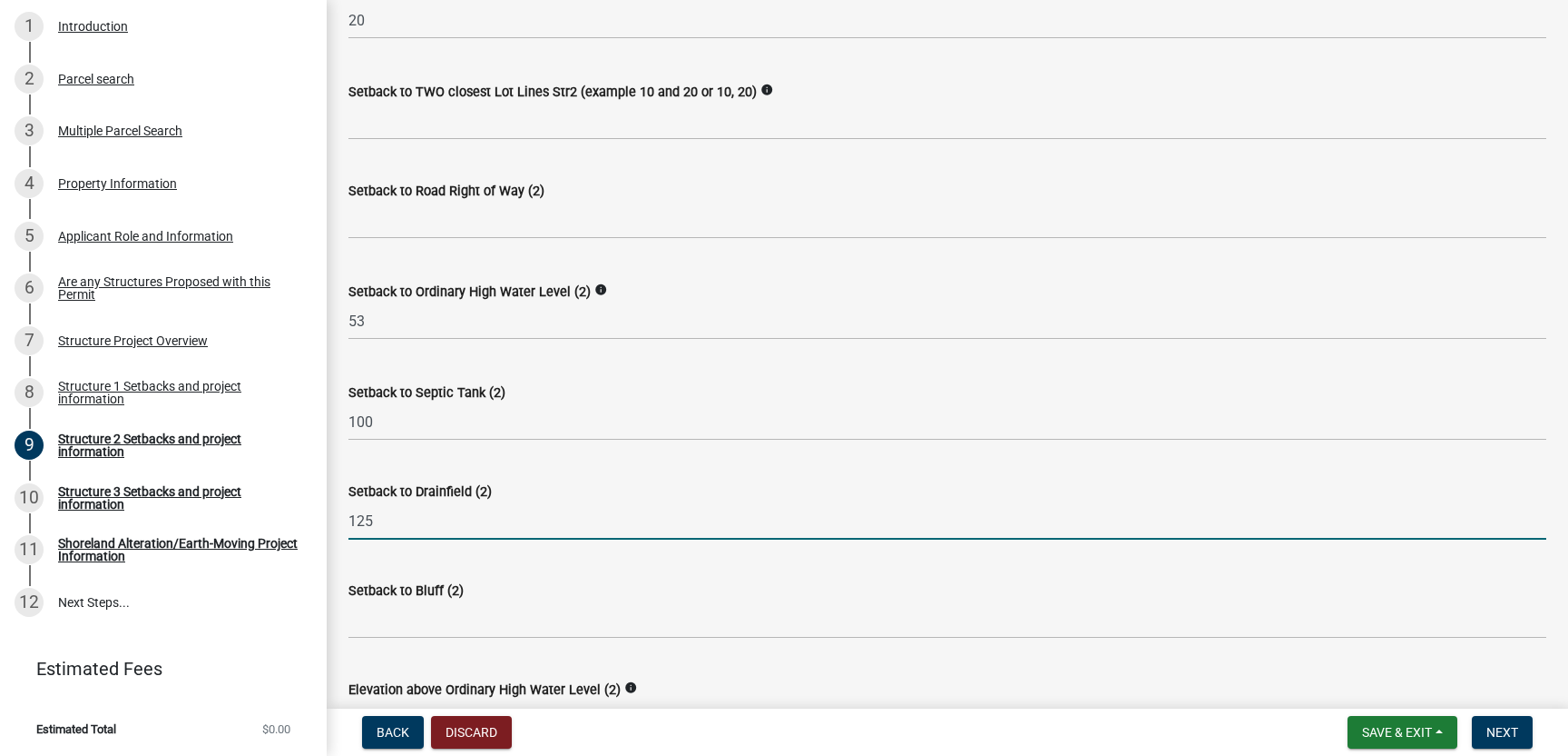
scroll to position [998, 0]
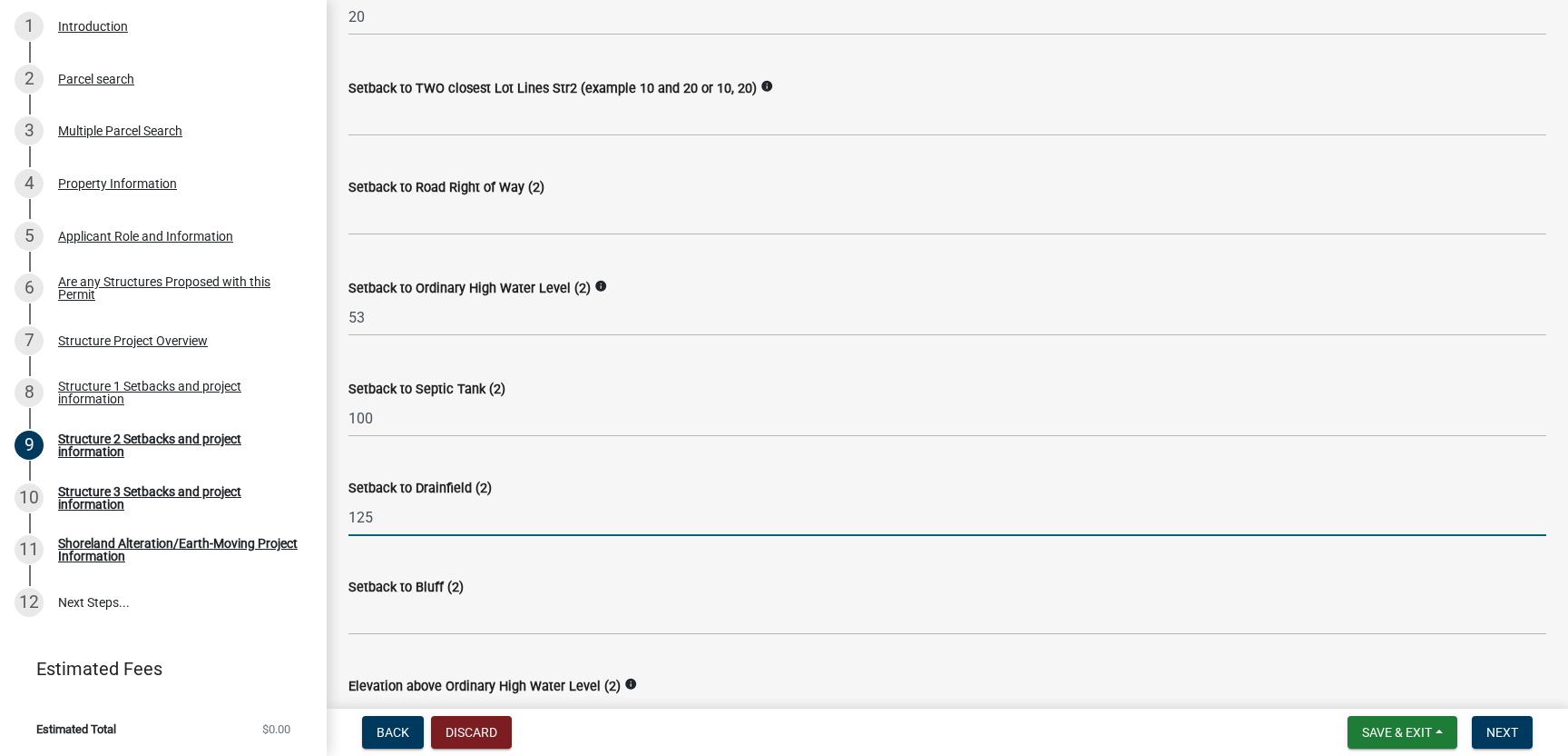
type input "125"
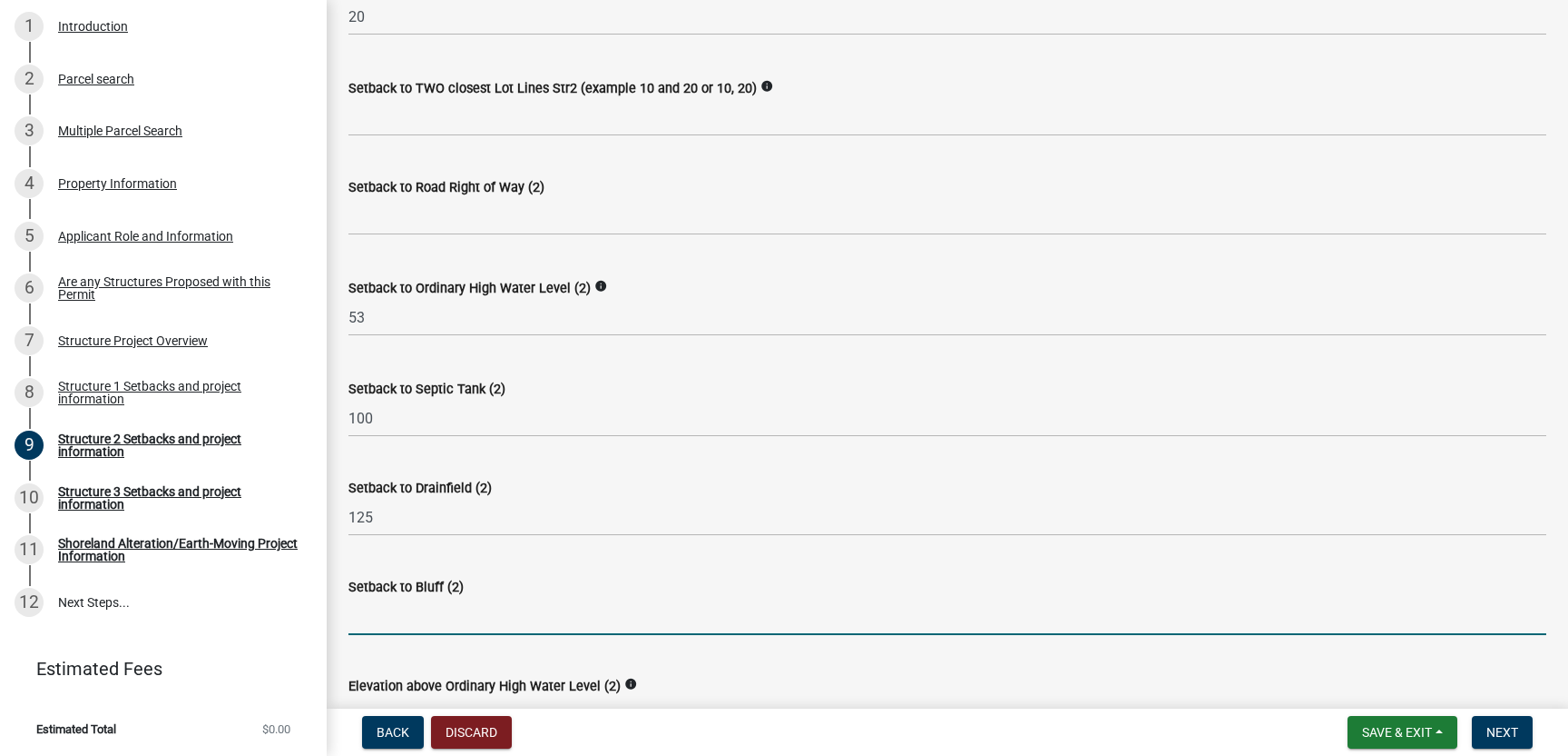
click at [362, 614] on input "Setback to Bluff (2)" at bounding box center [948, 616] width 1198 height 37
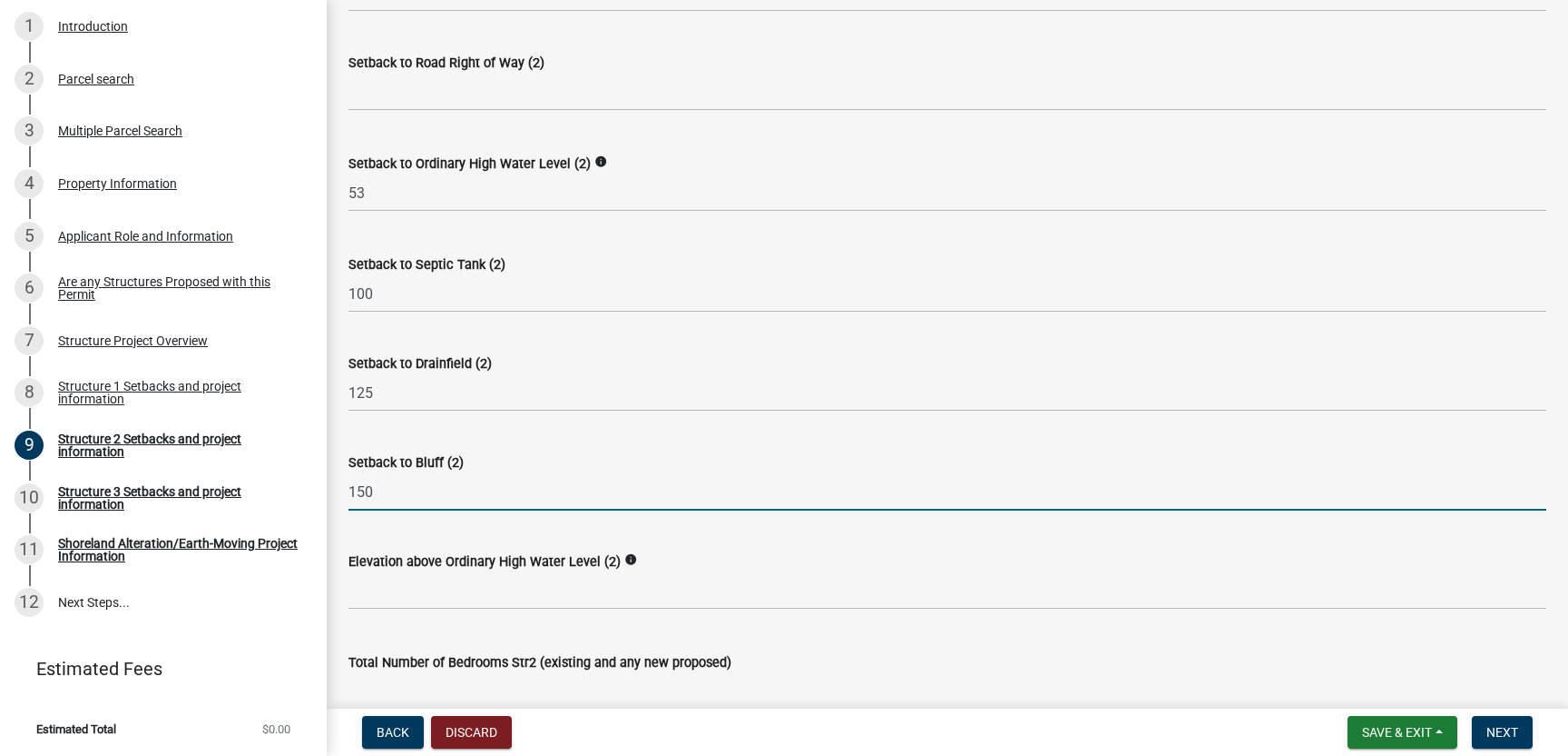
scroll to position [1125, 0]
type input "150"
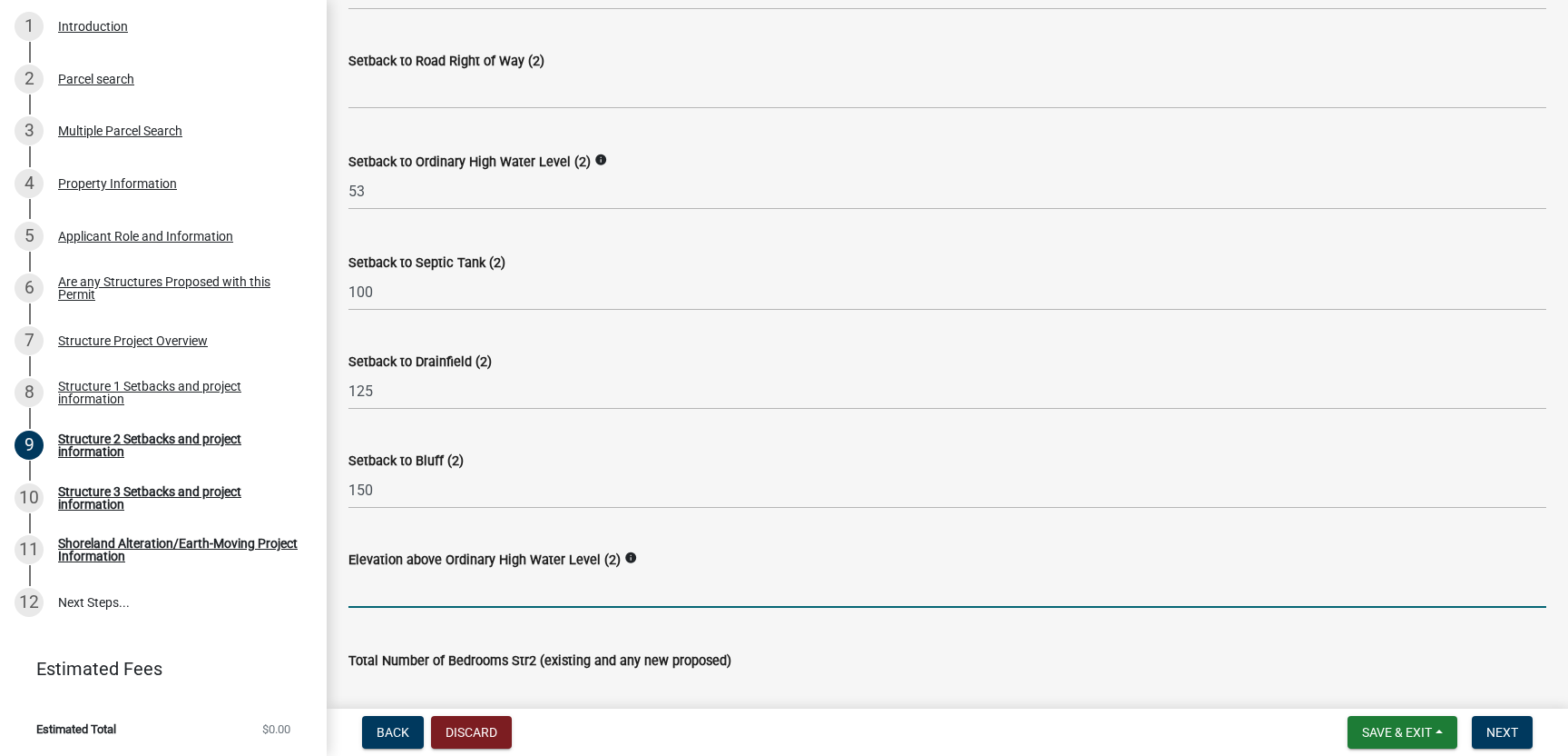
click at [364, 593] on input "text" at bounding box center [948, 589] width 1198 height 37
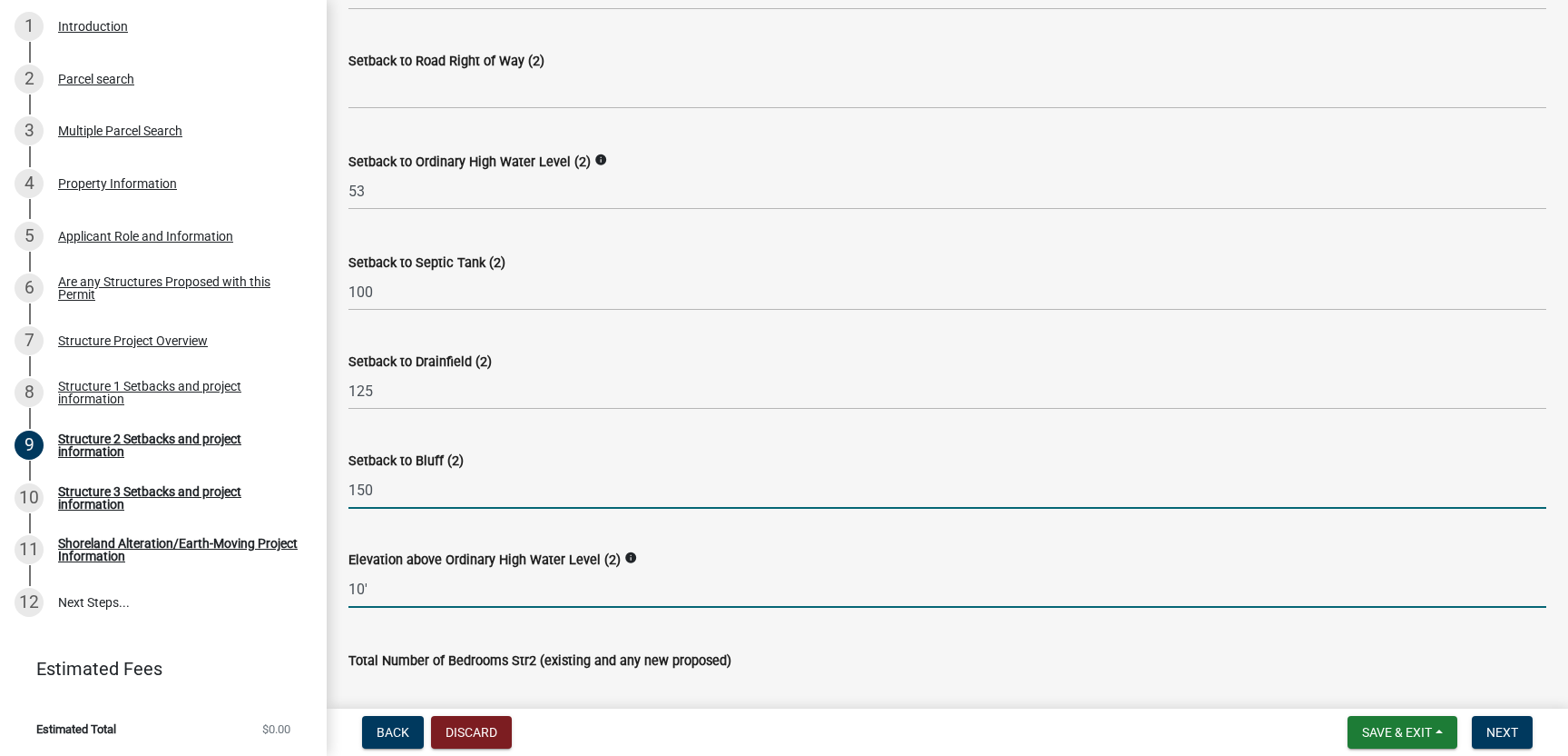
type input "10"
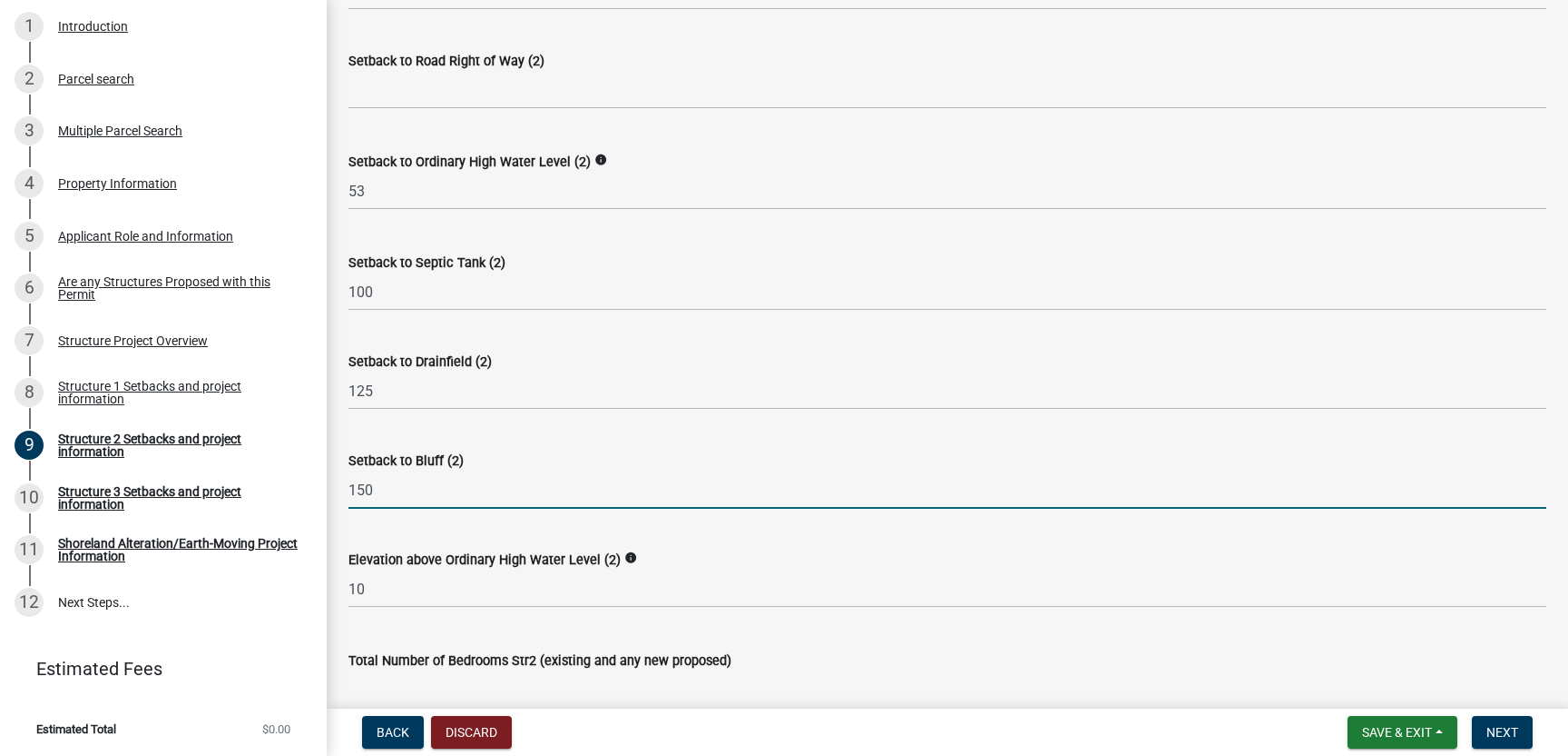
click at [382, 485] on input "150" at bounding box center [948, 490] width 1198 height 37
type input "150'"
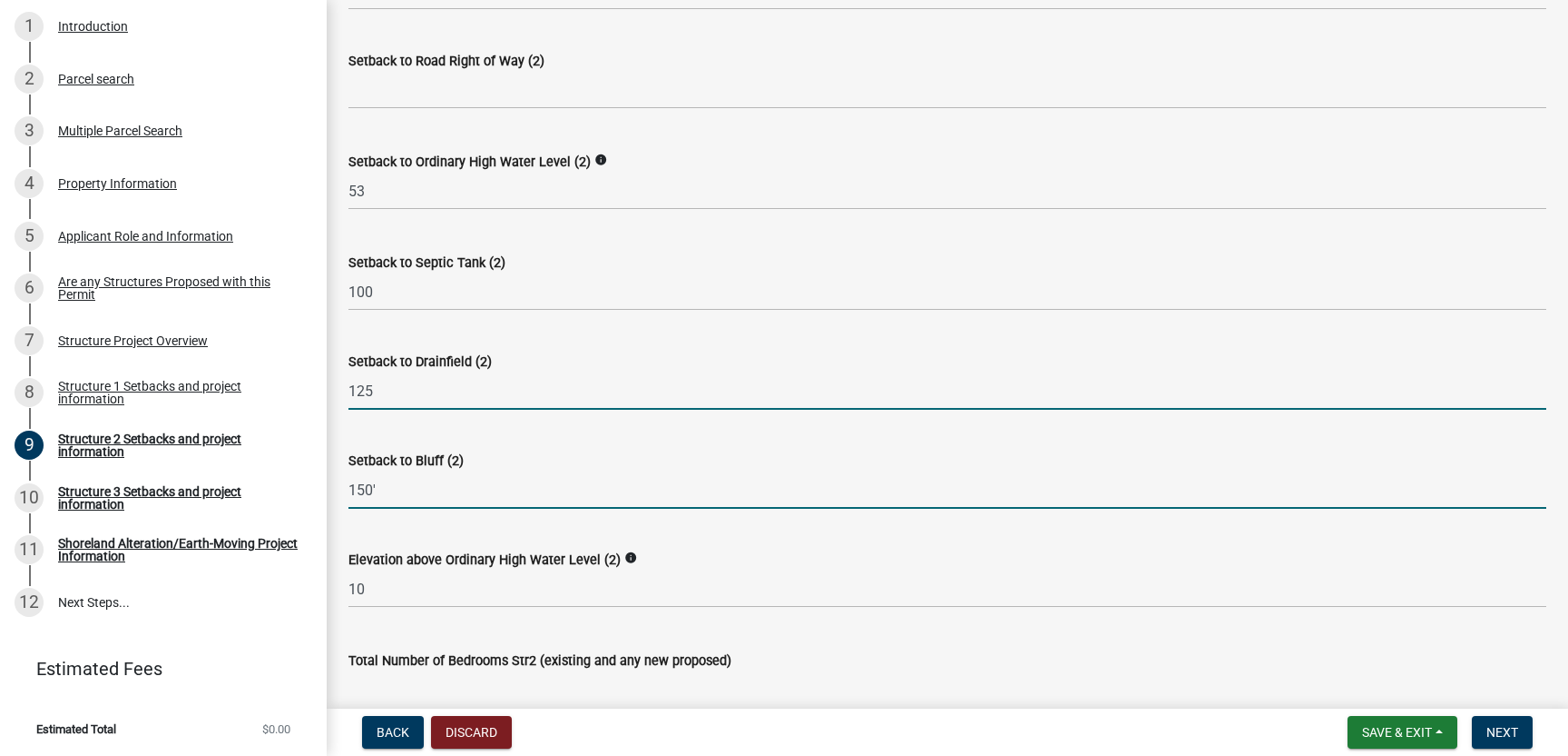
click at [378, 385] on input "125" at bounding box center [948, 391] width 1198 height 37
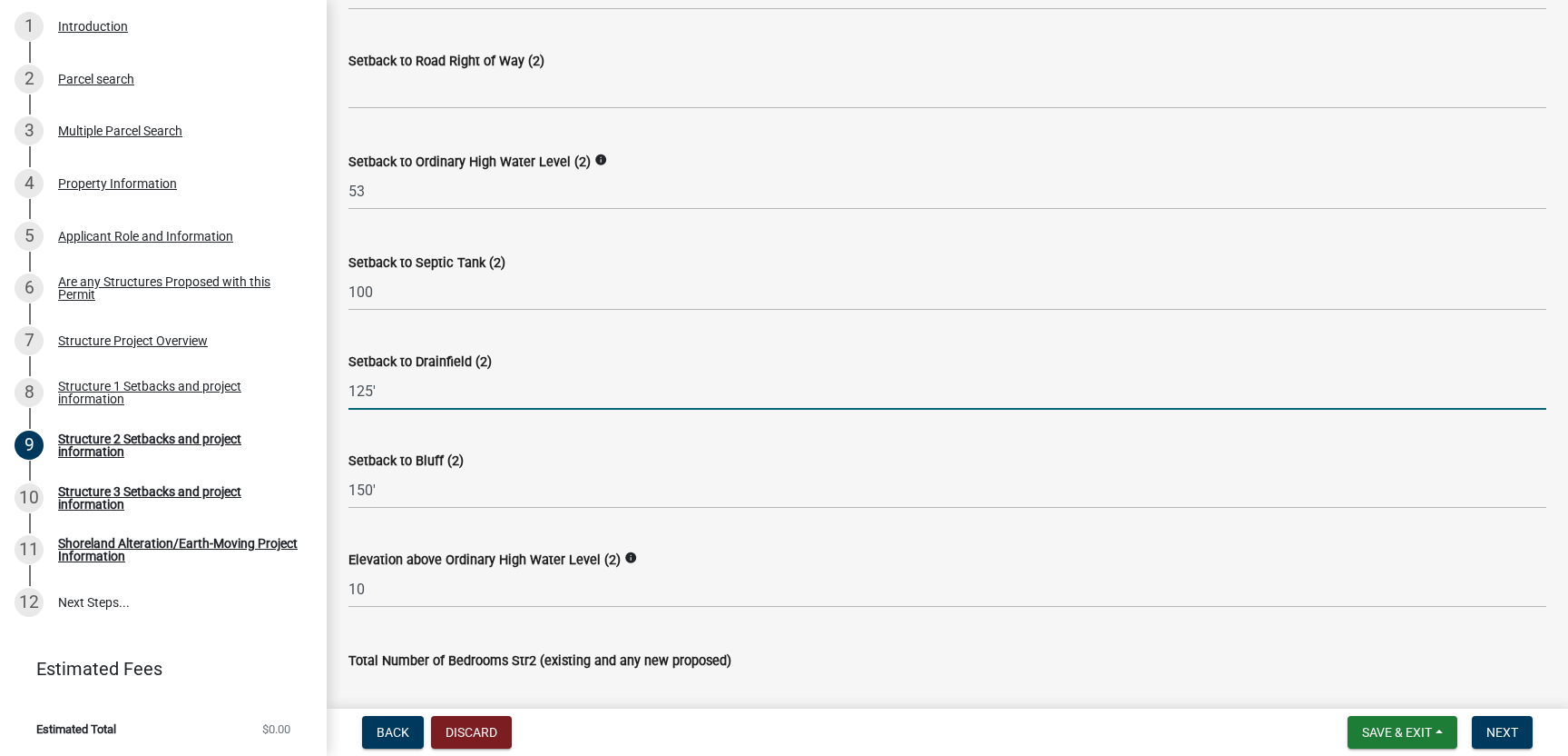
type input "125'"
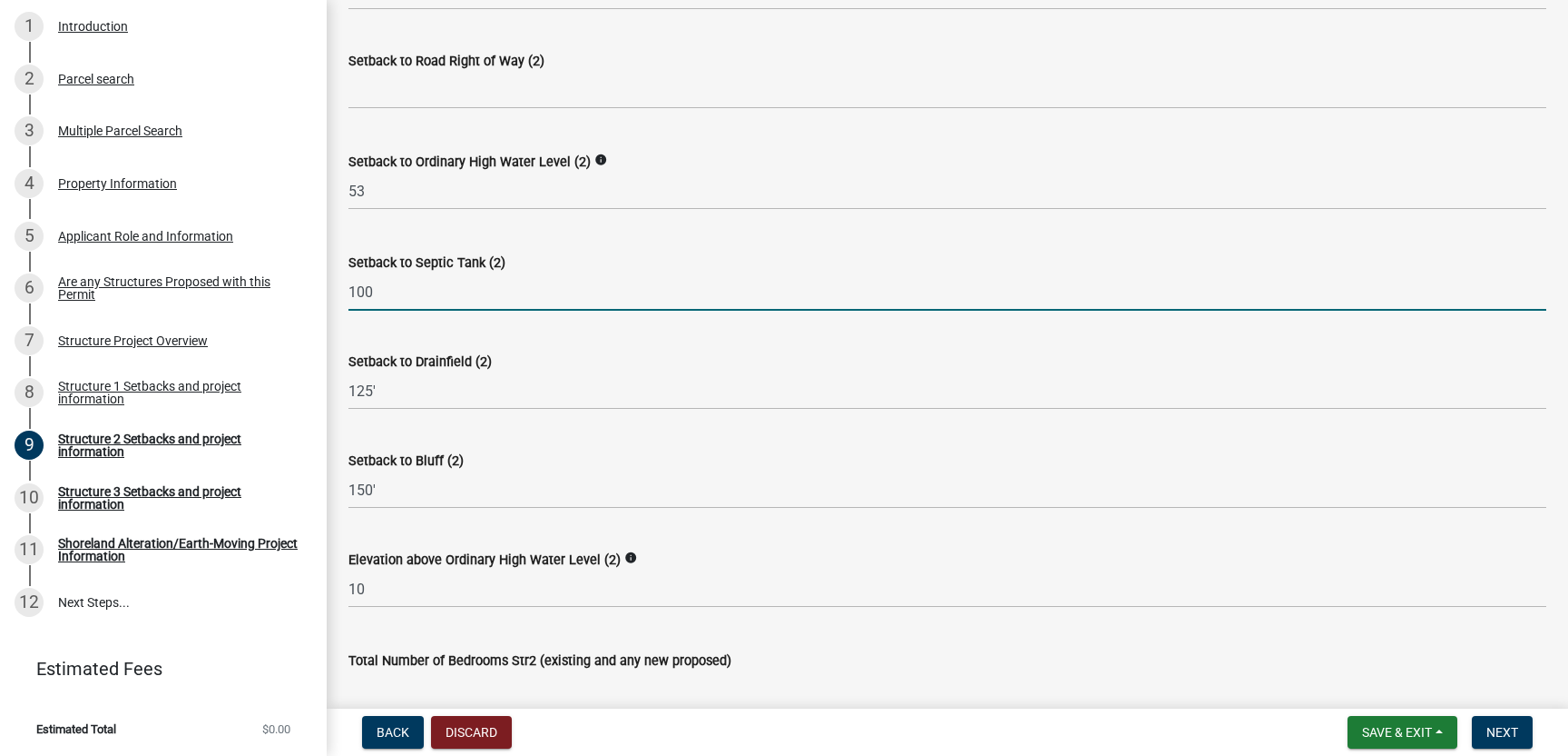
click at [378, 289] on input "100" at bounding box center [948, 292] width 1198 height 37
type input "100'"
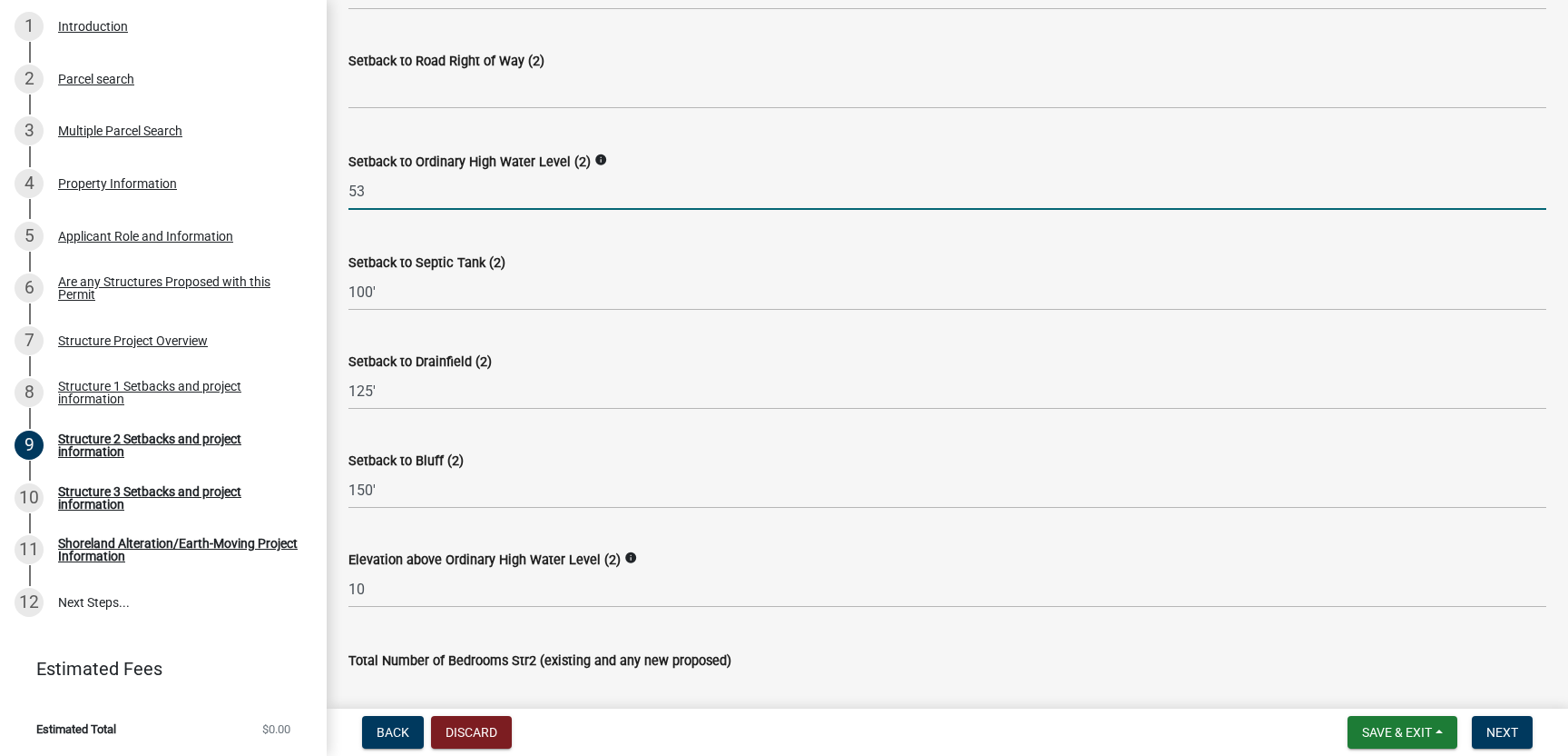
click at [369, 192] on input "53" at bounding box center [948, 191] width 1198 height 37
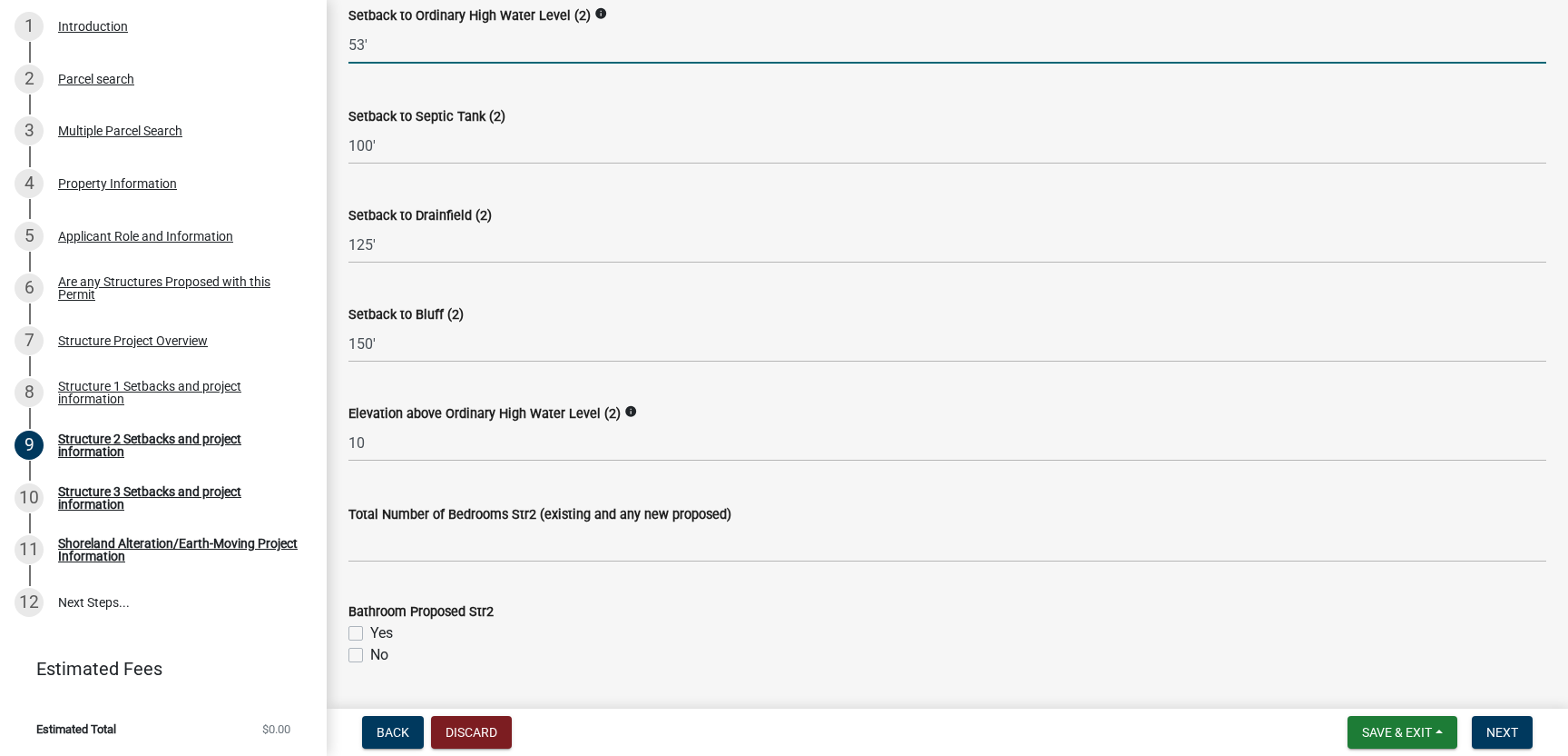
scroll to position [1279, 0]
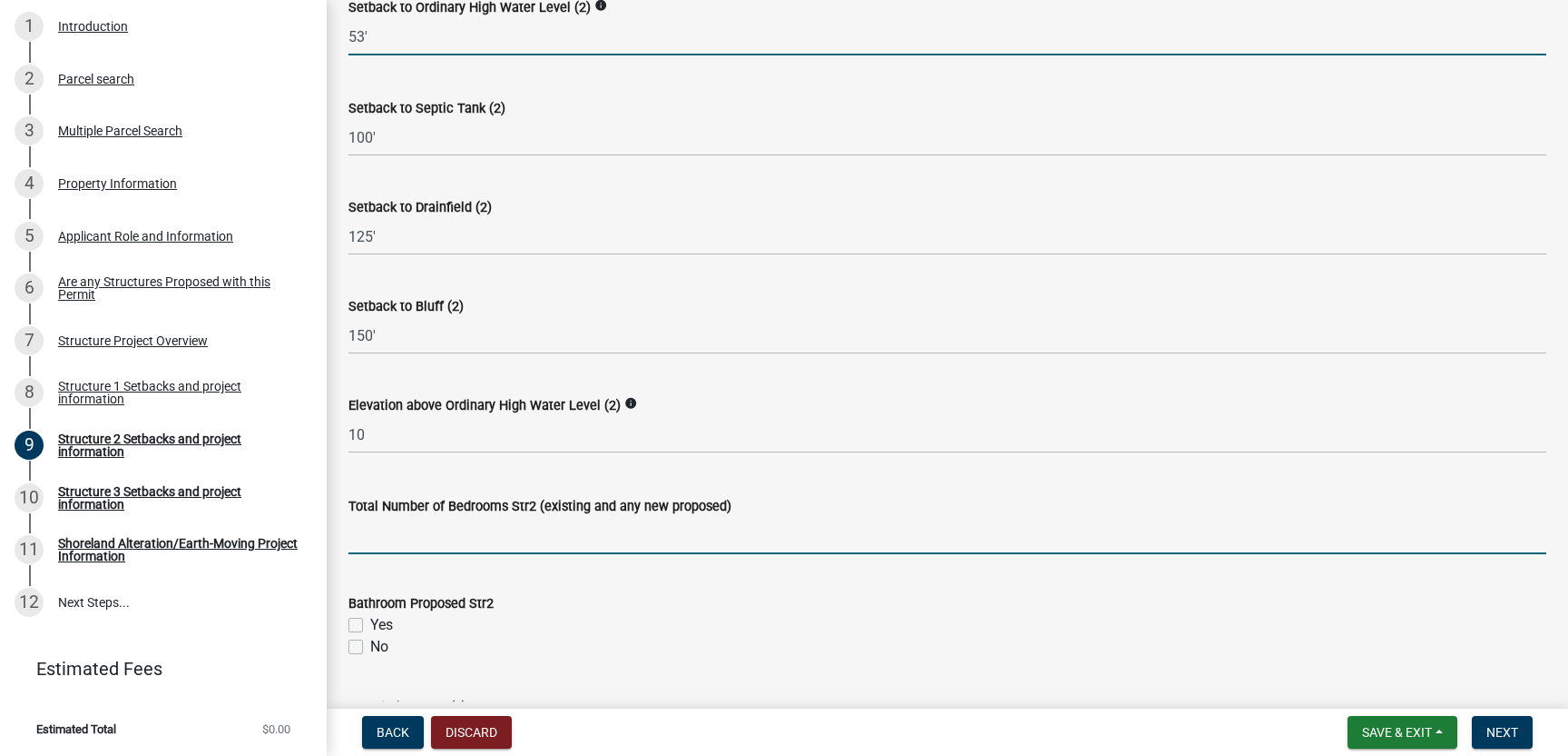
type input "53"
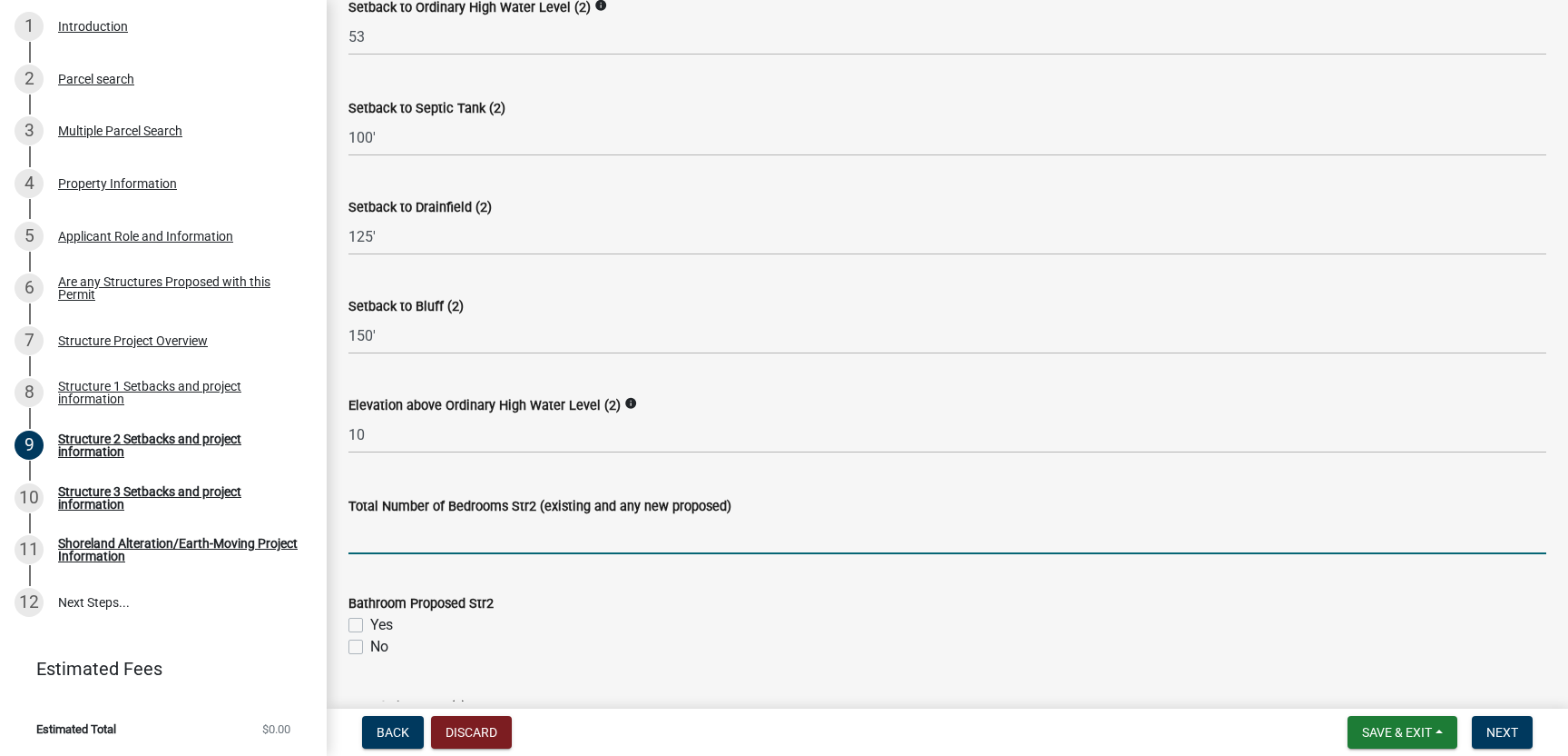
click at [366, 542] on input "text" at bounding box center [948, 536] width 1198 height 37
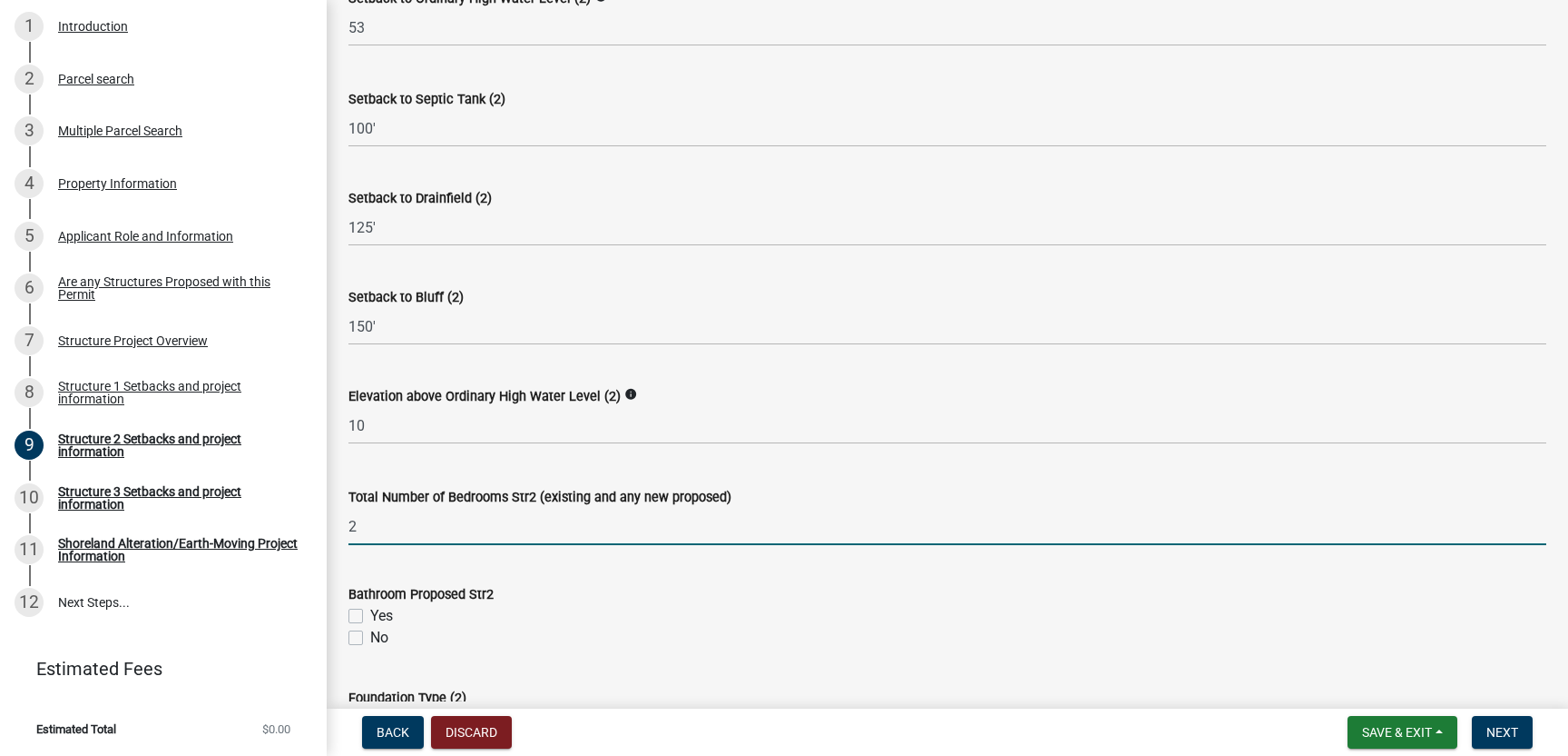
type input "2"
click at [370, 616] on label "Yes" at bounding box center [382, 615] width 22 height 21
click at [370, 616] on input "Yes" at bounding box center [376, 610] width 12 height 12
checkbox input "true"
checkbox input "false"
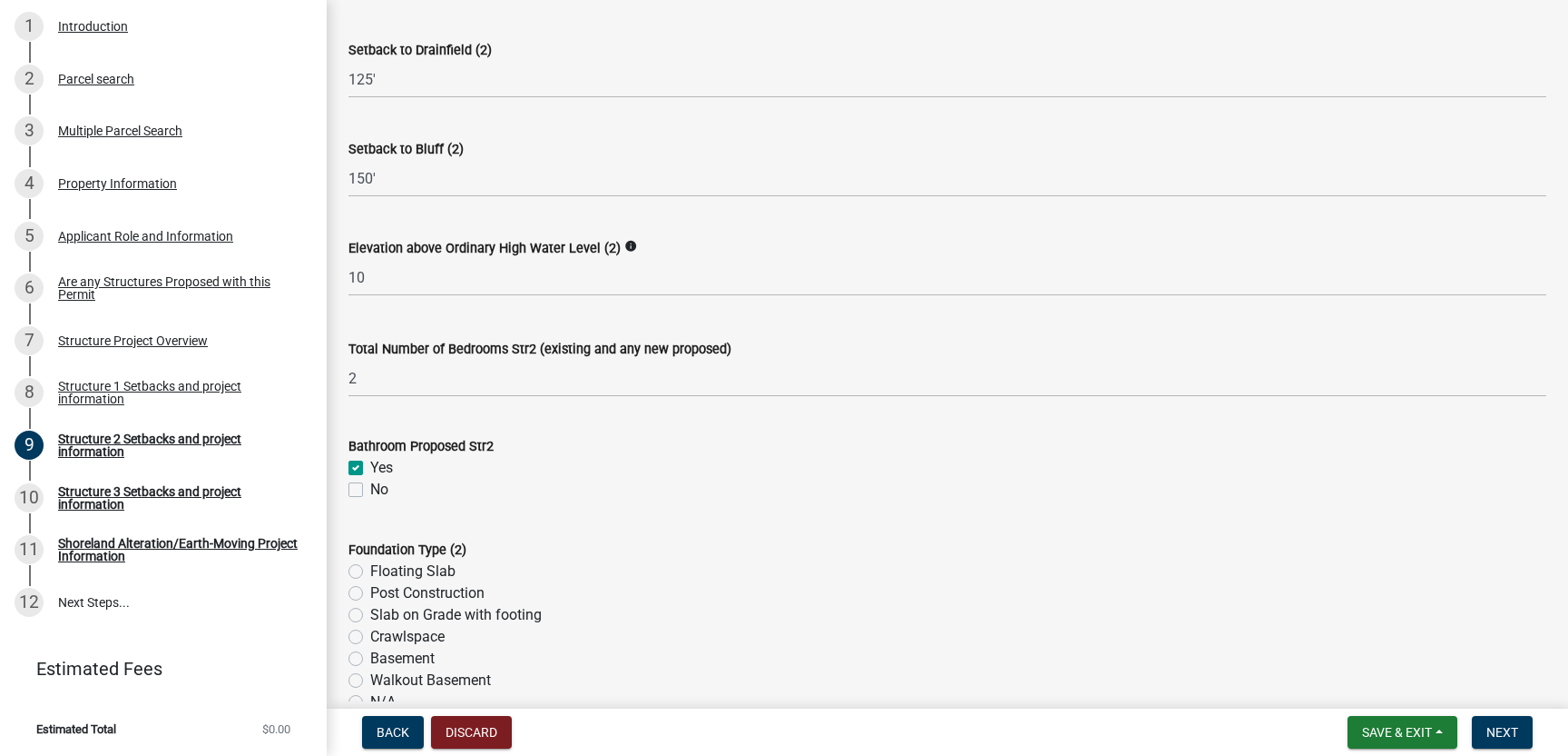
scroll to position [1465, 0]
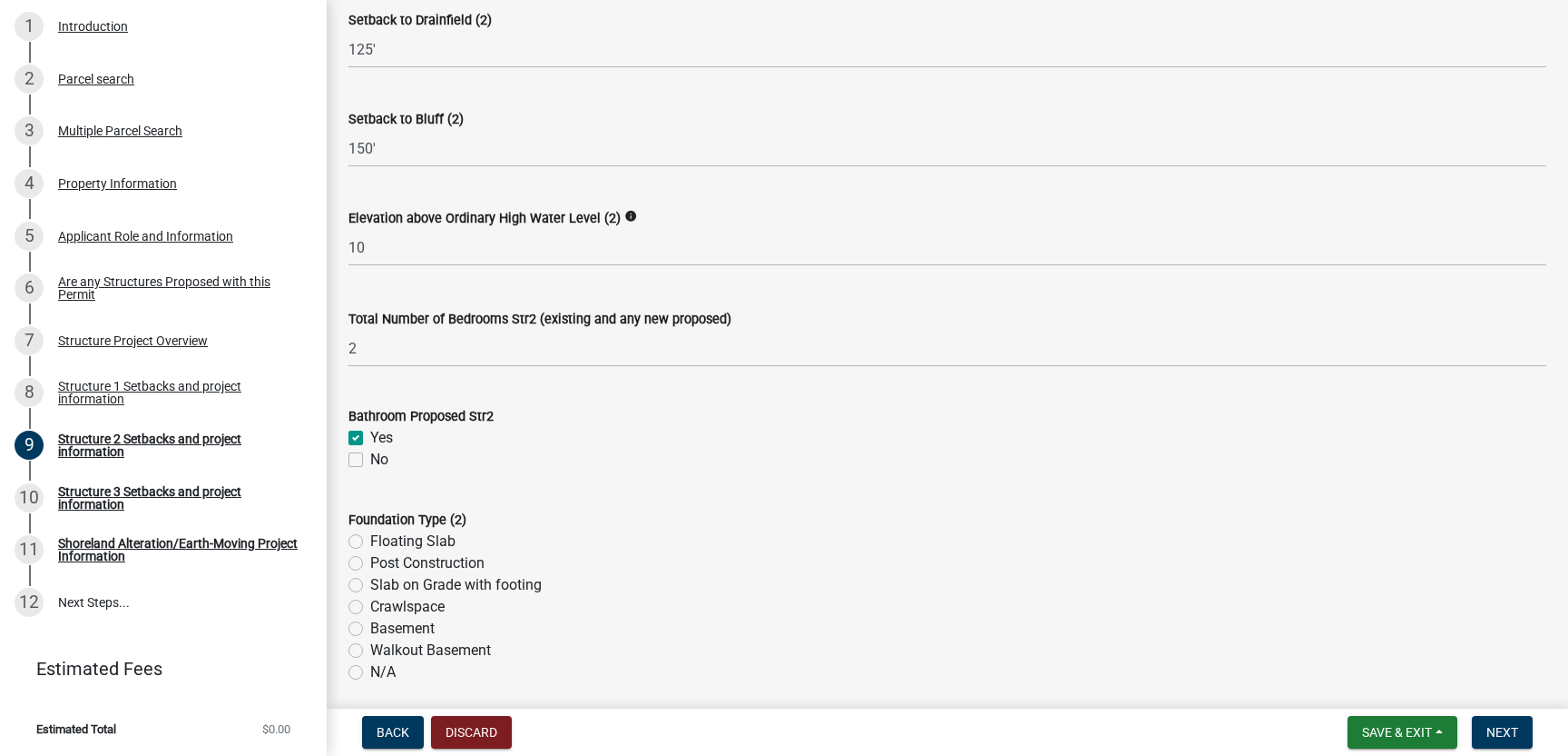
click at [370, 607] on label "Crawlspace" at bounding box center [408, 606] width 75 height 21
click at [370, 607] on input "Crawlspace" at bounding box center [376, 601] width 12 height 12
radio input "true"
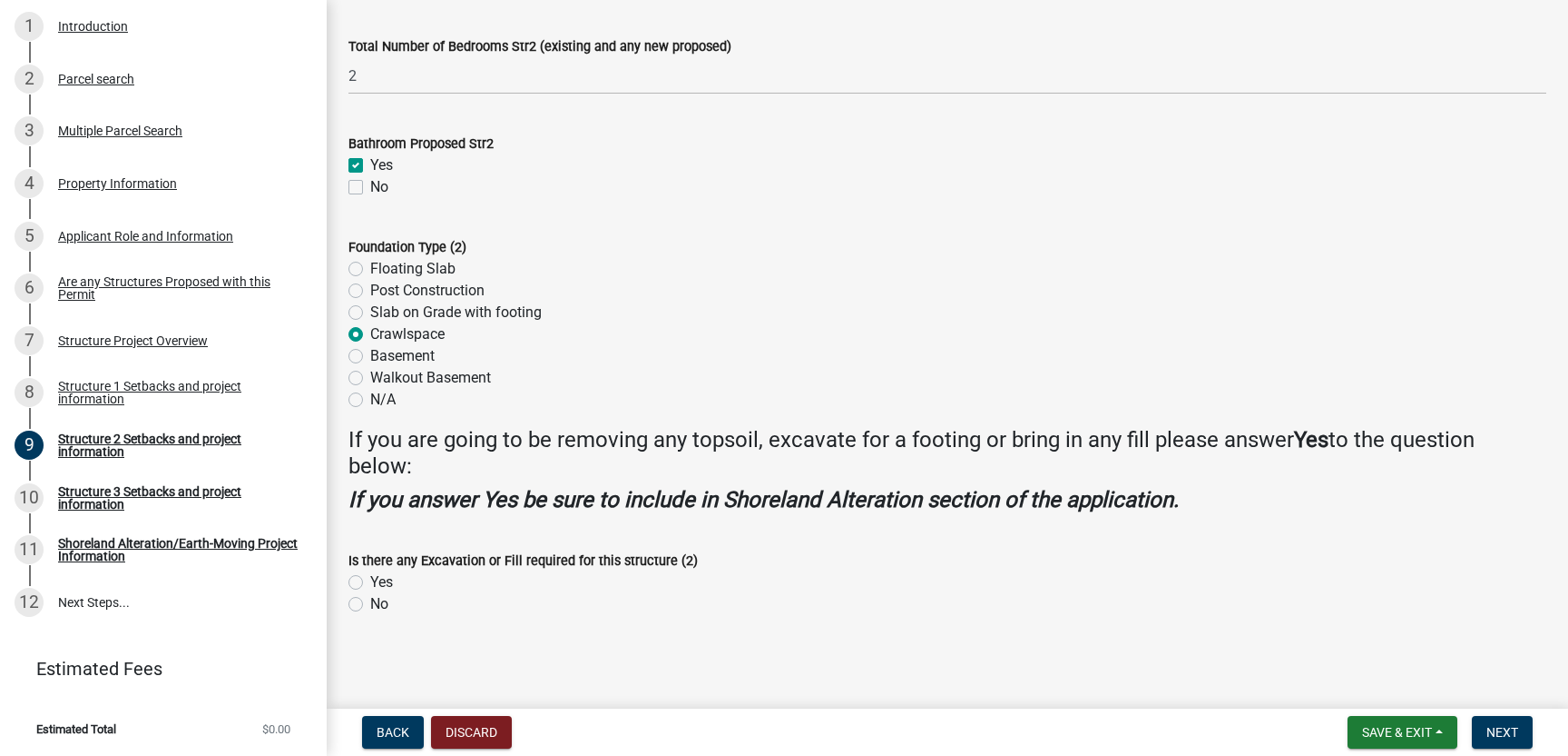
scroll to position [1738, 0]
click at [370, 577] on label "Yes" at bounding box center [382, 581] width 22 height 21
click at [370, 577] on input "Yes" at bounding box center [376, 577] width 12 height 12
radio input "true"
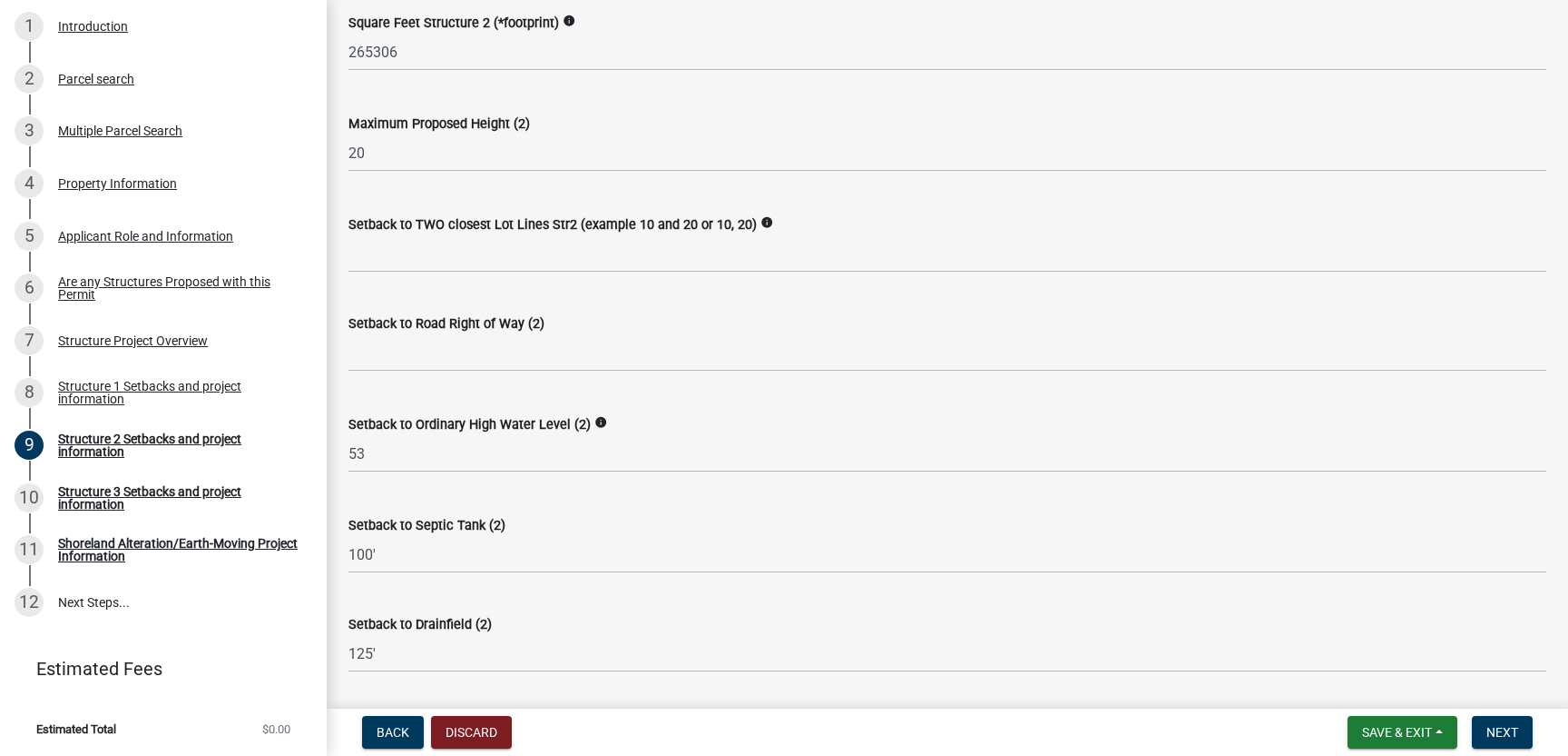
scroll to position [847, 0]
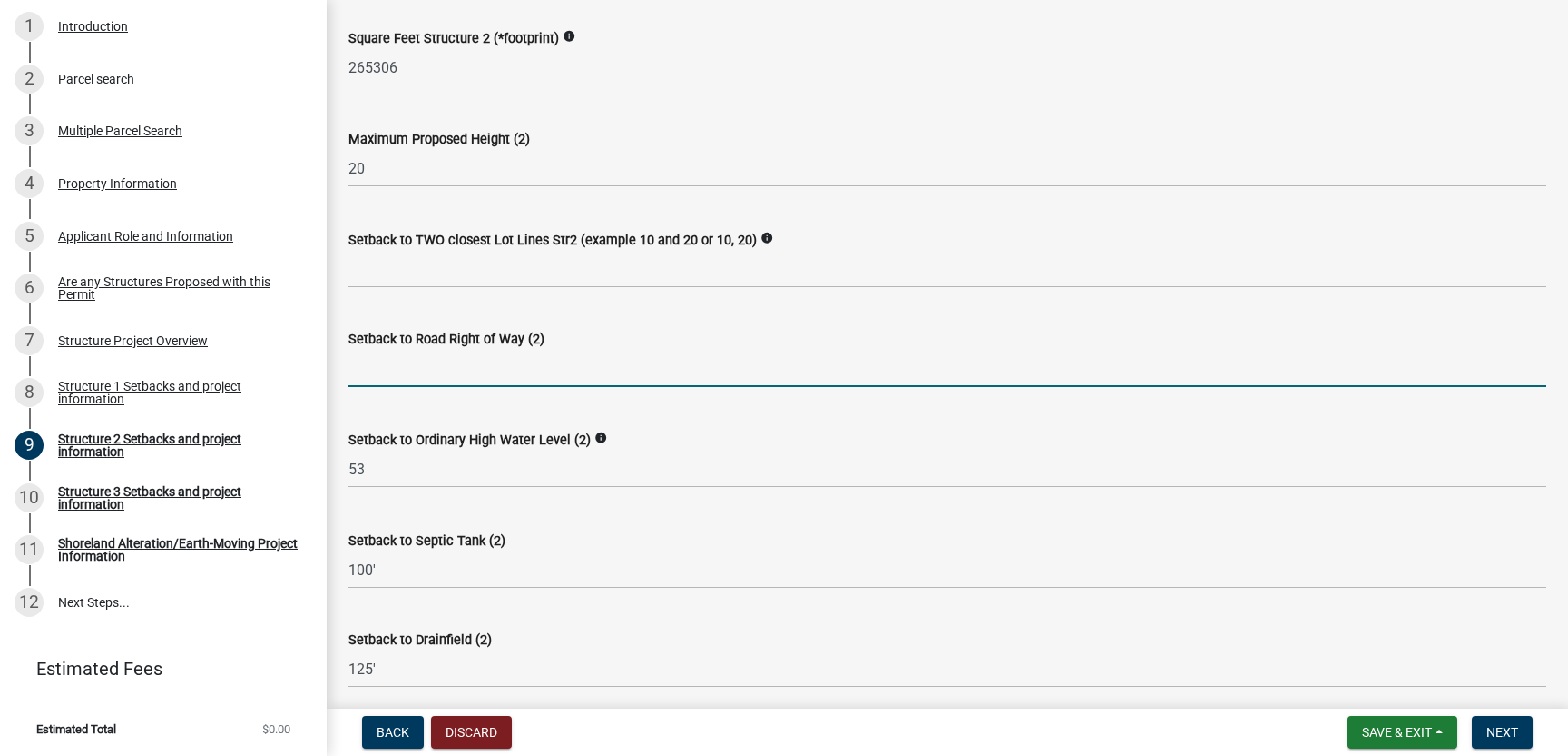
click at [363, 371] on input "text" at bounding box center [948, 369] width 1198 height 37
type input "945"
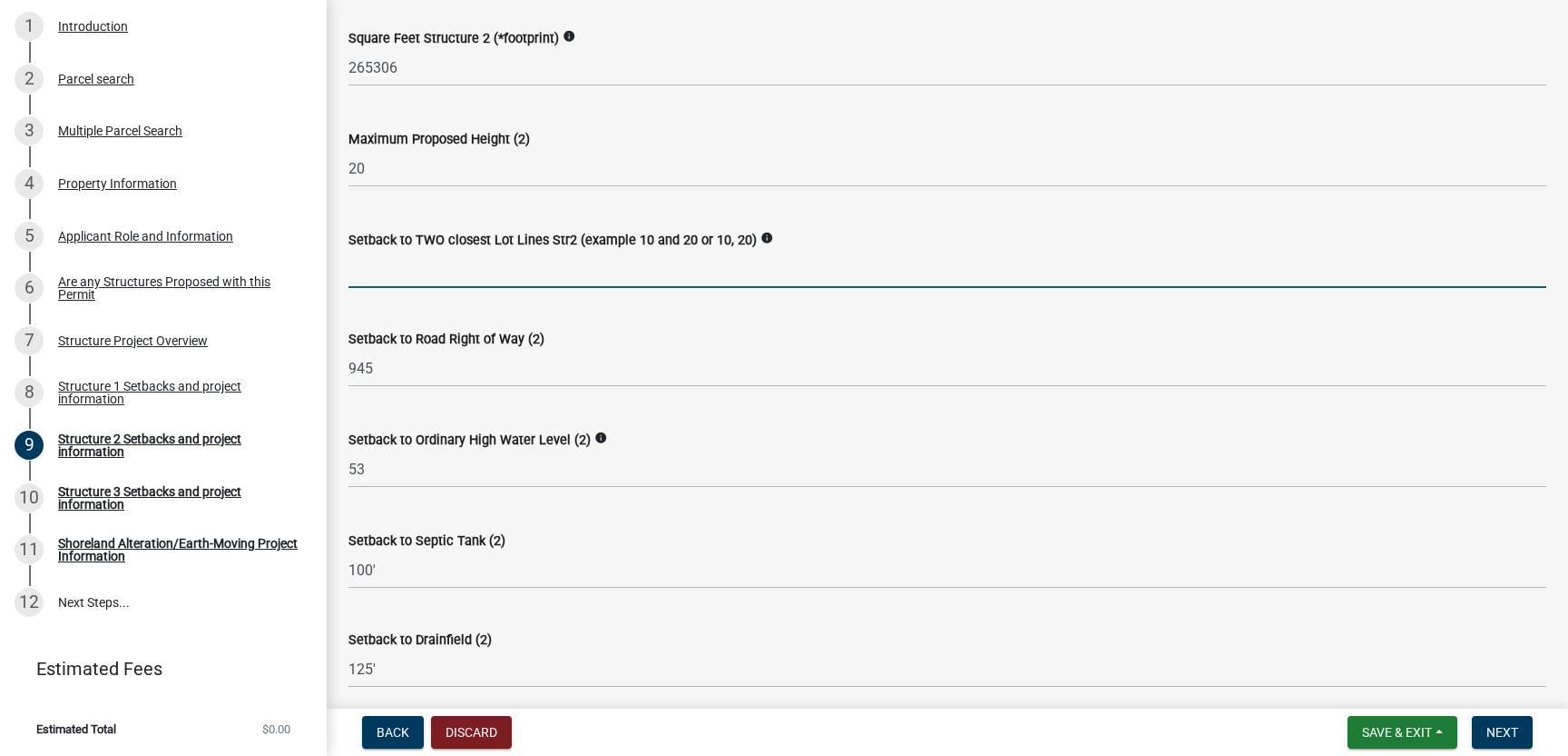
click at [378, 274] on input "Setback to TWO closest Lot Lines Str2 (example 10 and 20 or 10, 20)" at bounding box center [948, 270] width 1198 height 37
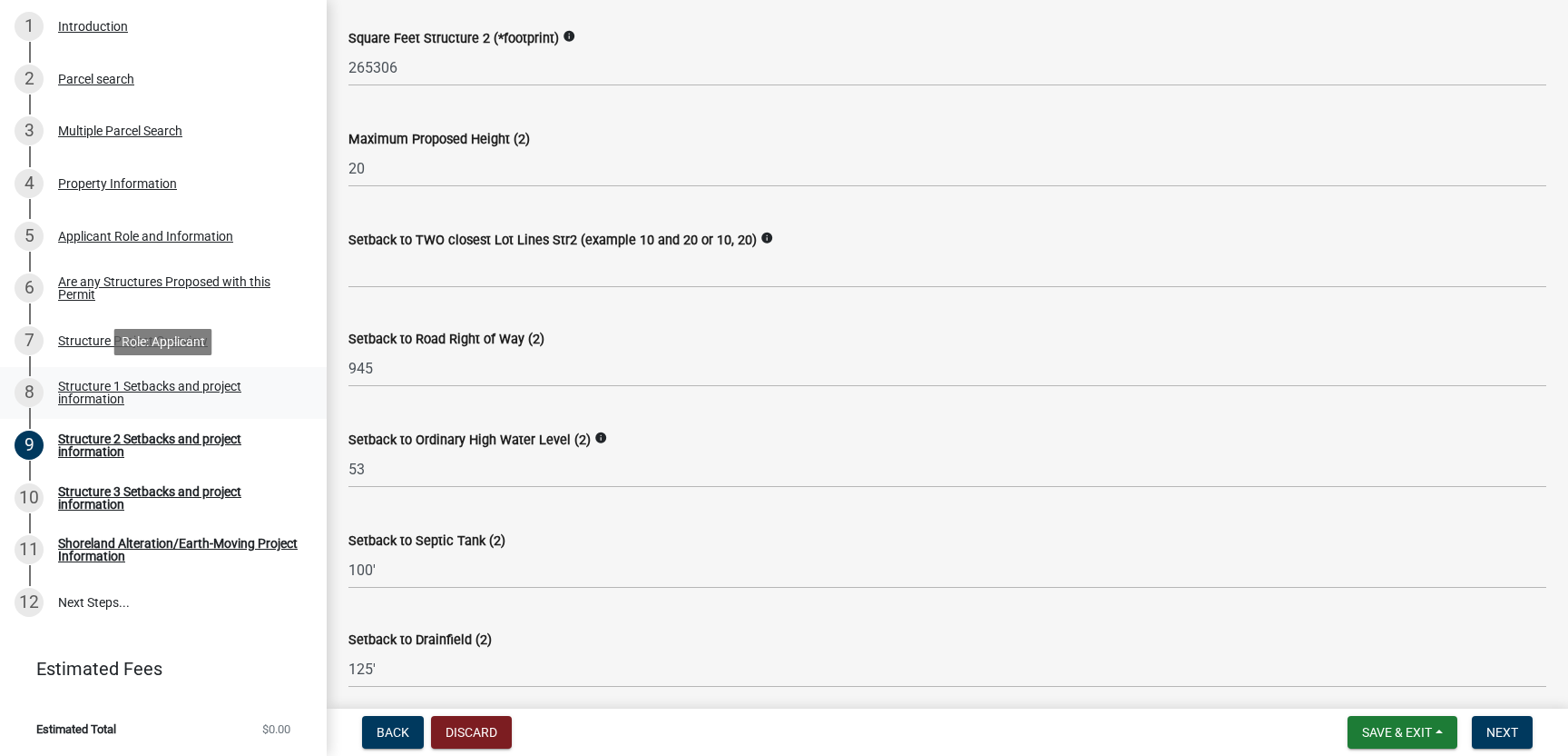
click at [184, 384] on div "Structure 1 Setbacks and project information" at bounding box center [177, 392] width 240 height 25
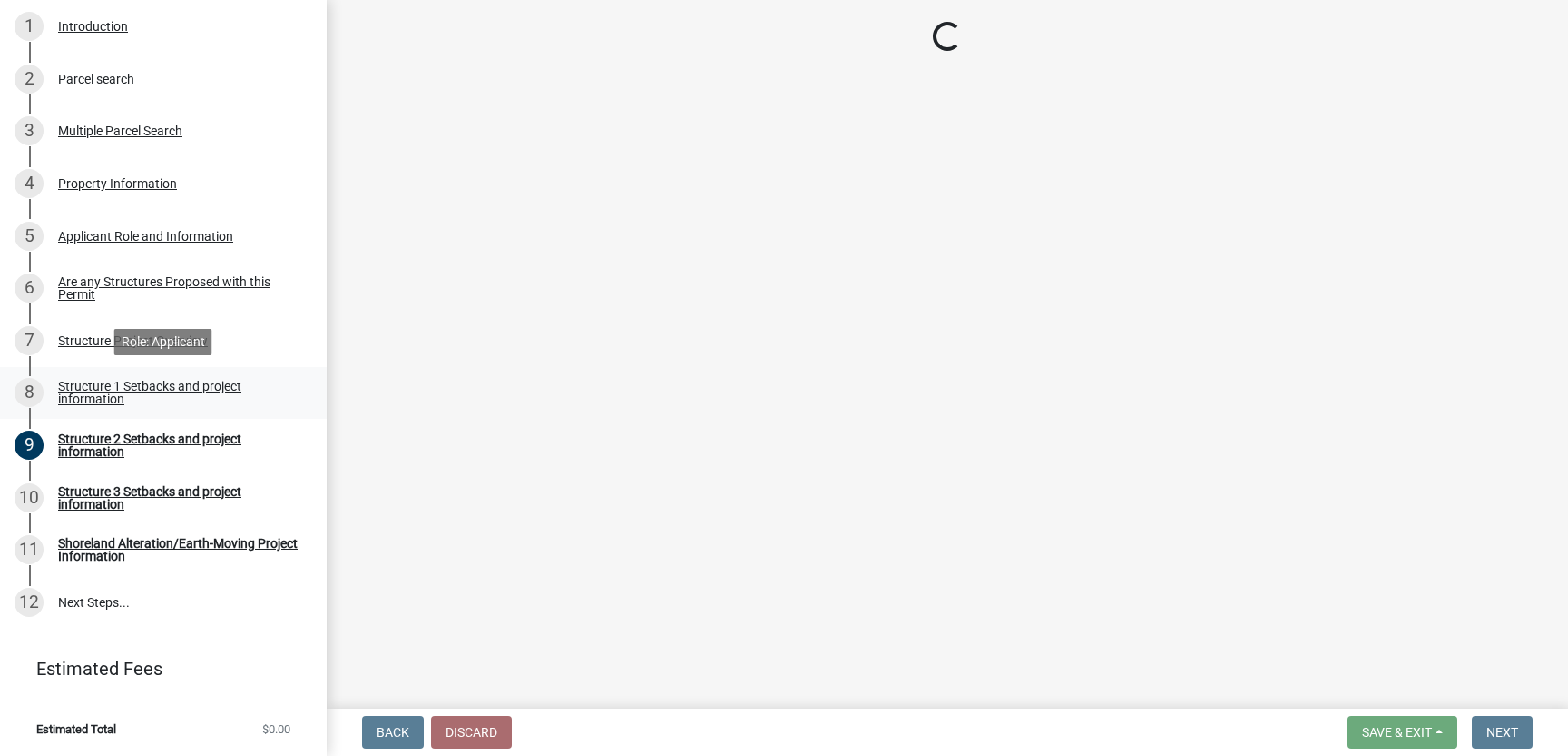
select select "c185e313-3403-4239-bd61-bb563c58a77a"
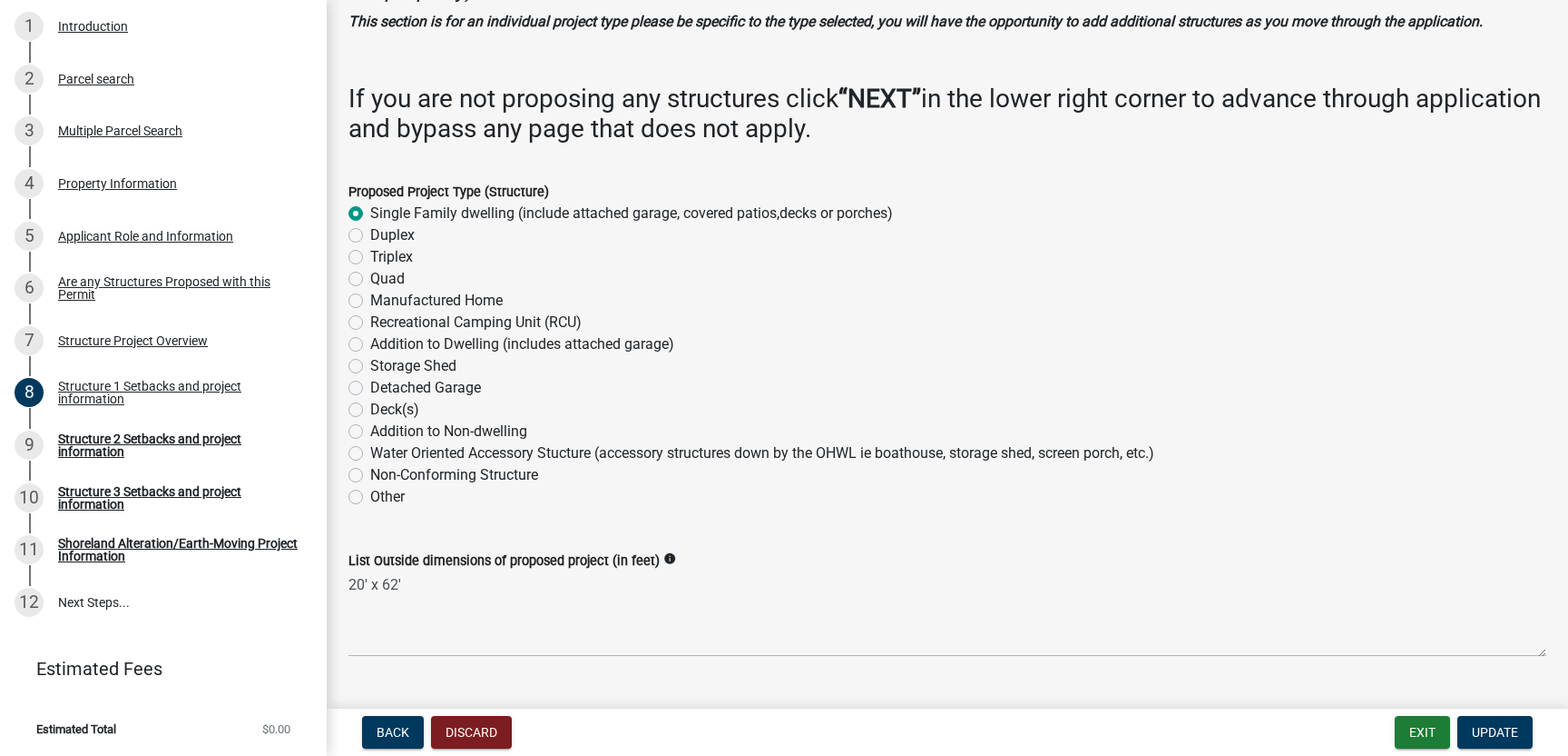
scroll to position [147, 0]
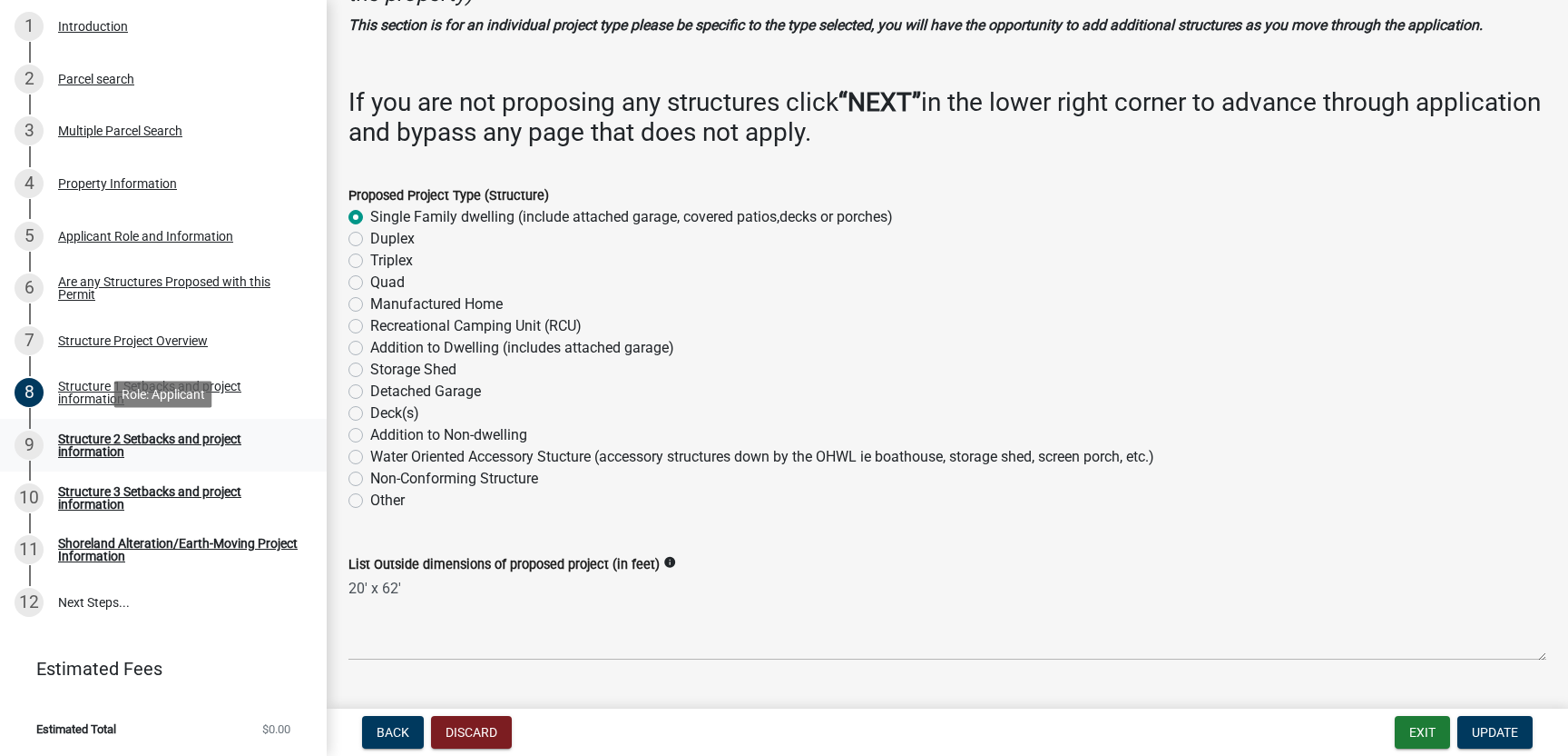
click at [218, 441] on div "Structure 2 Setbacks and project information" at bounding box center [177, 444] width 240 height 25
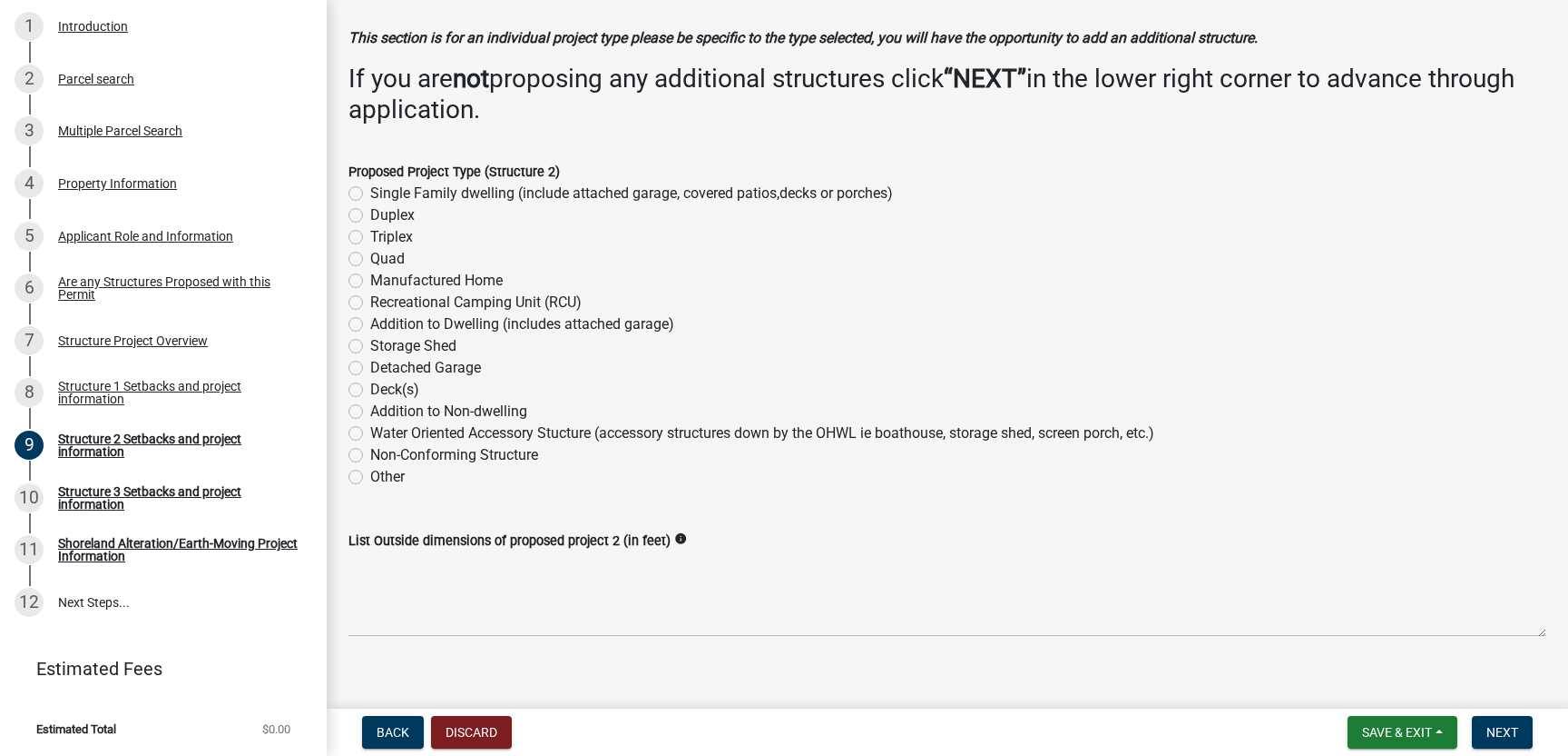
scroll to position [99, 0]
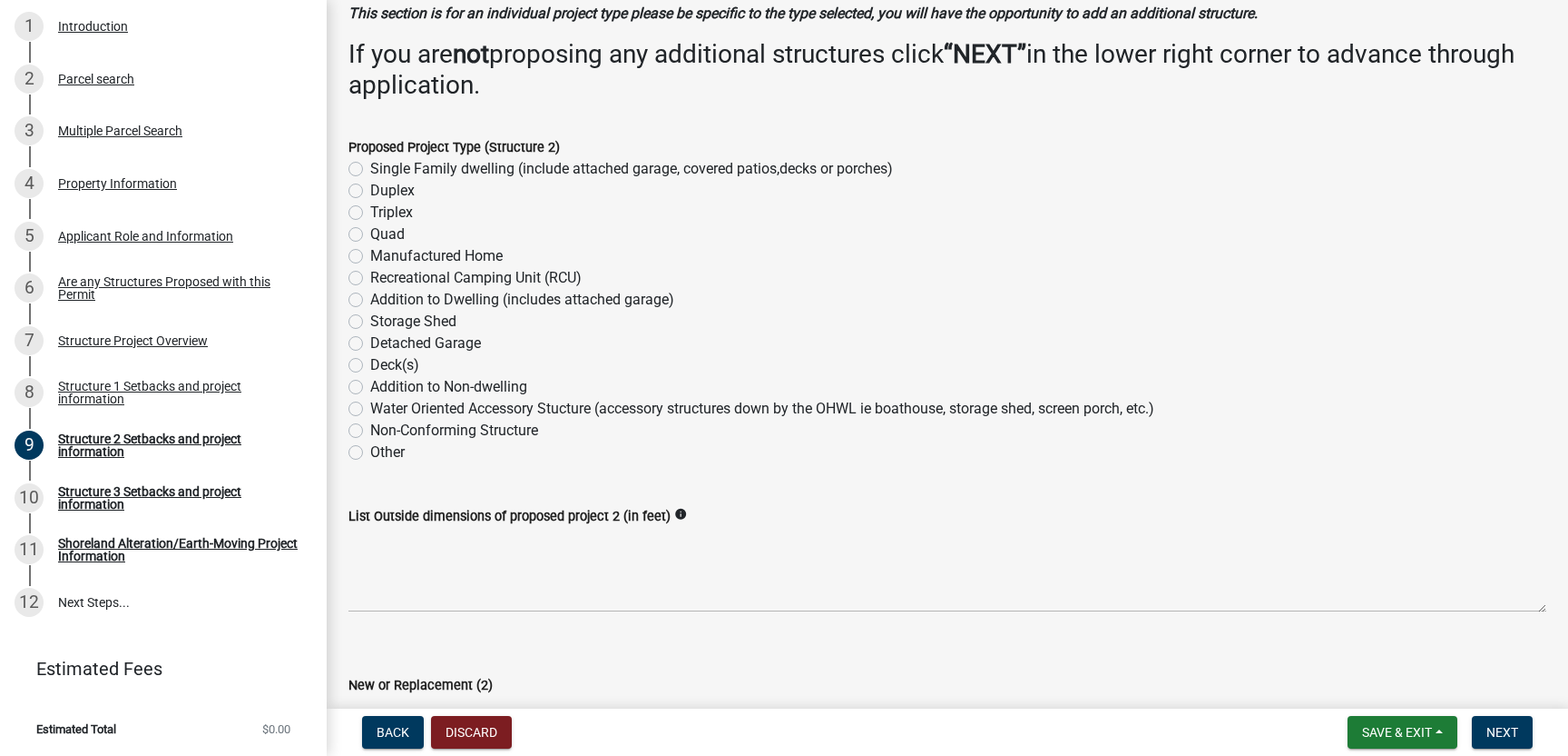
click at [370, 163] on label "Single Family dwelling (include attached garage, covered patios,decks or porche…" at bounding box center [631, 168] width 522 height 21
click at [370, 163] on input "Single Family dwelling (include attached garage, covered patios,decks or porche…" at bounding box center [376, 163] width 12 height 12
radio input "true"
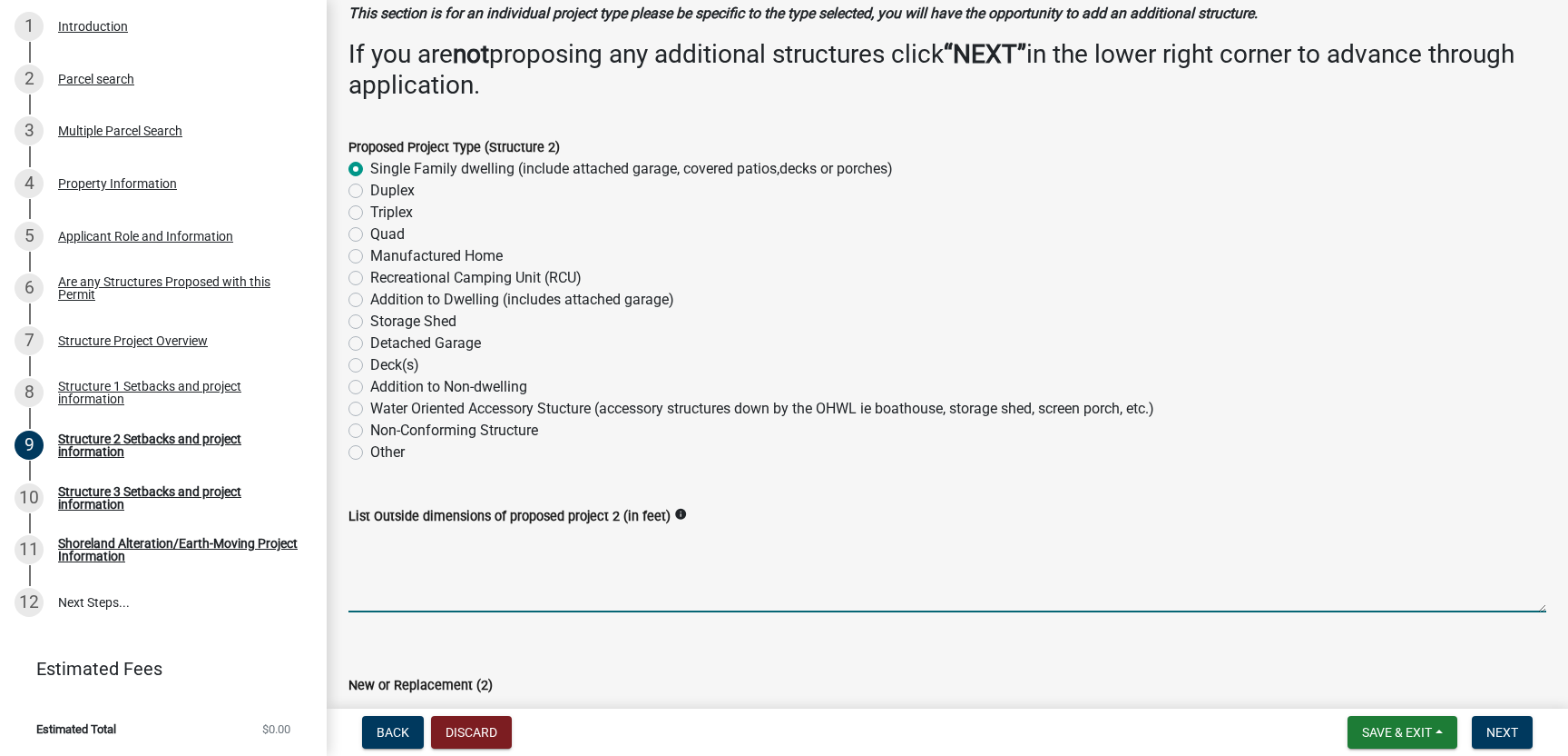
click at [371, 558] on textarea "List Outside dimensions of proposed project 2 (in feet)" at bounding box center [948, 568] width 1198 height 85
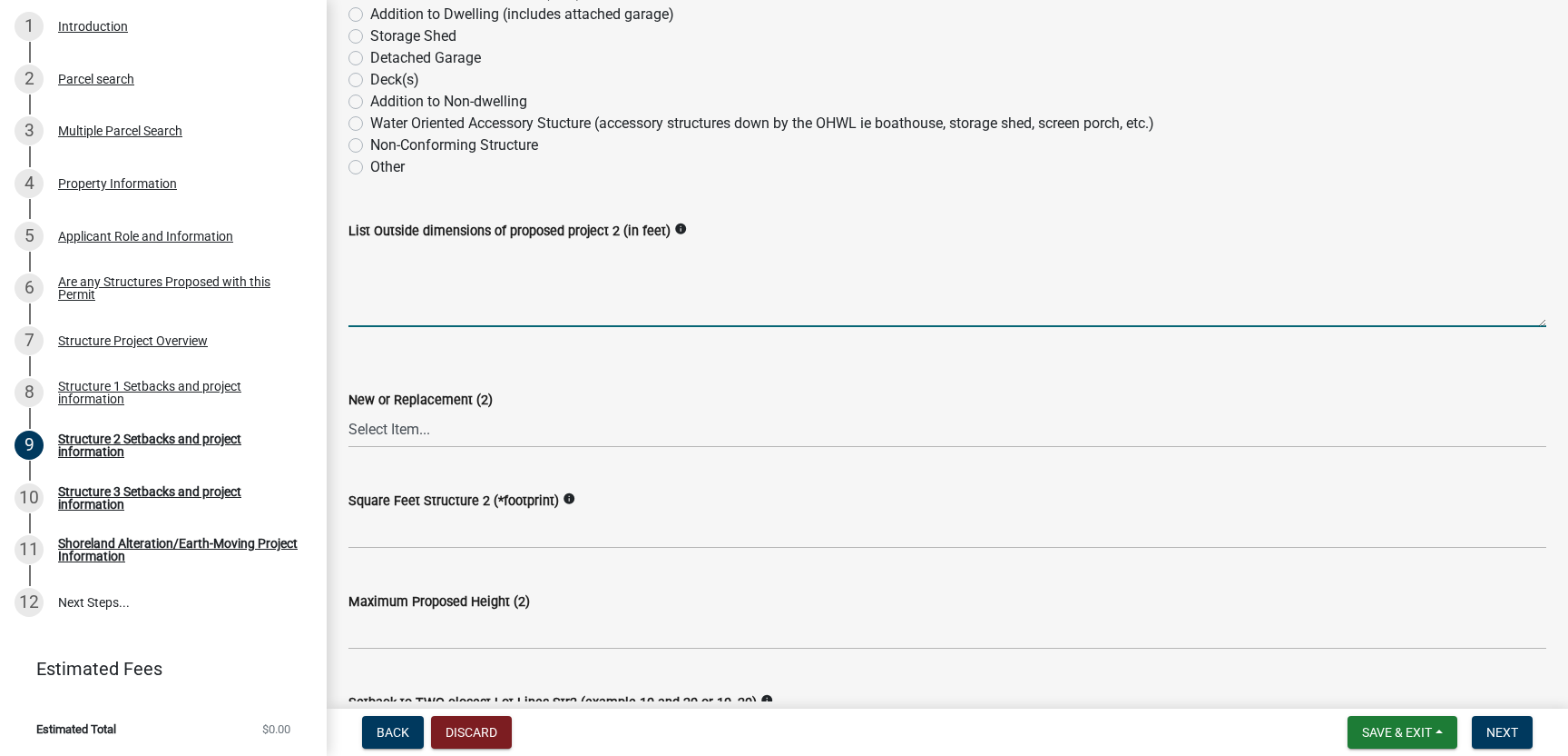
scroll to position [385, 0]
click at [389, 423] on select "Select Item... New Replacement" at bounding box center [948, 428] width 1198 height 37
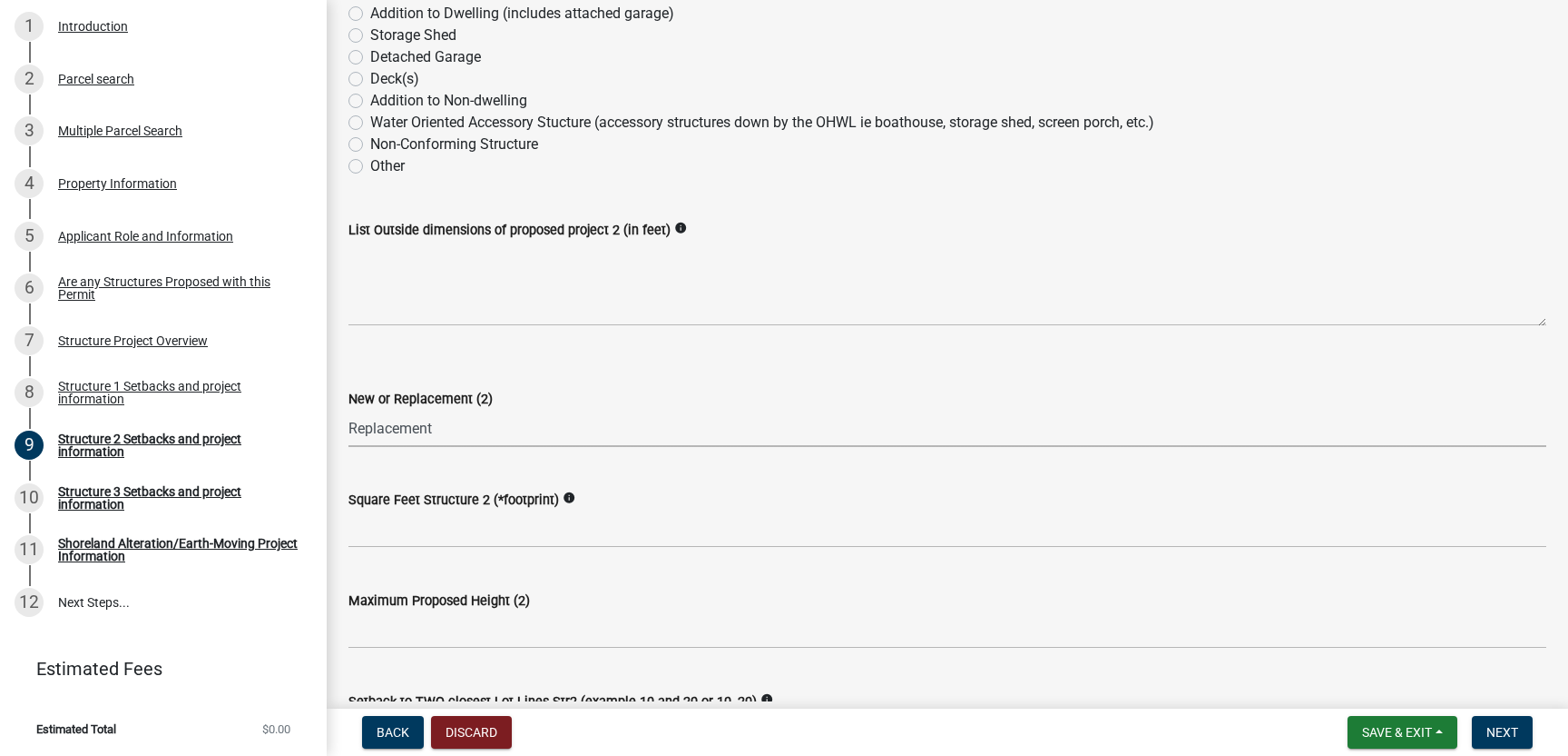
click at [349, 410] on select "Select Item... New Replacement" at bounding box center [948, 428] width 1198 height 37
select select "a3cc236c-43aa-406a-8353-e0398d57c407"
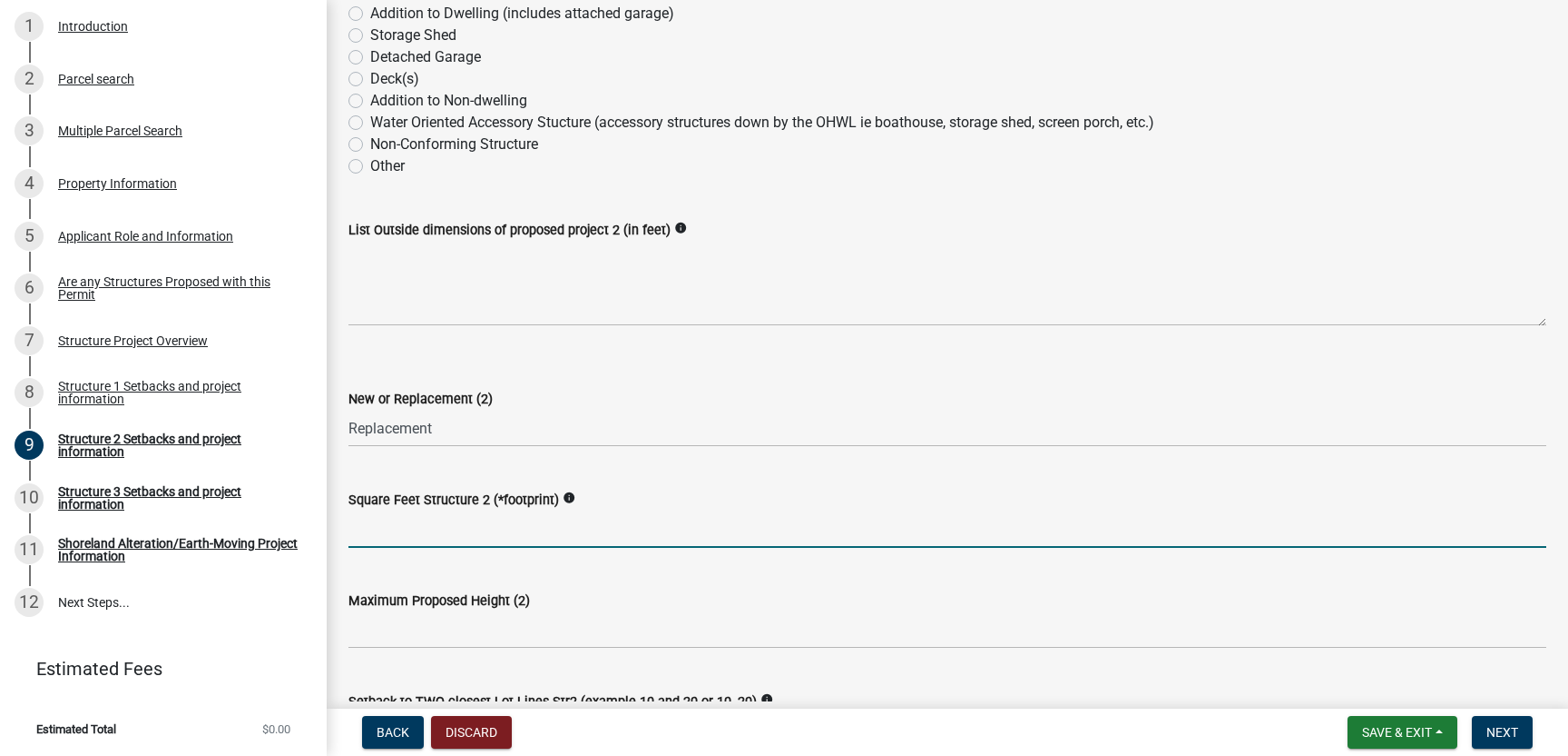
click at [395, 525] on input "text" at bounding box center [948, 529] width 1198 height 37
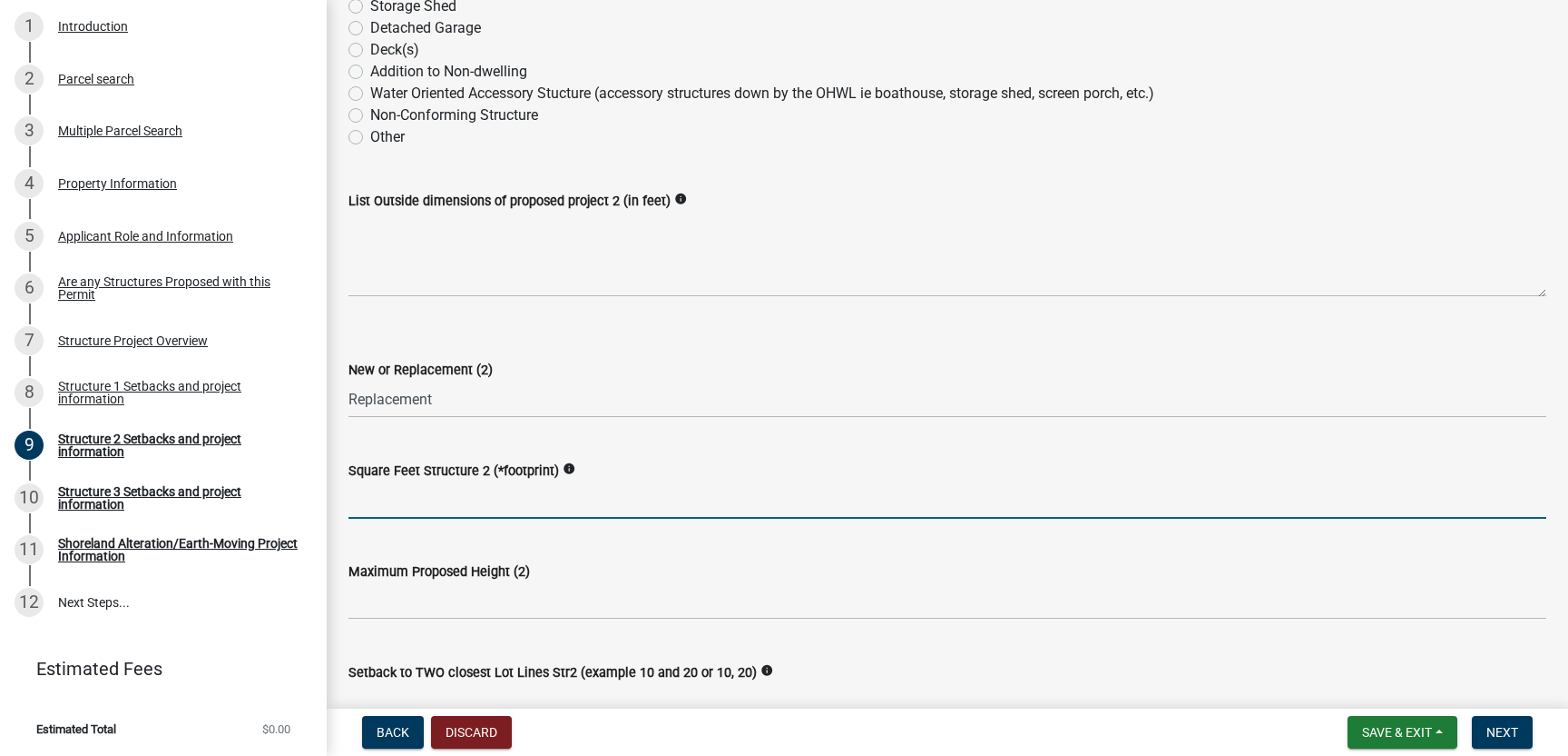
scroll to position [416, 0]
type input "265306"
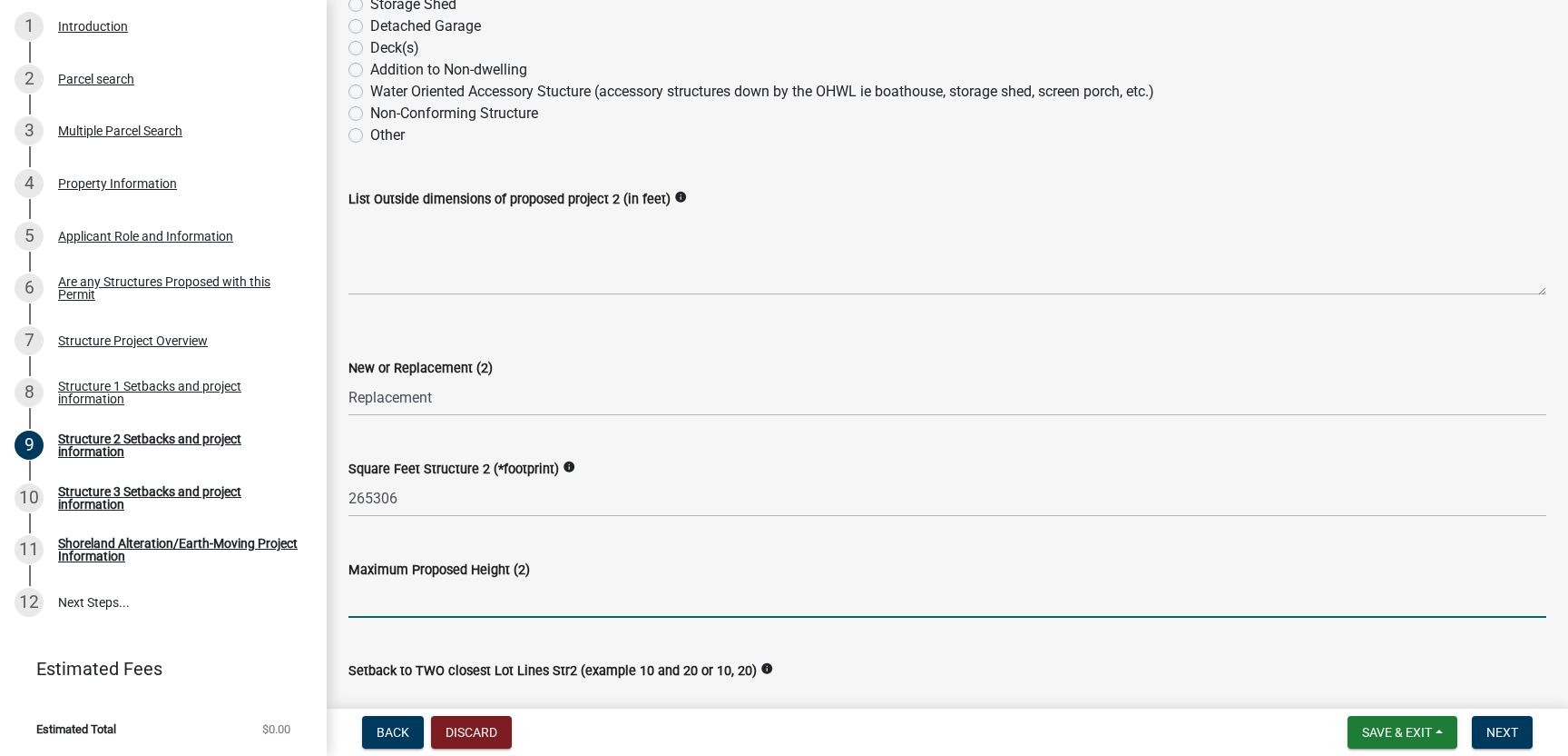
click at [406, 611] on input "text" at bounding box center [948, 599] width 1198 height 37
type input "20"
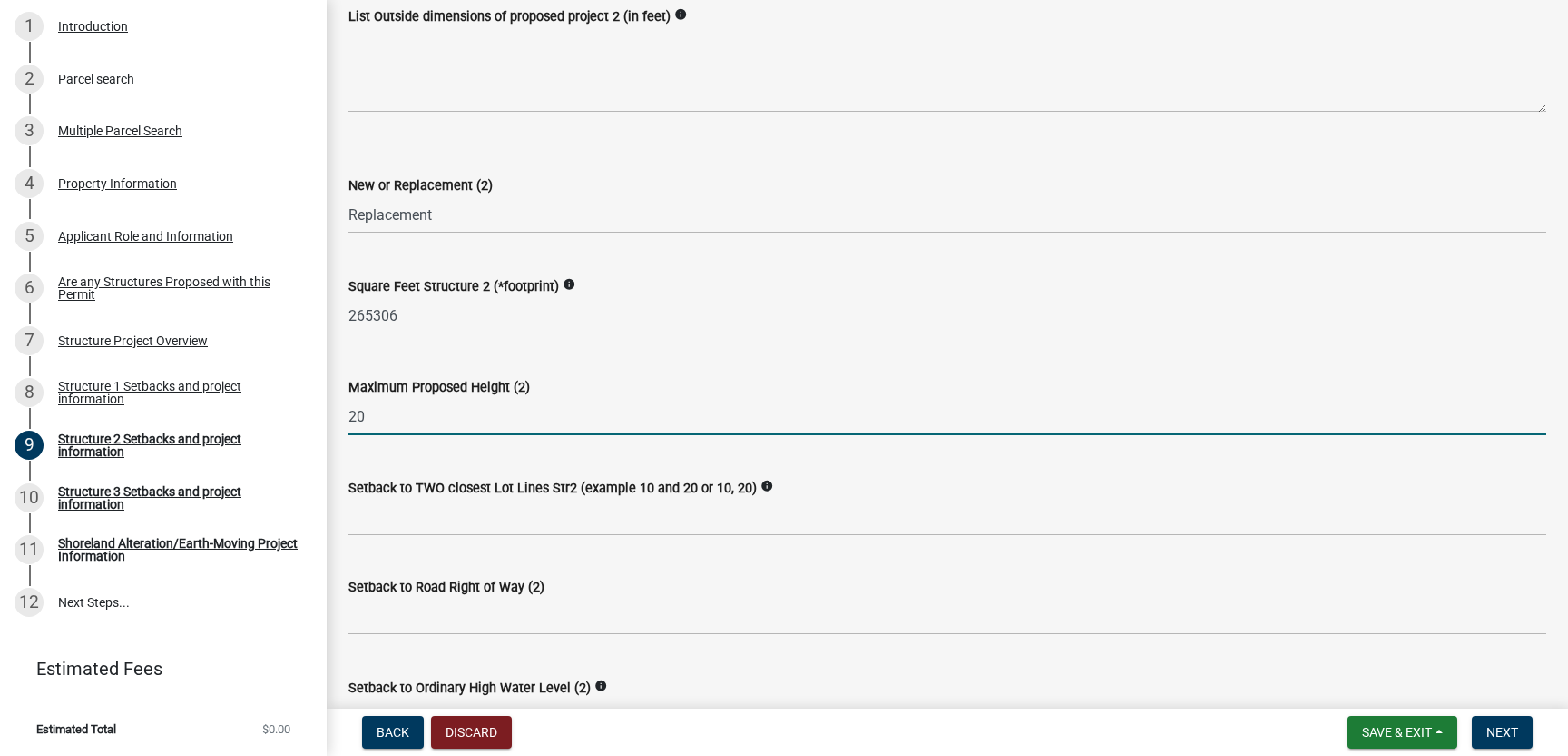
scroll to position [603, 0]
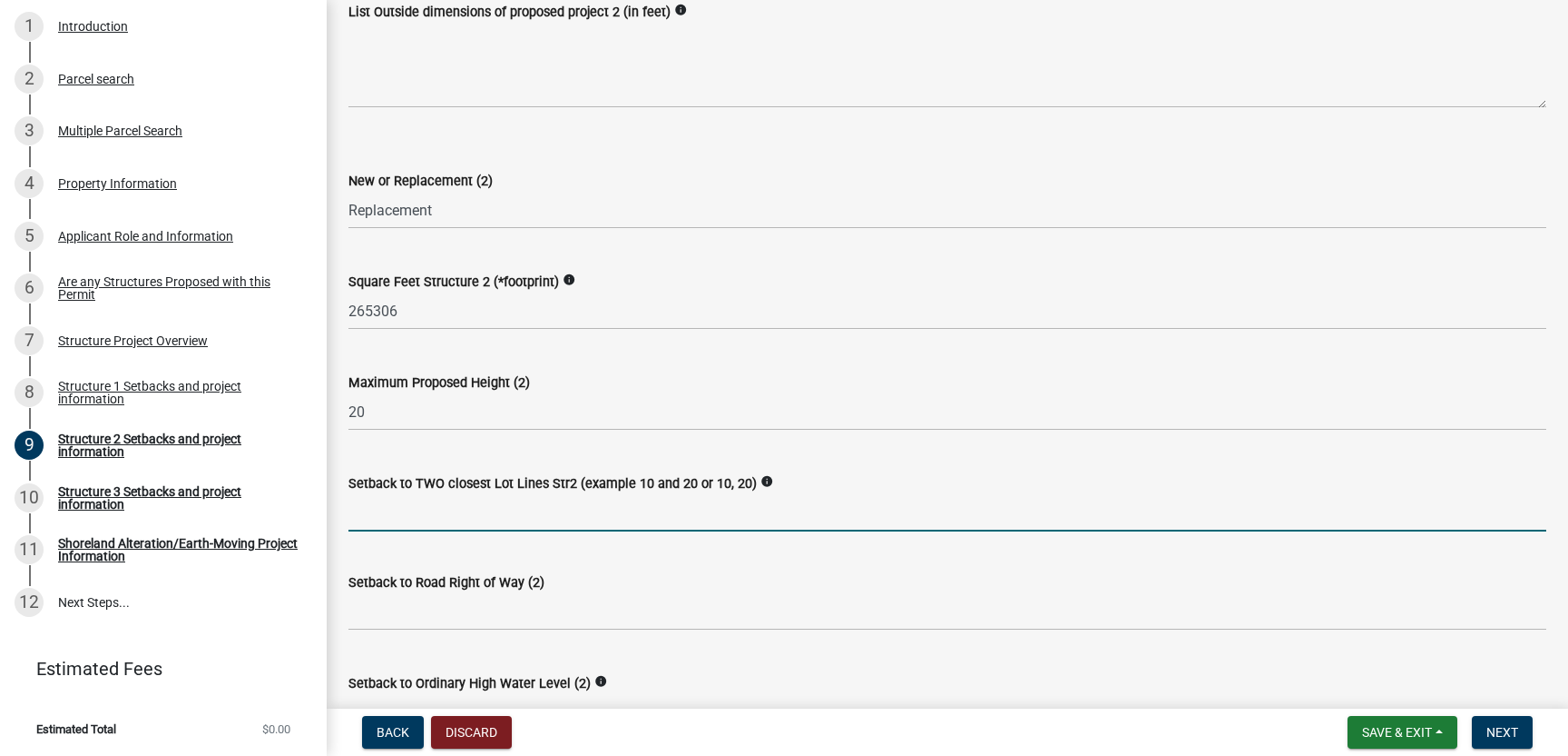
click at [384, 518] on input "Setback to TWO closest Lot Lines Str2 (example 10 and 20 or 10, 20)" at bounding box center [948, 512] width 1198 height 37
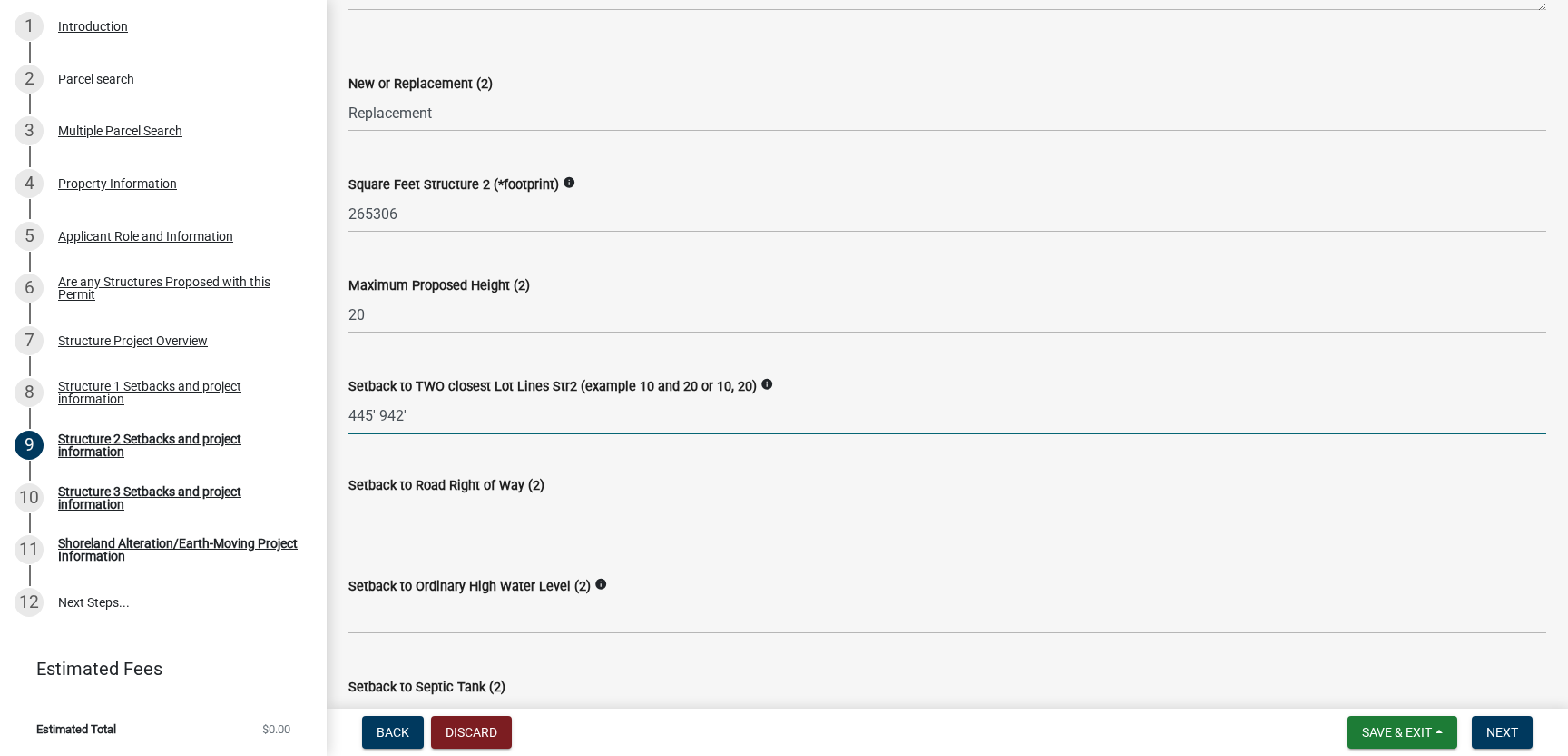
scroll to position [711, 0]
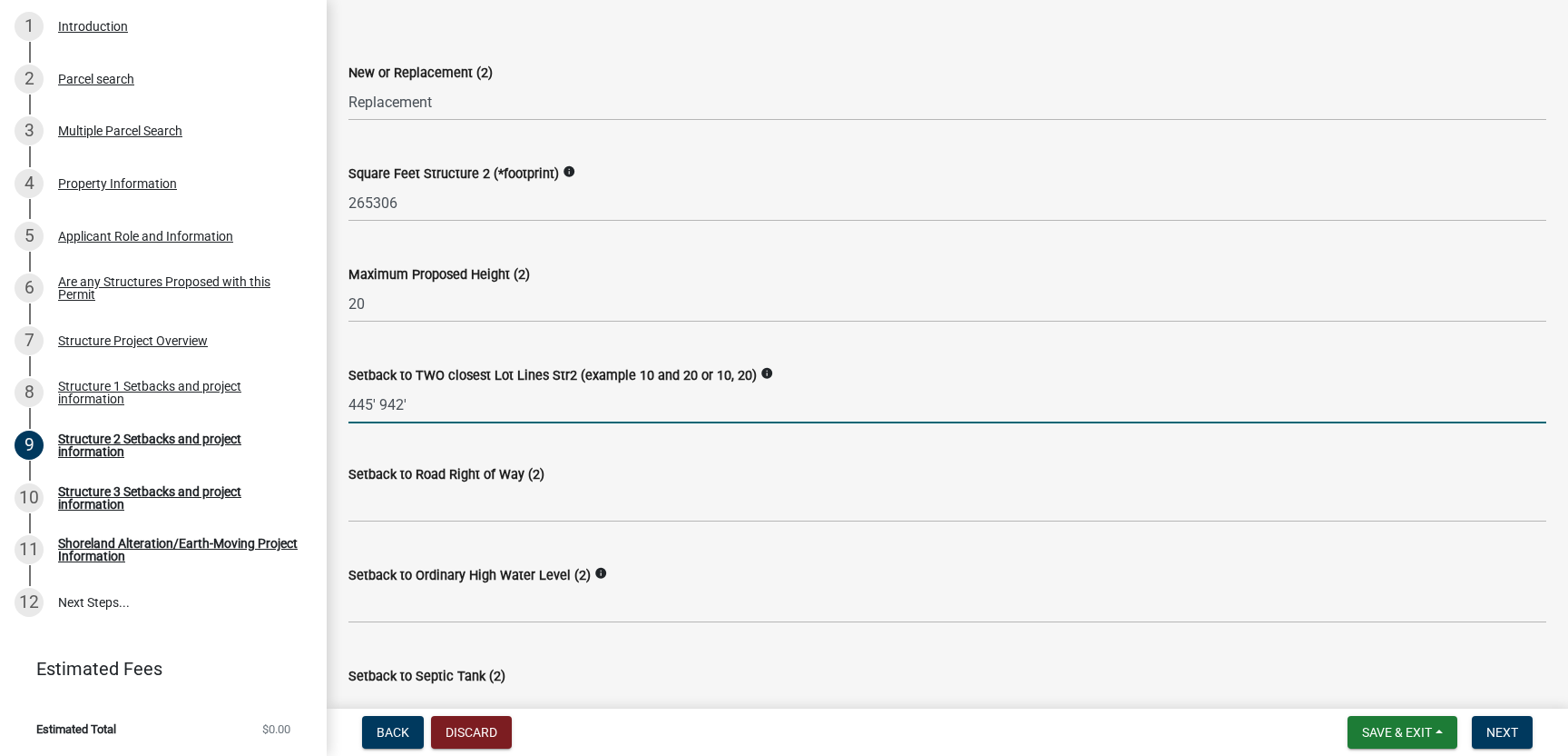
type input "445' 942'"
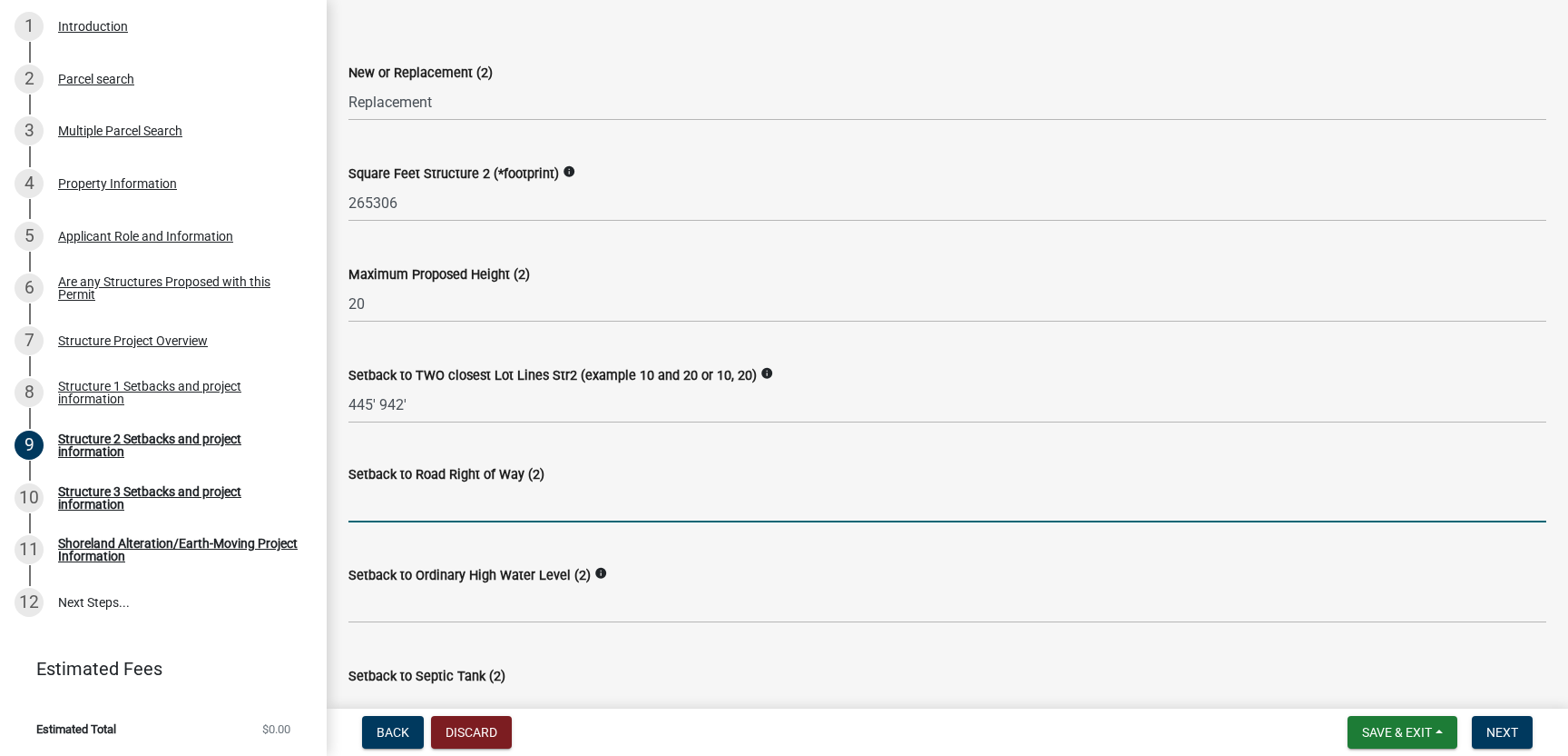
click at [367, 507] on input "text" at bounding box center [948, 504] width 1198 height 37
type input "945"
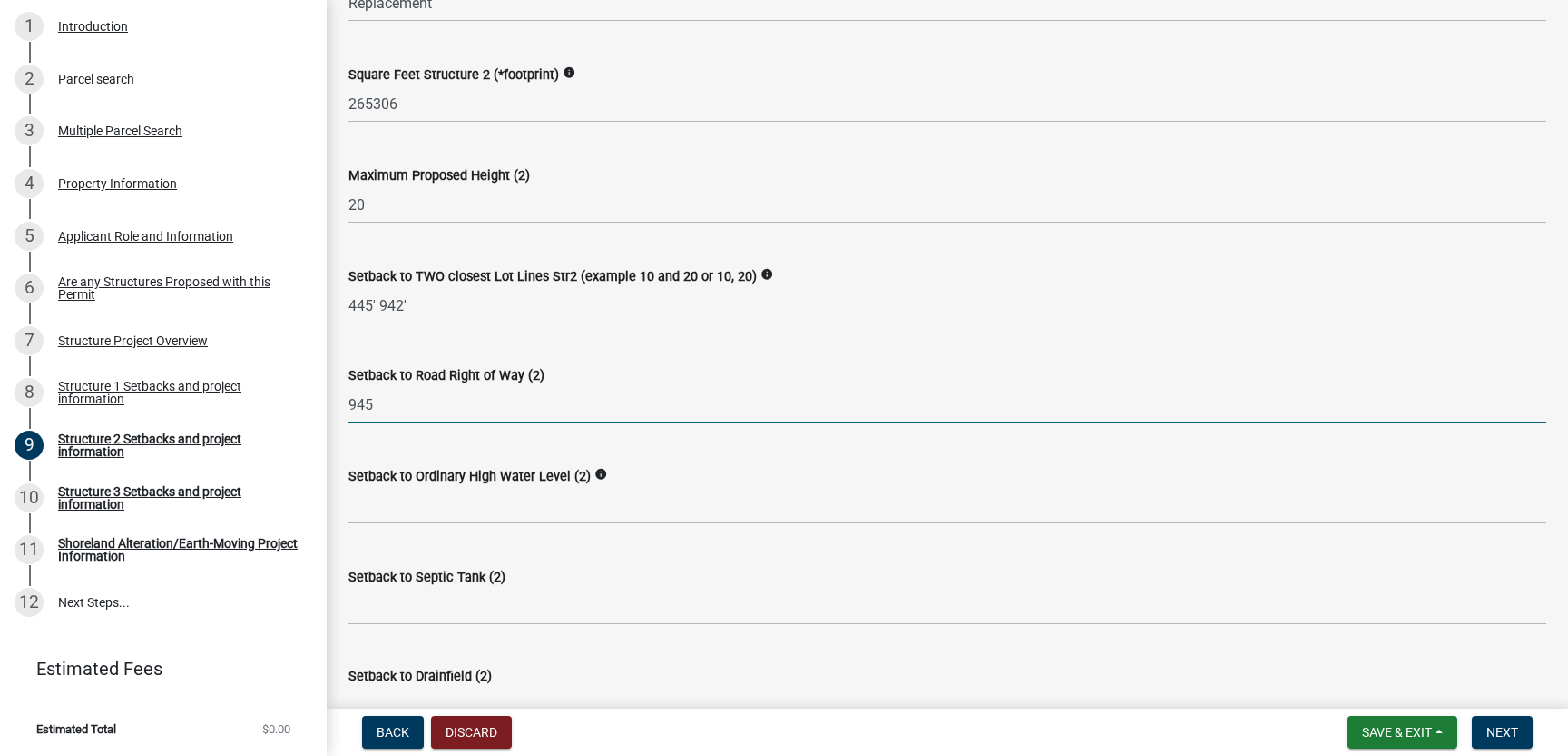
scroll to position [822, 0]
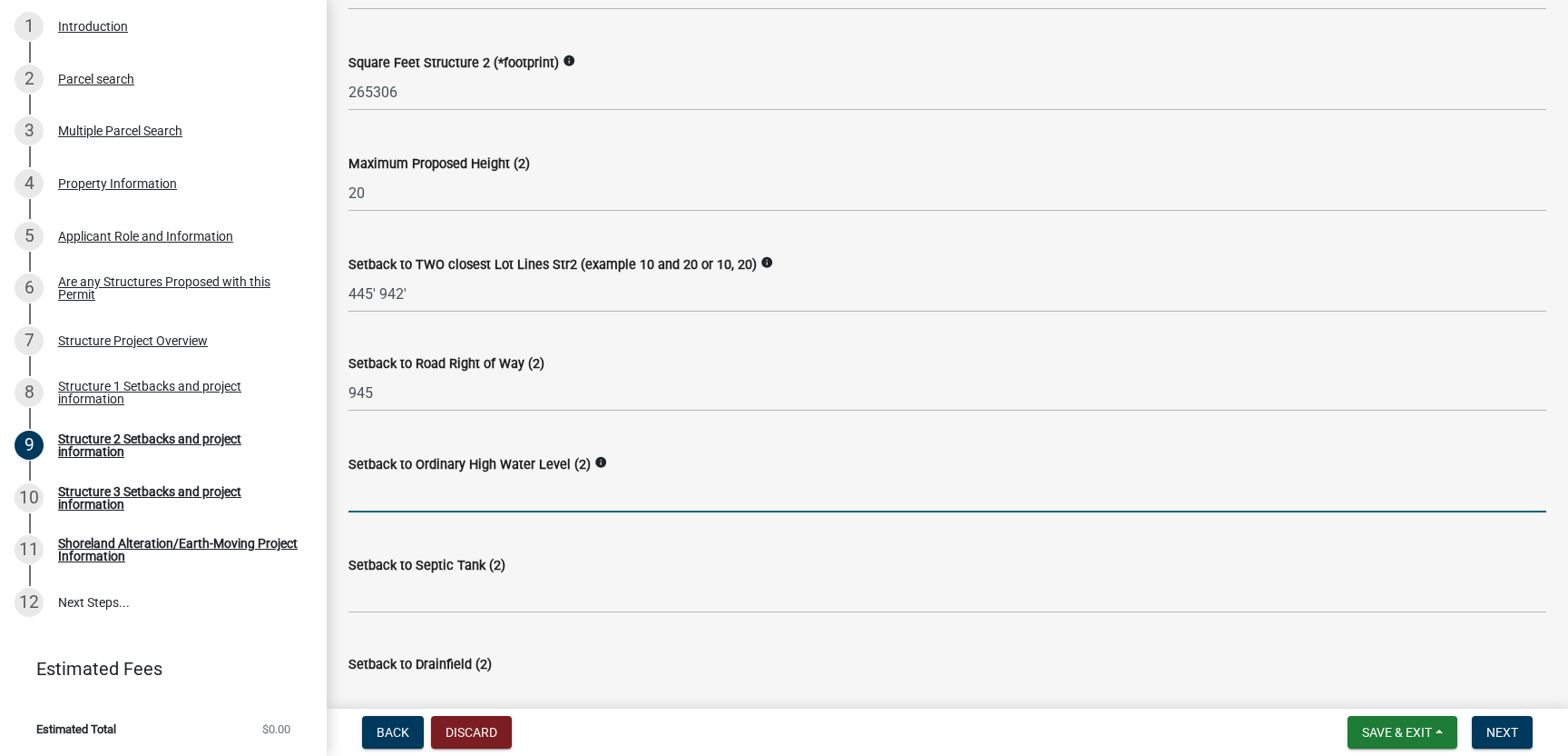
click at [393, 488] on input "text" at bounding box center [948, 494] width 1198 height 37
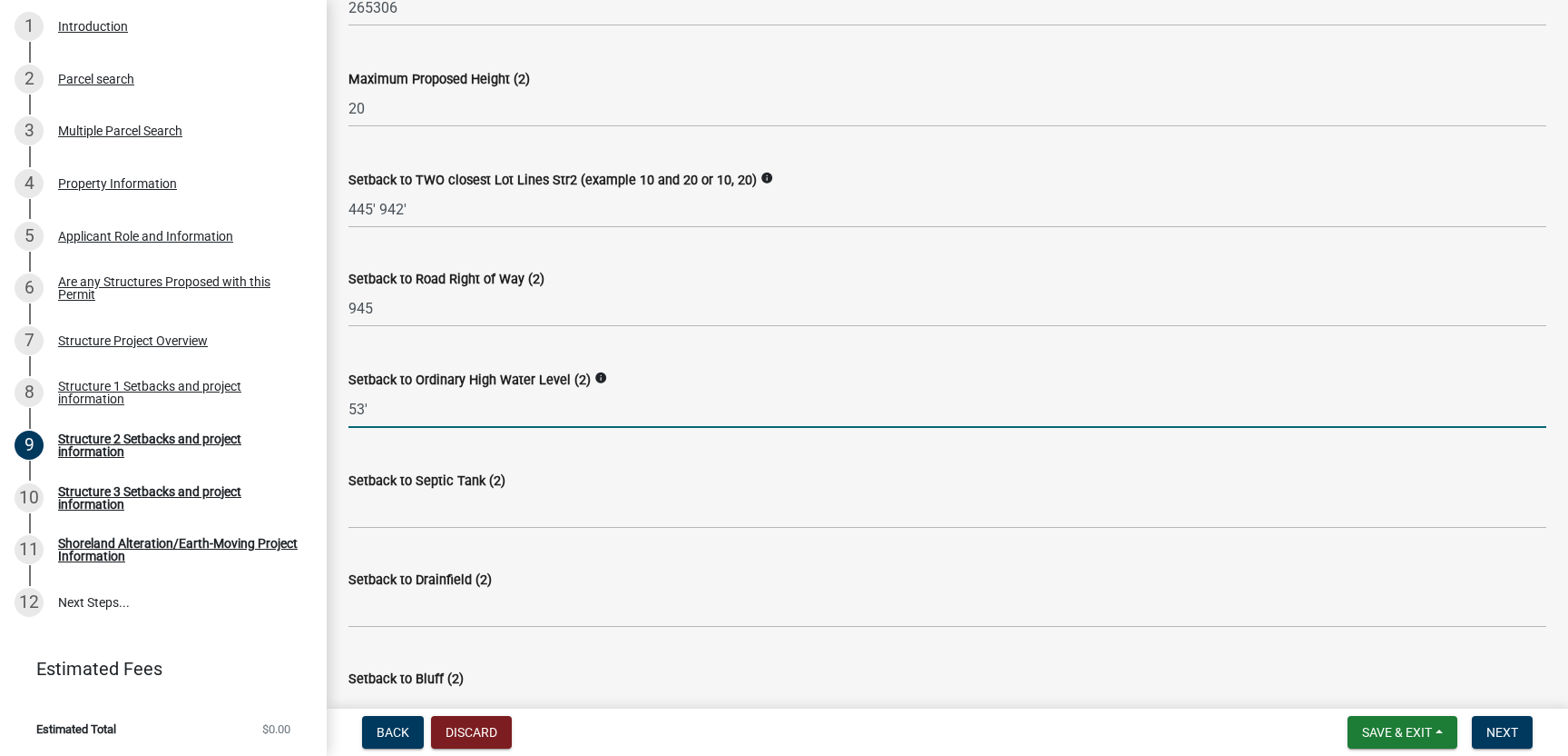
scroll to position [917, 0]
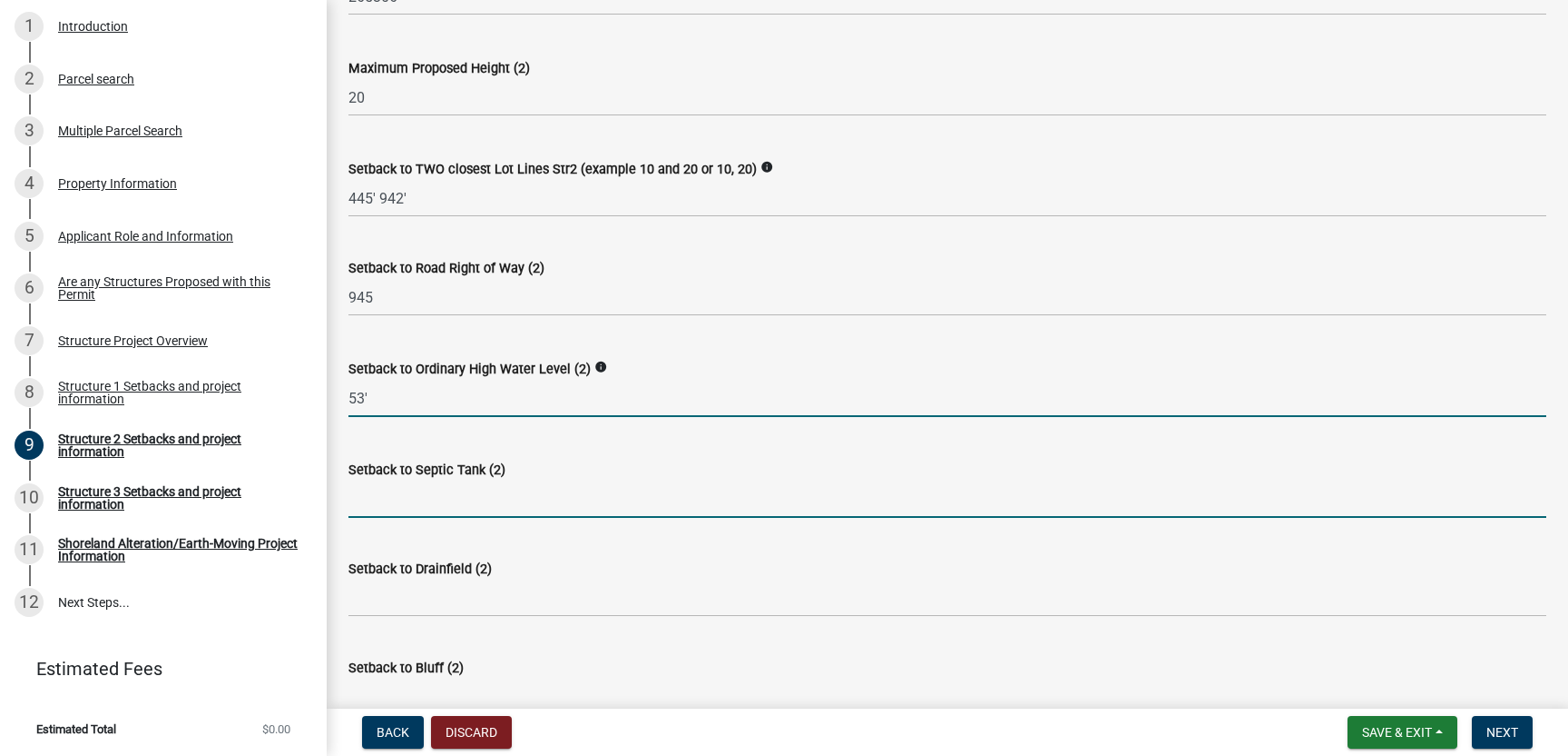
type input "53"
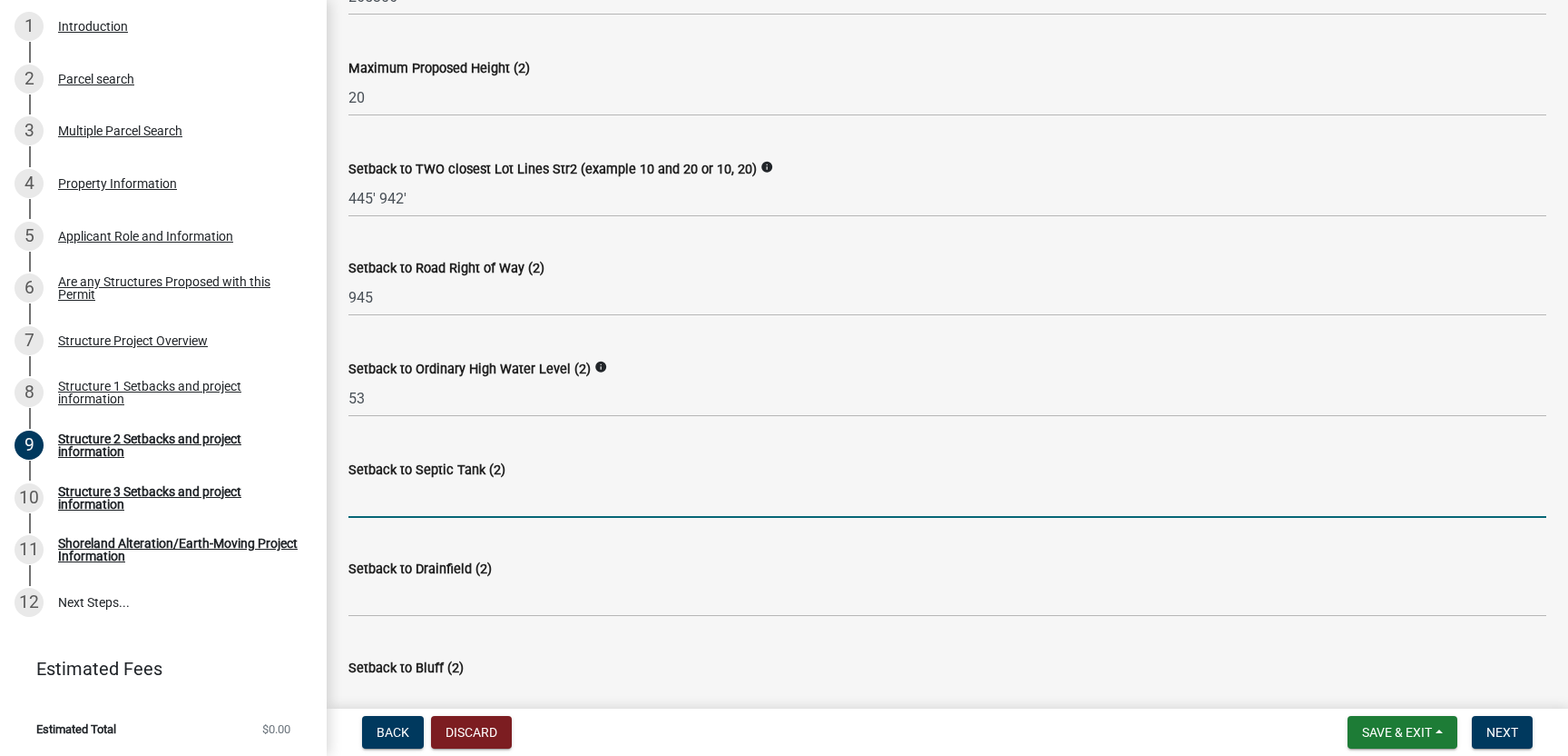
click at [371, 498] on input "Setback to Septic Tank (2)" at bounding box center [948, 499] width 1198 height 37
type input "100'"
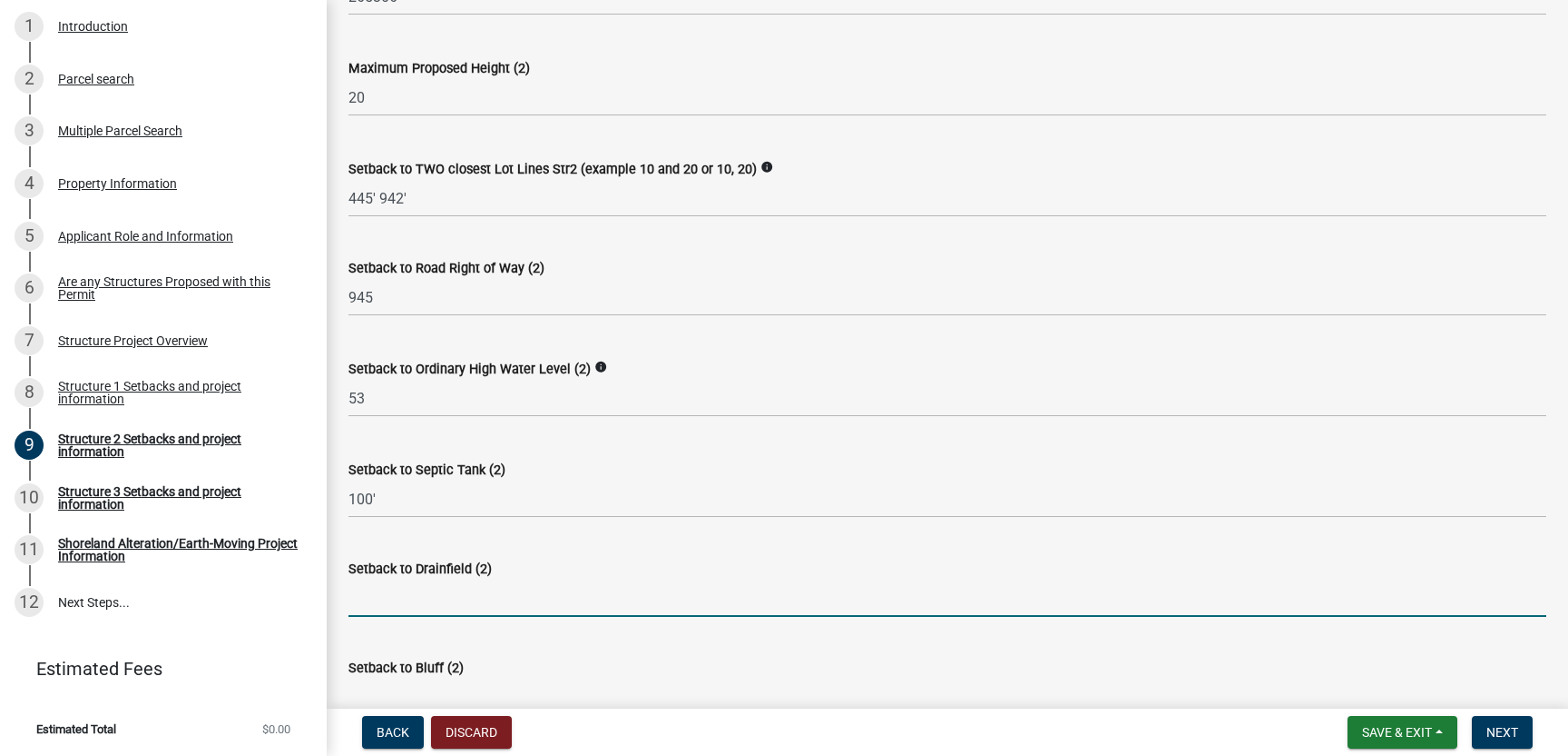
click at [401, 590] on input "Setback to Drainfield (2)" at bounding box center [948, 598] width 1198 height 37
type input "125'"
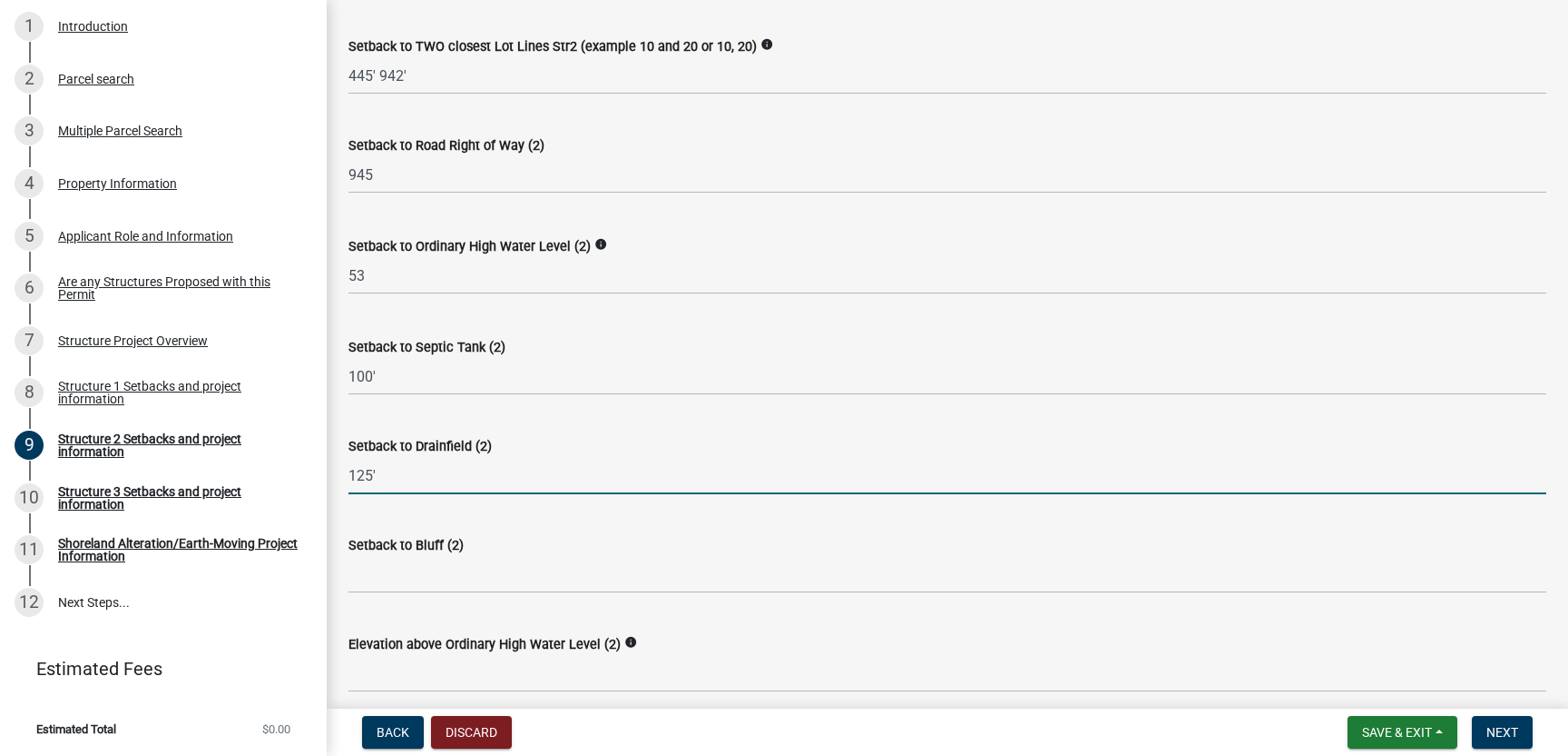
scroll to position [1054, 0]
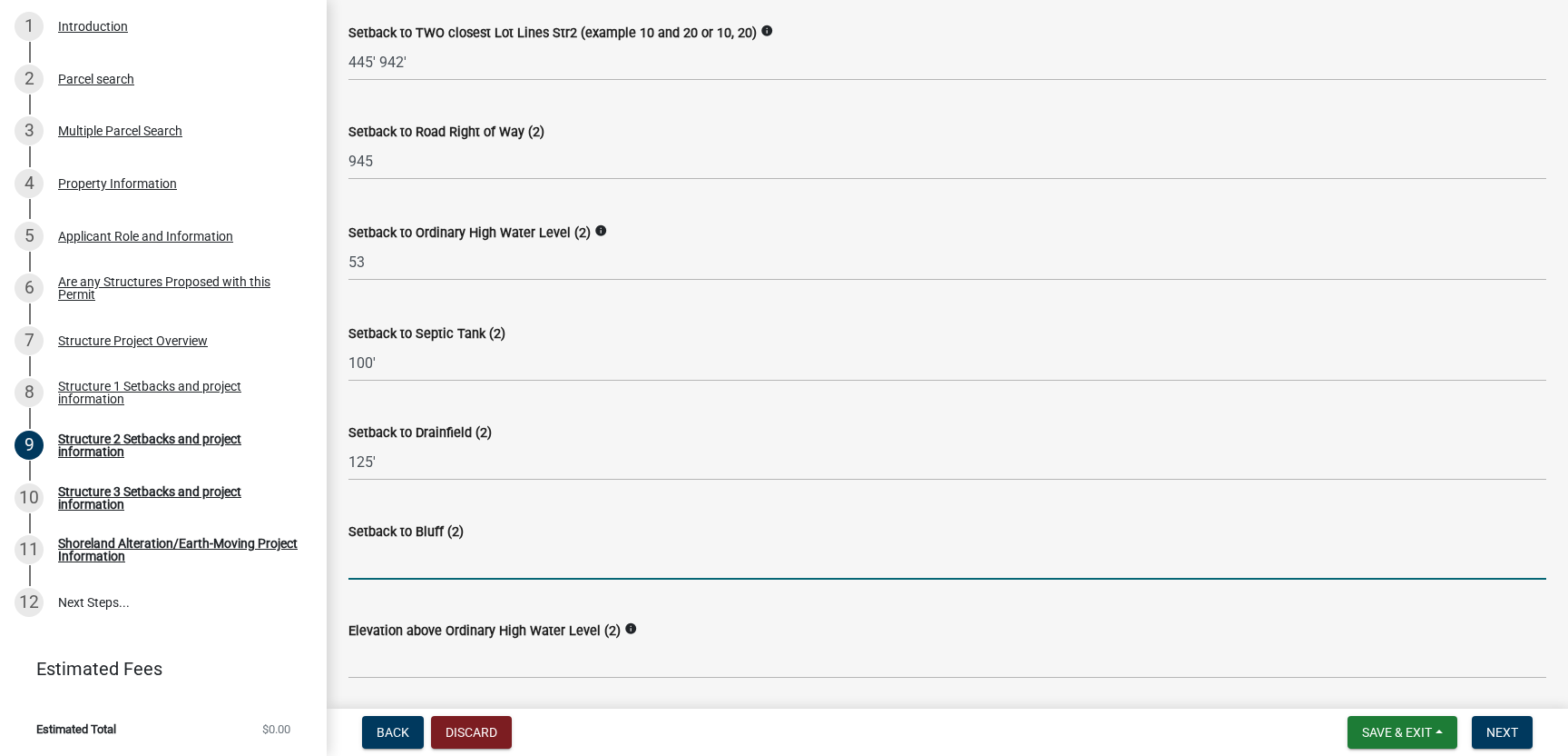
click at [406, 567] on input "Setback to Bluff (2)" at bounding box center [948, 561] width 1198 height 37
type input "150'"
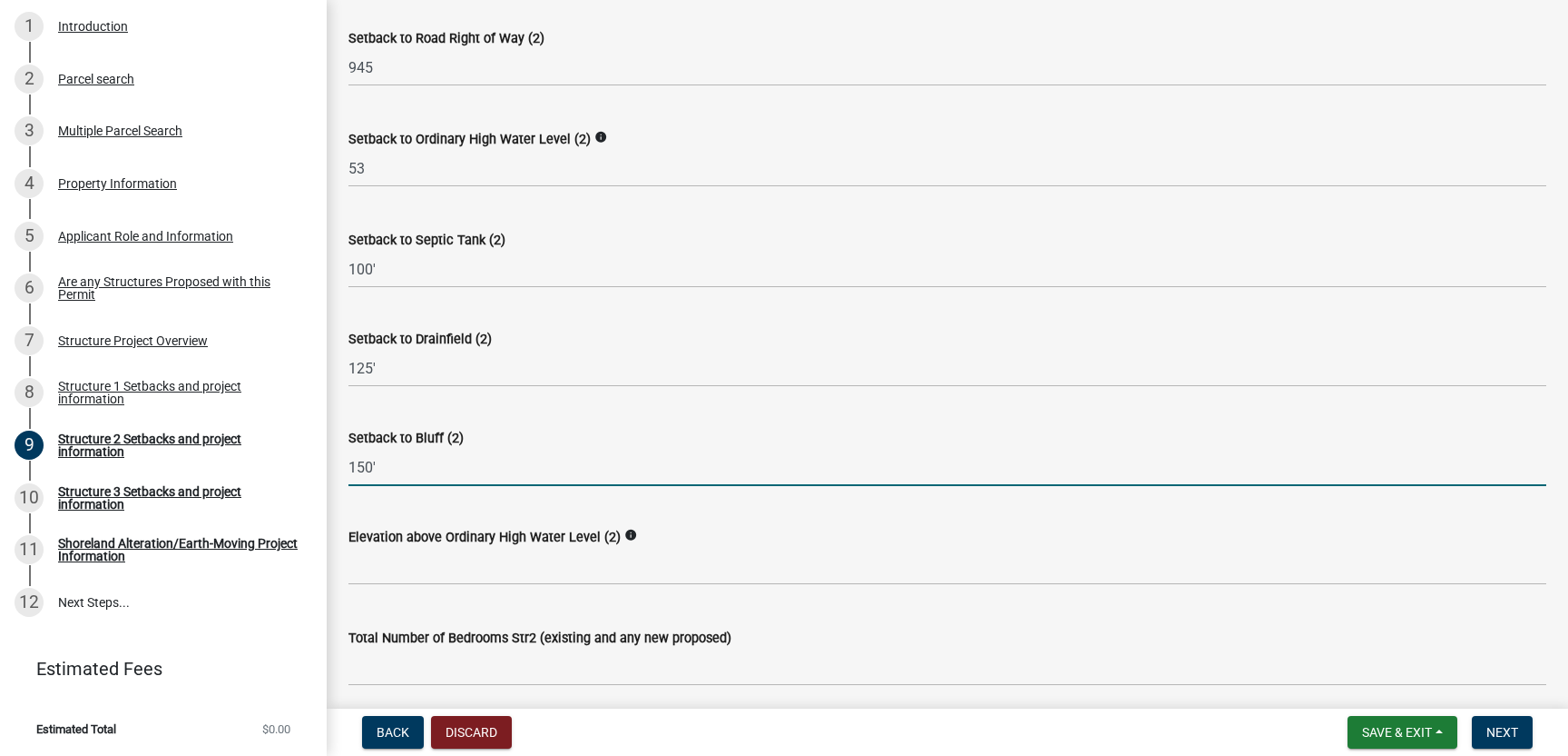
scroll to position [1154, 0]
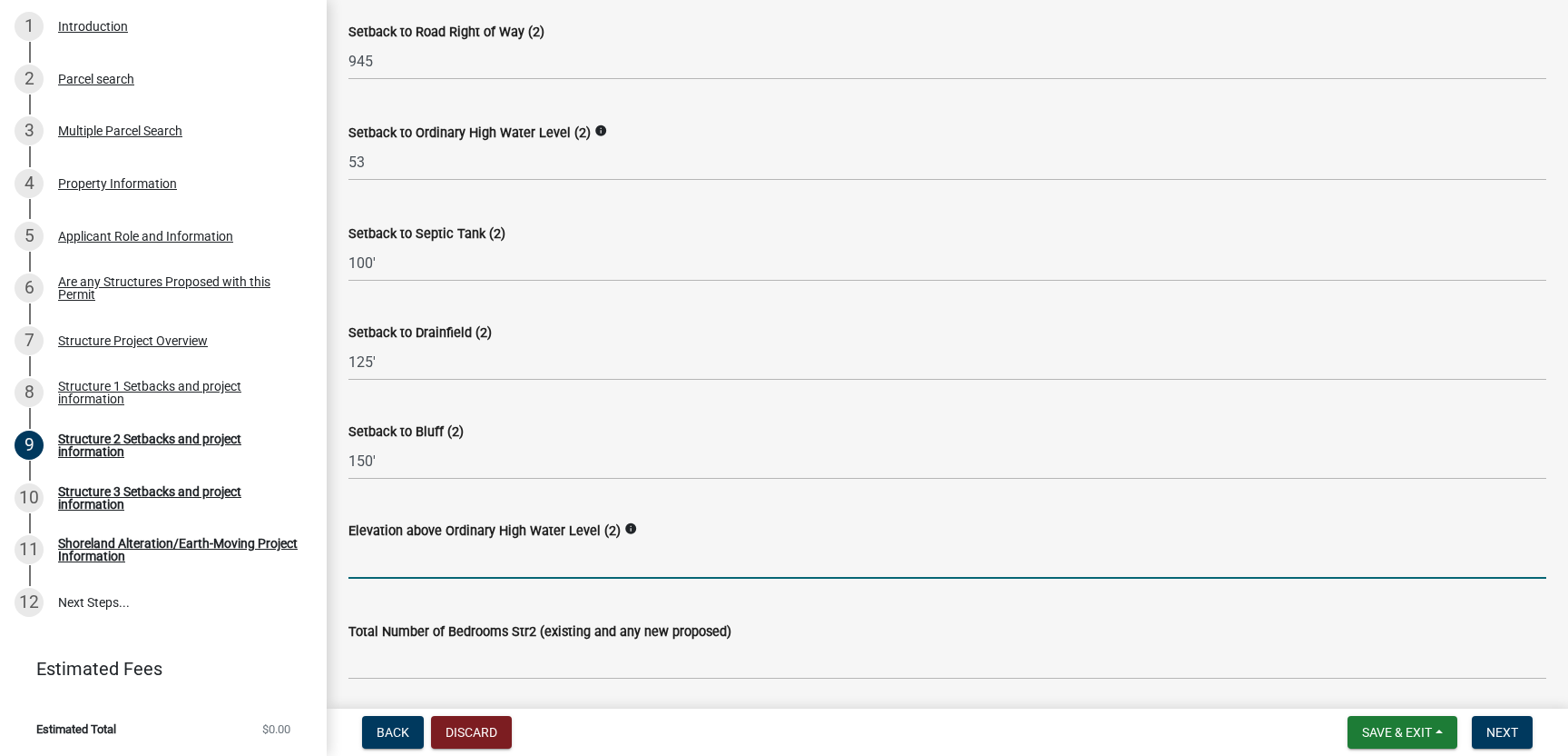
click at [396, 562] on input "text" at bounding box center [948, 560] width 1198 height 37
type input "10"
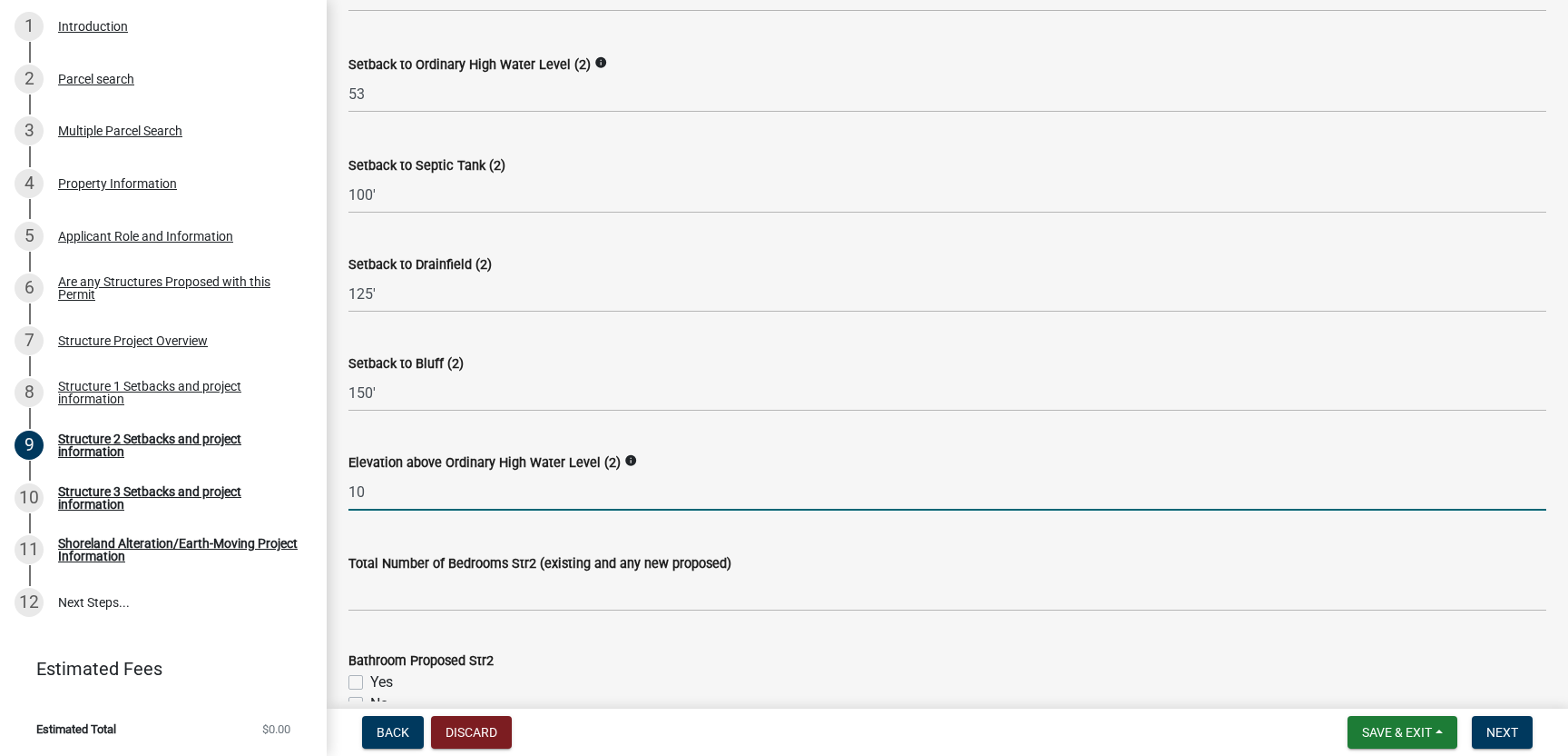
scroll to position [1223, 0]
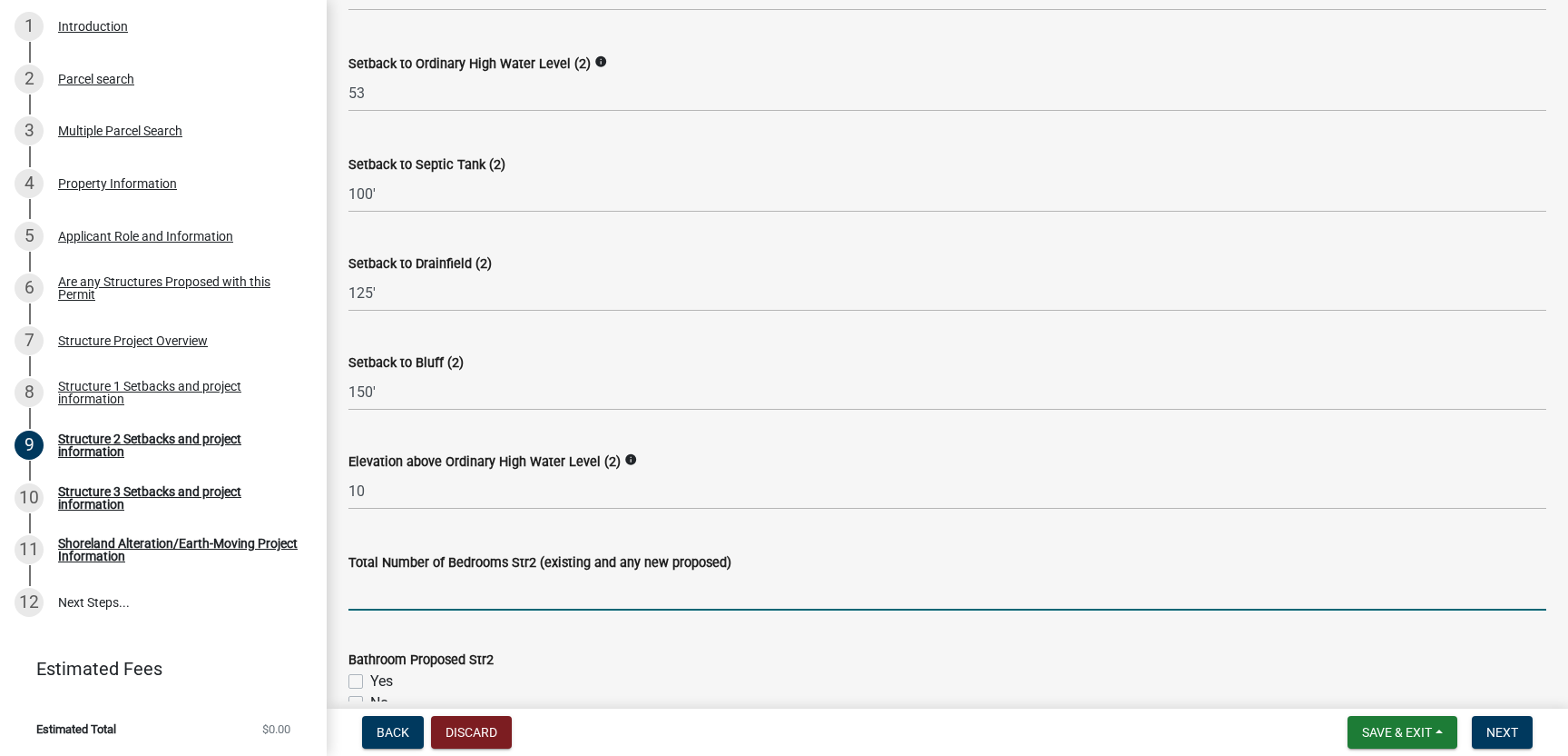
click at [422, 598] on input "text" at bounding box center [948, 592] width 1198 height 37
type input "2"
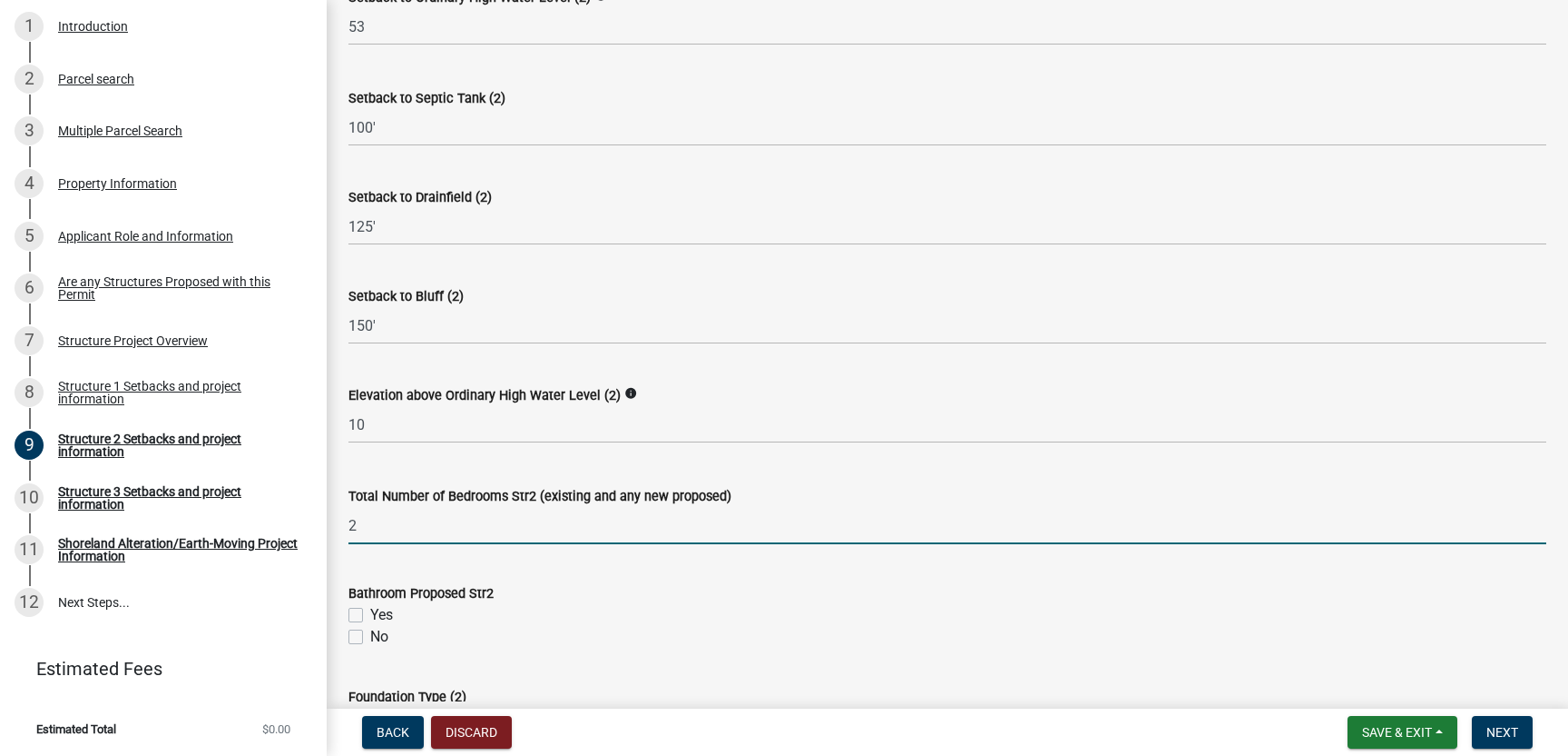
scroll to position [1305, 0]
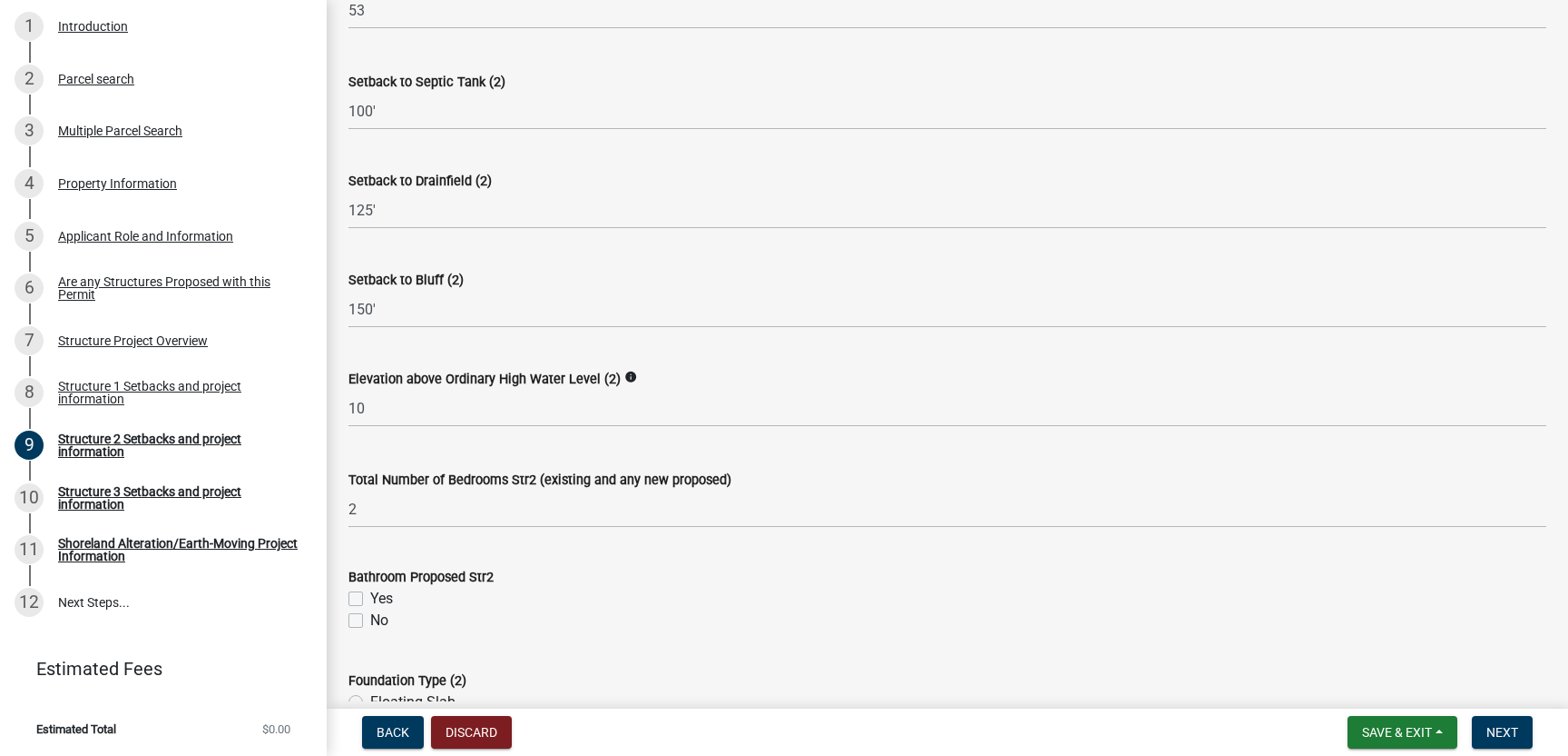
click at [370, 601] on label "Yes" at bounding box center [382, 598] width 22 height 21
click at [370, 599] on input "Yes" at bounding box center [376, 594] width 12 height 12
checkbox input "true"
checkbox input "false"
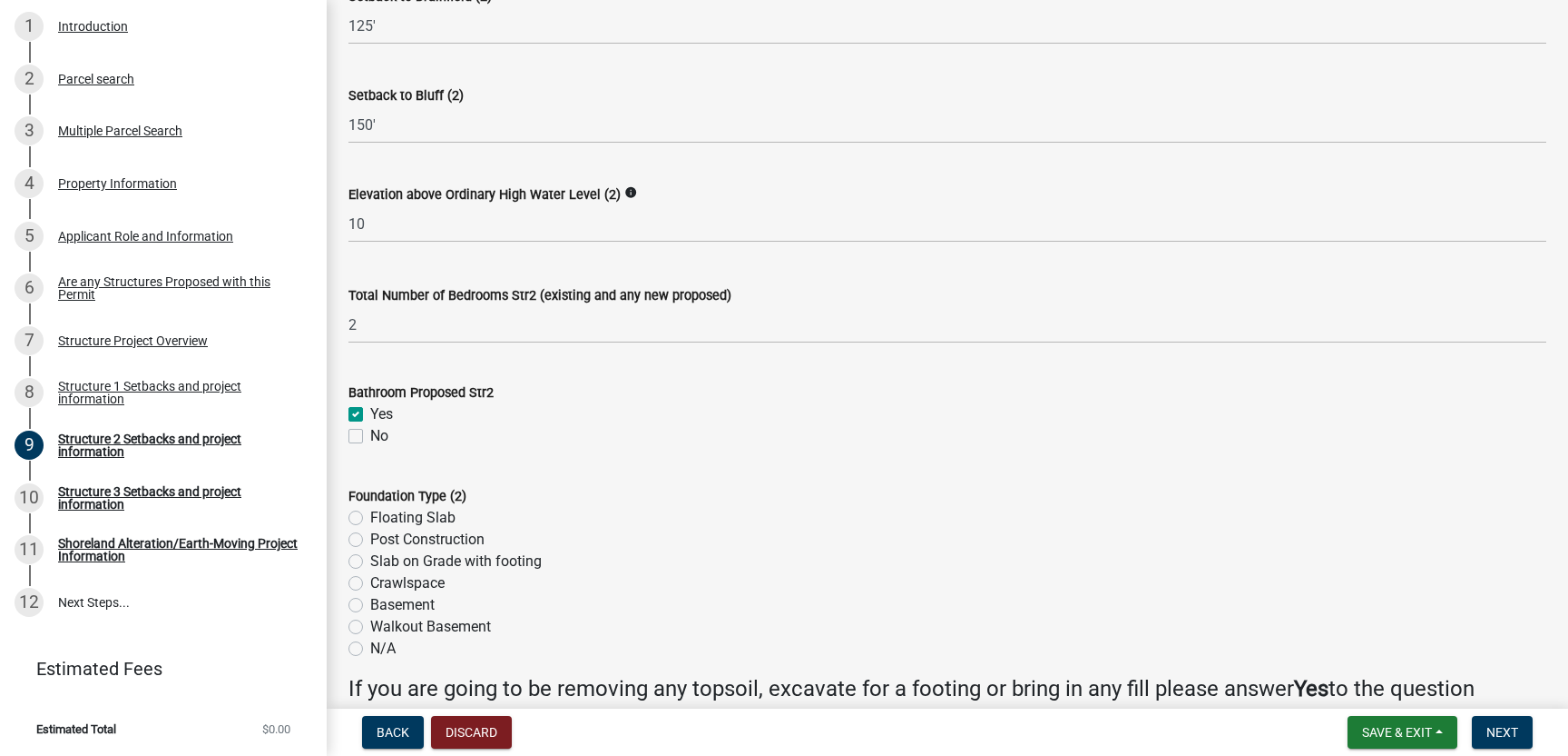
scroll to position [1491, 0]
click at [370, 580] on label "Crawlspace" at bounding box center [408, 581] width 75 height 21
click at [370, 580] on input "Crawlspace" at bounding box center [376, 577] width 12 height 12
radio input "true"
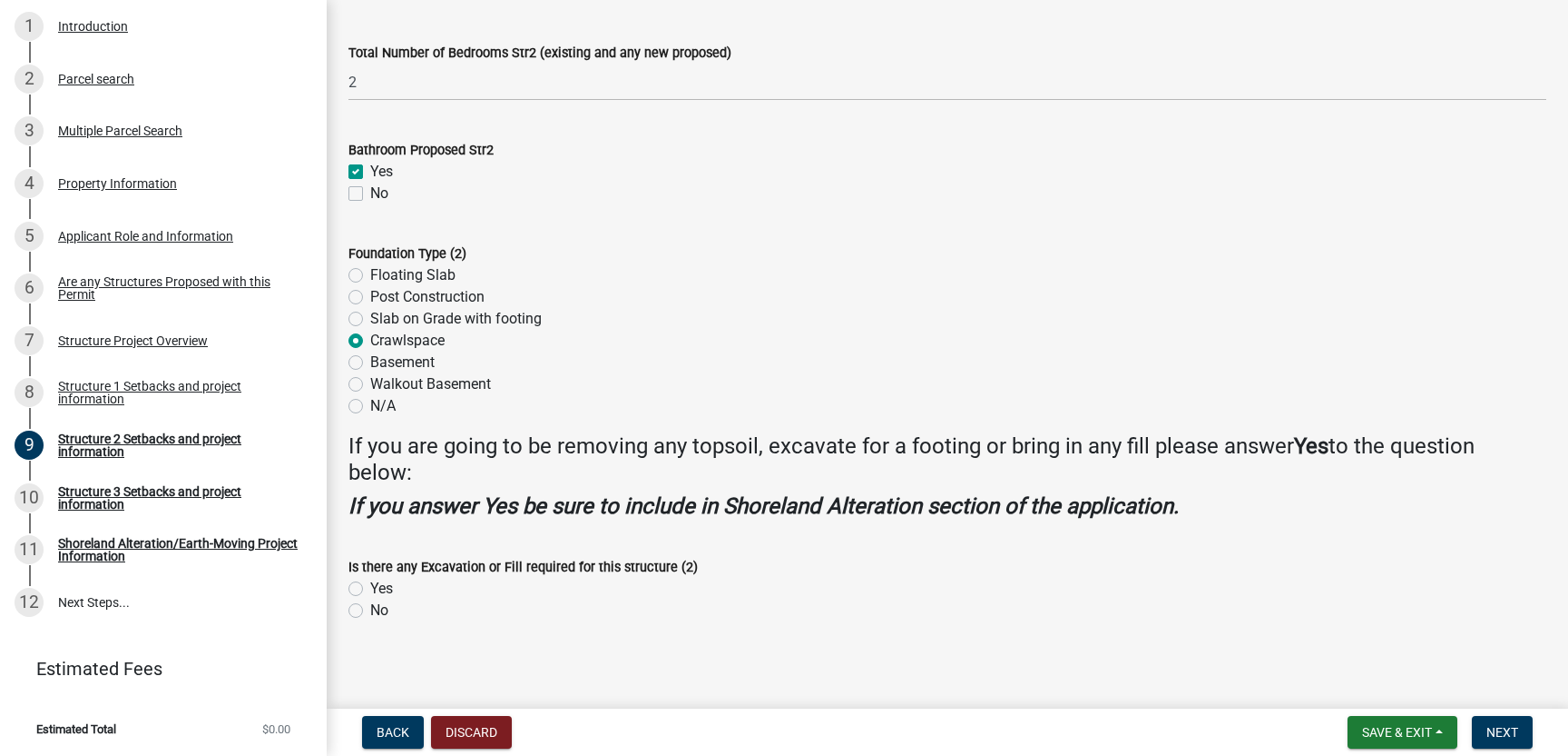
scroll to position [1738, 0]
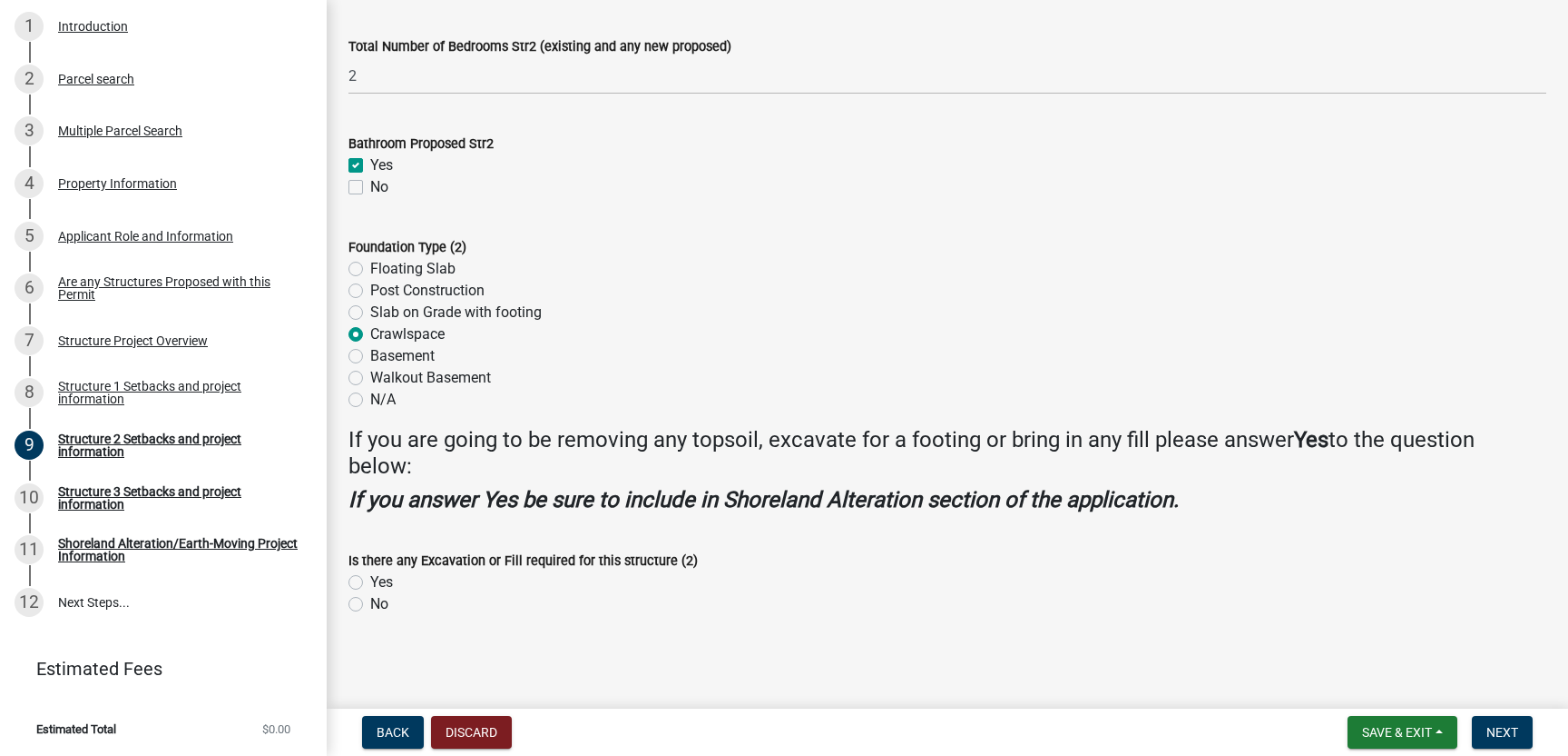
click at [370, 580] on label "Yes" at bounding box center [382, 581] width 22 height 21
click at [370, 580] on input "Yes" at bounding box center [376, 577] width 12 height 12
radio input "true"
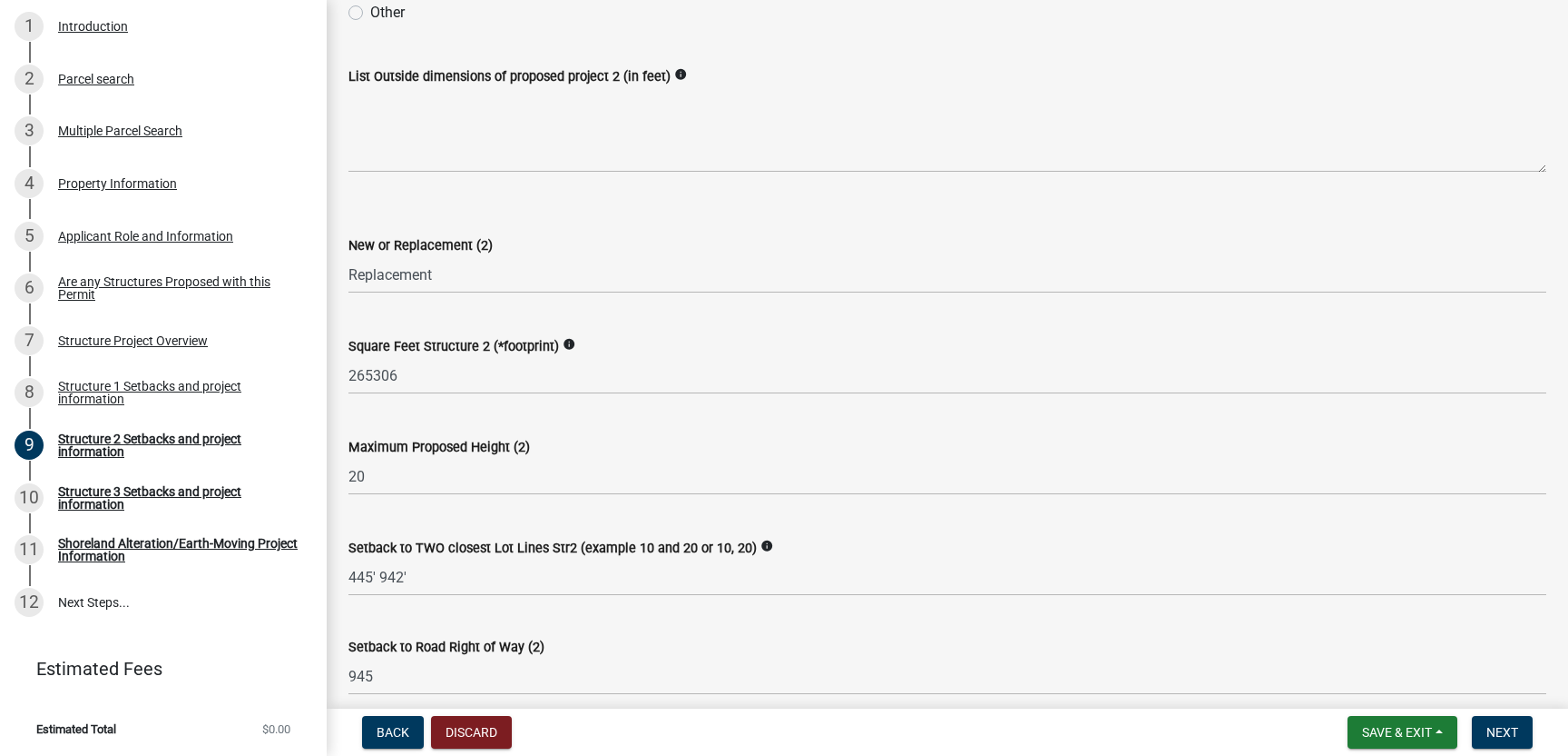
scroll to position [520, 0]
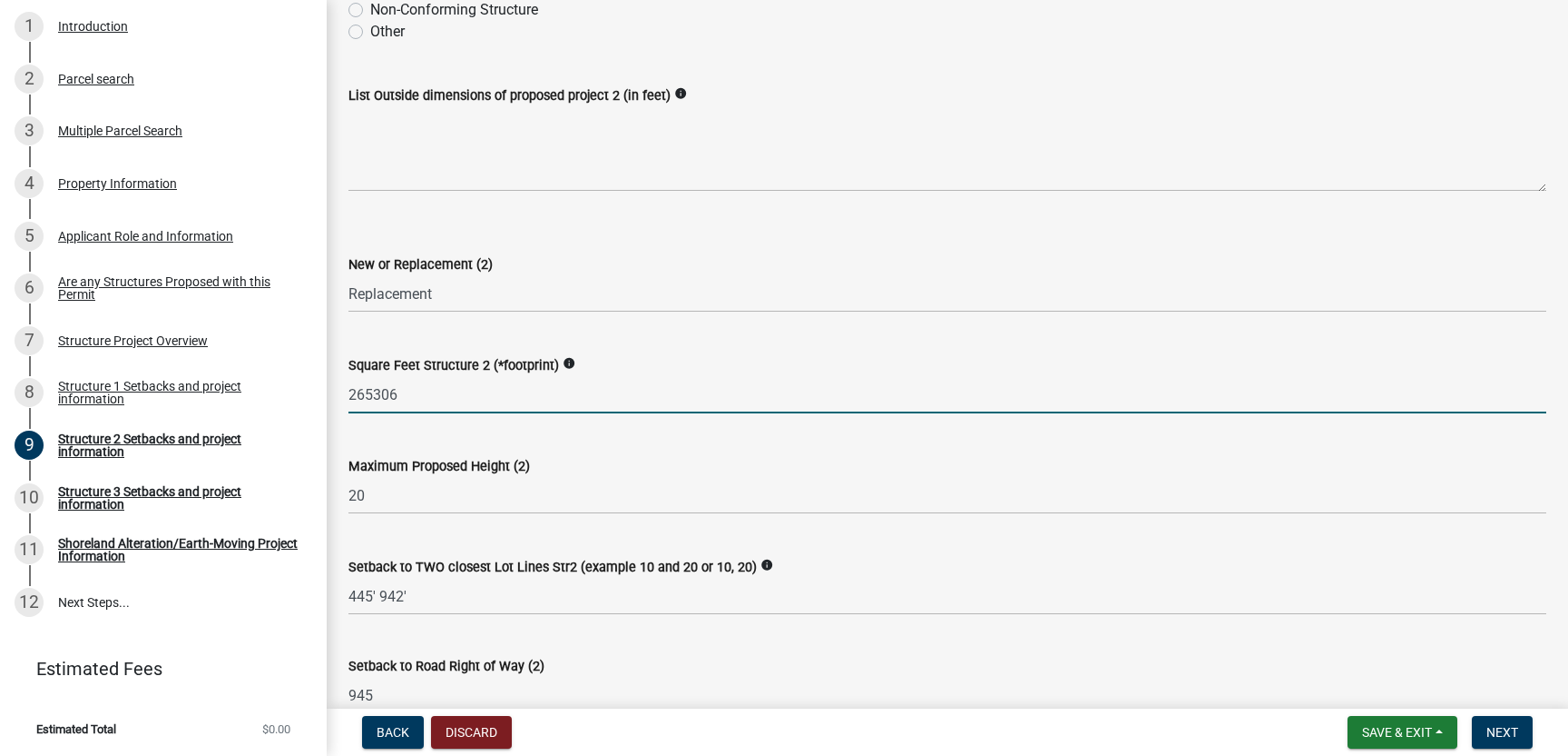
click at [415, 394] on input "265306" at bounding box center [948, 395] width 1198 height 37
type input "2"
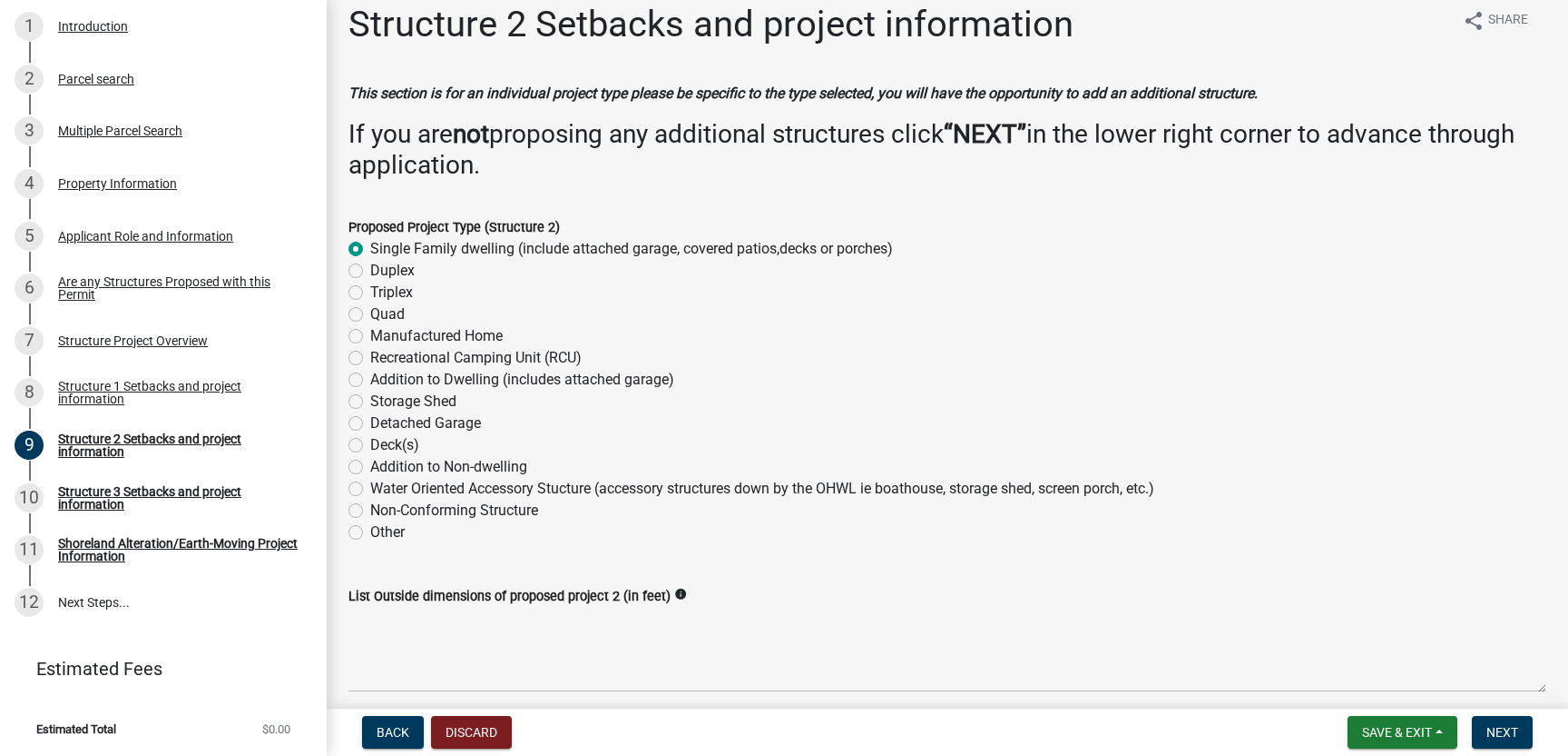
scroll to position [0, 0]
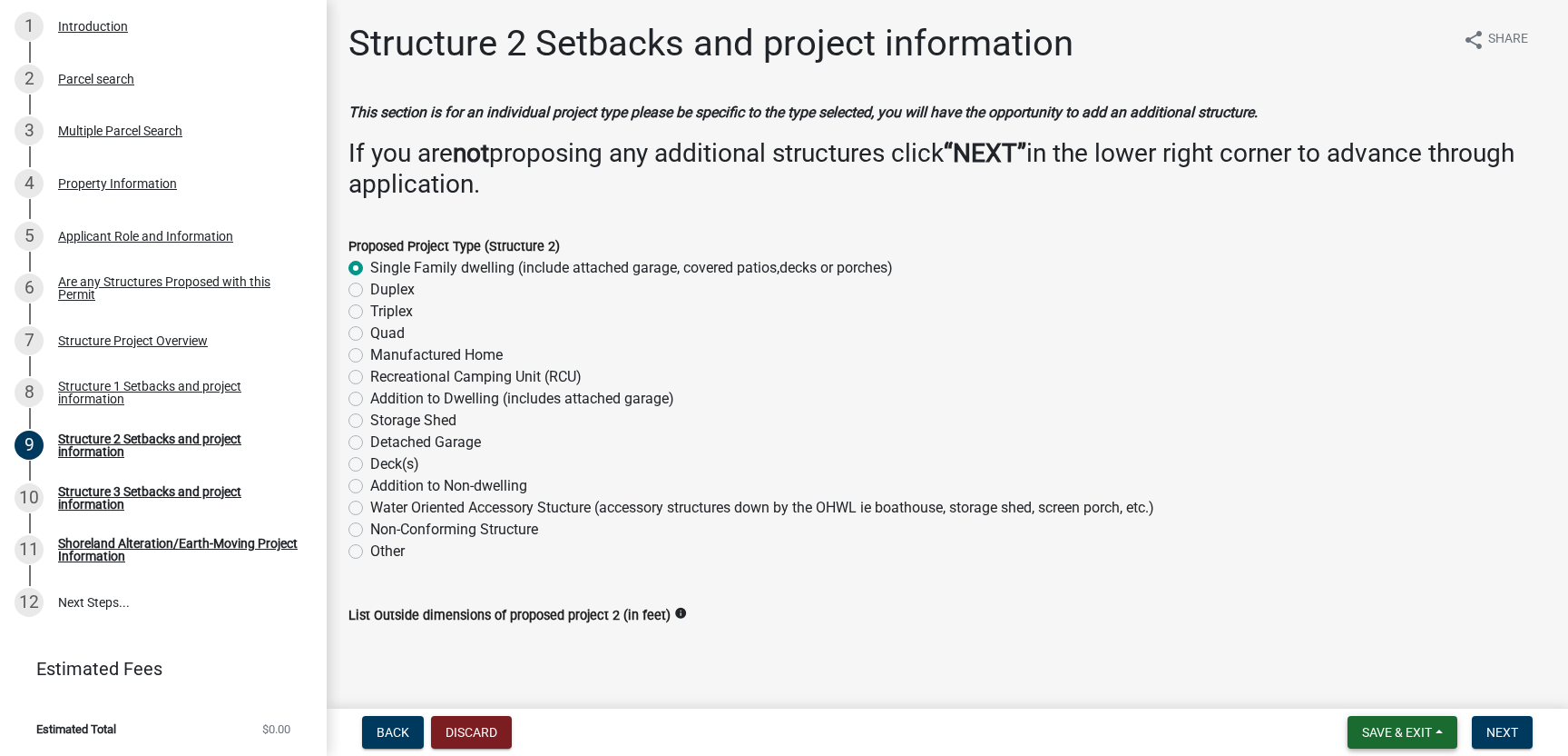
type input "810.9"
click at [1400, 732] on span "Save & Exit" at bounding box center [1396, 732] width 70 height 15
click at [1359, 640] on button "Save" at bounding box center [1385, 641] width 146 height 44
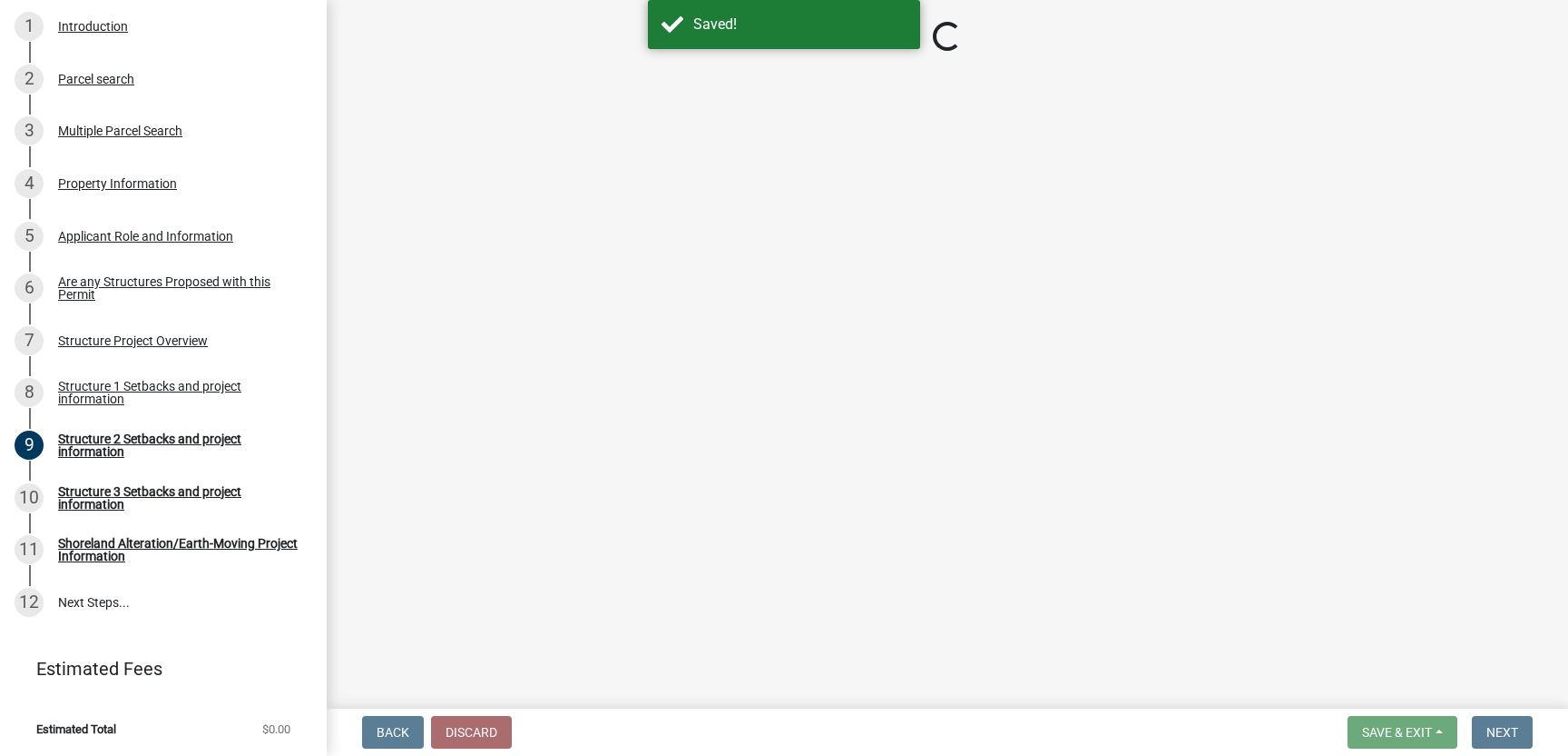
select select "a3cc236c-43aa-406a-8353-e0398d57c407"
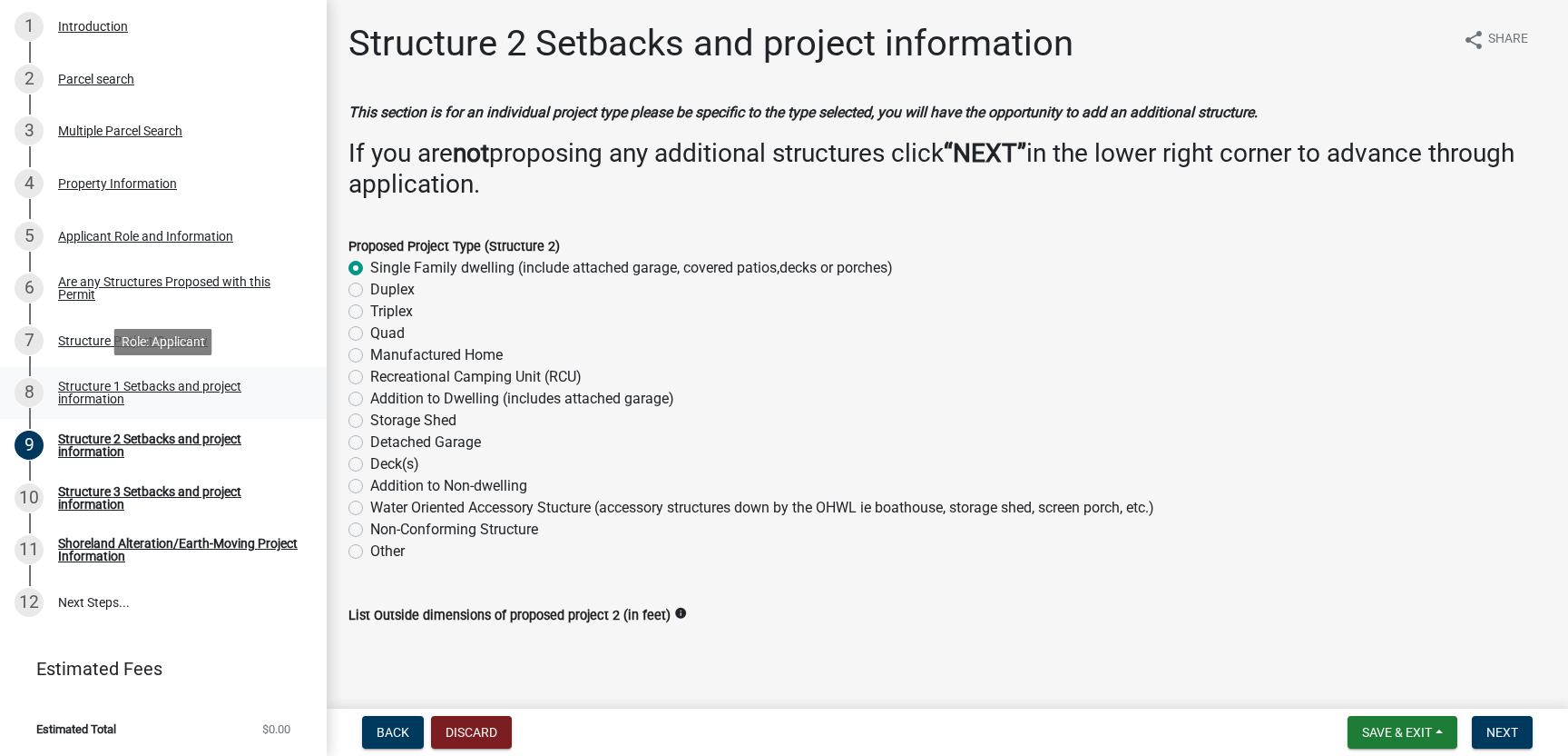
click at [160, 394] on div "Structure 1 Setbacks and project information" at bounding box center [177, 392] width 240 height 25
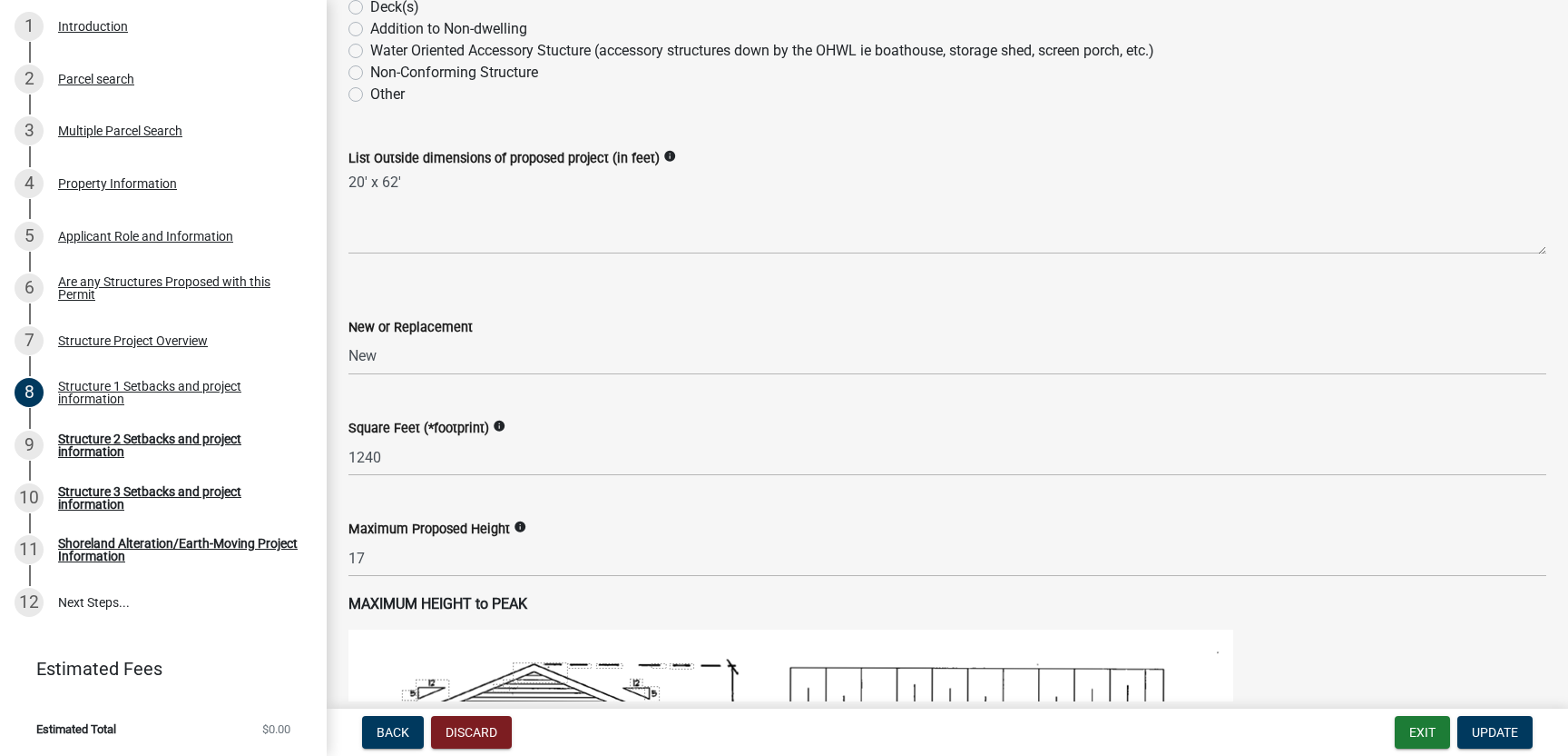
scroll to position [554, 0]
click at [377, 352] on select "Select Item... New Replacement" at bounding box center [948, 356] width 1198 height 37
click at [349, 337] on select "Select Item... New Replacement" at bounding box center [948, 356] width 1198 height 37
select select "a3cc236c-43aa-406a-8353-e0398d57c407"
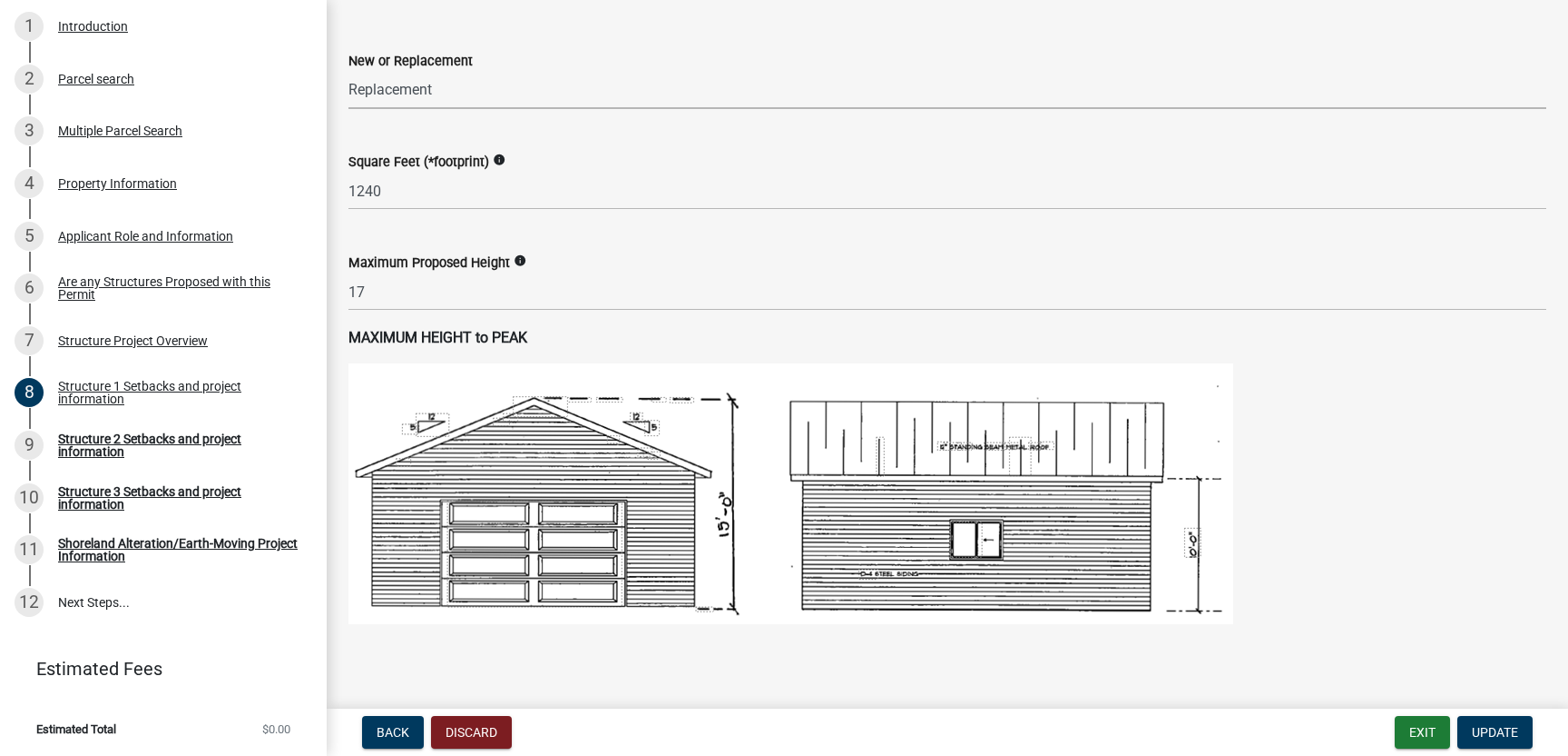
scroll to position [794, 0]
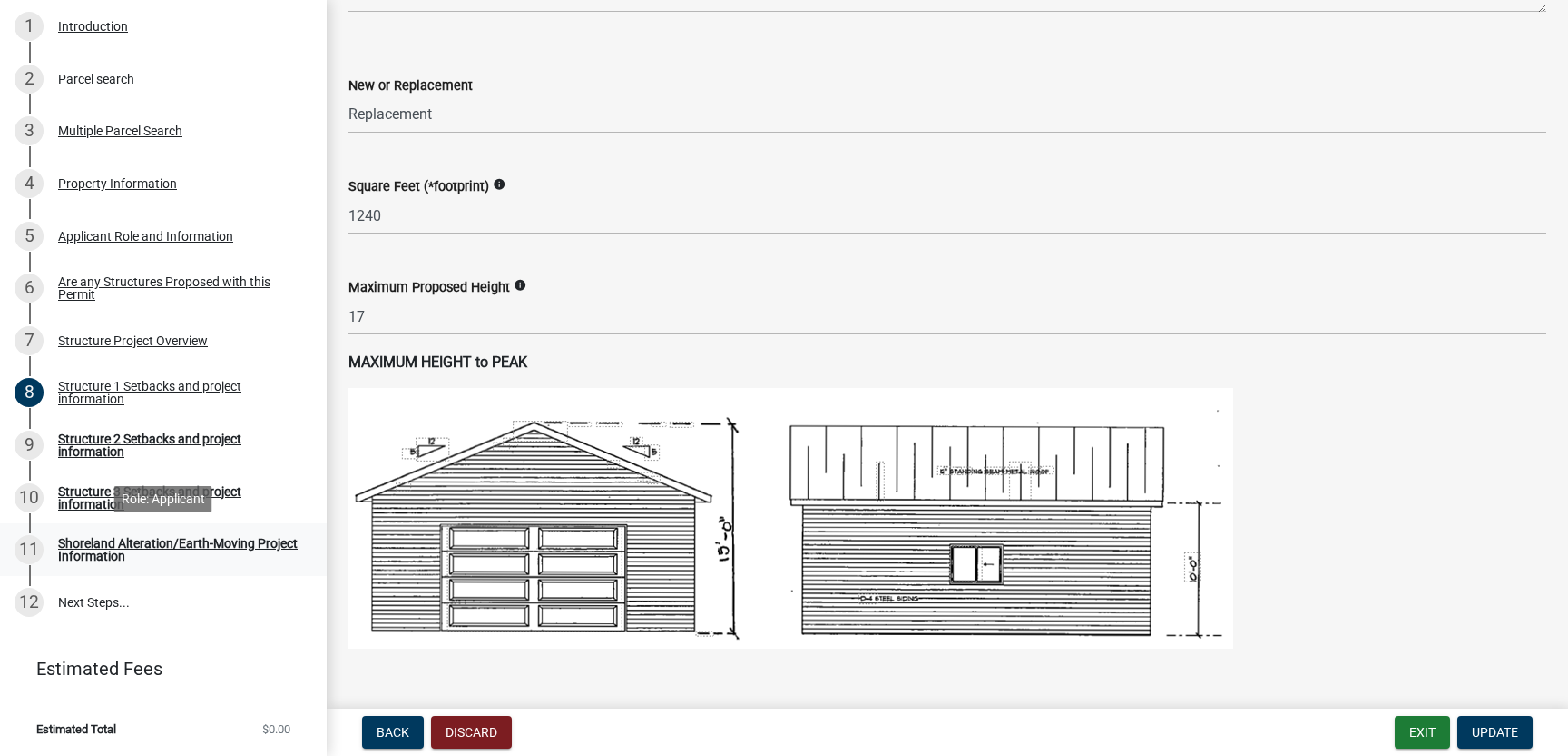
click at [134, 550] on div "Shoreland Alteration/Earth-Moving Project Information" at bounding box center [177, 549] width 240 height 25
click at [1498, 730] on span "Update" at bounding box center [1495, 732] width 47 height 15
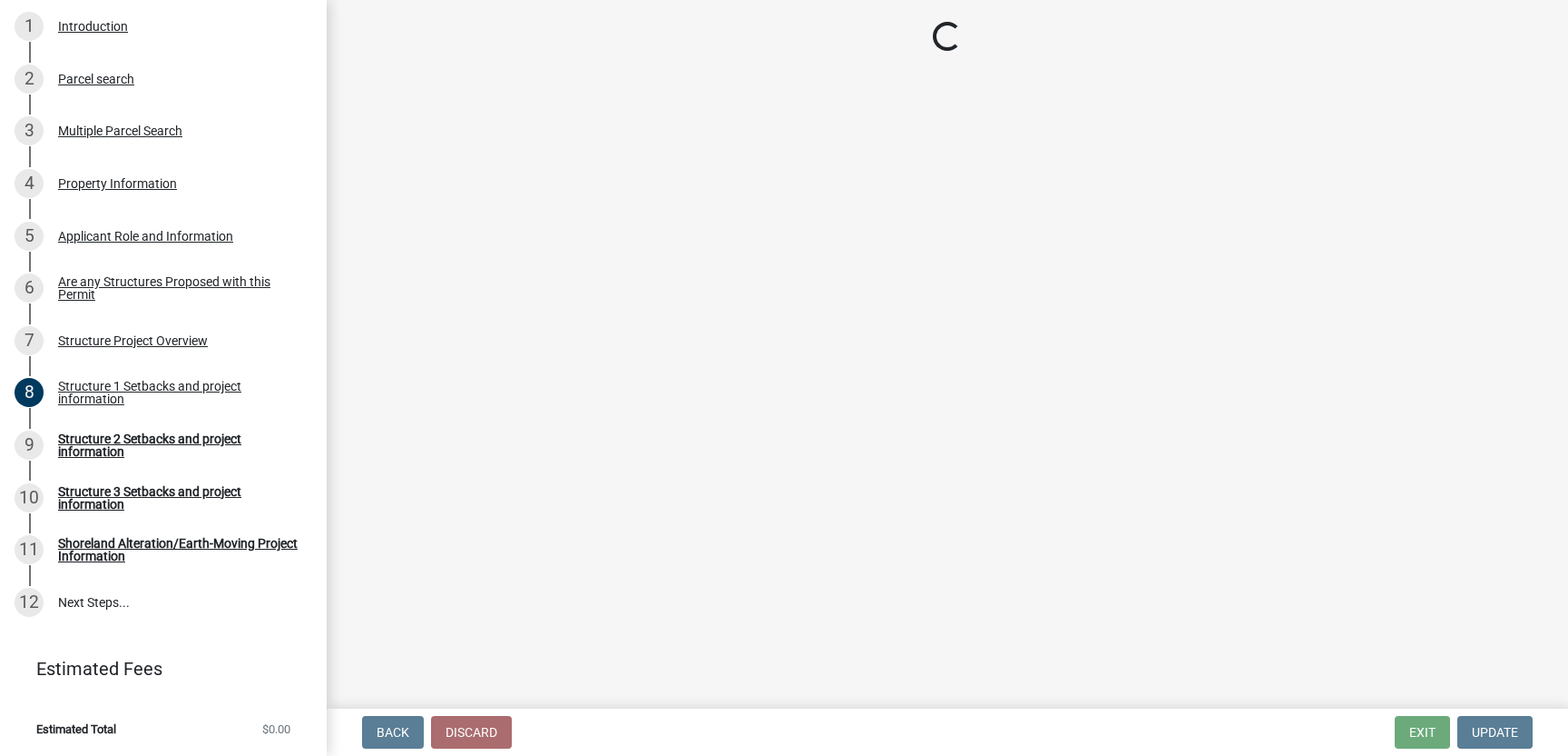
select select "a3cc236c-43aa-406a-8353-e0398d57c407"
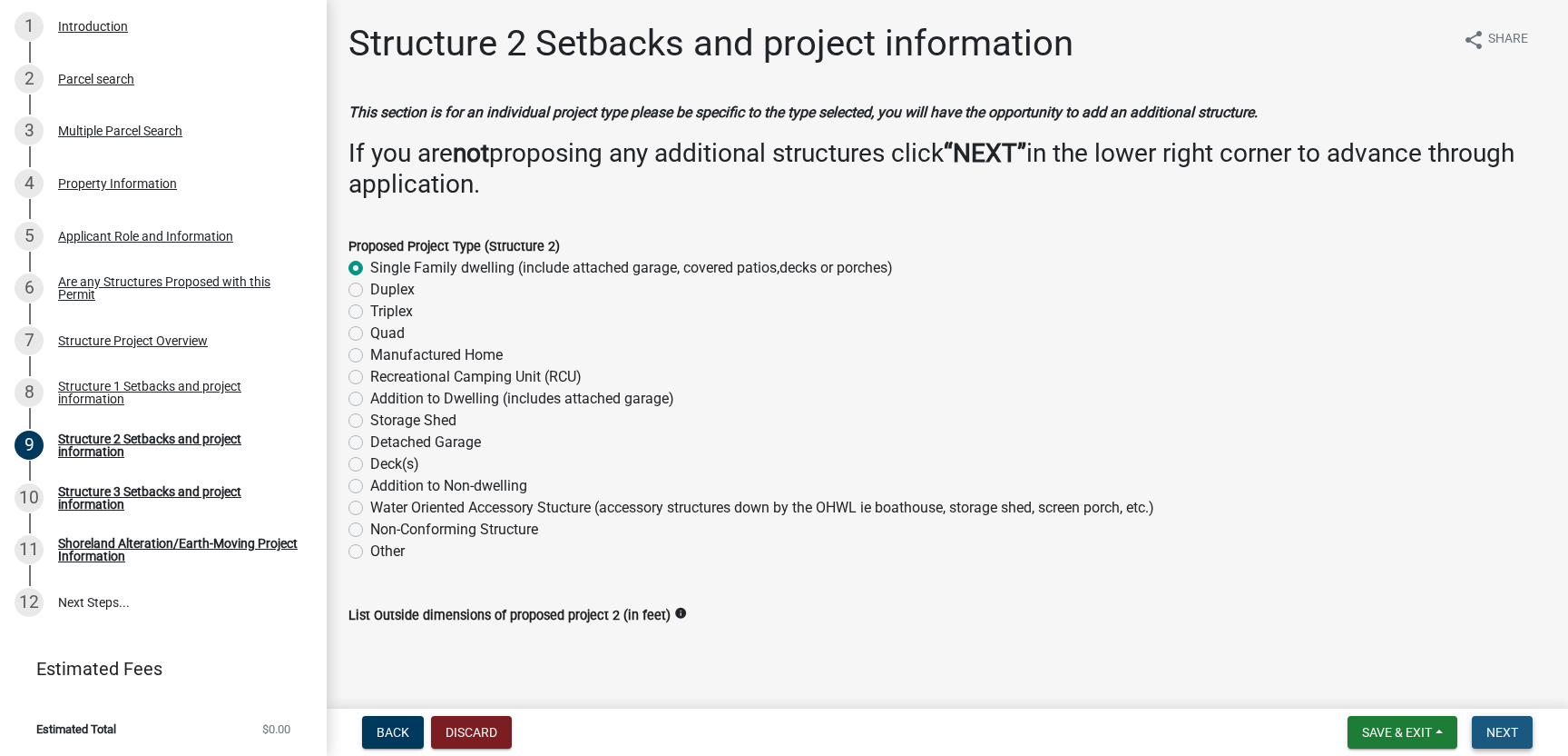
click at [1498, 730] on span "Next" at bounding box center [1503, 732] width 32 height 15
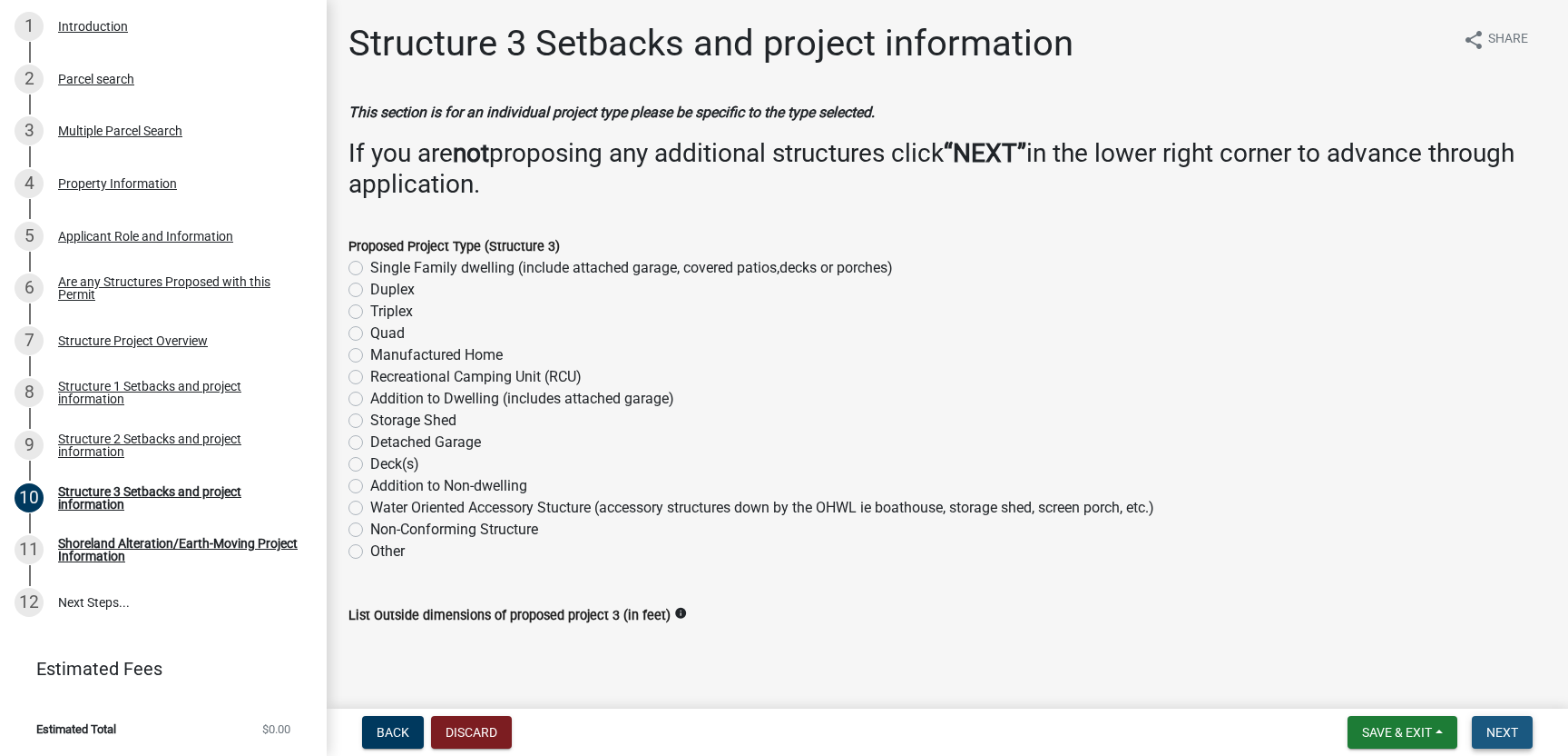
click at [1498, 730] on span "Next" at bounding box center [1503, 732] width 32 height 15
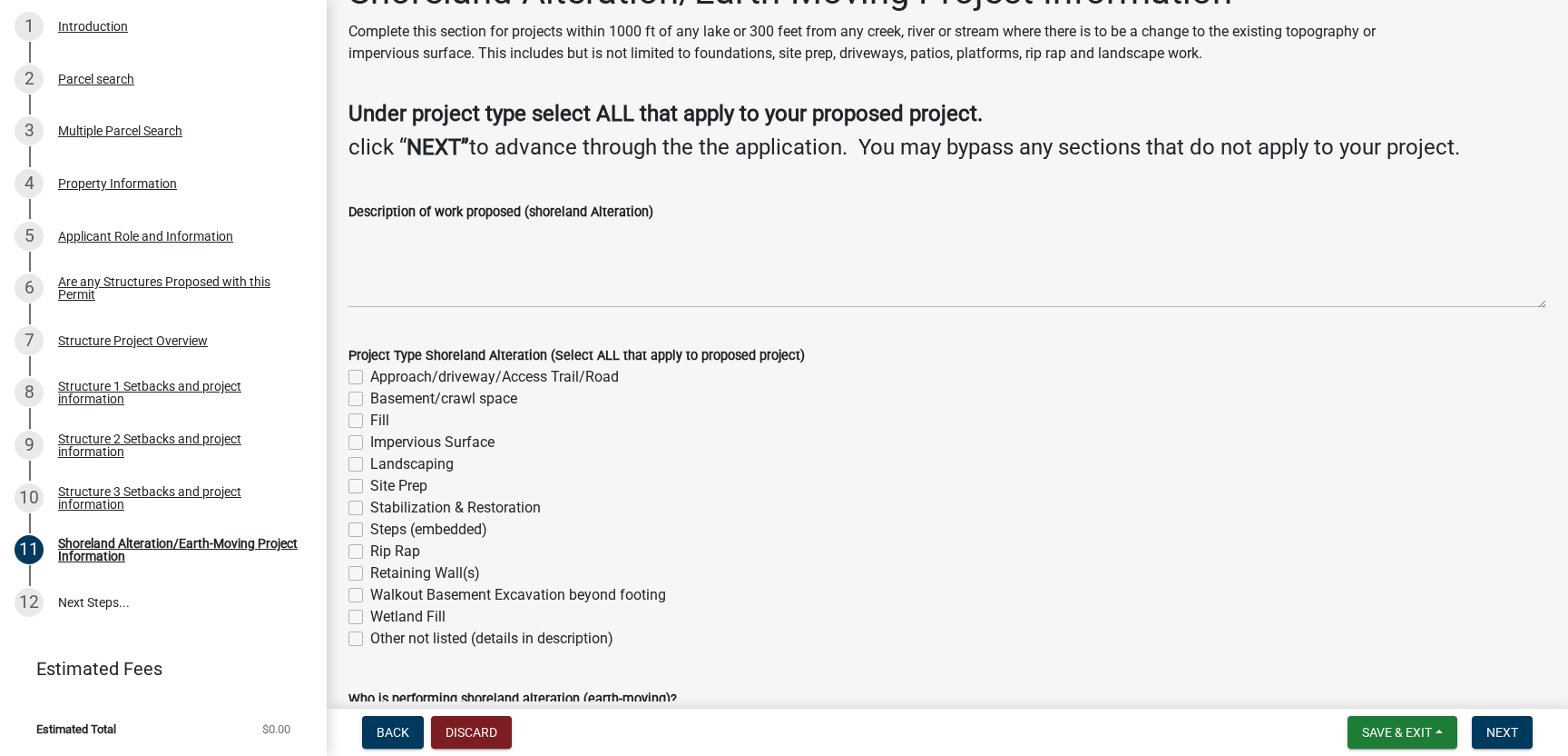
scroll to position [64, 0]
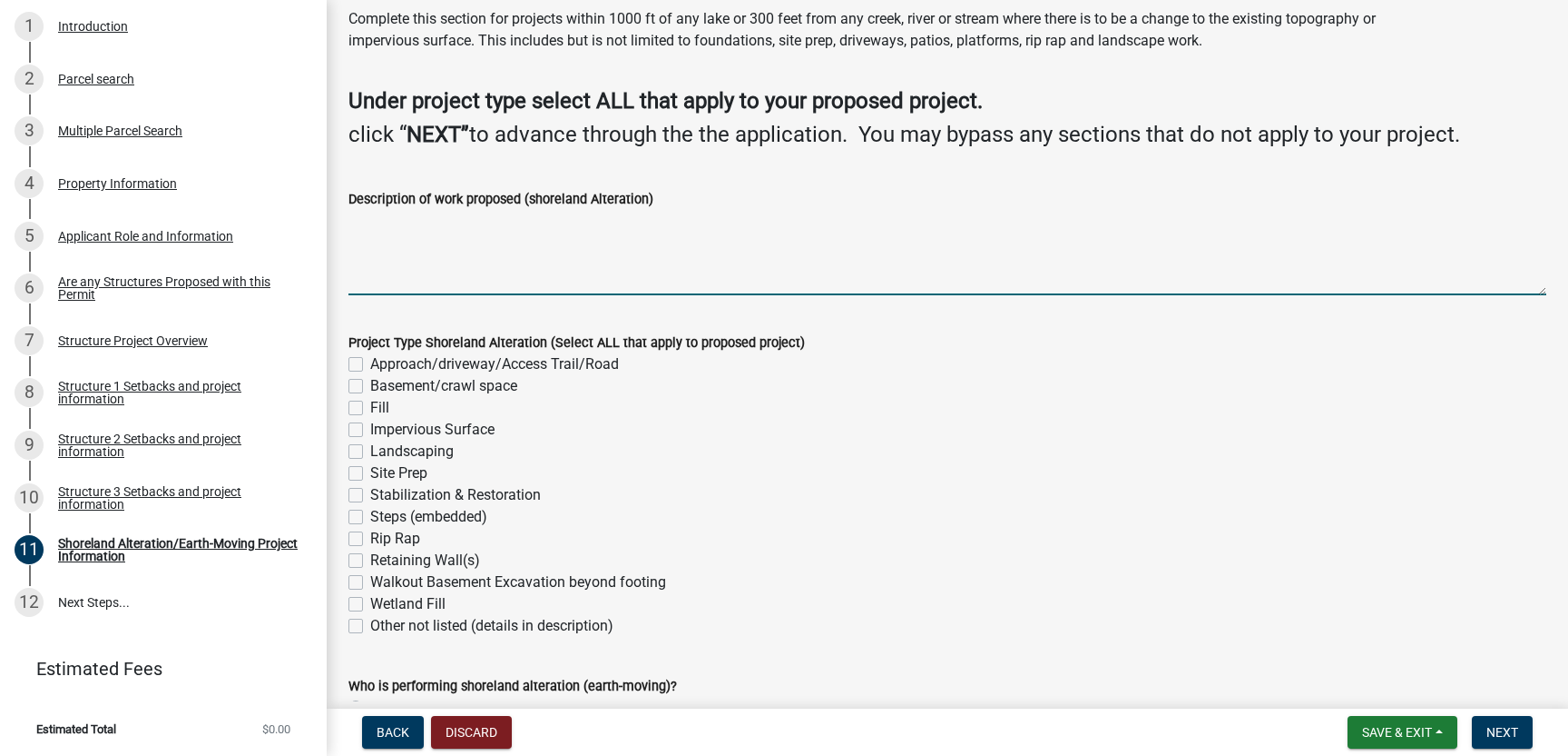
click at [386, 279] on textarea "Description of work proposed (shoreland Alteration)" at bounding box center [948, 252] width 1198 height 85
type textarea "replace two existing cabins"
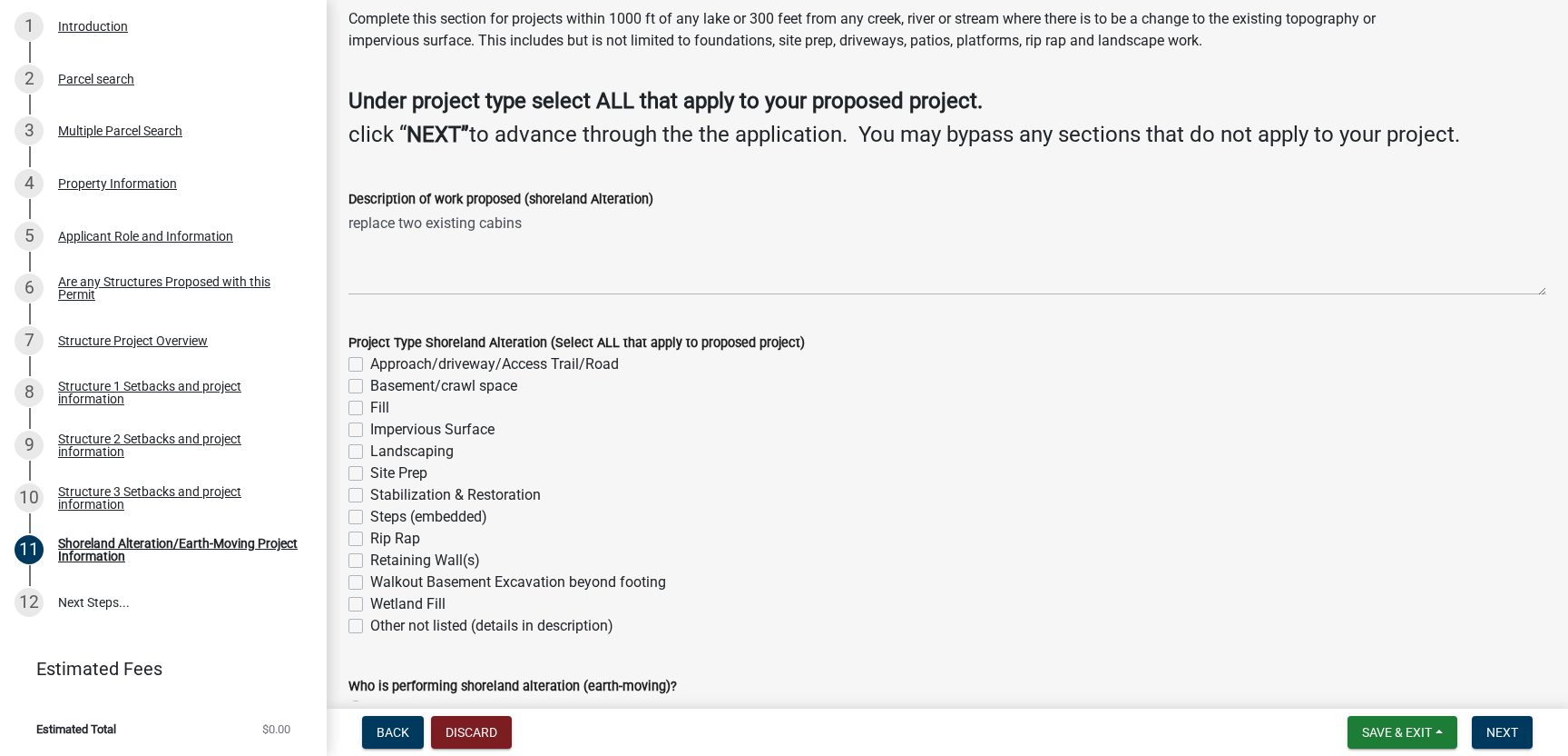
click at [370, 385] on label "Basement/crawl space" at bounding box center [444, 385] width 147 height 21
click at [370, 385] on input "Basement/crawl space" at bounding box center [376, 381] width 12 height 12
checkbox input "true"
checkbox input "false"
checkbox input "true"
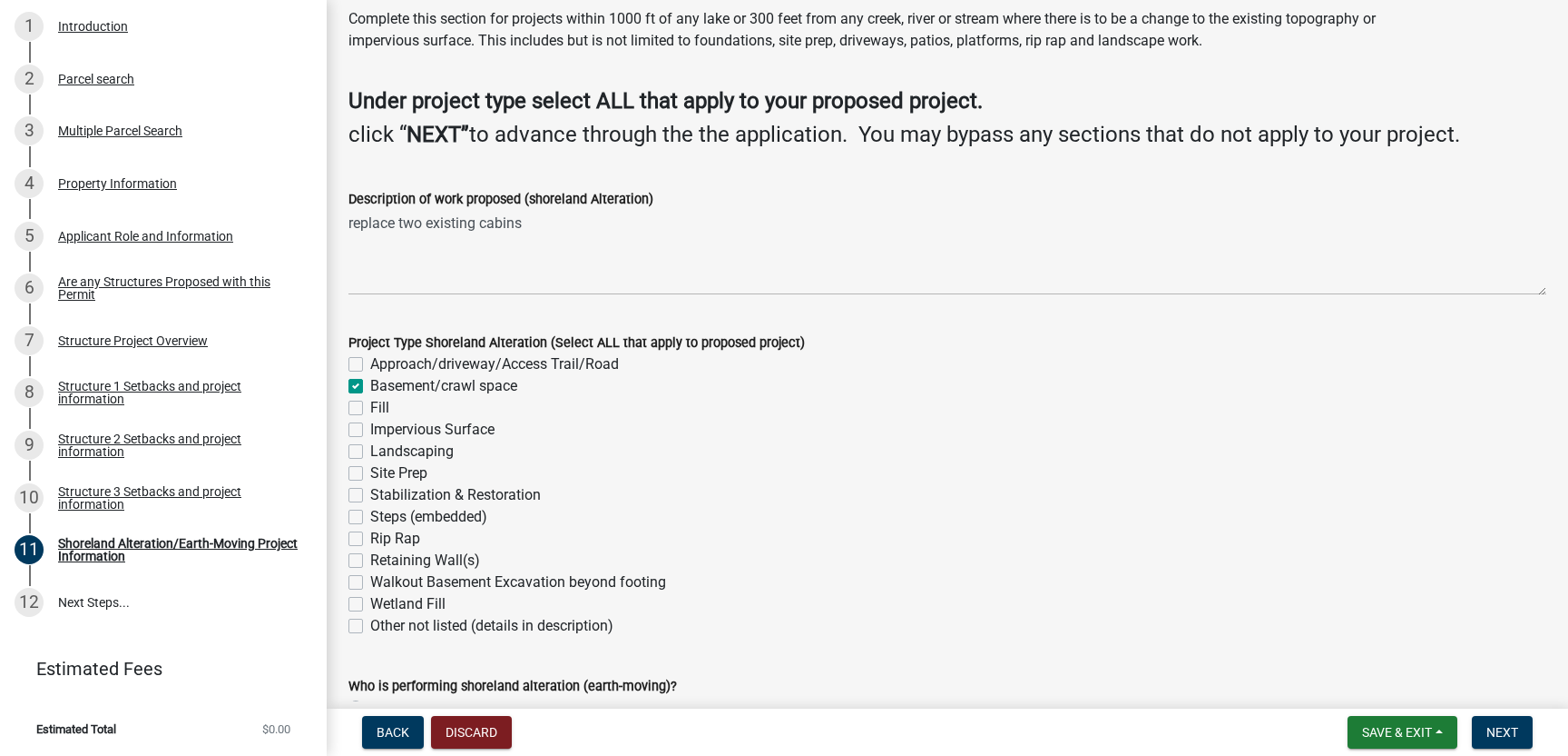
checkbox input "false"
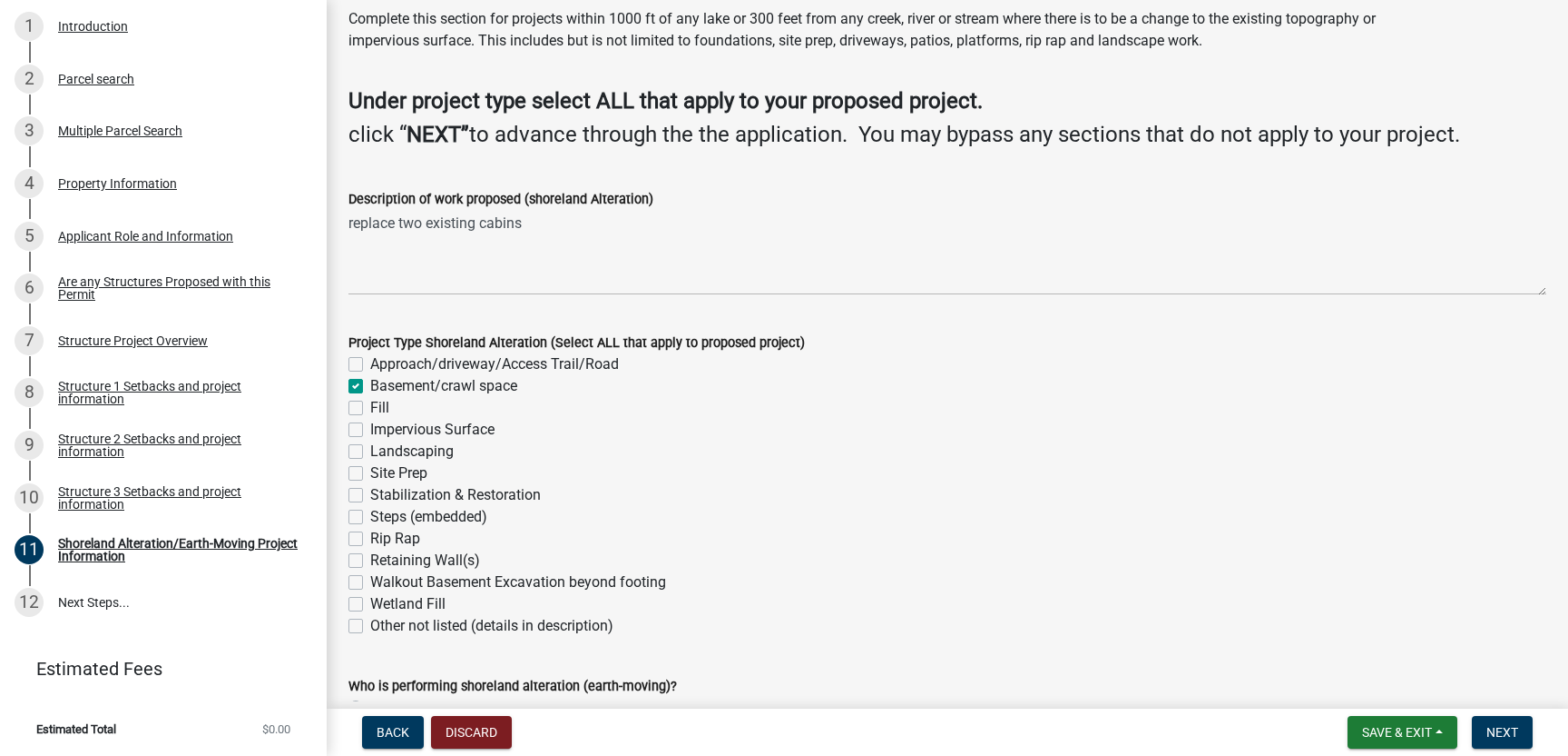
checkbox input "false"
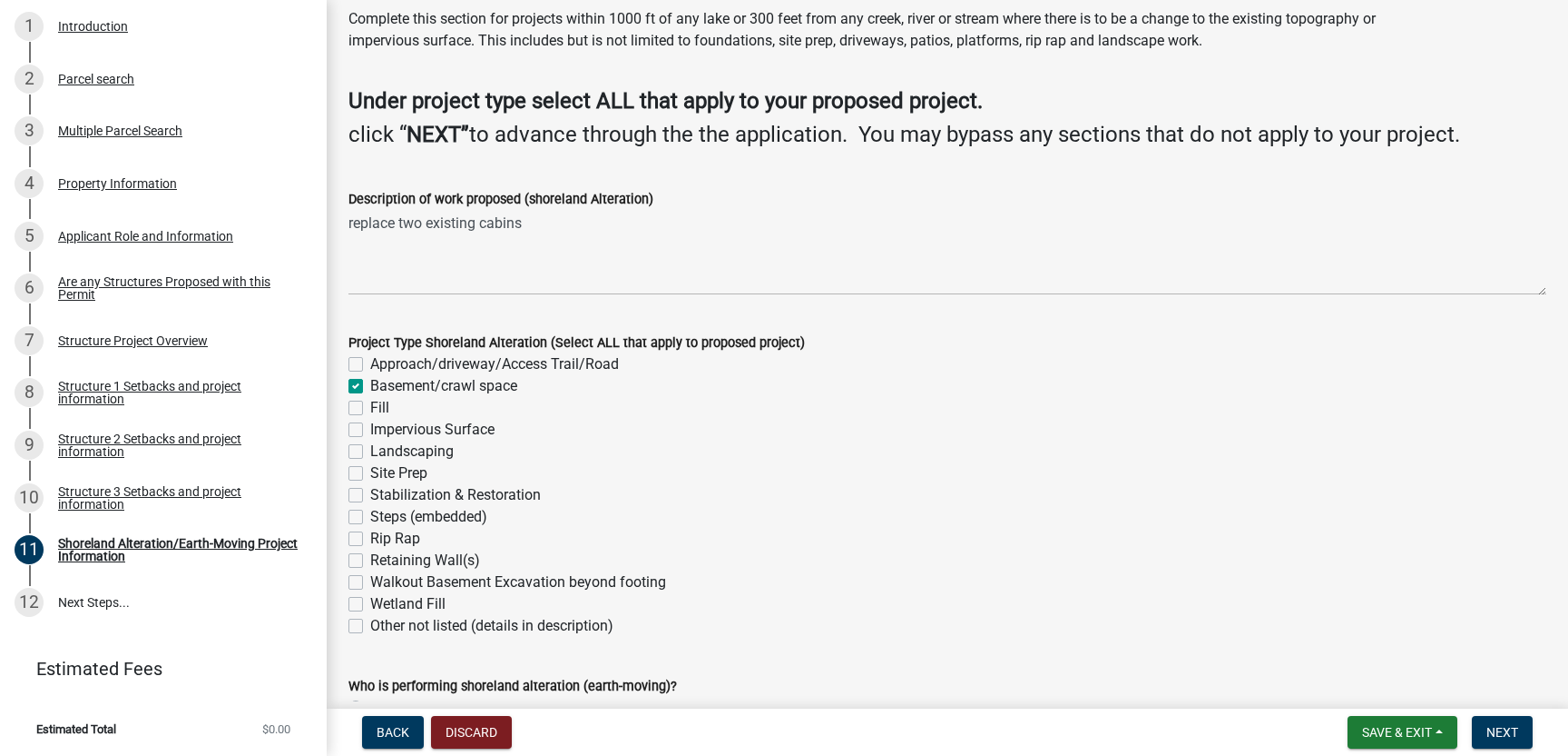
checkbox input "false"
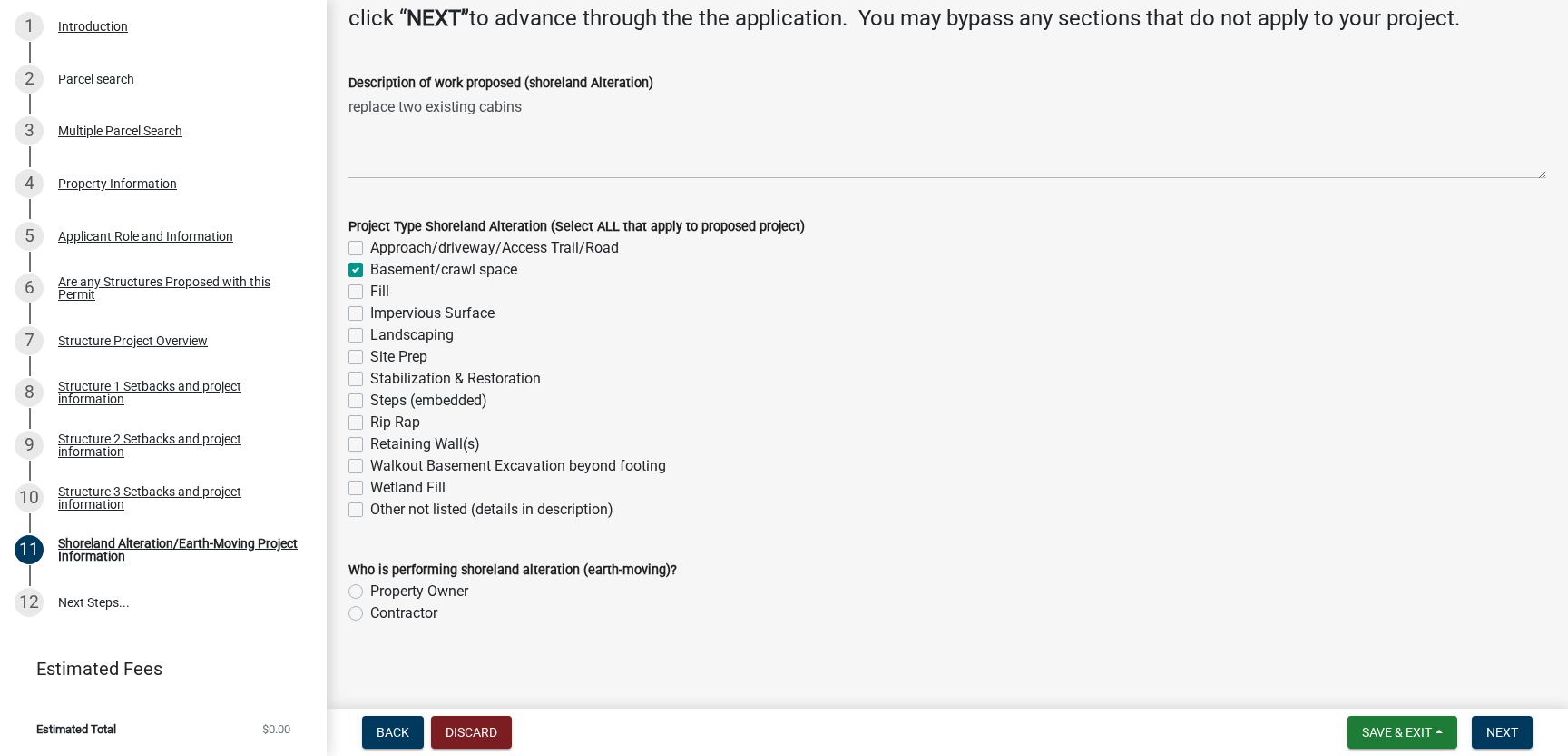
scroll to position [189, 0]
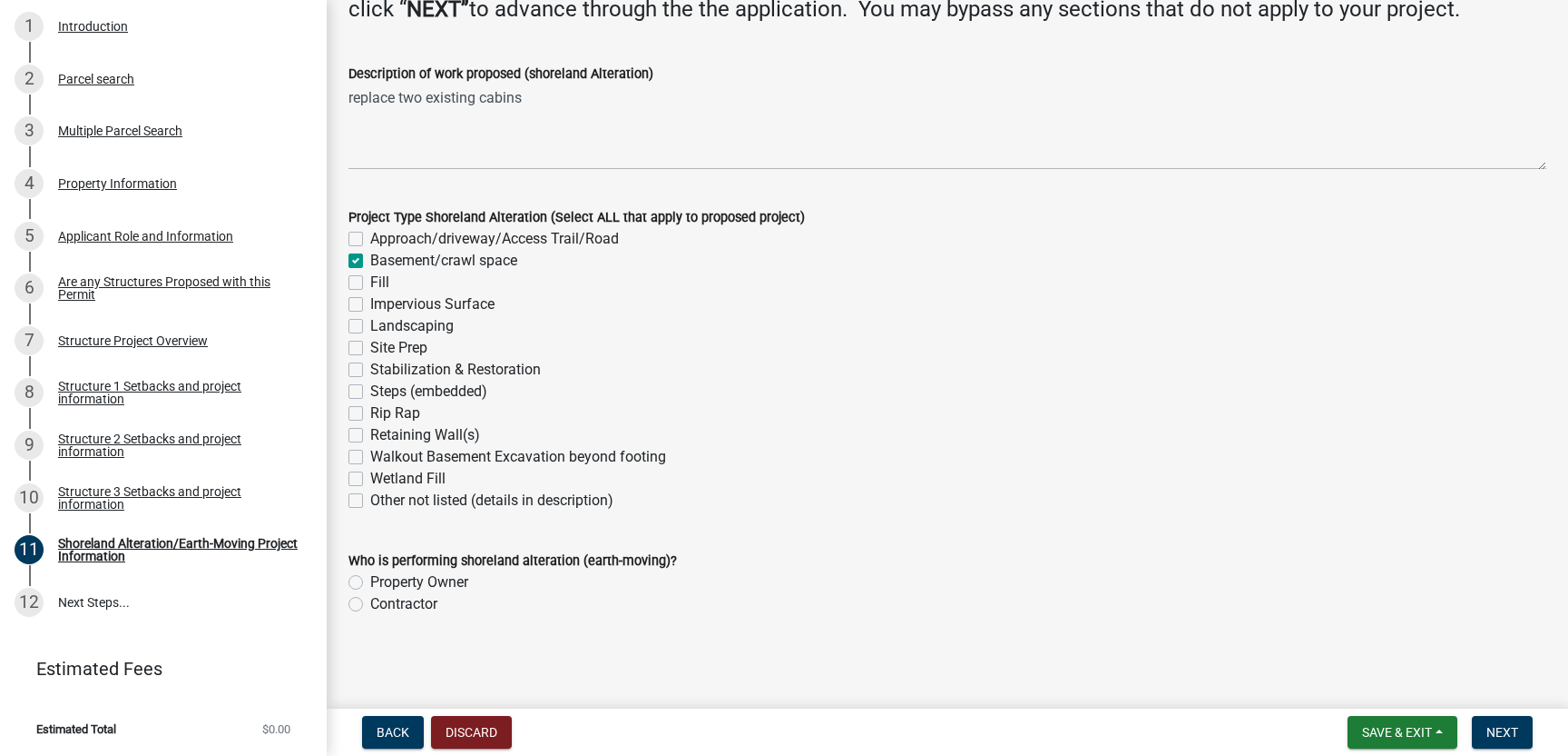
click at [370, 601] on label "Contractor" at bounding box center [404, 603] width 67 height 21
click at [370, 601] on input "Contractor" at bounding box center [376, 598] width 12 height 12
radio input "true"
click at [1505, 729] on span "Next" at bounding box center [1503, 732] width 32 height 15
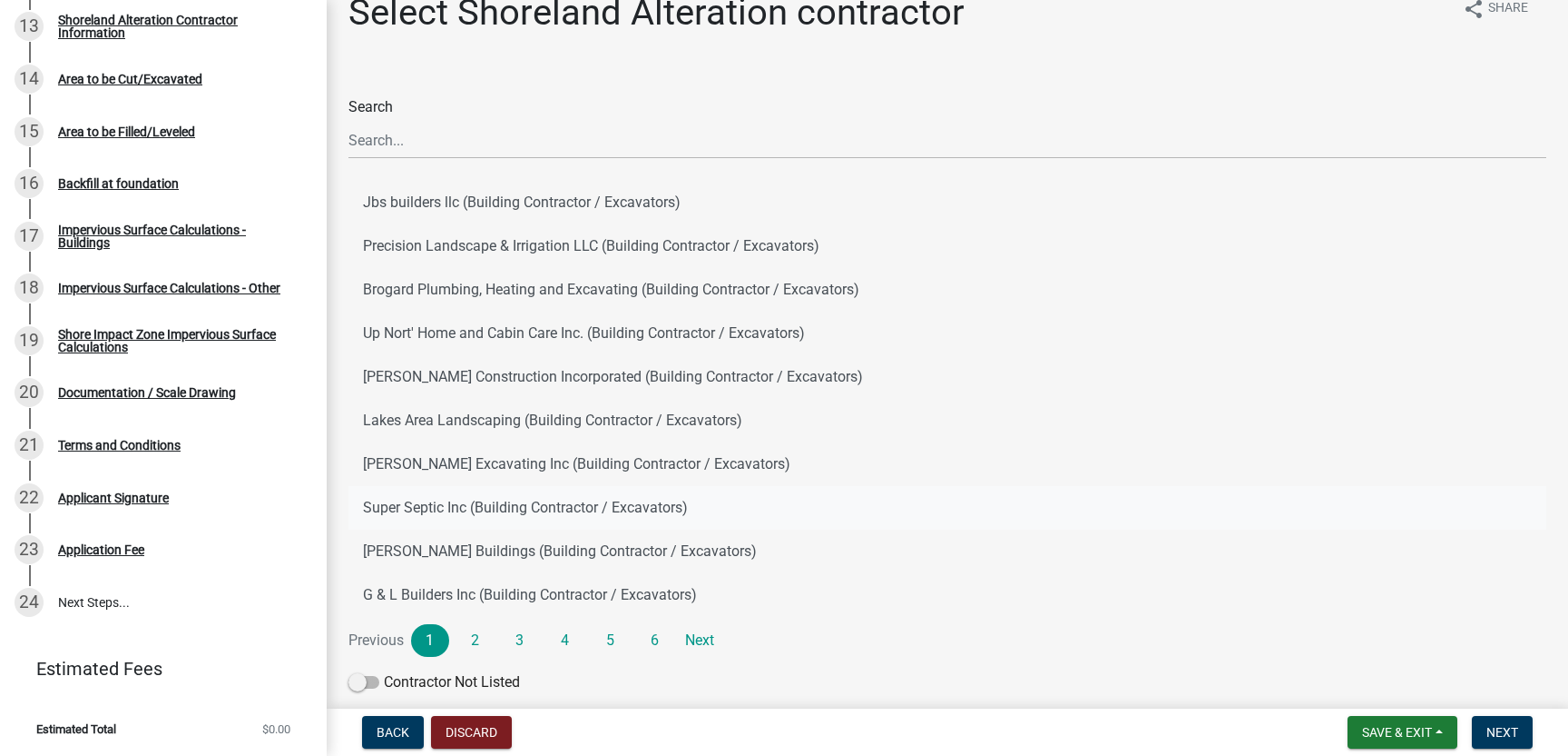
scroll to position [30, 0]
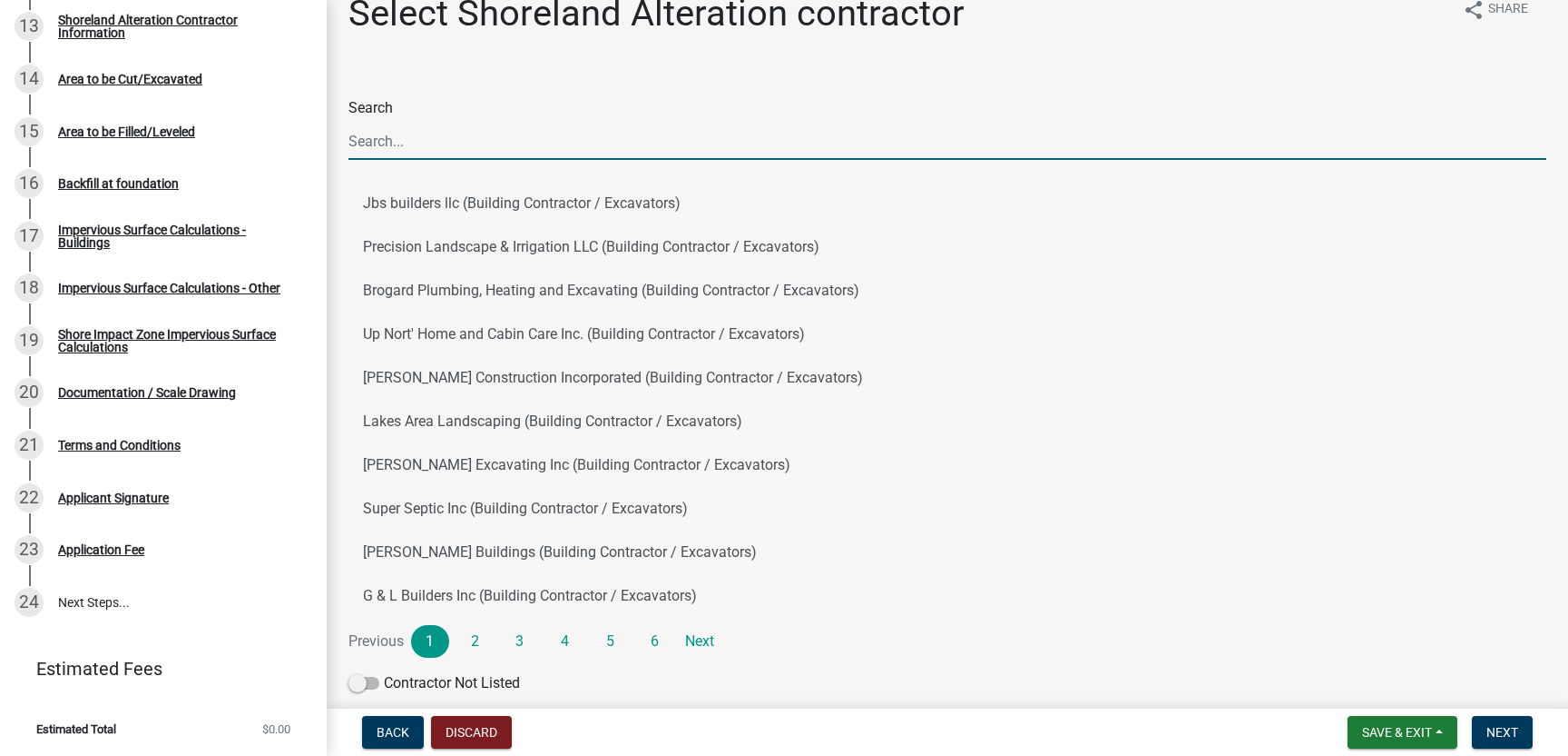
click at [404, 136] on input "Search" at bounding box center [948, 141] width 1198 height 37
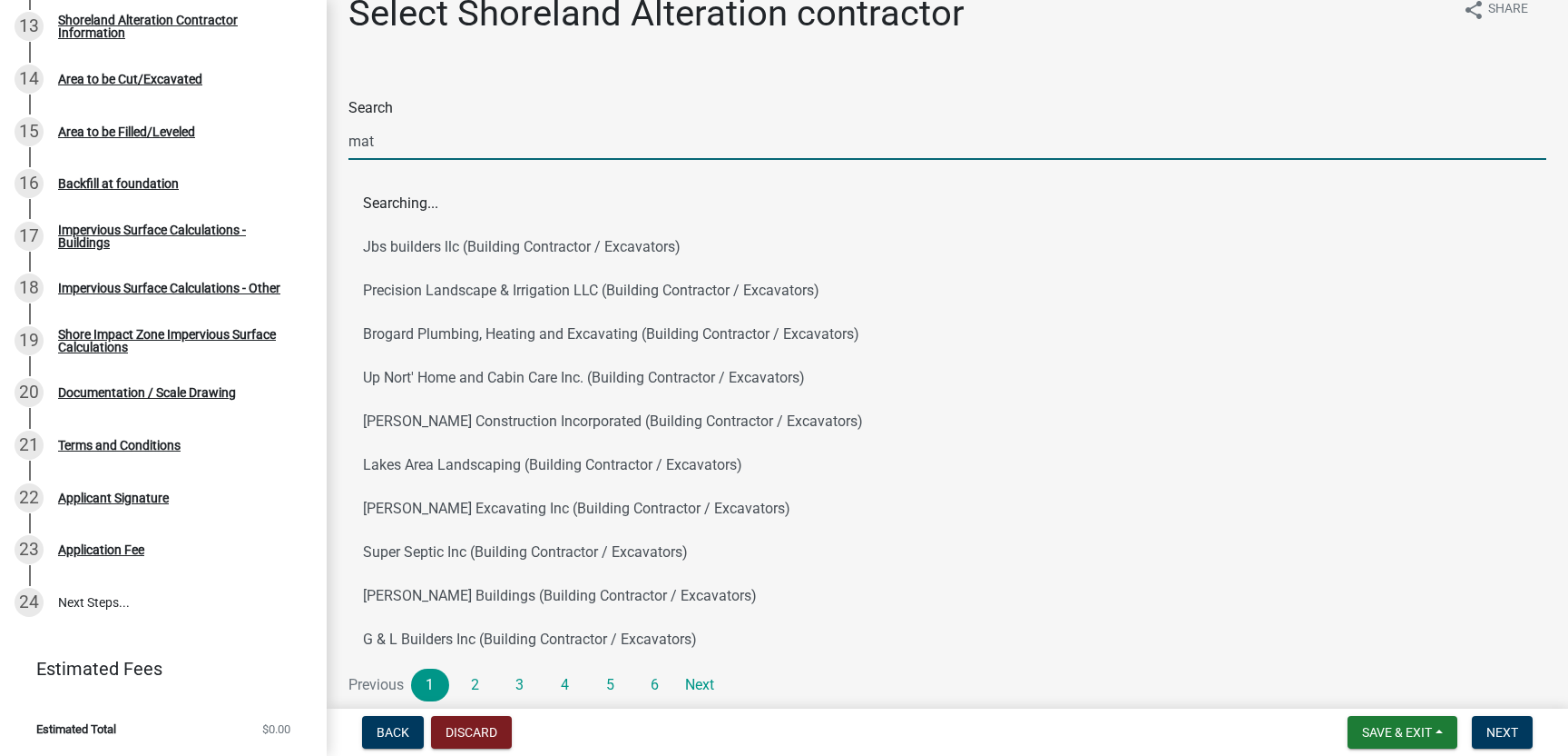
scroll to position [0, 0]
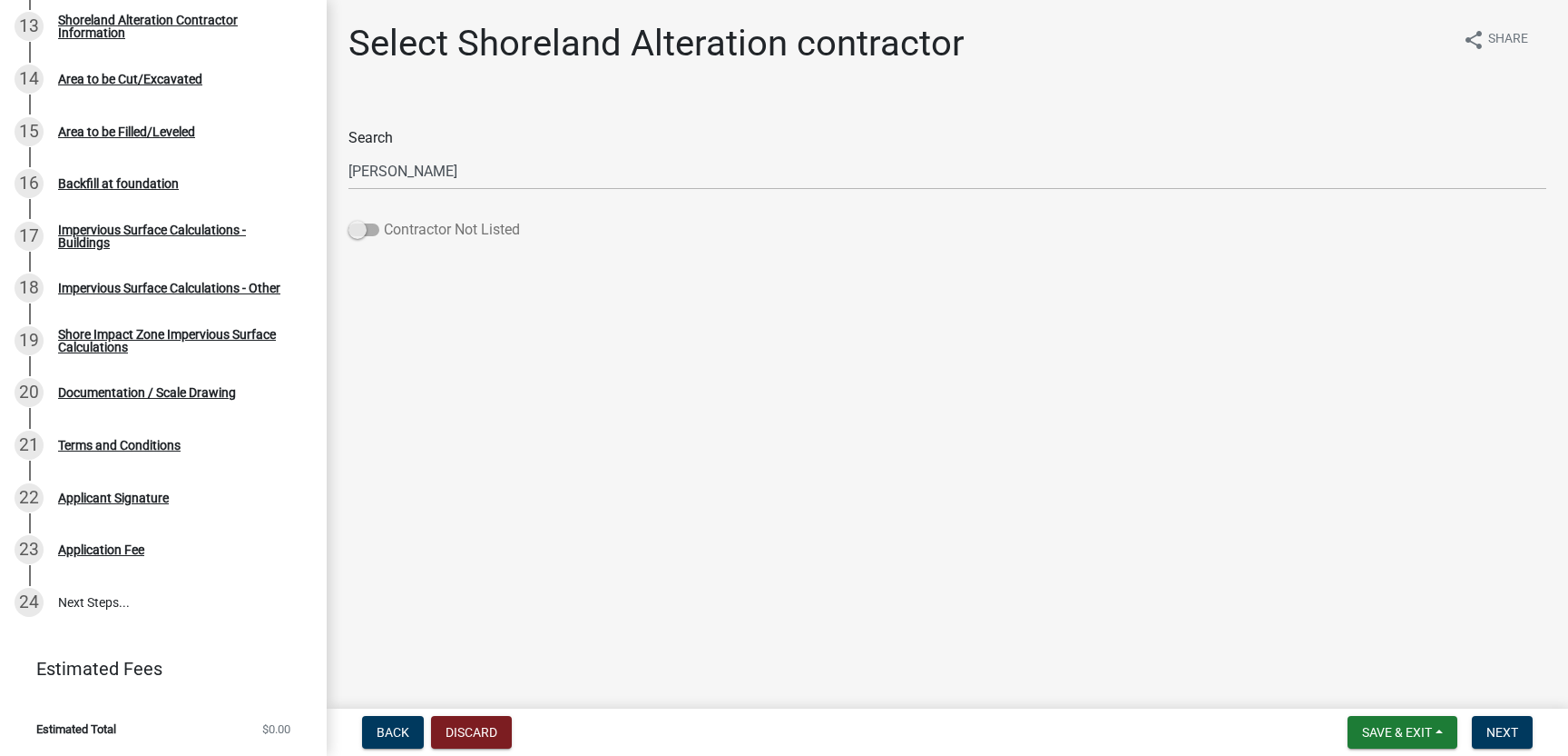
click at [375, 229] on span at bounding box center [364, 230] width 31 height 13
click at [384, 218] on input "Contractor Not Listed" at bounding box center [384, 218] width 0 height 0
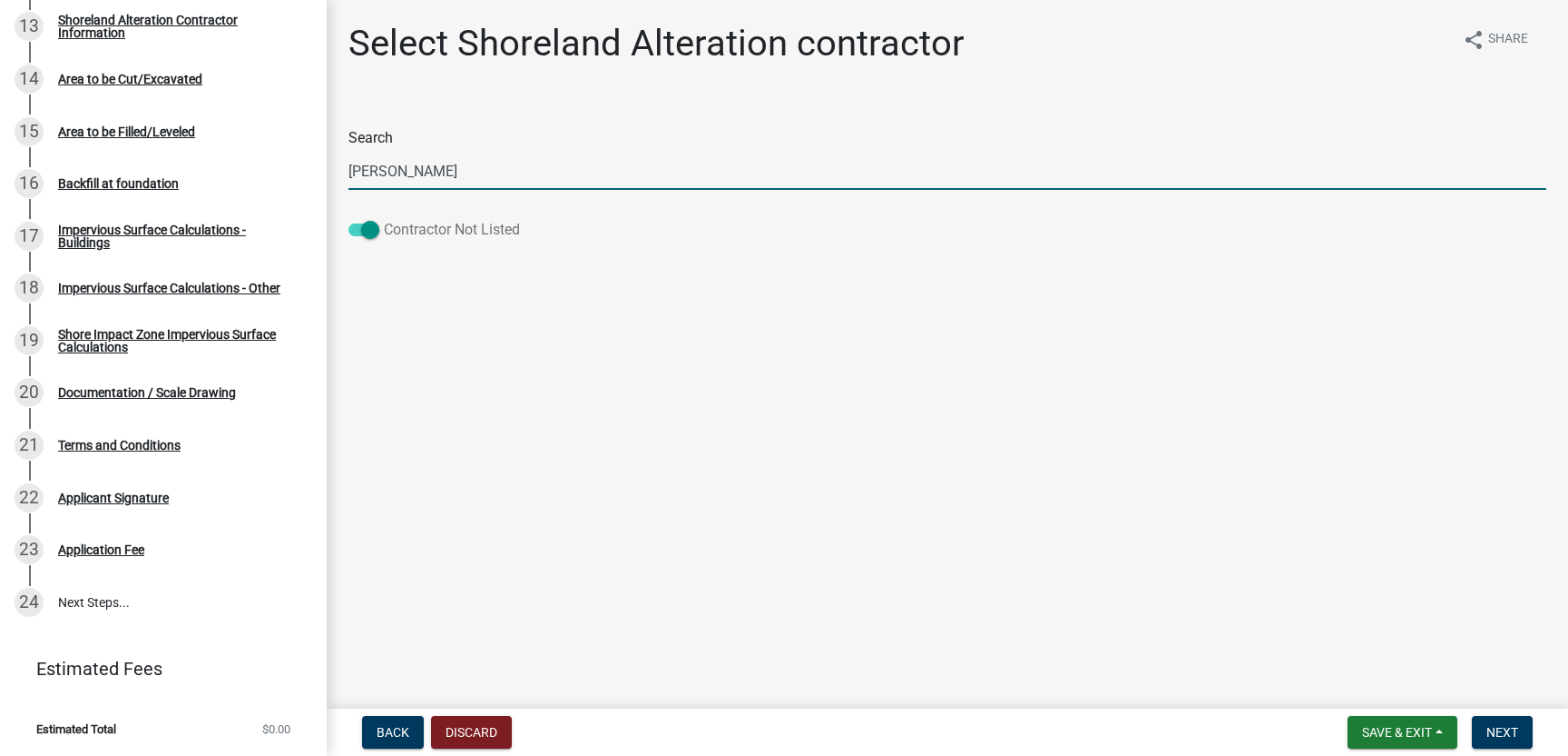
click at [357, 228] on span at bounding box center [364, 230] width 31 height 13
click at [384, 218] on input "Contractor Not Listed" at bounding box center [384, 218] width 0 height 0
click at [427, 170] on input "[PERSON_NAME]" at bounding box center [948, 171] width 1198 height 37
type input "m"
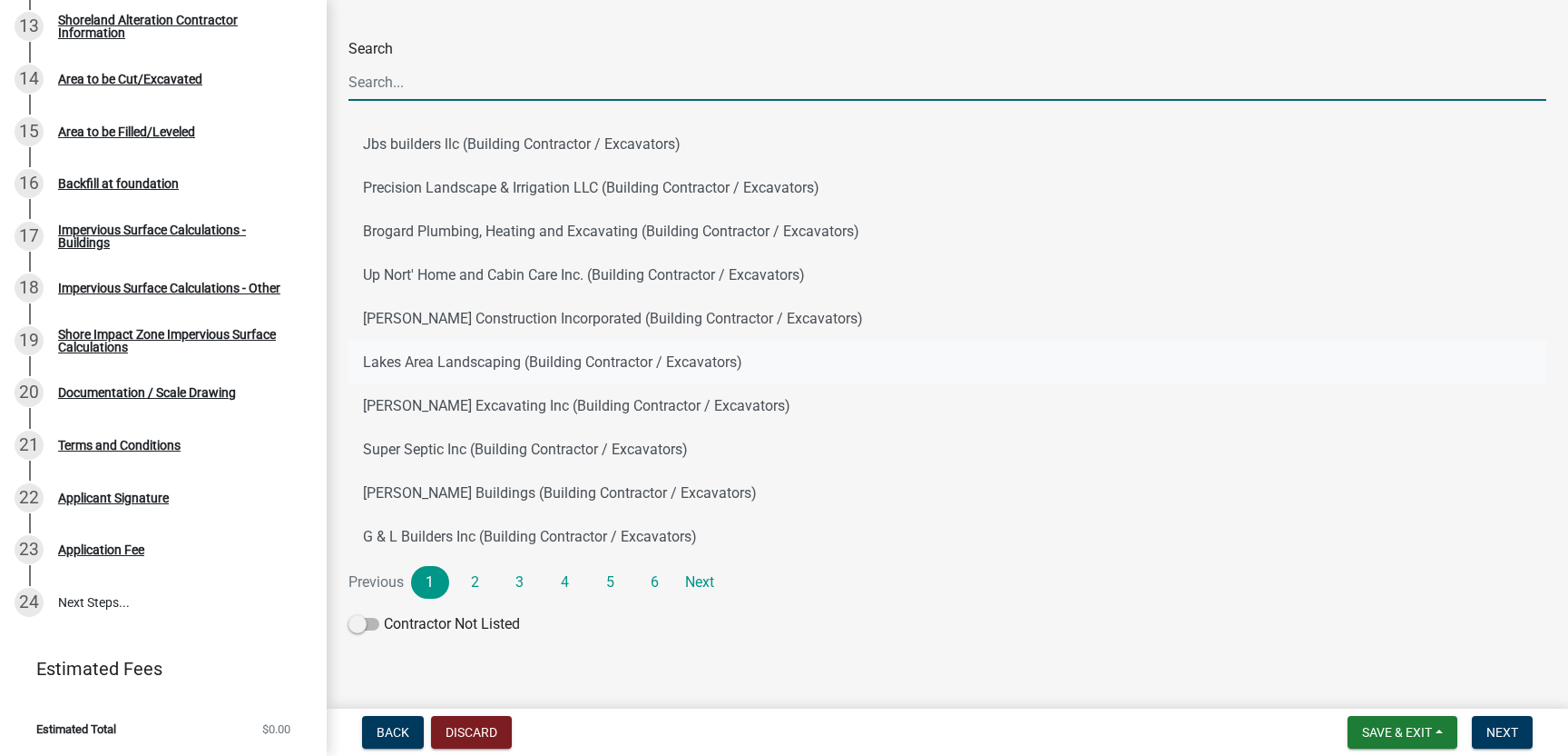
scroll to position [91, 0]
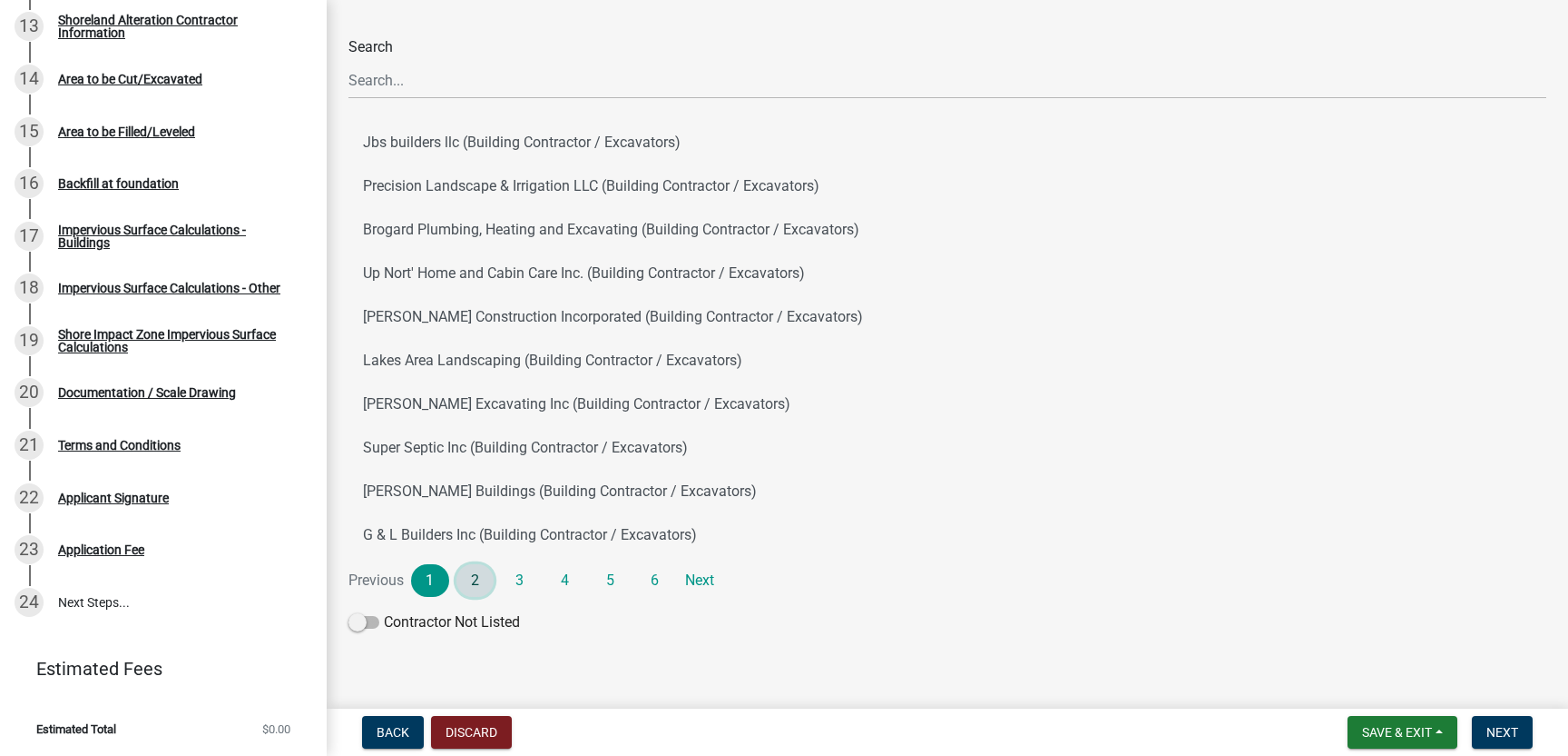
click at [470, 584] on link "2" at bounding box center [475, 580] width 38 height 33
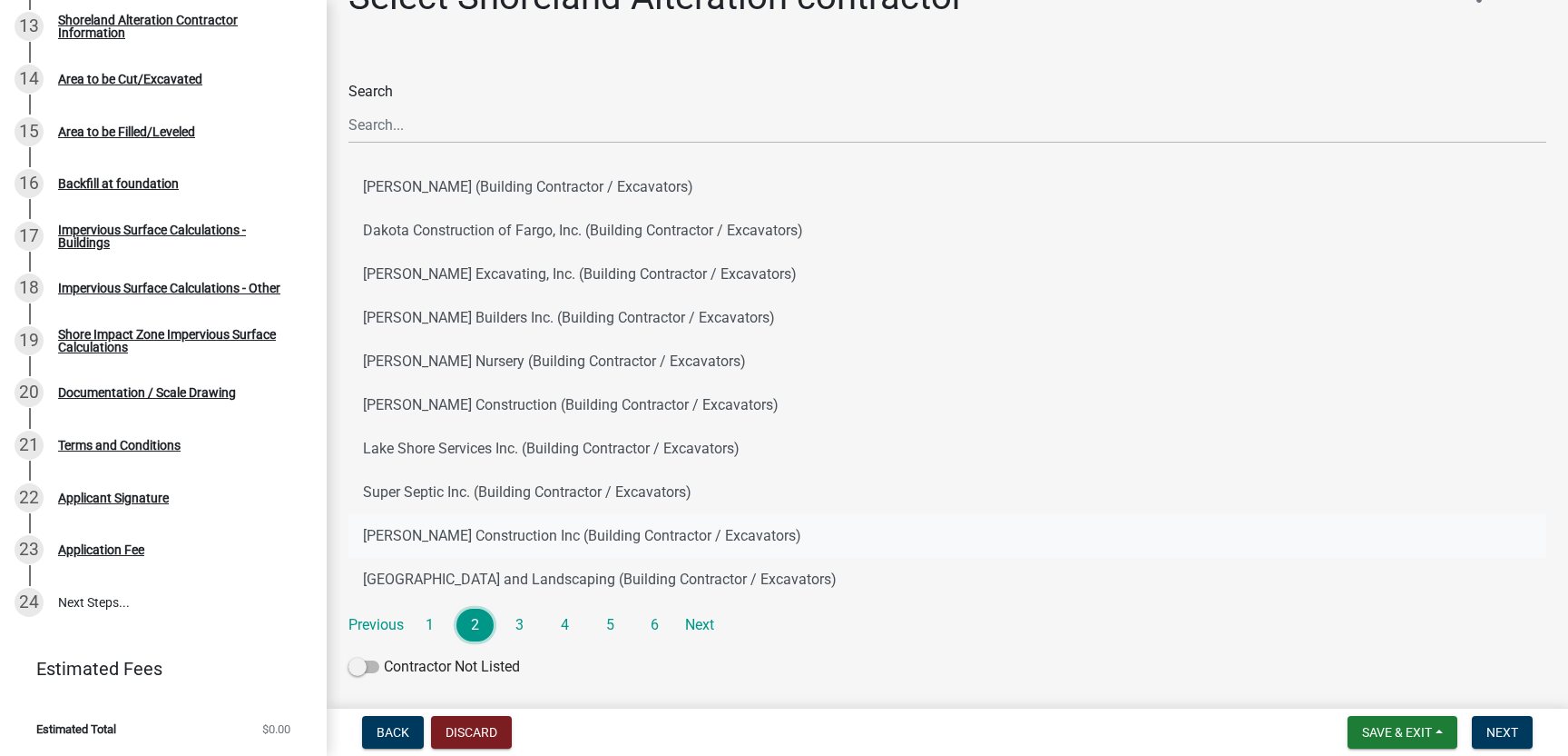
scroll to position [54, 0]
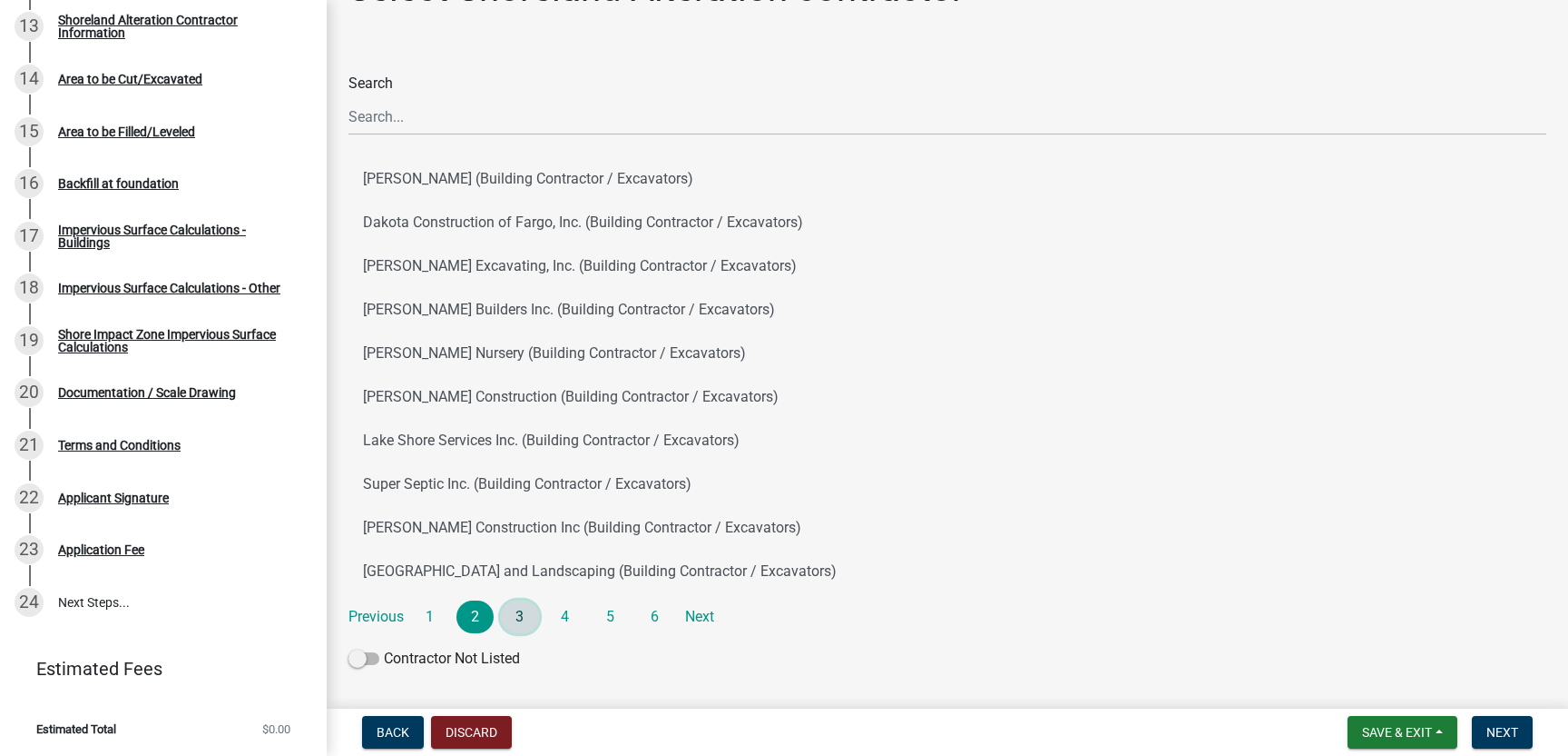
click at [519, 615] on link "3" at bounding box center [520, 616] width 38 height 33
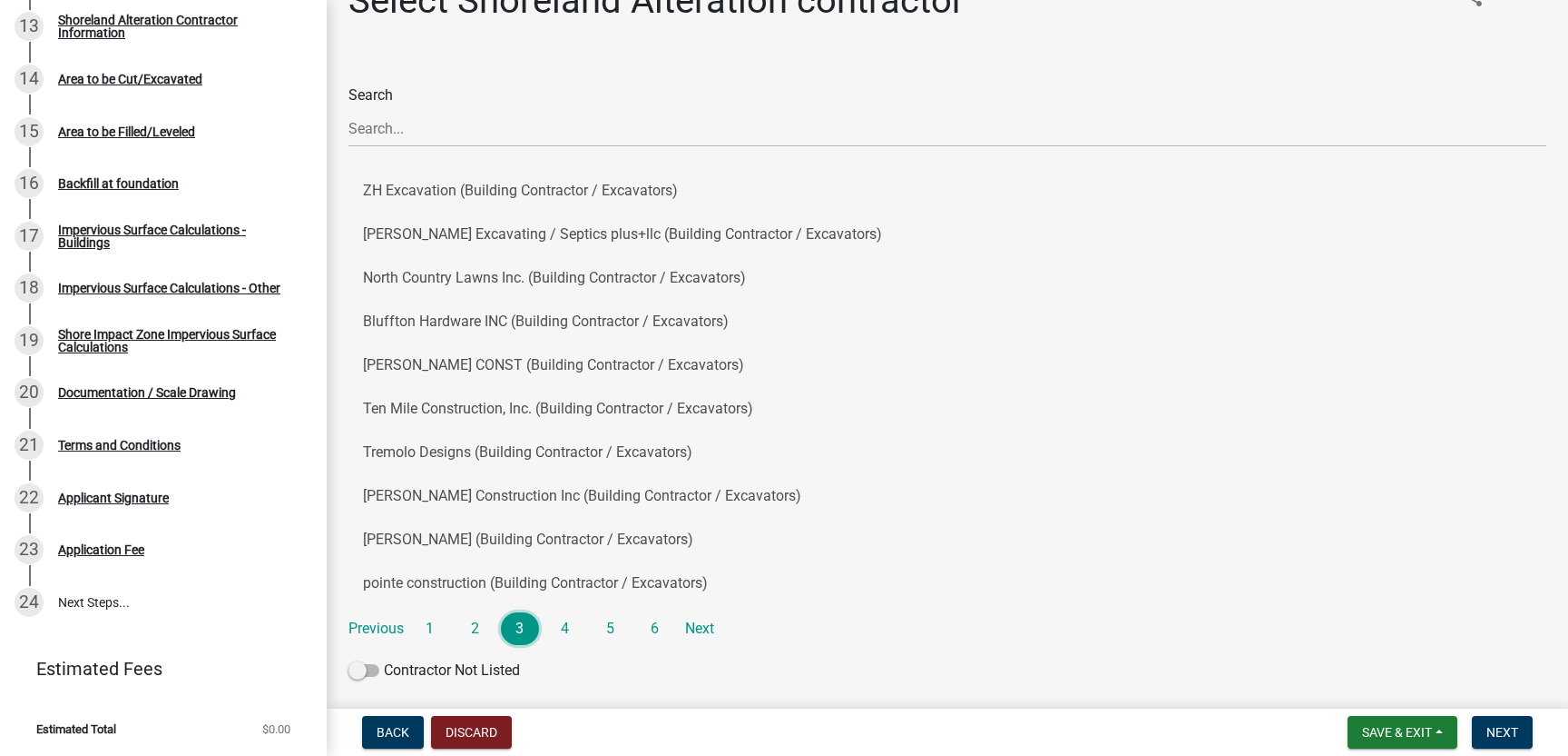
scroll to position [53, 0]
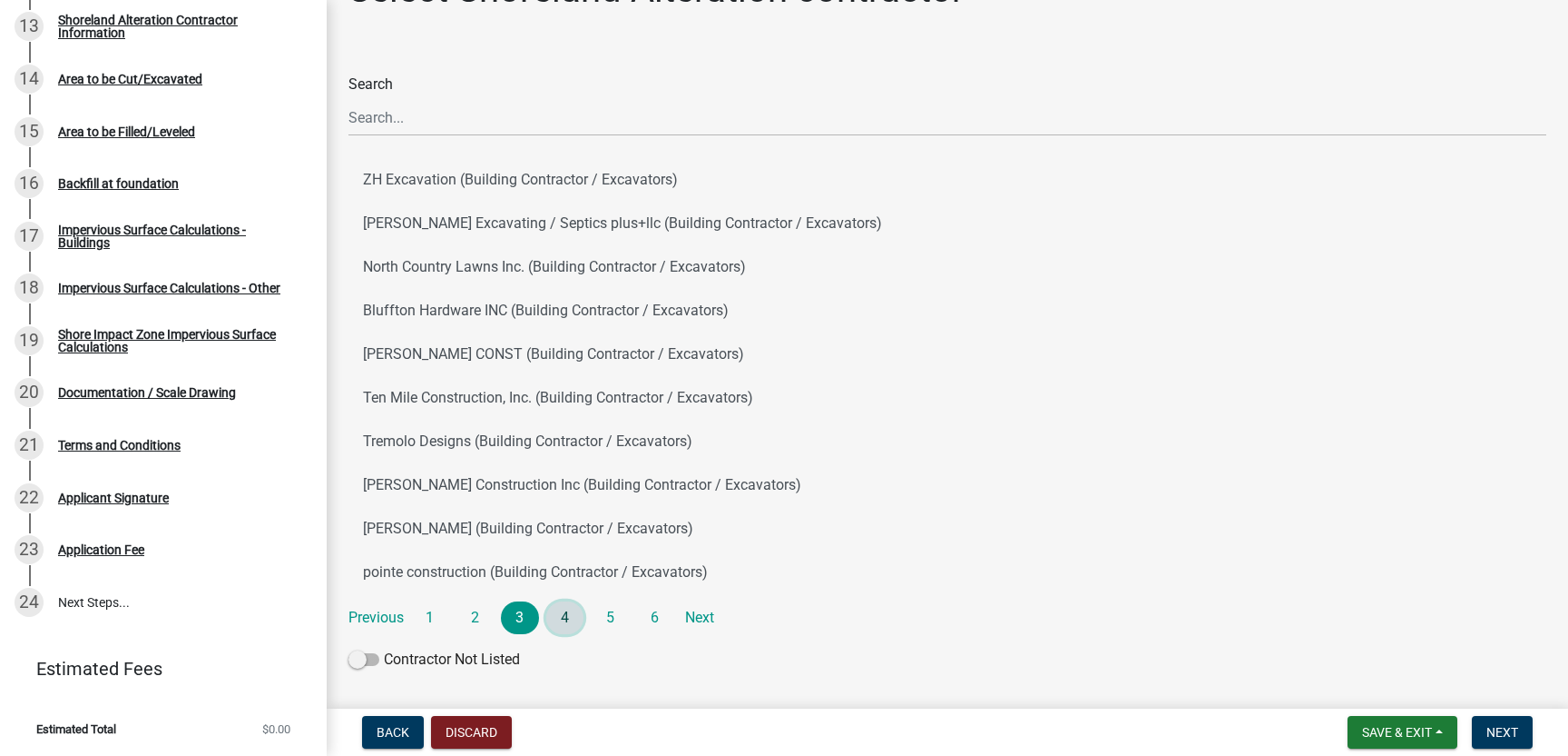
click at [560, 623] on link "4" at bounding box center [565, 617] width 38 height 33
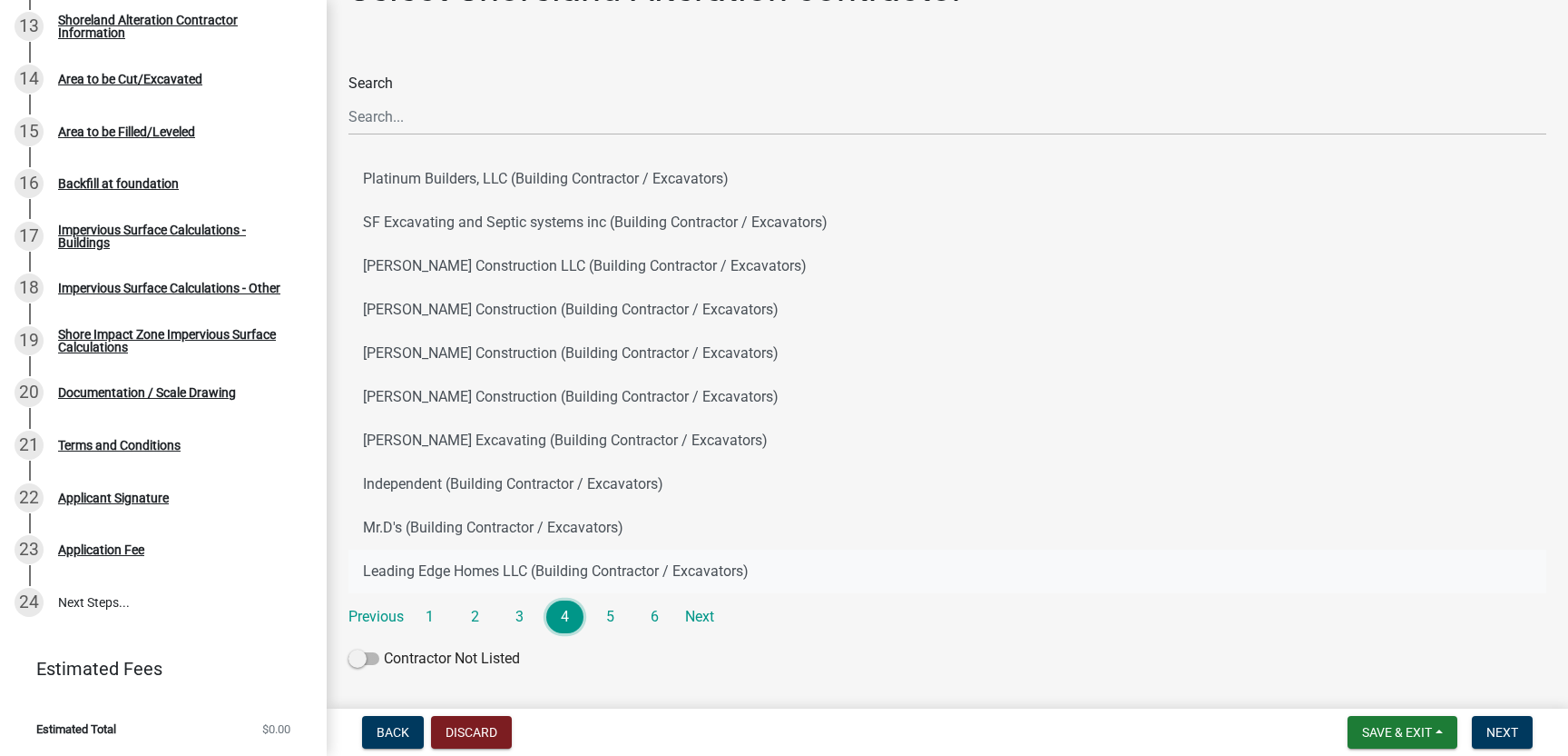
scroll to position [60, 0]
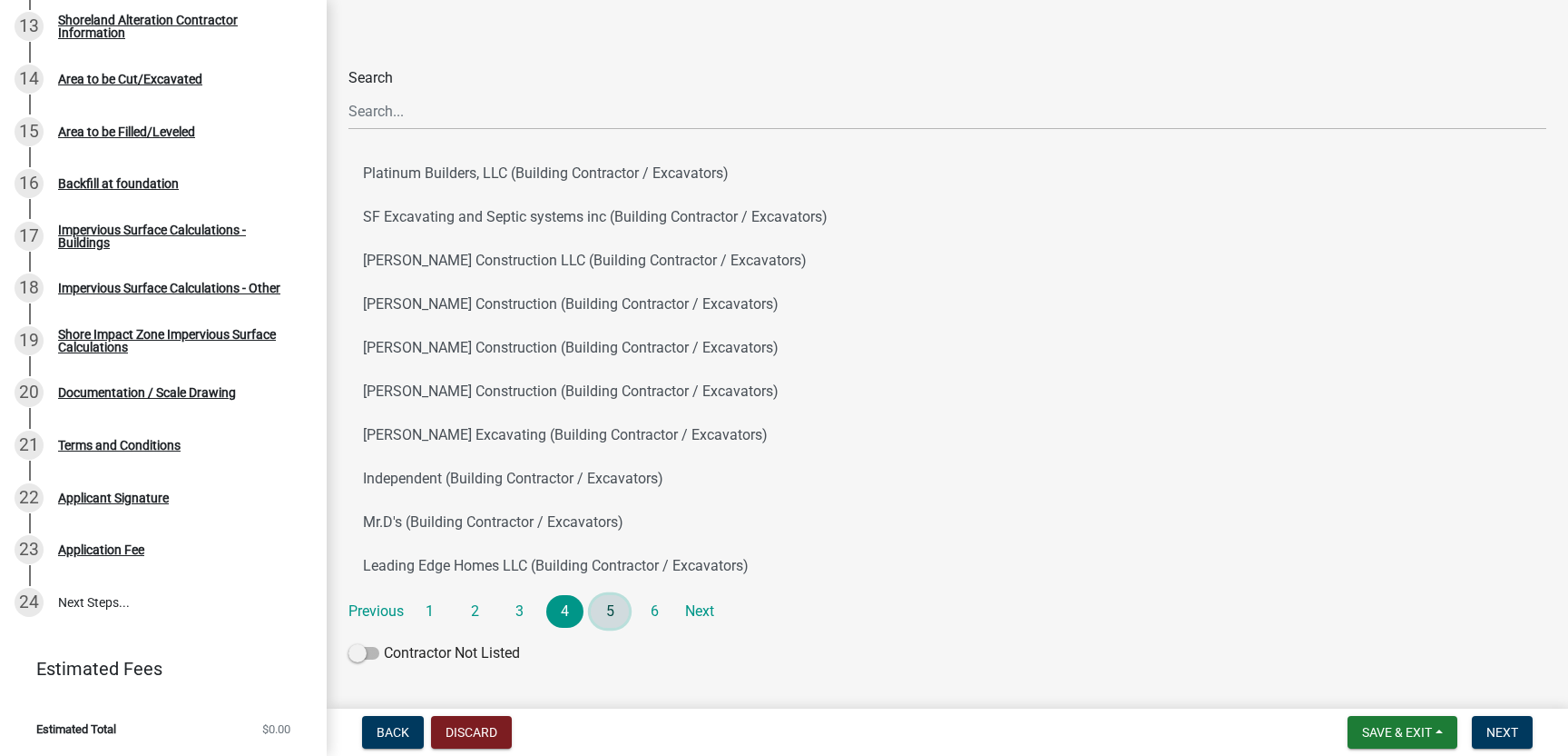
click at [609, 614] on link "5" at bounding box center [609, 610] width 38 height 33
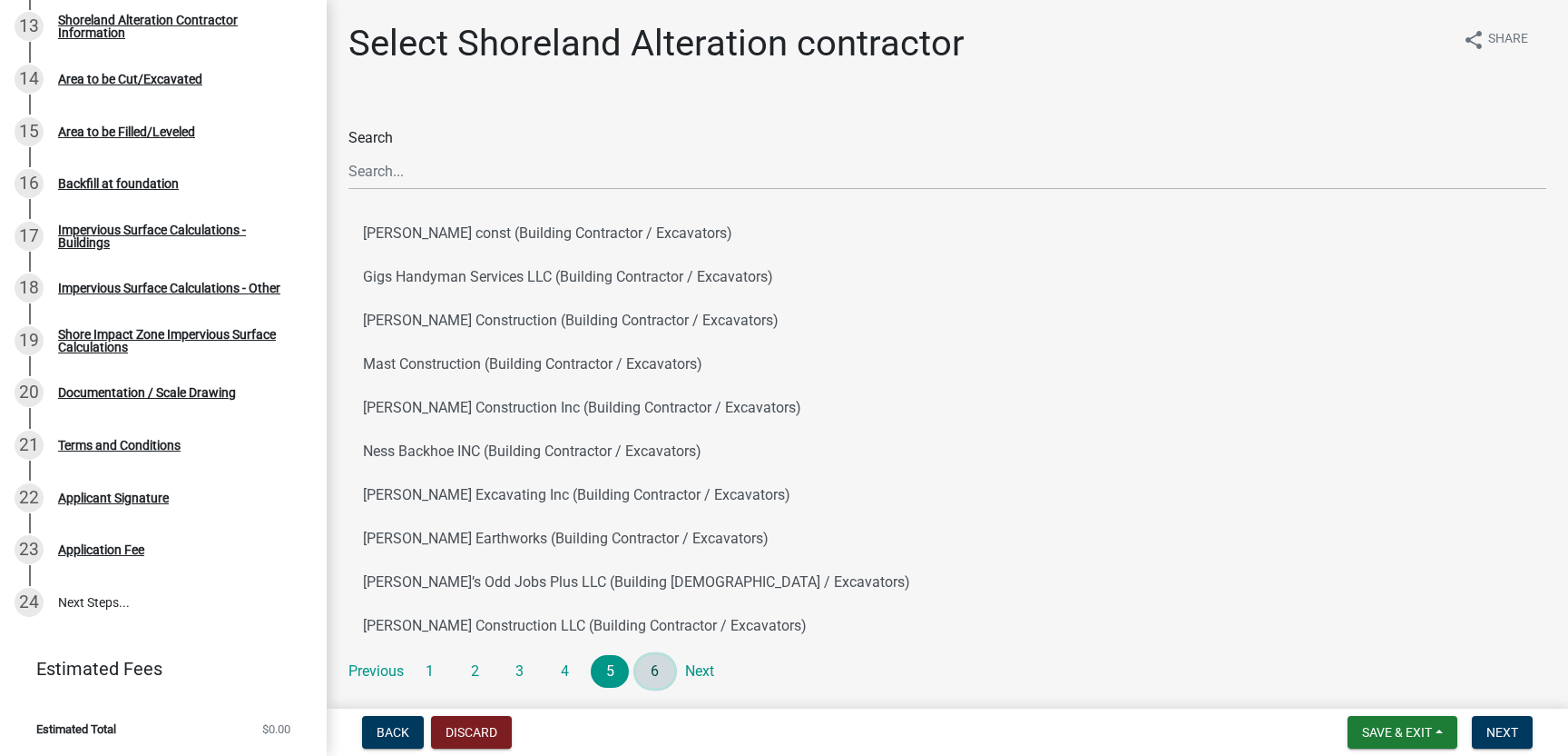
click at [657, 672] on link "6" at bounding box center [655, 671] width 38 height 33
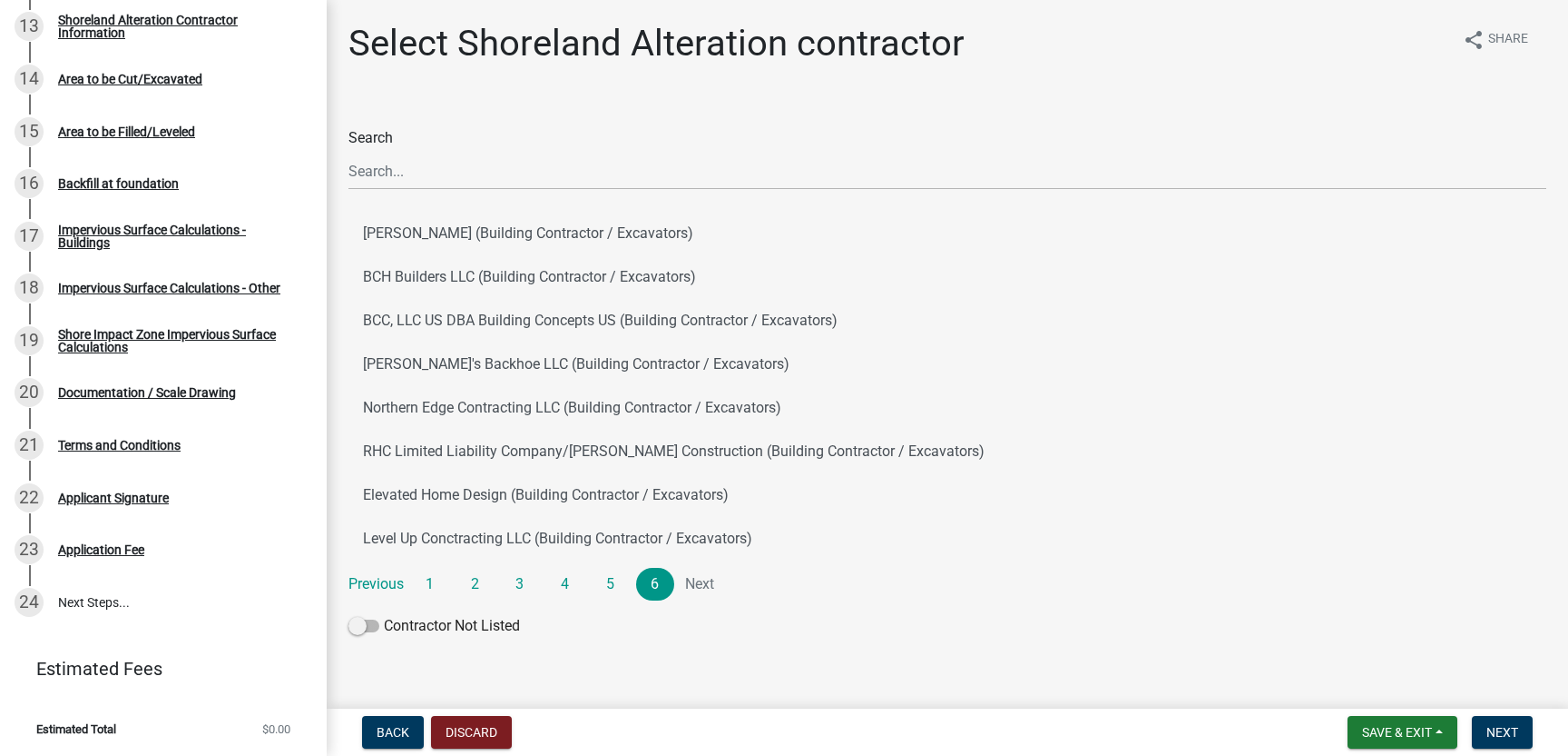
click at [703, 584] on li "Next" at bounding box center [701, 583] width 38 height 33
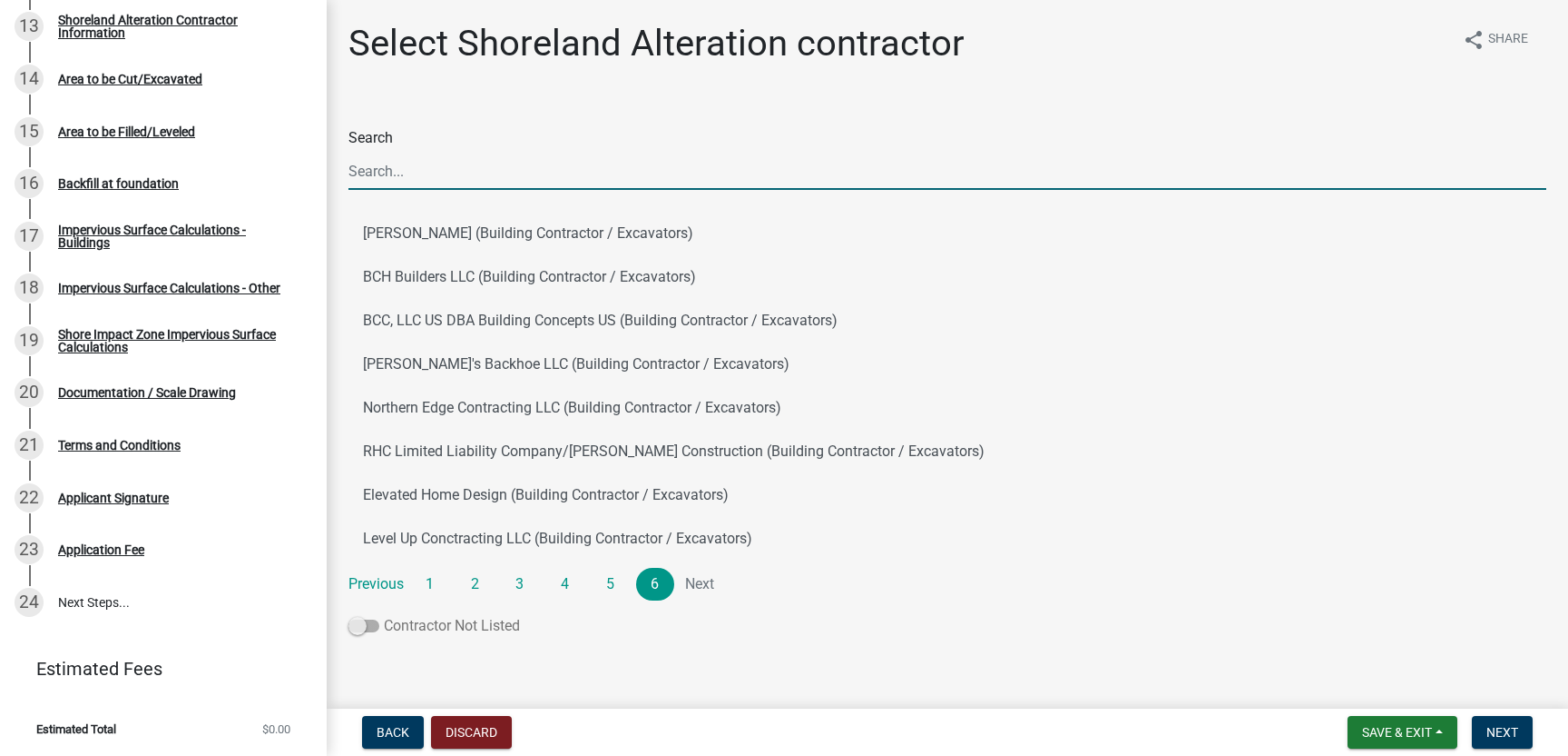
click at [375, 630] on span at bounding box center [364, 626] width 31 height 13
click at [384, 615] on input "Contractor Not Listed" at bounding box center [384, 615] width 0 height 0
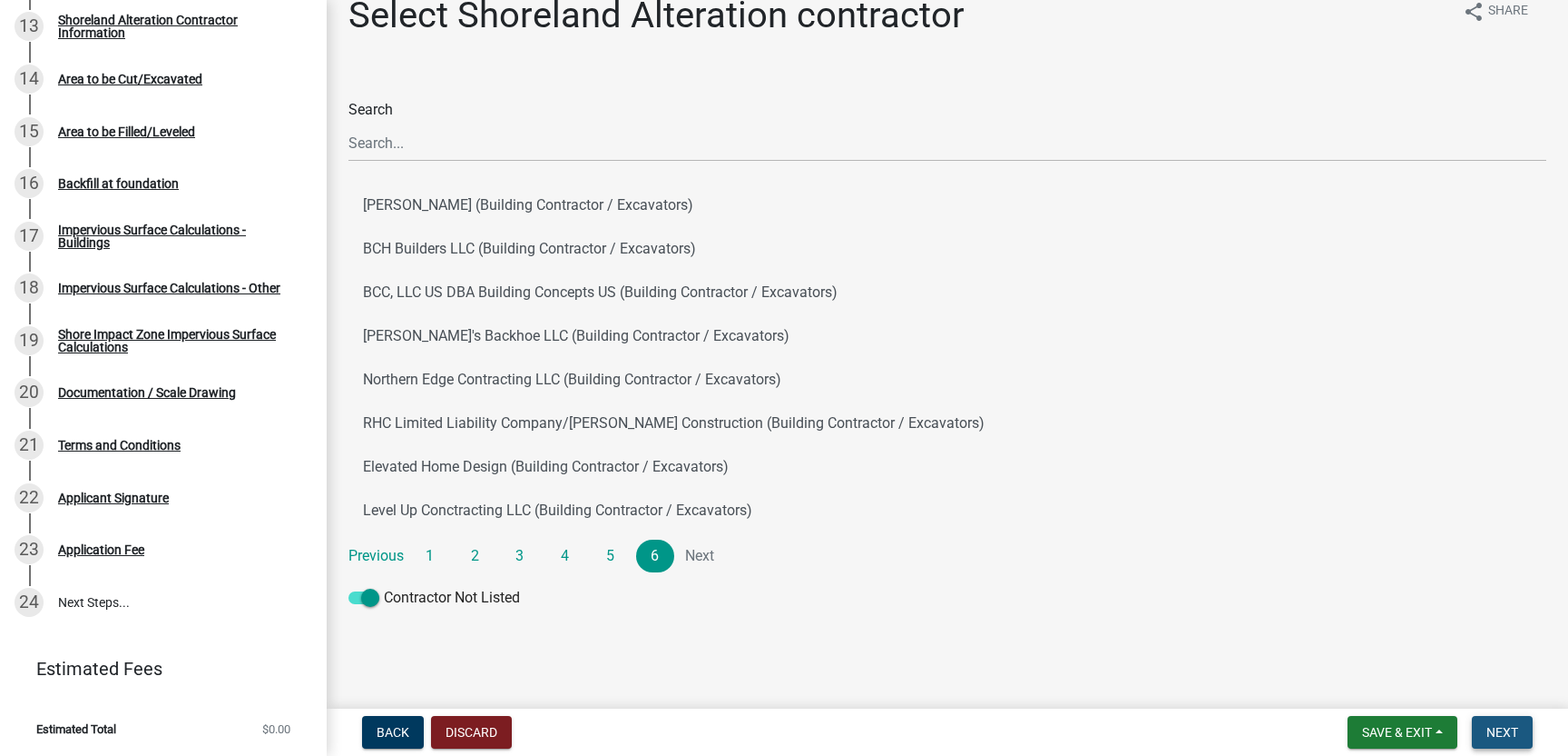
click at [1510, 728] on span "Next" at bounding box center [1503, 732] width 32 height 15
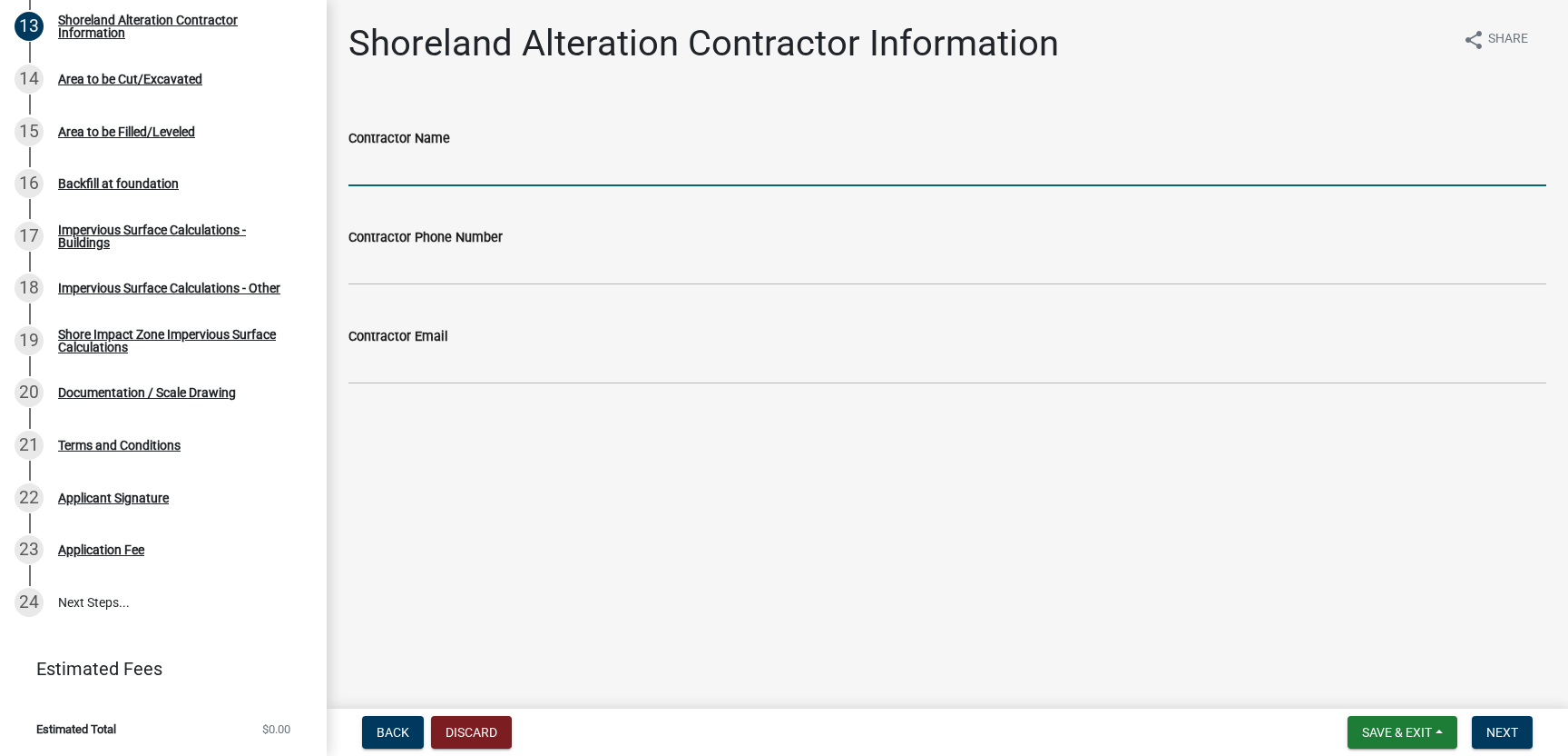
click at [372, 168] on input "Contractor Name" at bounding box center [948, 168] width 1198 height 37
type input "[PERSON_NAME]"
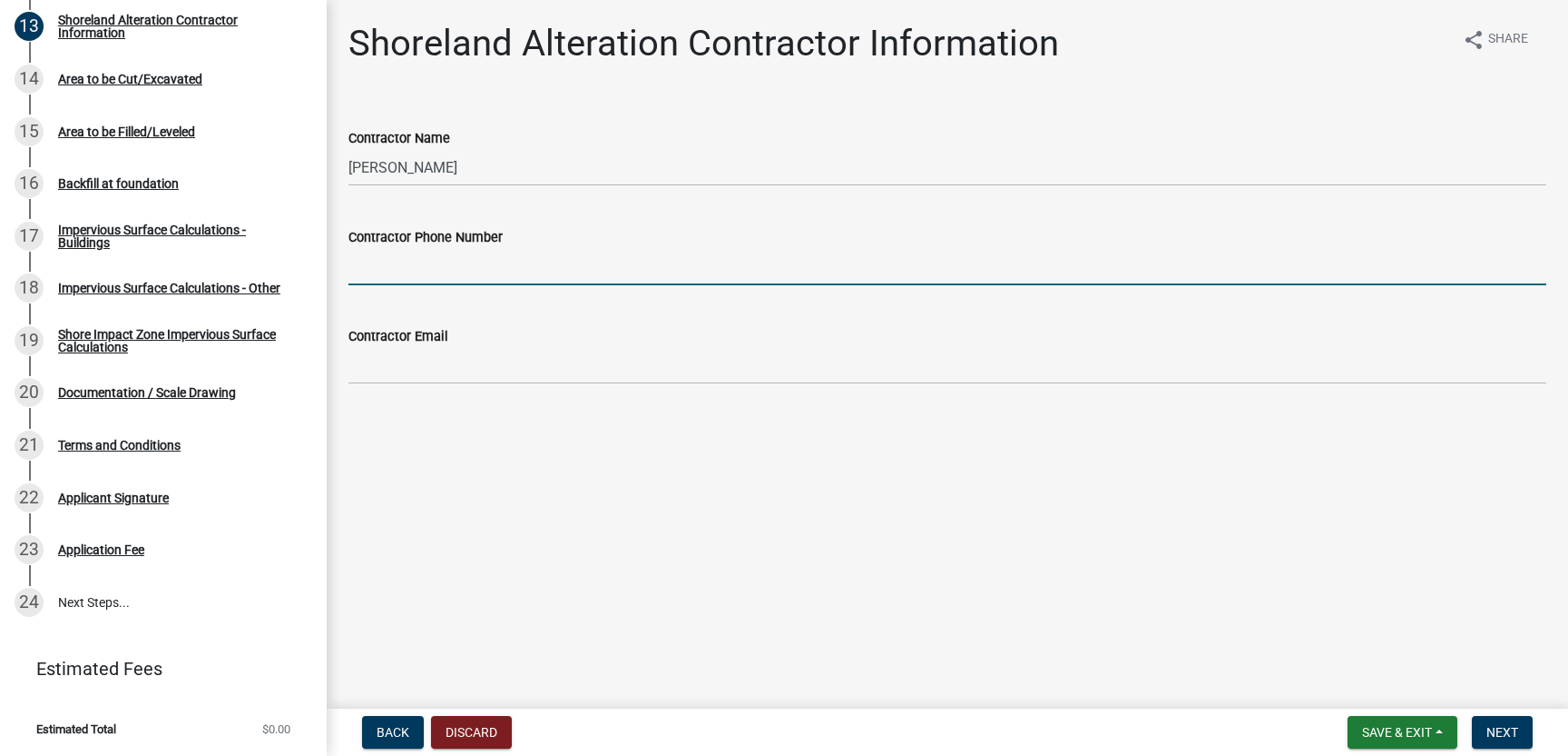
click at [367, 273] on input "Contractor Phone Number" at bounding box center [948, 267] width 1198 height 37
type input "[PHONE_NUMBER]"
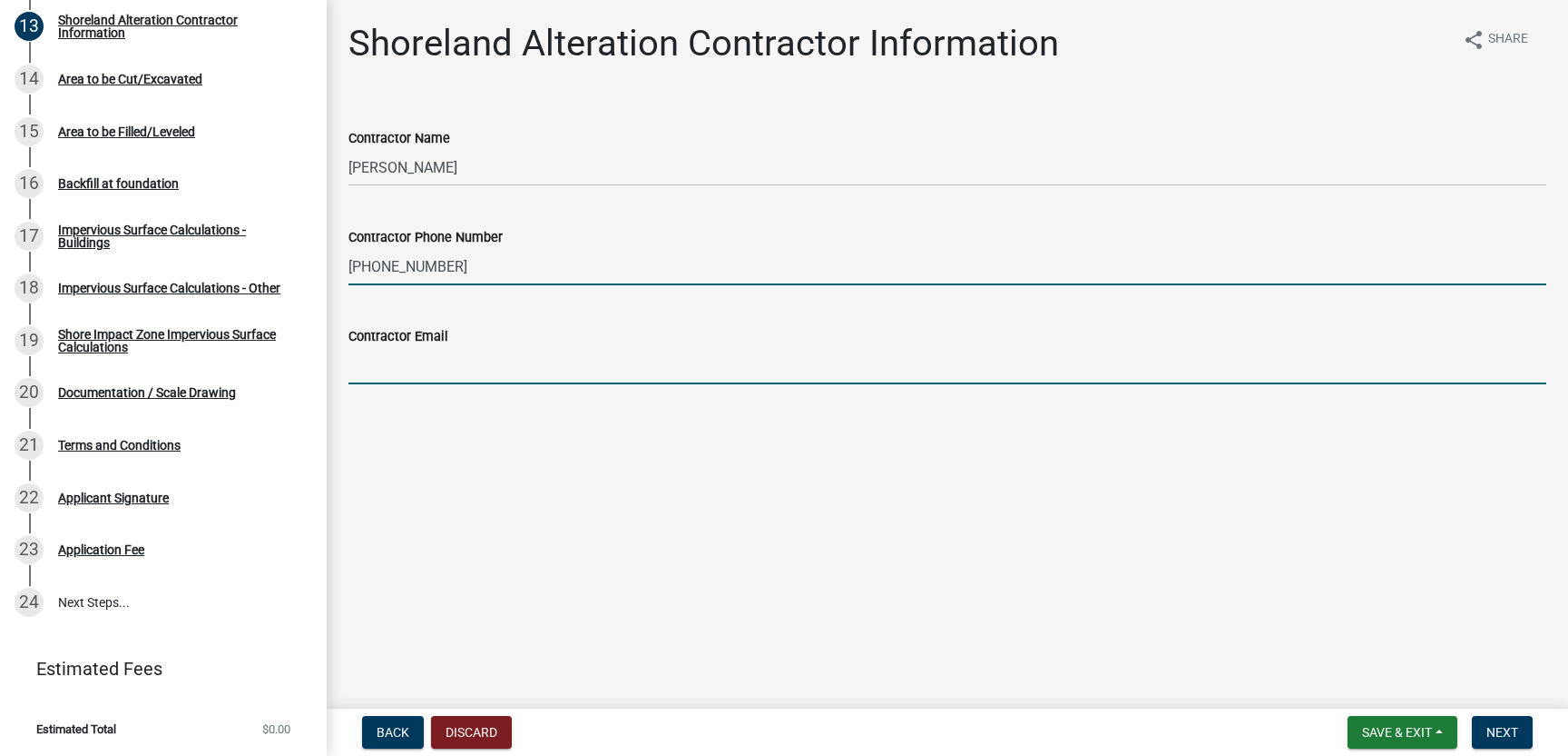
click at [366, 362] on input "Contractor Email" at bounding box center [948, 366] width 1198 height 37
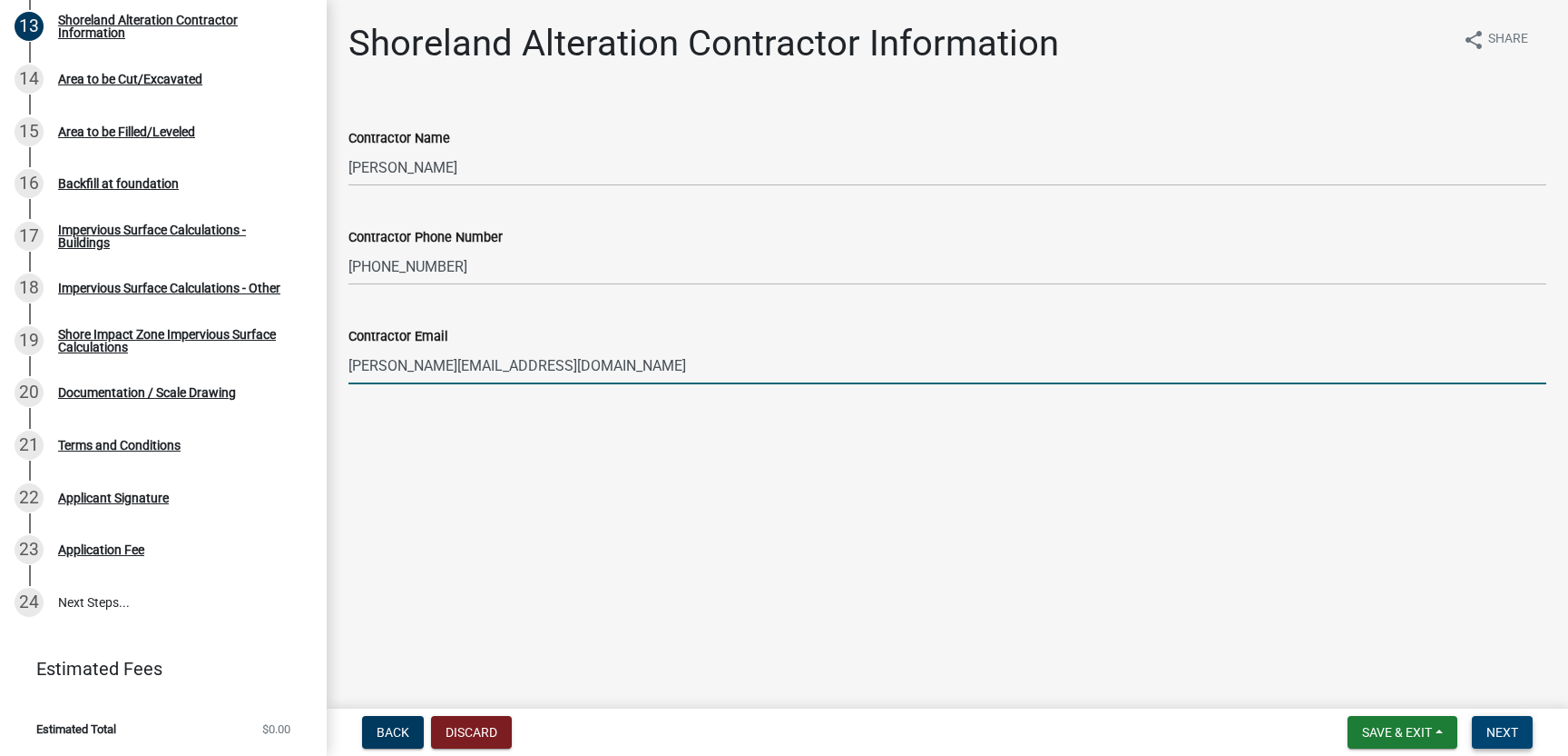
type input "[PERSON_NAME][EMAIL_ADDRESS][DOMAIN_NAME]"
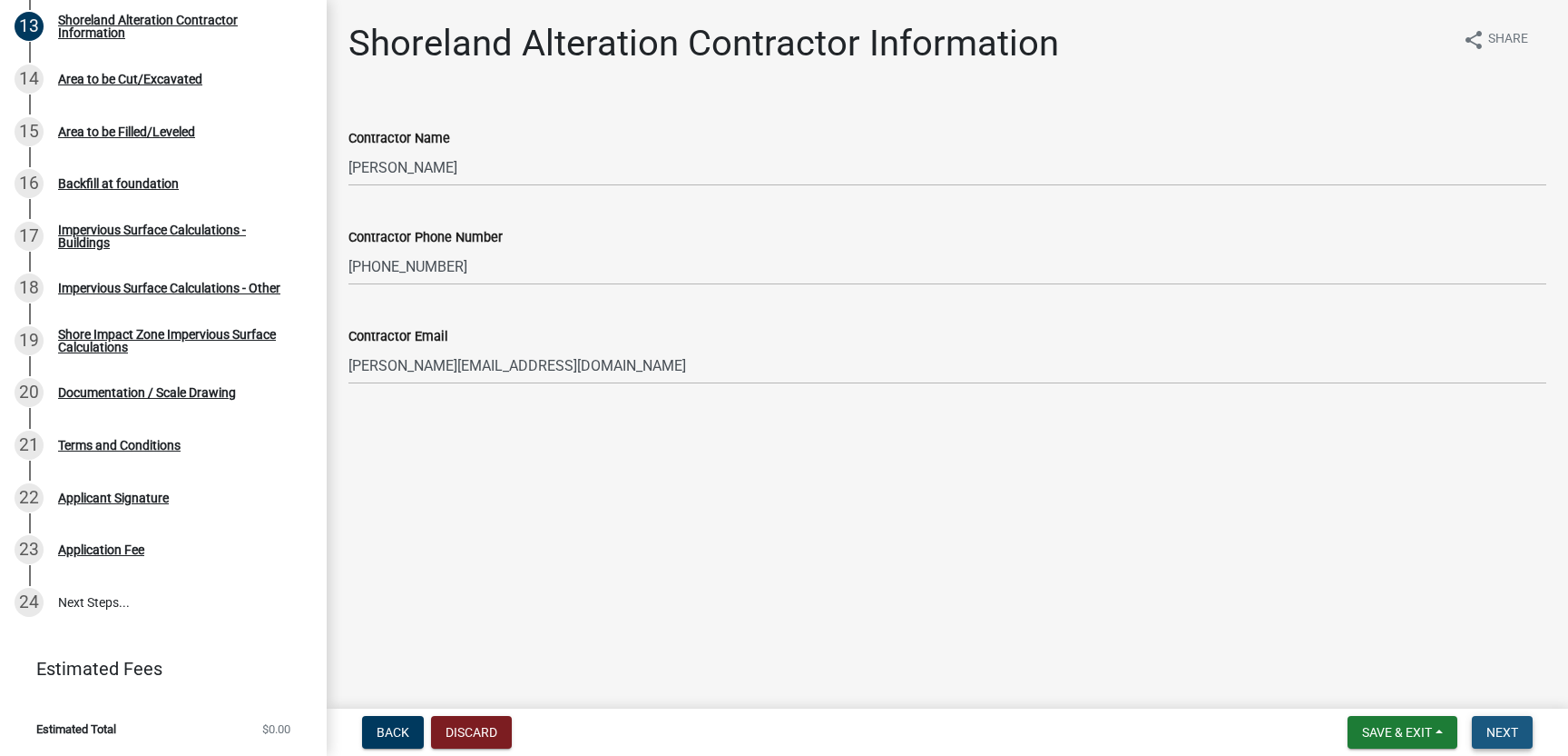
click at [1506, 730] on span "Next" at bounding box center [1503, 732] width 32 height 15
